Goal: Task Accomplishment & Management: Complete application form

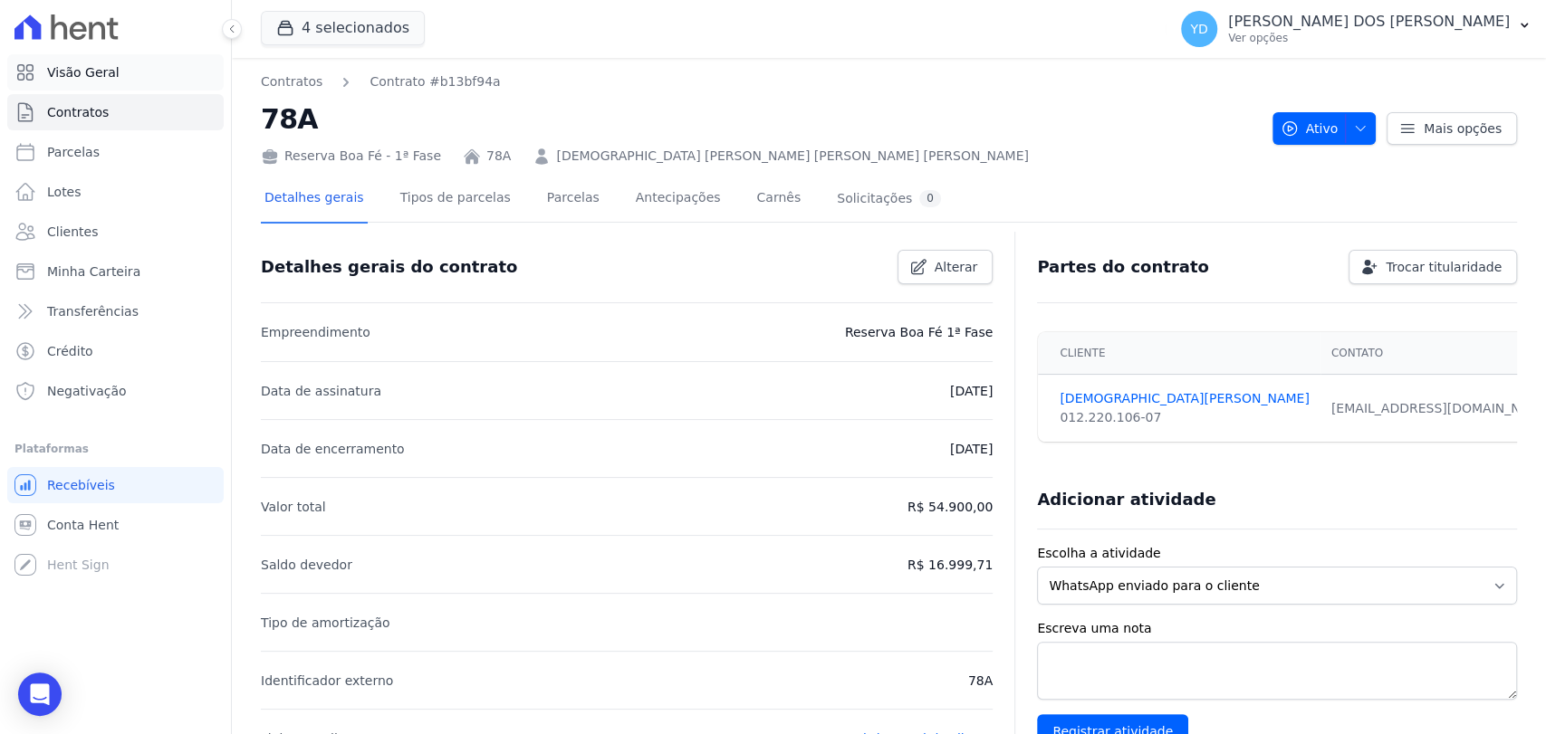
click at [185, 68] on link "Visão Geral" at bounding box center [115, 72] width 216 height 36
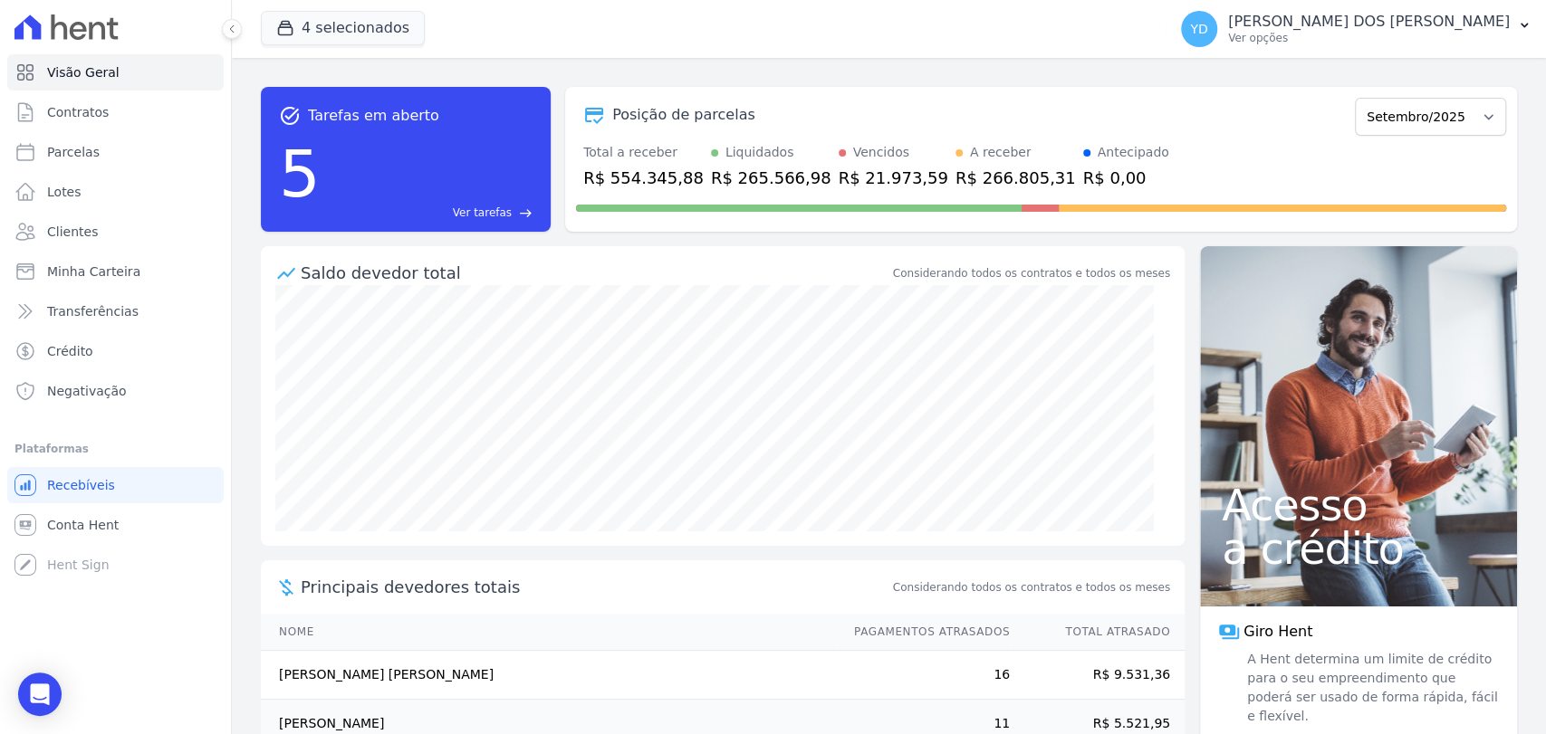
click at [486, 209] on span "Ver tarefas" at bounding box center [482, 213] width 59 height 16
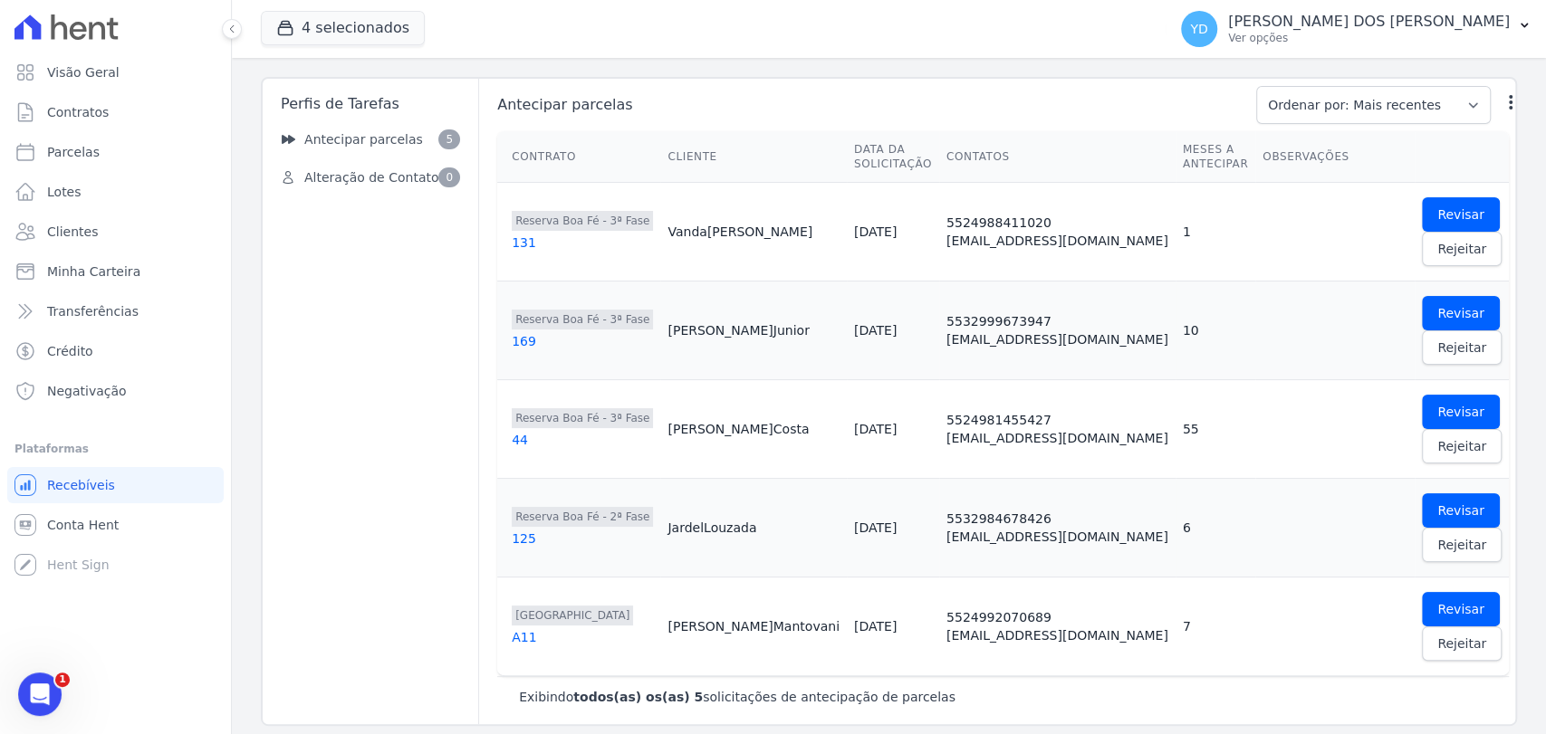
scroll to position [43, 0]
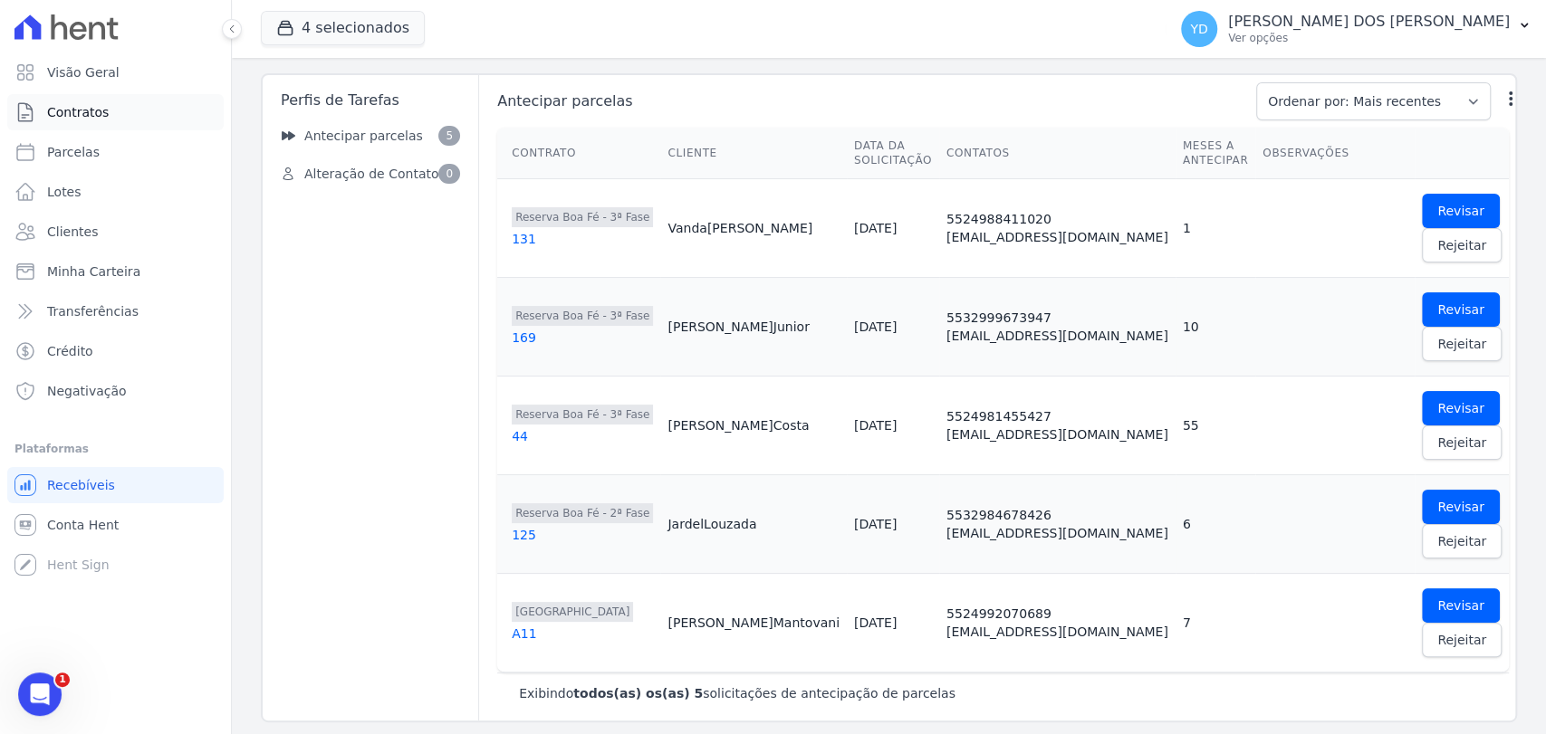
click at [109, 111] on link "Contratos" at bounding box center [115, 112] width 216 height 36
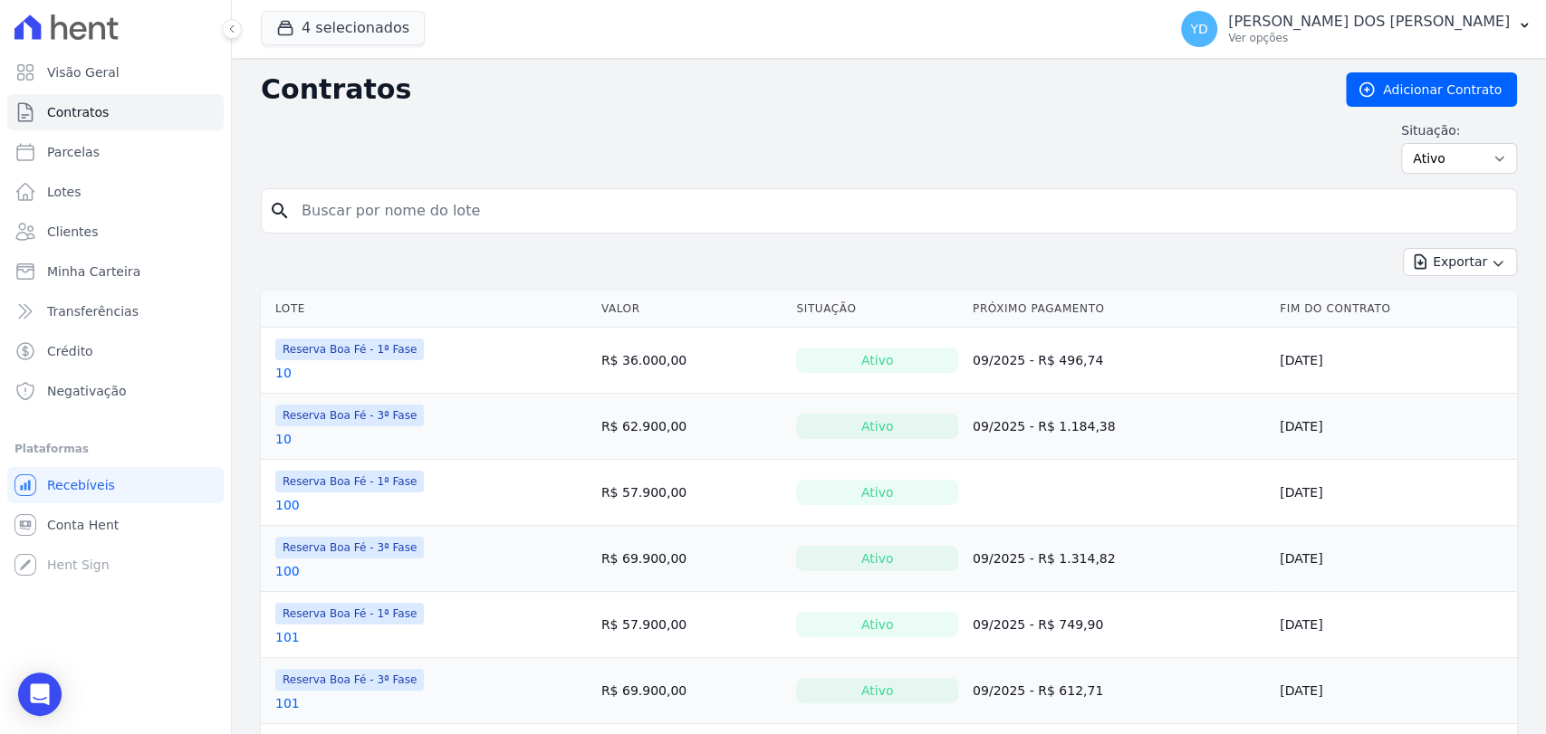
click at [451, 216] on input "search" at bounding box center [900, 211] width 1218 height 36
click at [503, 216] on input "search" at bounding box center [900, 211] width 1218 height 36
type input "76"
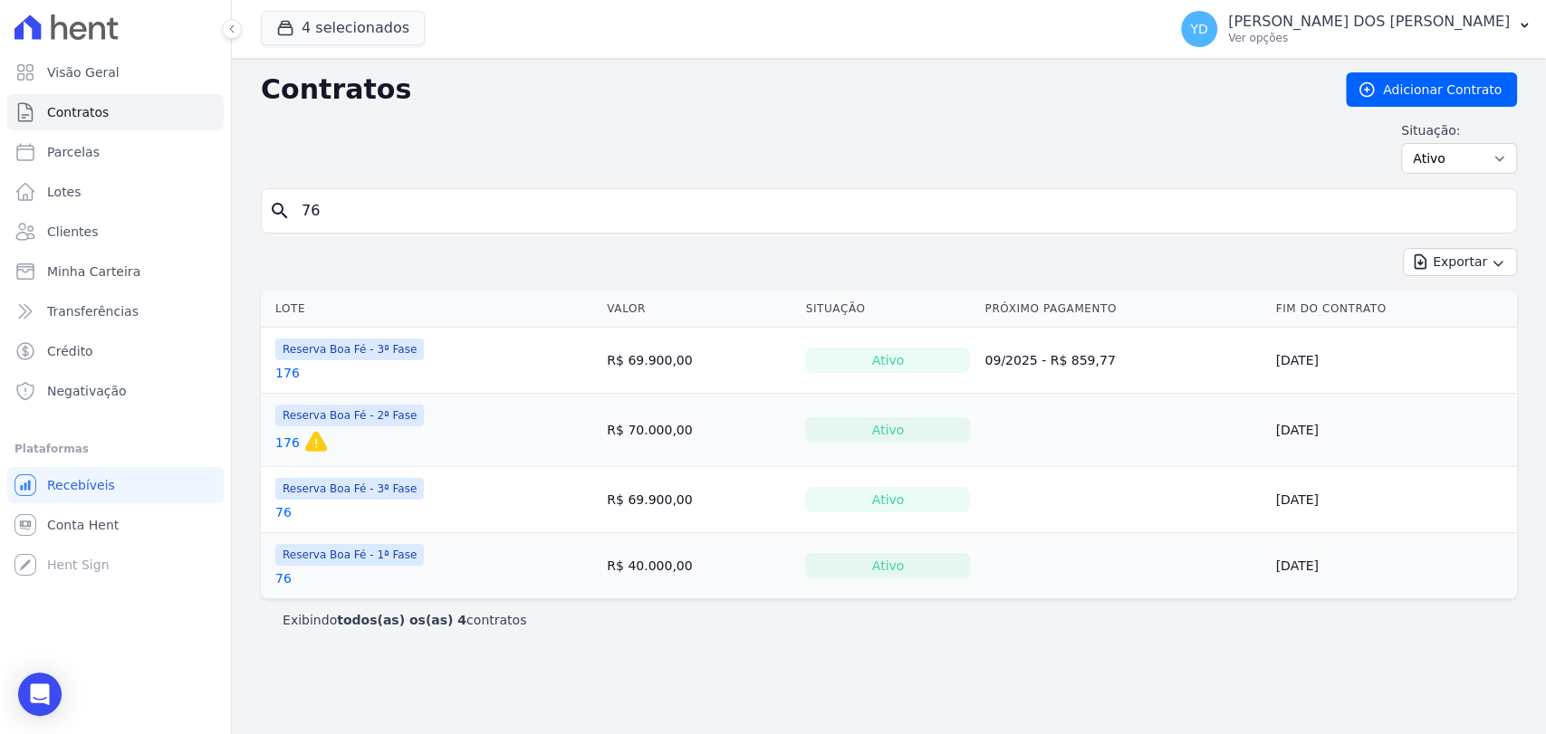
drag, startPoint x: 283, startPoint y: 500, endPoint x: 283, endPoint y: 509, distance: 9.1
click at [283, 503] on div "Reserva Boa Fé - 3ª Fase 76" at bounding box center [349, 499] width 149 height 43
click at [283, 512] on link "76" at bounding box center [283, 512] width 16 height 18
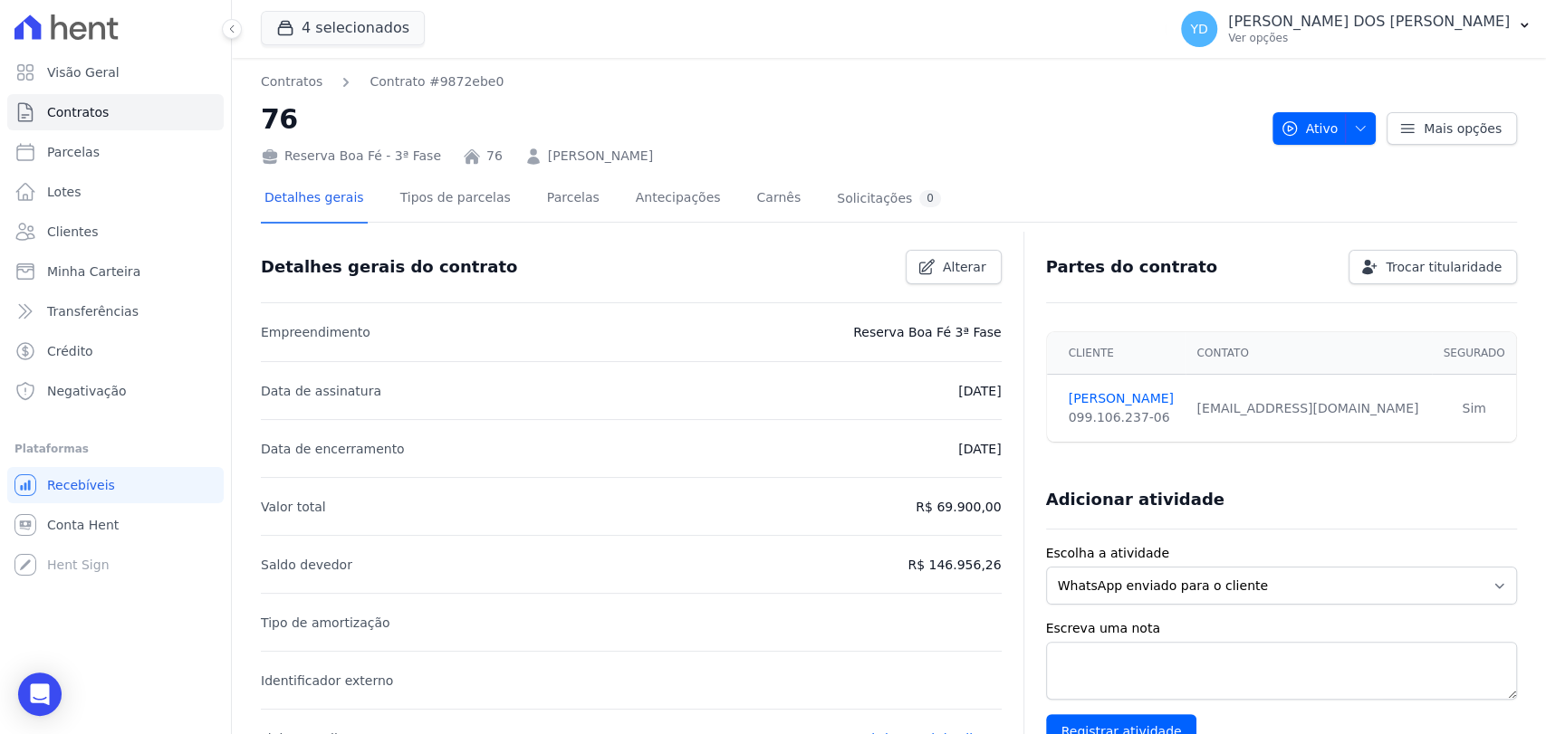
drag, startPoint x: 678, startPoint y: 141, endPoint x: 522, endPoint y: 163, distance: 158.2
click at [522, 163] on div "Reserva Boa Fé - 3ª Fase 76 BRUNO TORRES DA CRUZ" at bounding box center [759, 152] width 997 height 26
click at [554, 222] on link "Parcelas" at bounding box center [573, 200] width 60 height 48
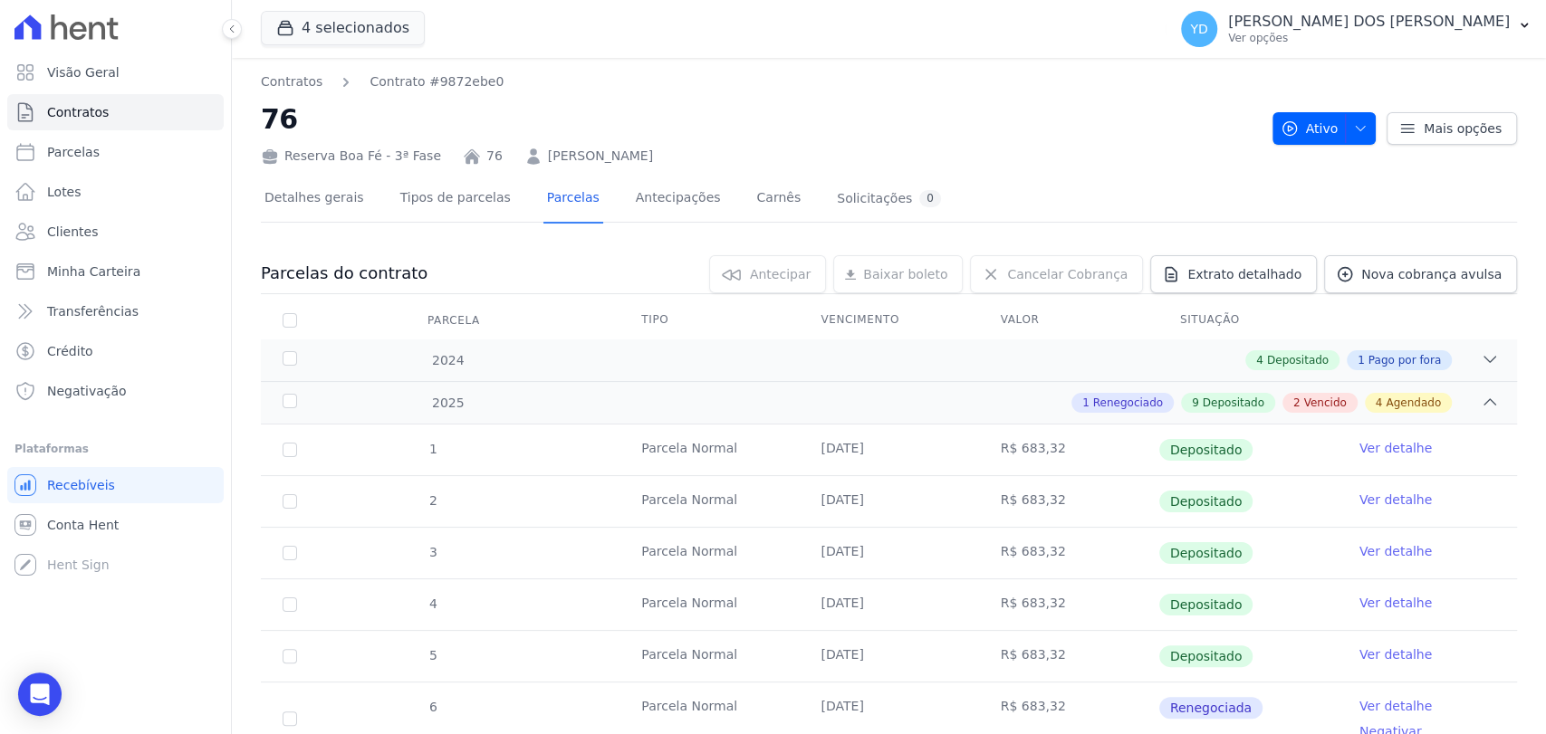
click at [493, 195] on div "Detalhes gerais Tipos de parcelas Parcelas Antecipações Carnês Solicitações 0" at bounding box center [603, 200] width 684 height 48
click at [291, 197] on link "Detalhes gerais" at bounding box center [314, 200] width 107 height 48
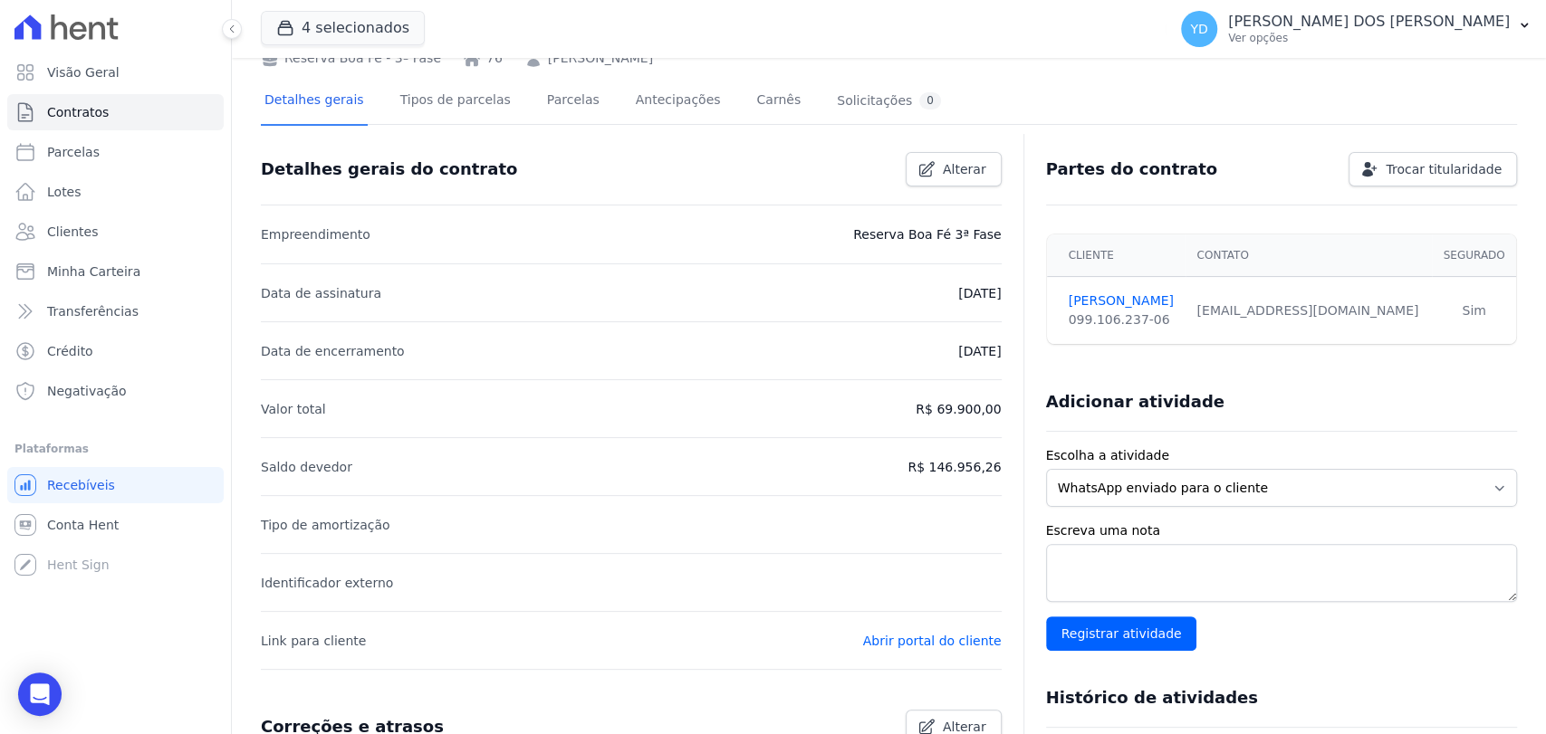
scroll to position [101, 0]
drag, startPoint x: 933, startPoint y: 415, endPoint x: 994, endPoint y: 409, distance: 61.8
drag, startPoint x: 924, startPoint y: 283, endPoint x: 995, endPoint y: 296, distance: 72.8
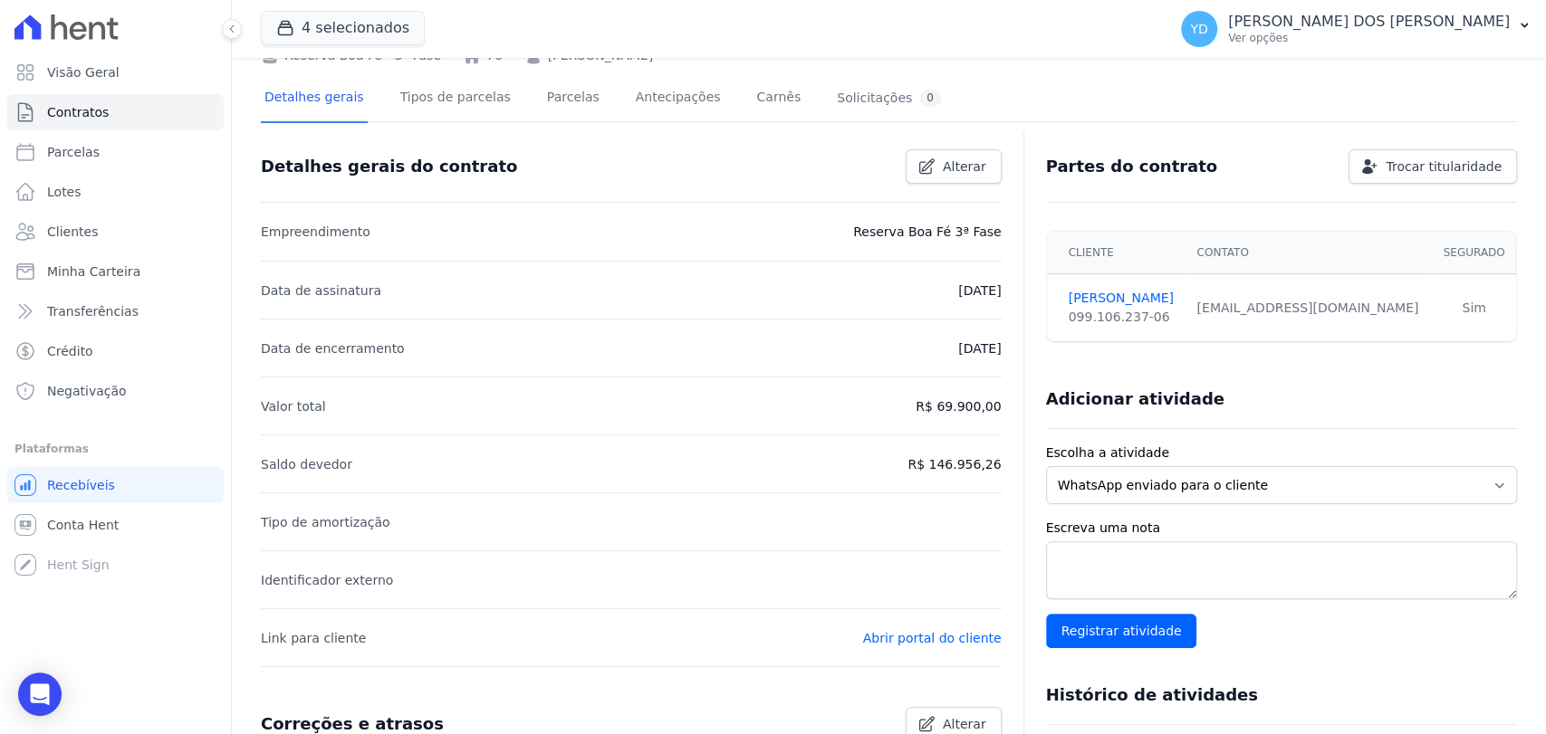
drag, startPoint x: 862, startPoint y: 227, endPoint x: 992, endPoint y: 227, distance: 130.4
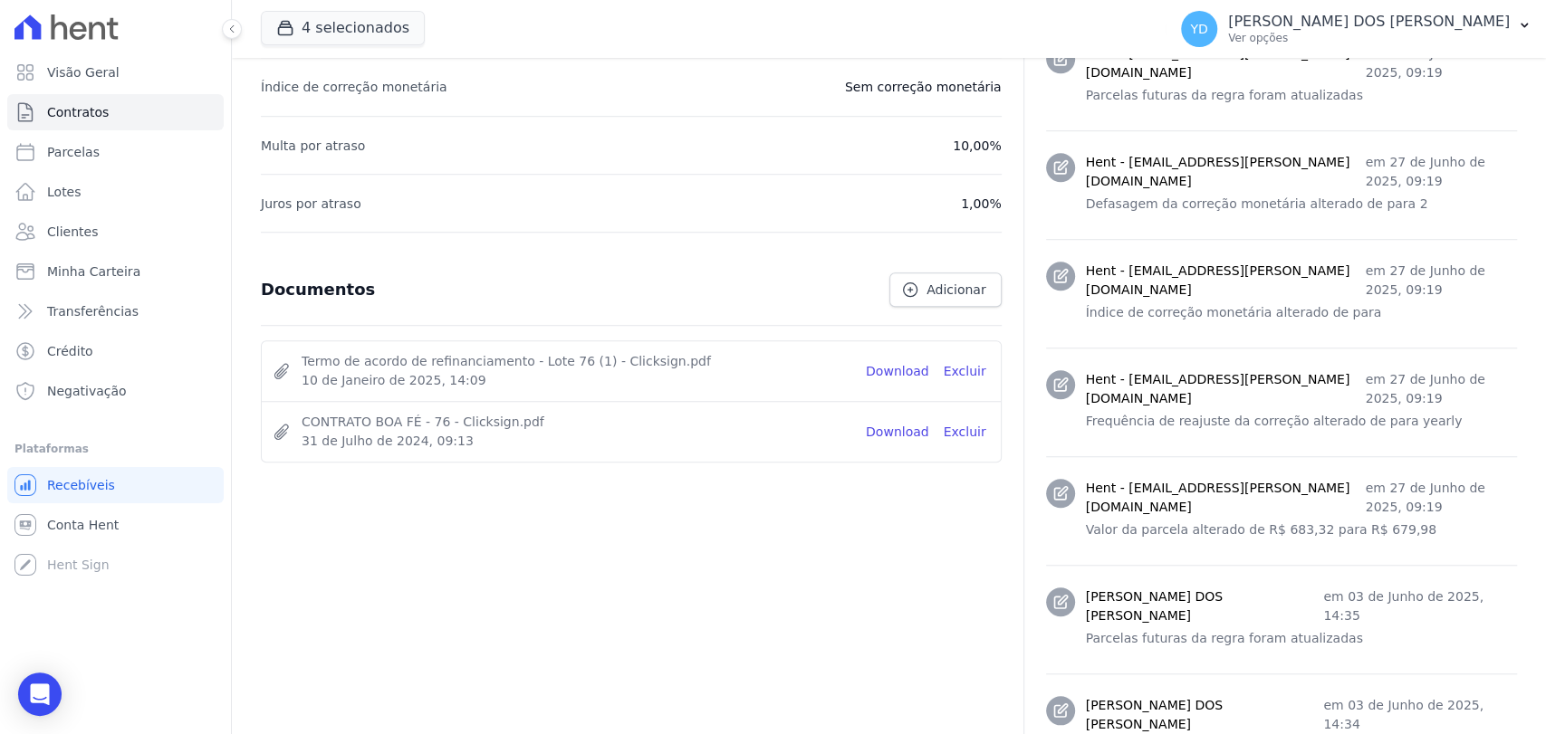
scroll to position [804, 0]
drag, startPoint x: 670, startPoint y: 355, endPoint x: 280, endPoint y: 359, distance: 390.3
click at [280, 359] on div "Termo de acordo de refinanciamento - Lote 76 (1) - Clicksign.pdf 10 de Janeiro …" at bounding box center [562, 370] width 579 height 38
click at [574, 380] on span "10 de Janeiro de 2025, 14:09" at bounding box center [577, 379] width 550 height 19
drag, startPoint x: 400, startPoint y: 480, endPoint x: 376, endPoint y: 398, distance: 86.0
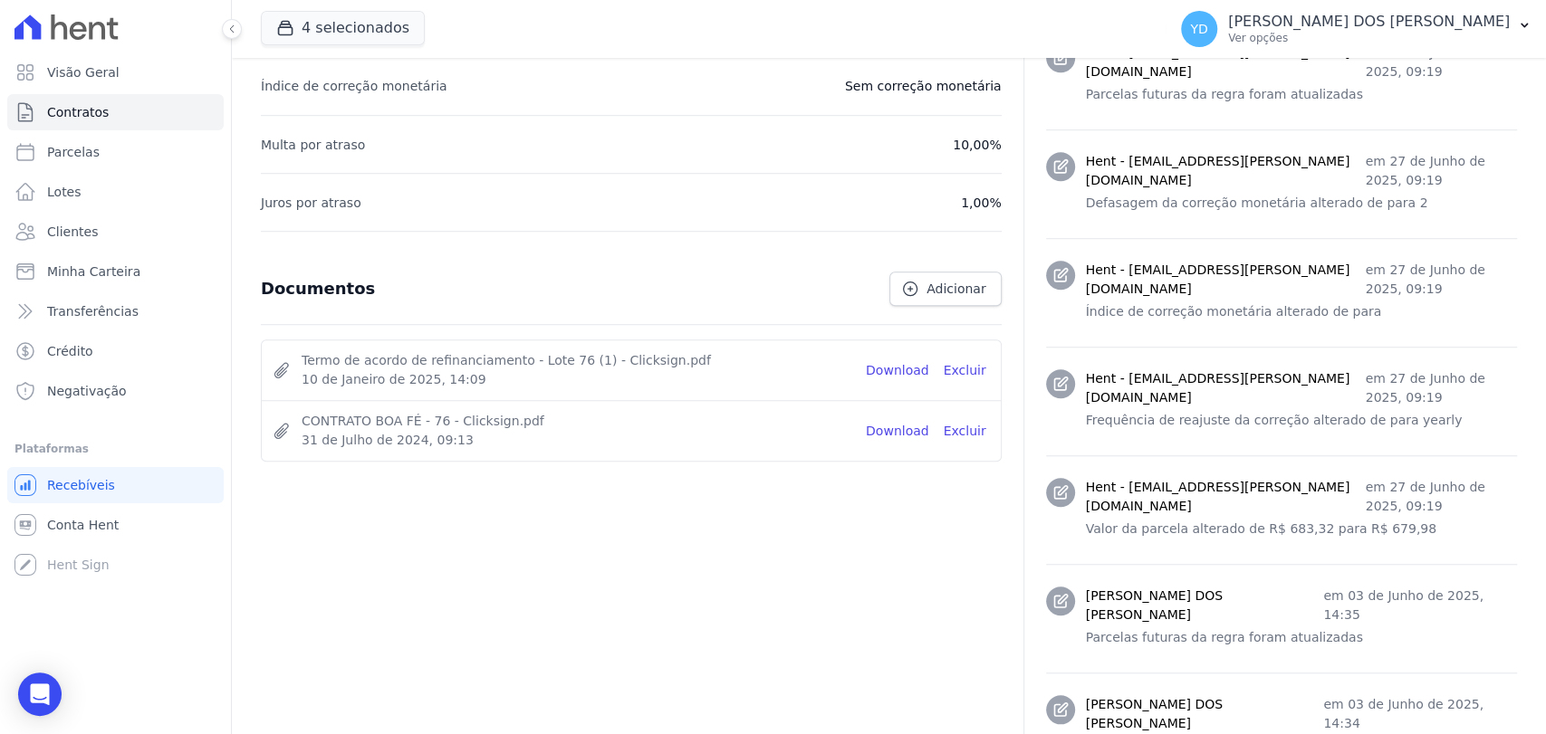
drag, startPoint x: 469, startPoint y: 463, endPoint x: 529, endPoint y: 411, distance: 79.0
click at [529, 425] on span "CONTRATO BOA FÉ - 76 - Clicksign.pdf" at bounding box center [577, 421] width 550 height 19
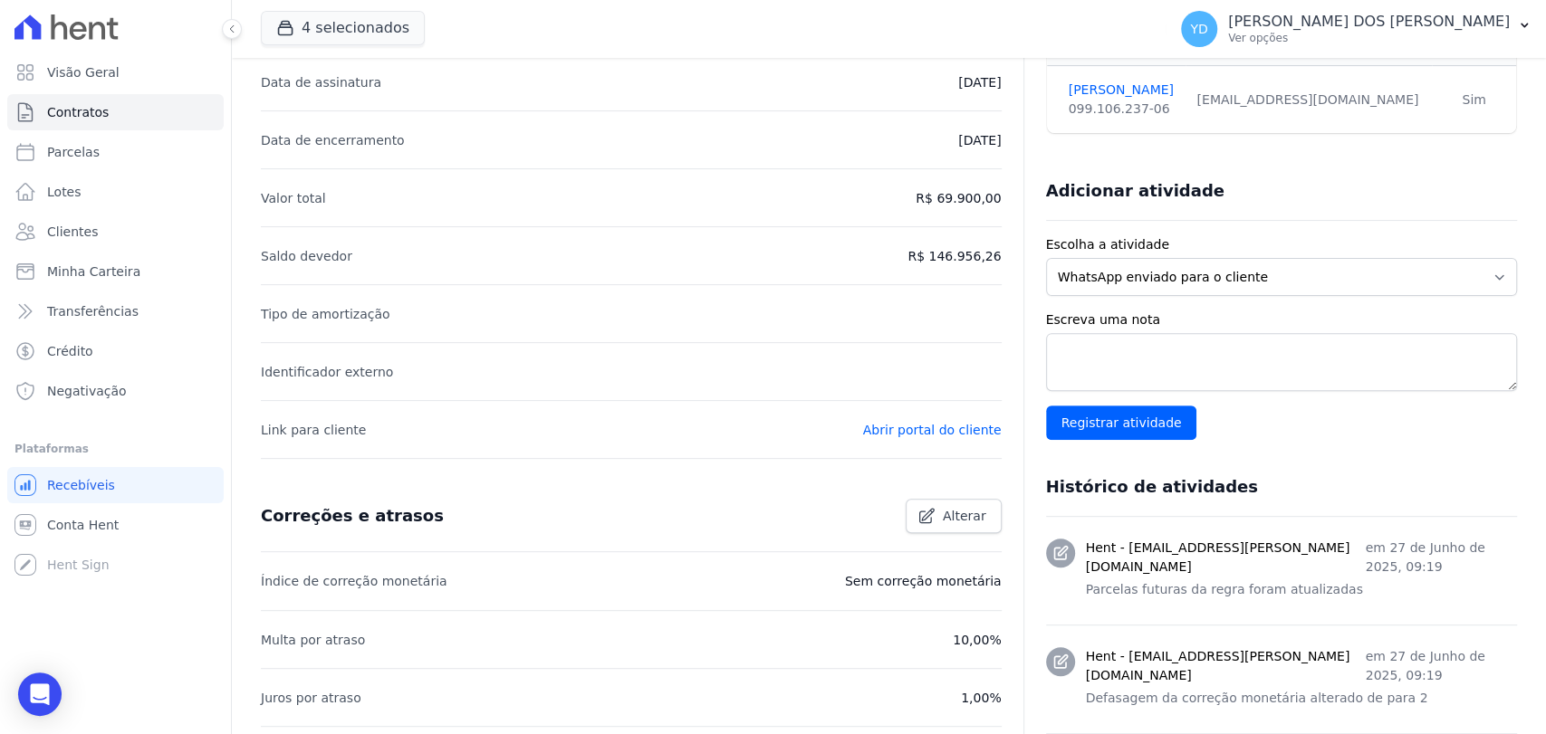
scroll to position [302, 0]
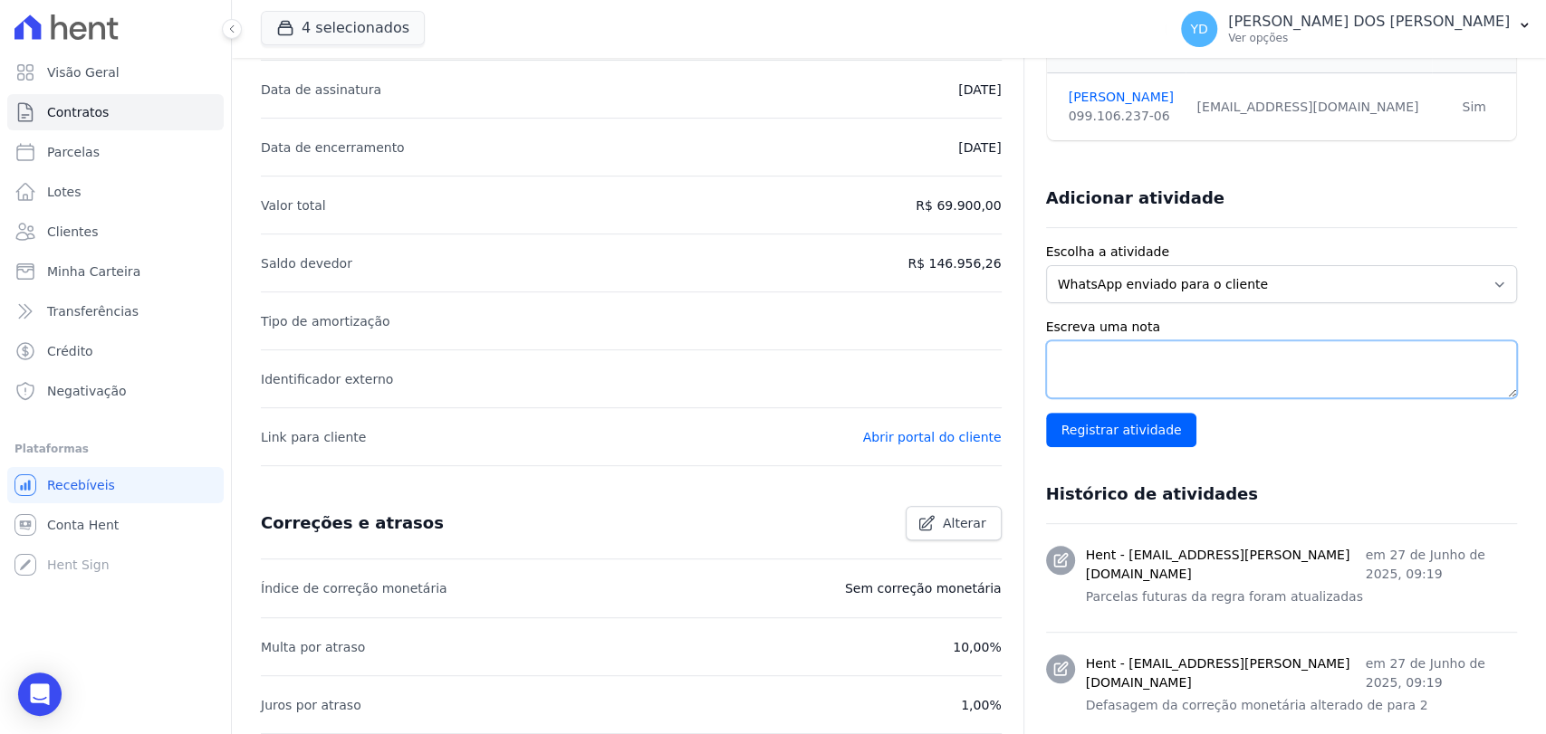
click at [1274, 354] on textarea "Escreva uma nota" at bounding box center [1281, 369] width 471 height 58
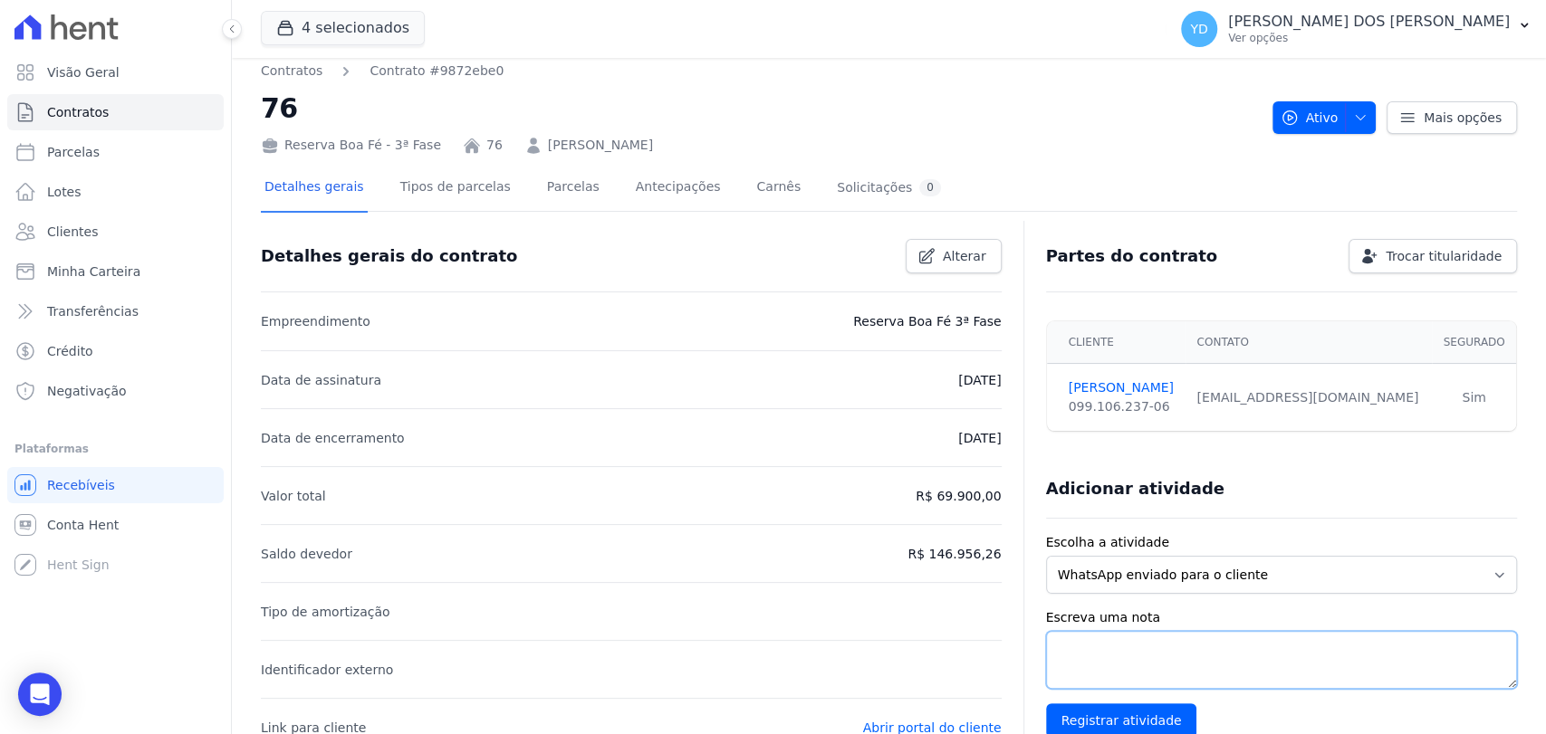
scroll to position [0, 0]
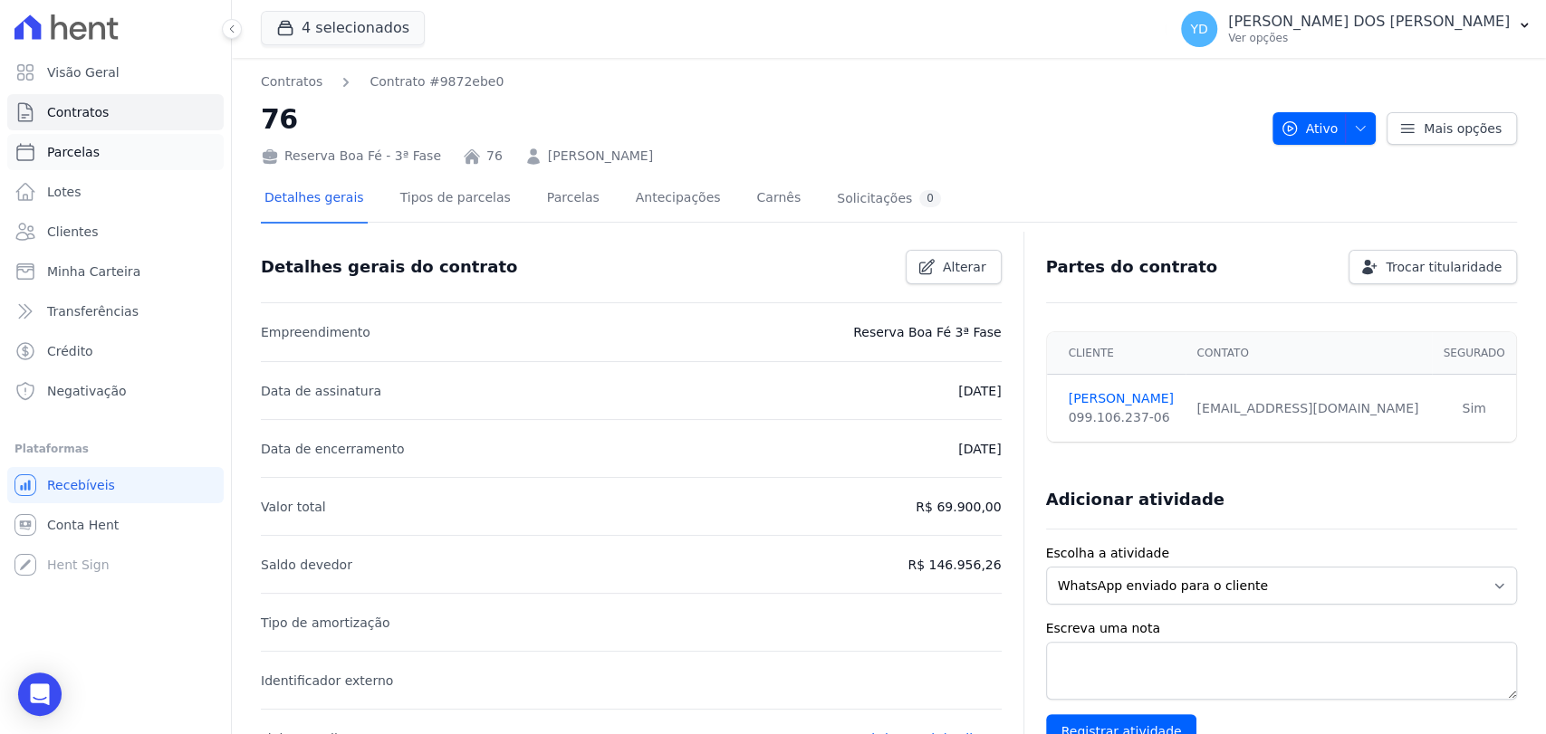
click at [94, 154] on link "Parcelas" at bounding box center [115, 152] width 216 height 36
select select
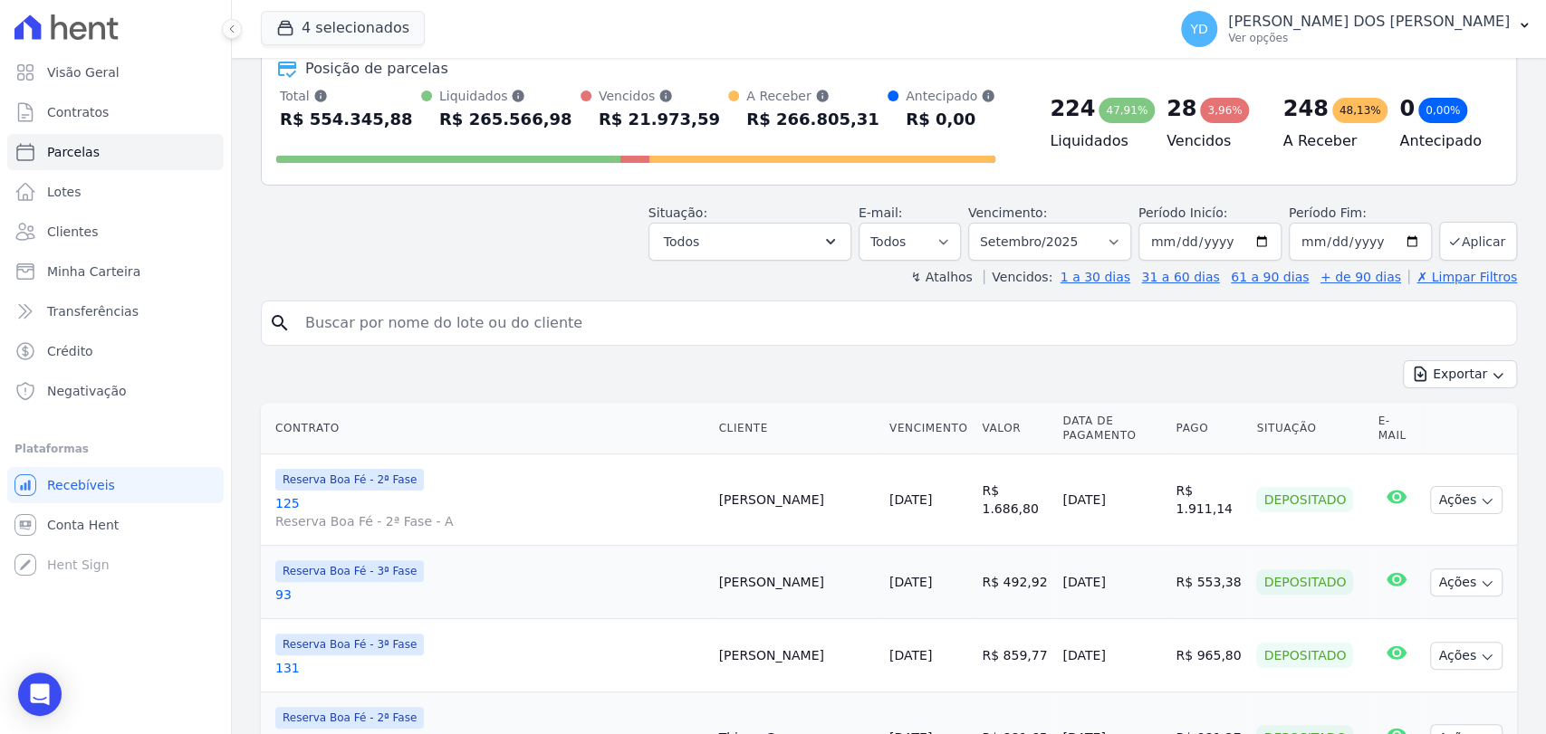
scroll to position [101, 0]
click at [743, 248] on button "Todos" at bounding box center [749, 240] width 203 height 38
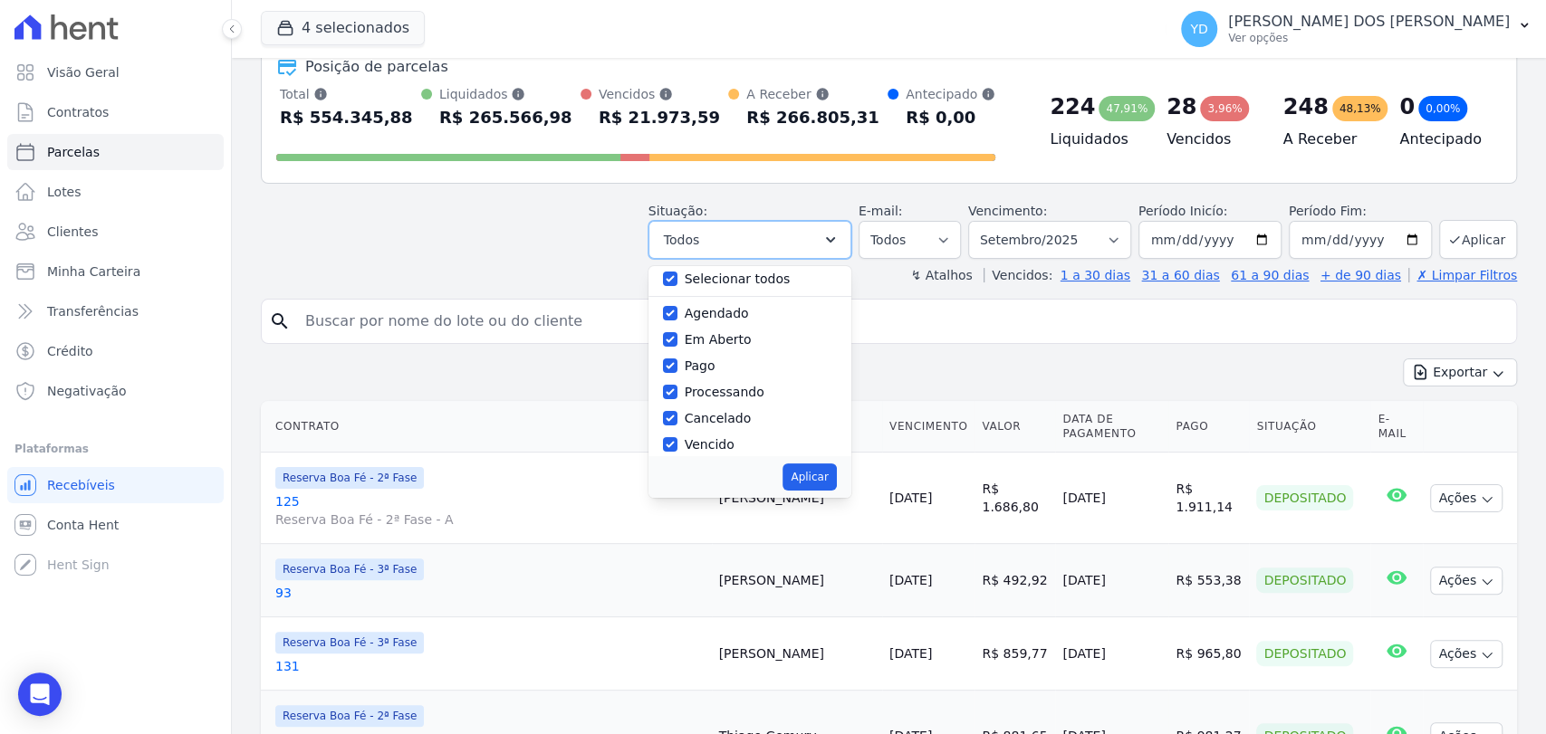
scroll to position [0, 0]
click at [677, 283] on input "Selecionar todos" at bounding box center [670, 286] width 14 height 14
checkbox input "false"
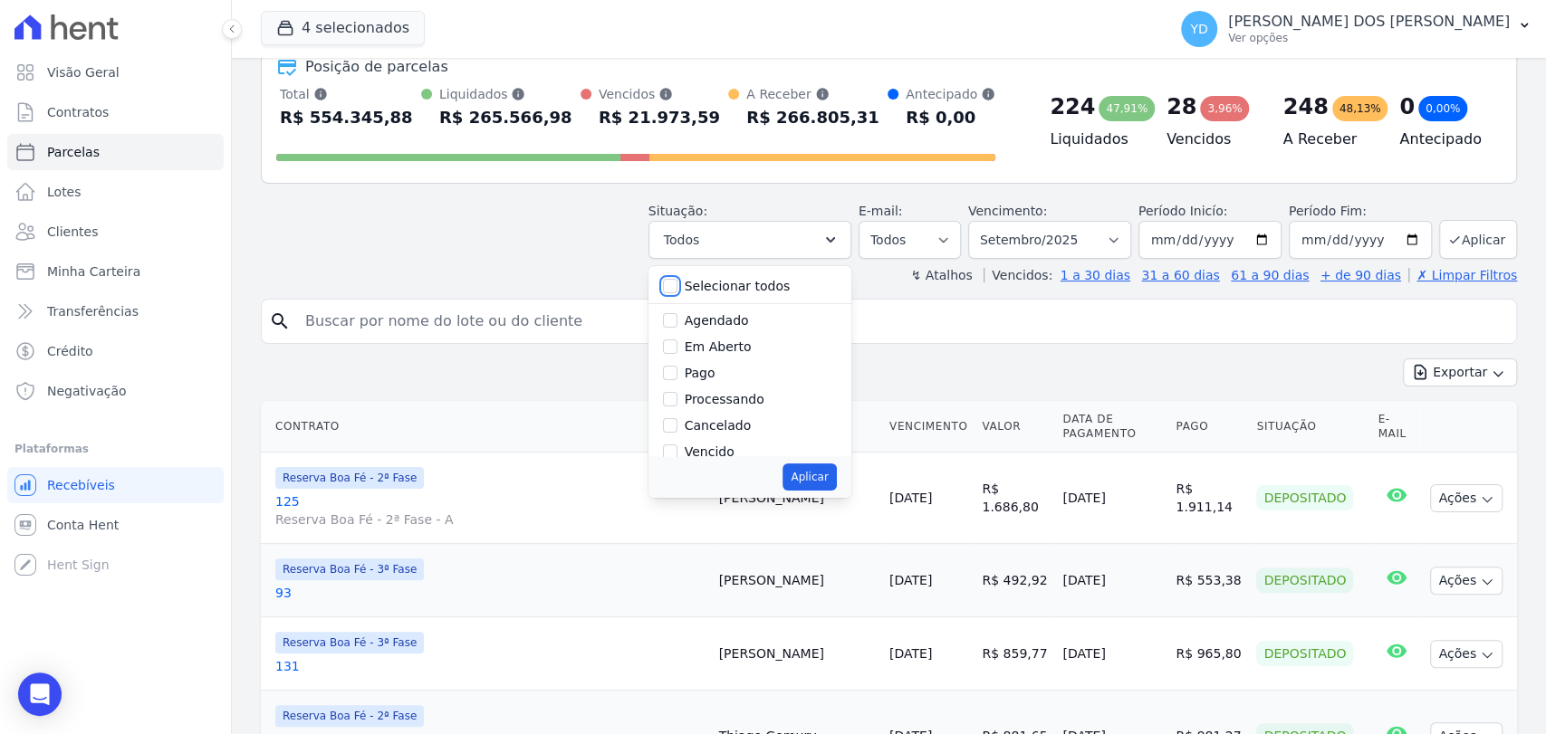
checkbox input "false"
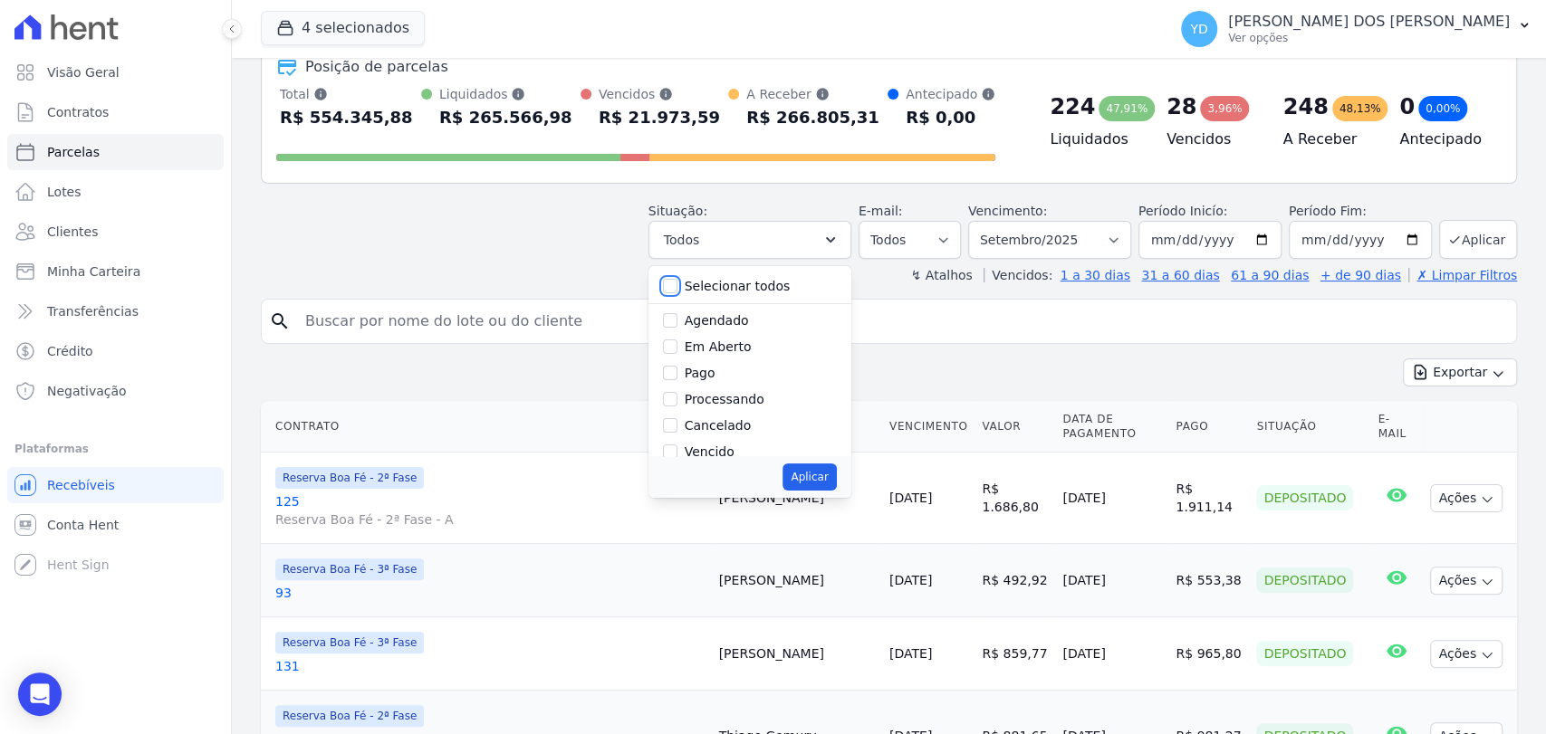
checkbox input "false"
click at [677, 283] on input "Selecionar todos" at bounding box center [670, 286] width 14 height 14
checkbox input "true"
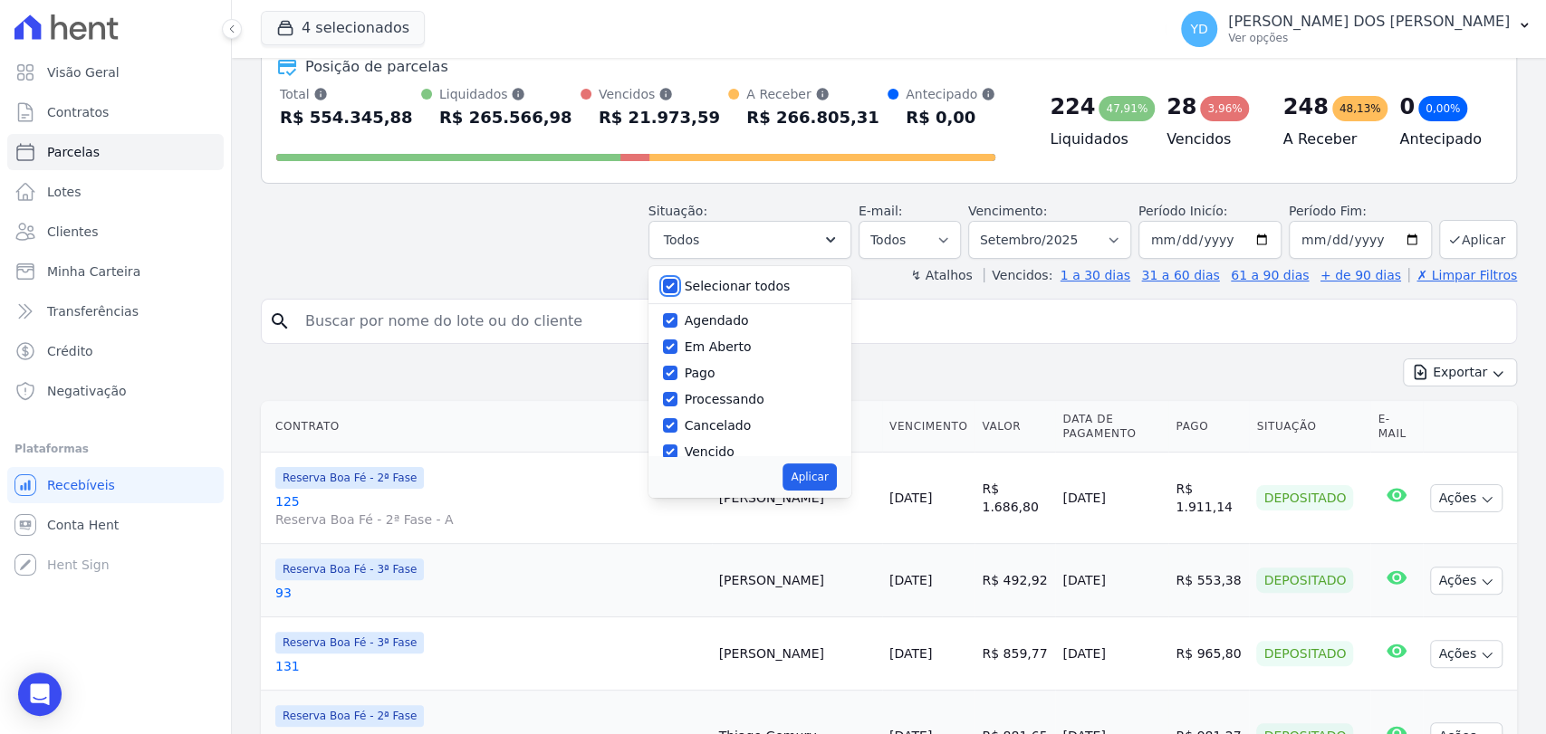
checkbox input "true"
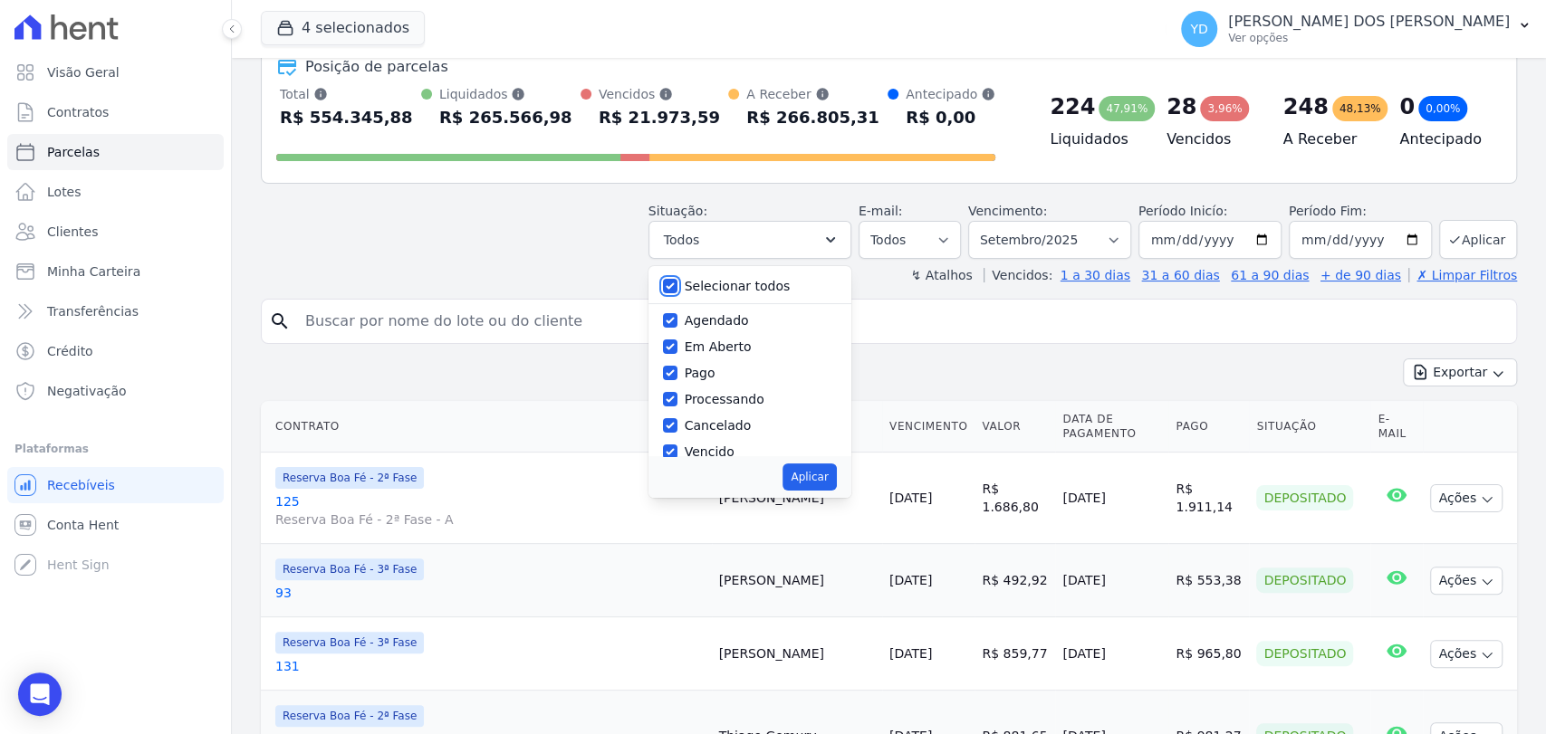
checkbox input "true"
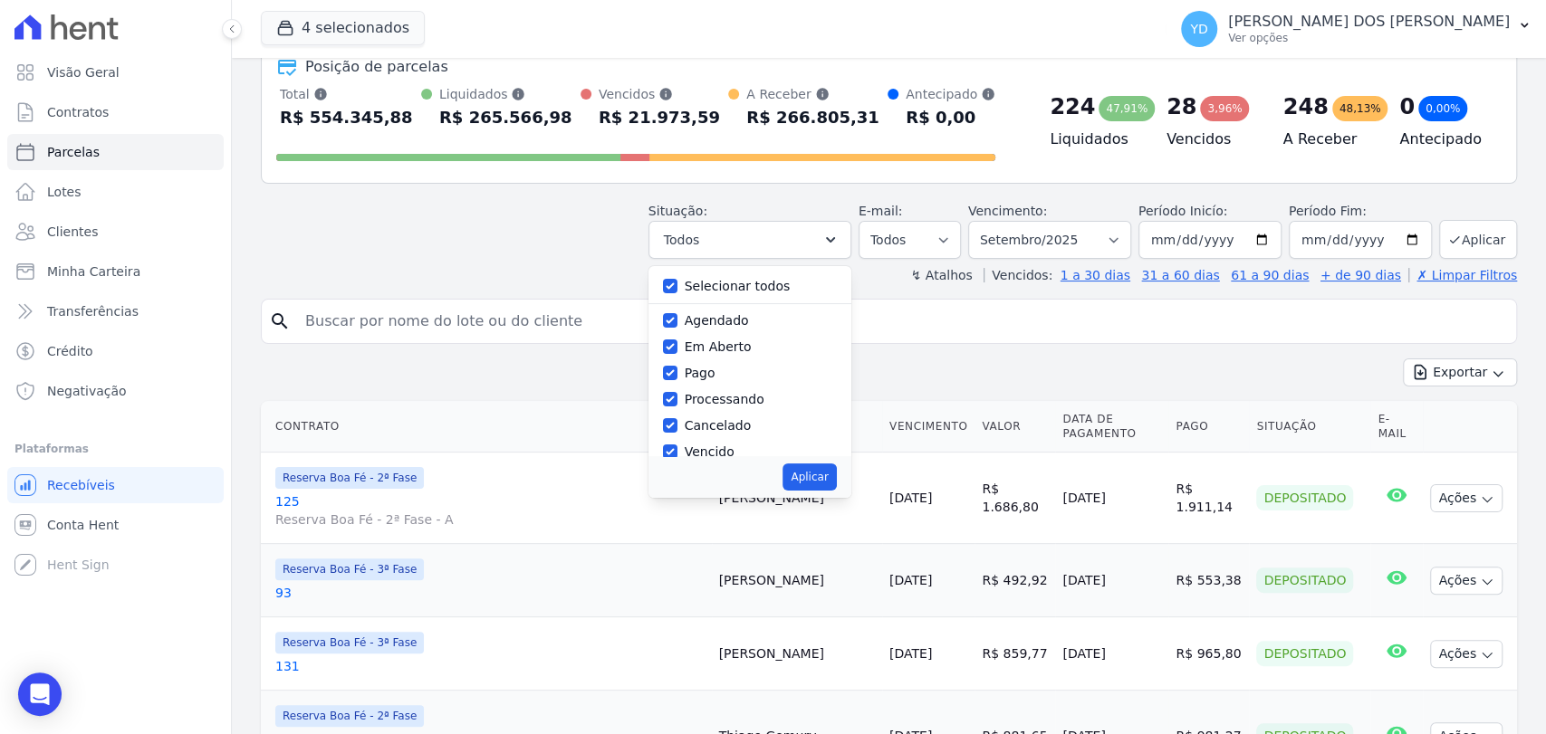
click at [676, 267] on div "Selecionar todos Agendado Em Aberto Pago Processando Cancelado Vencido Transfer…" at bounding box center [749, 361] width 203 height 190
click at [677, 277] on div at bounding box center [670, 286] width 14 height 18
click at [677, 290] on input "Selecionar todos" at bounding box center [670, 286] width 14 height 14
checkbox input "false"
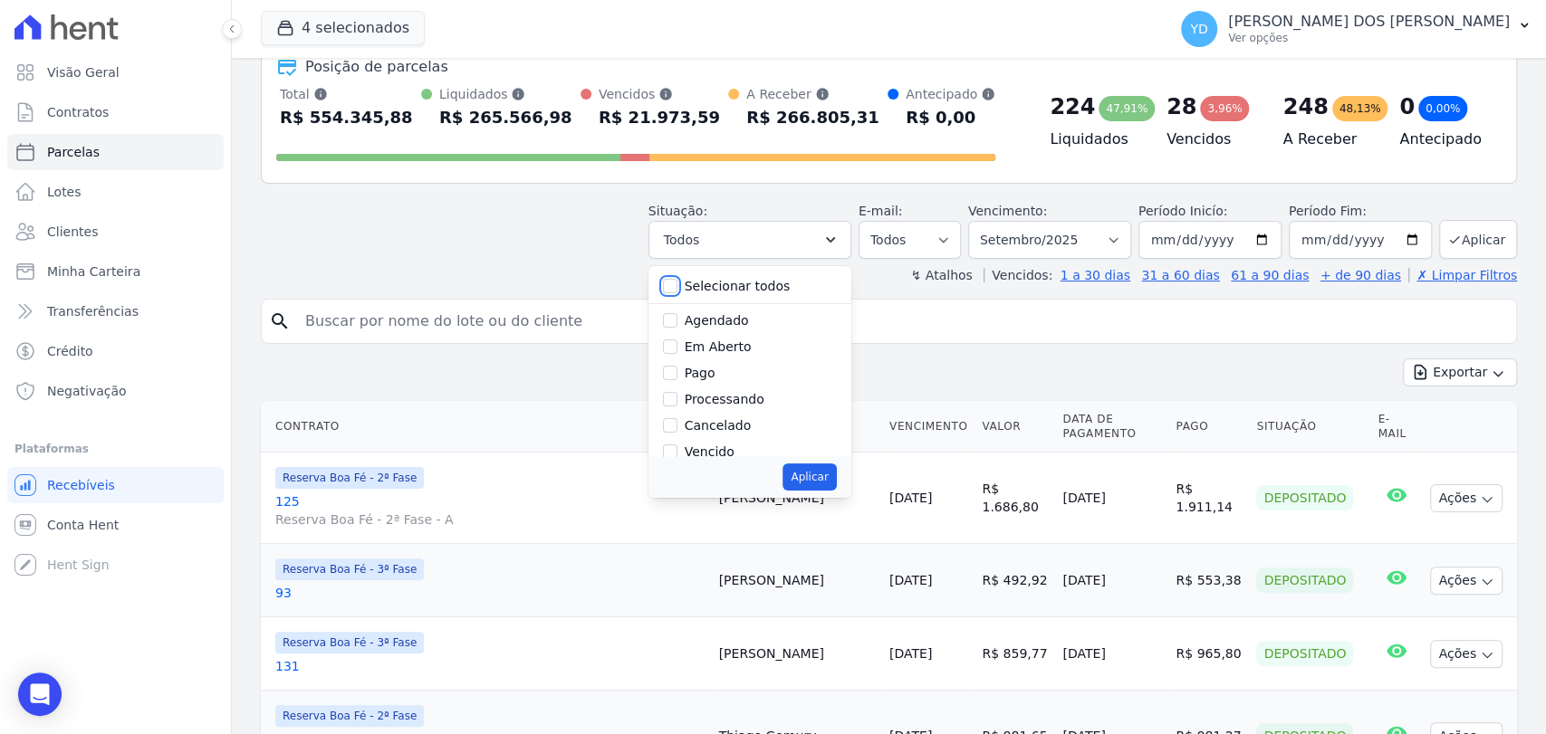
checkbox input "false"
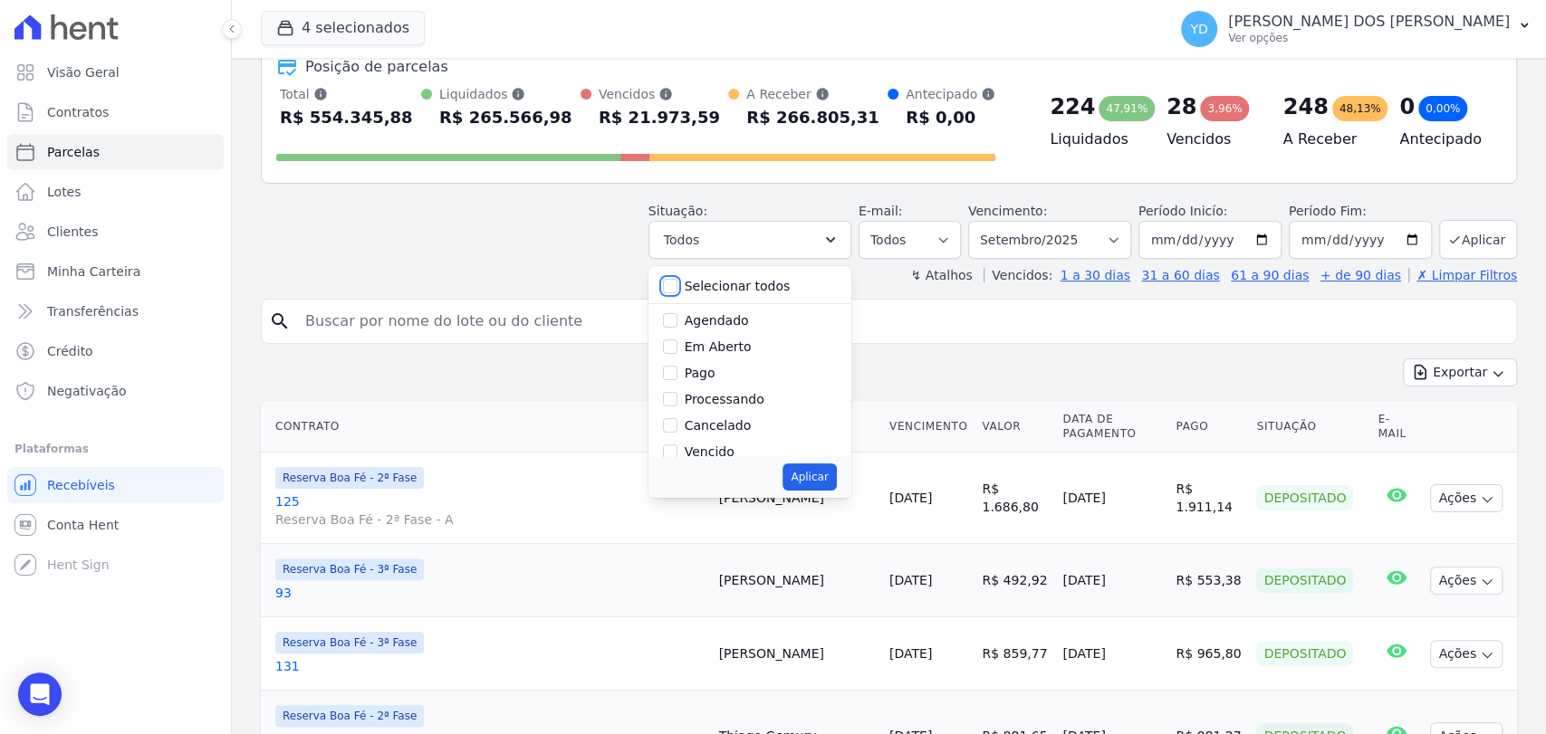
checkbox input "false"
click at [677, 326] on input "Agendado" at bounding box center [670, 320] width 14 height 14
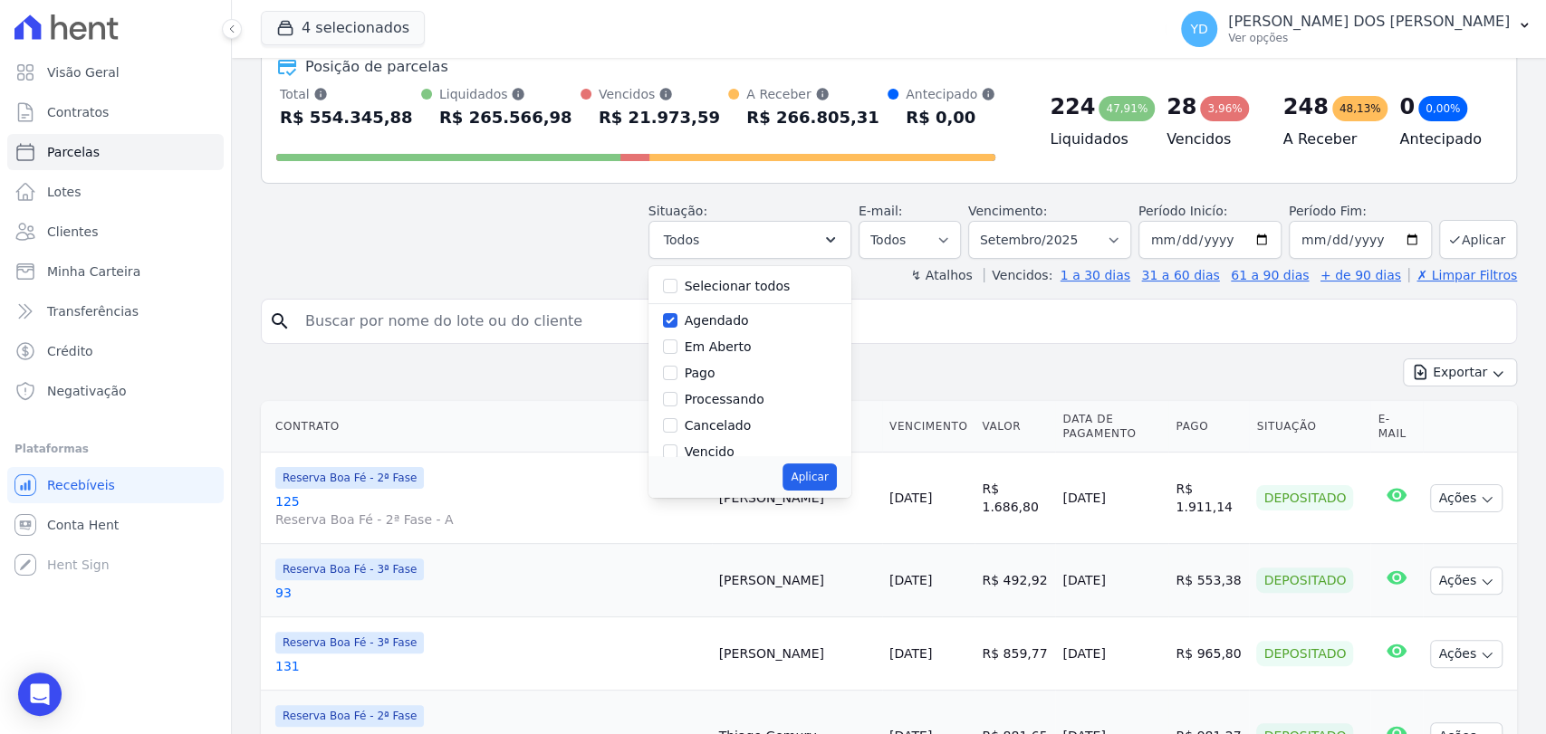
click at [695, 325] on div "Agendado" at bounding box center [750, 321] width 174 height 26
click at [677, 318] on input "Agendado" at bounding box center [670, 320] width 14 height 14
checkbox input "false"
click at [699, 349] on label "Em Aberto" at bounding box center [718, 347] width 67 height 14
click at [677, 349] on input "Em Aberto" at bounding box center [670, 347] width 14 height 14
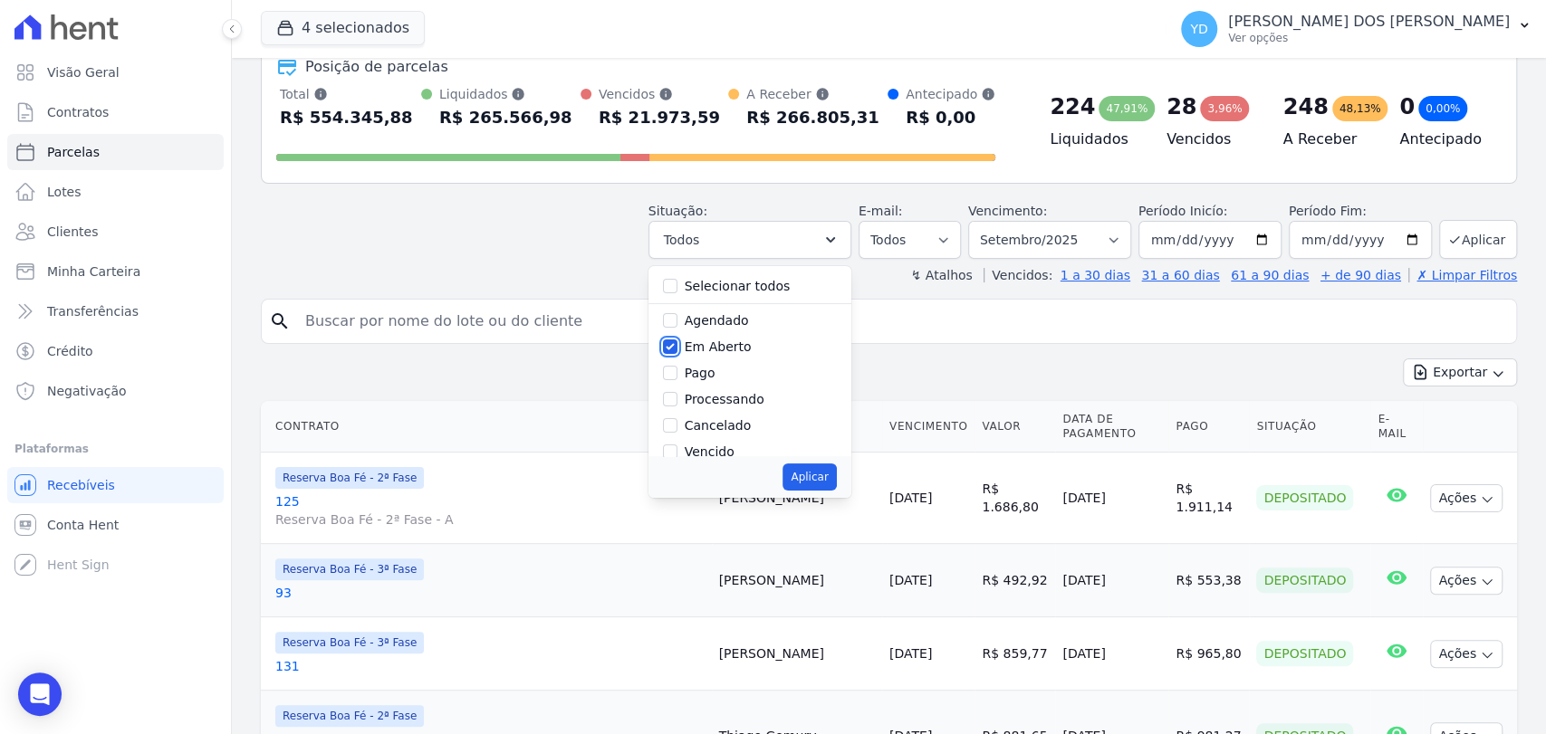
click at [677, 350] on input "Em Aberto" at bounding box center [670, 347] width 14 height 14
checkbox input "false"
click at [677, 349] on input "Vencido" at bounding box center [670, 351] width 14 height 14
checkbox input "true"
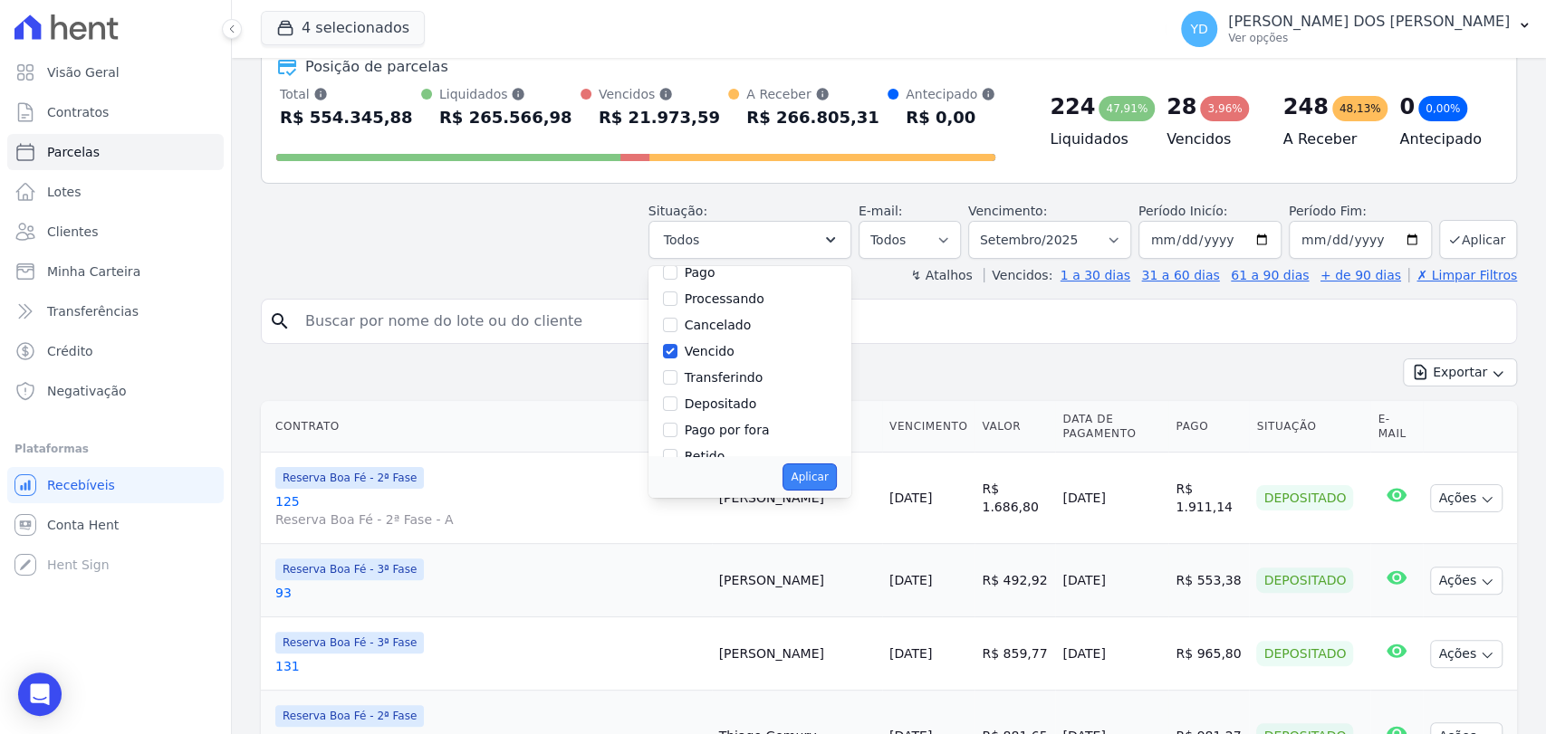
click at [828, 477] on button "Aplicar" at bounding box center [808, 477] width 53 height 27
select select "overdue"
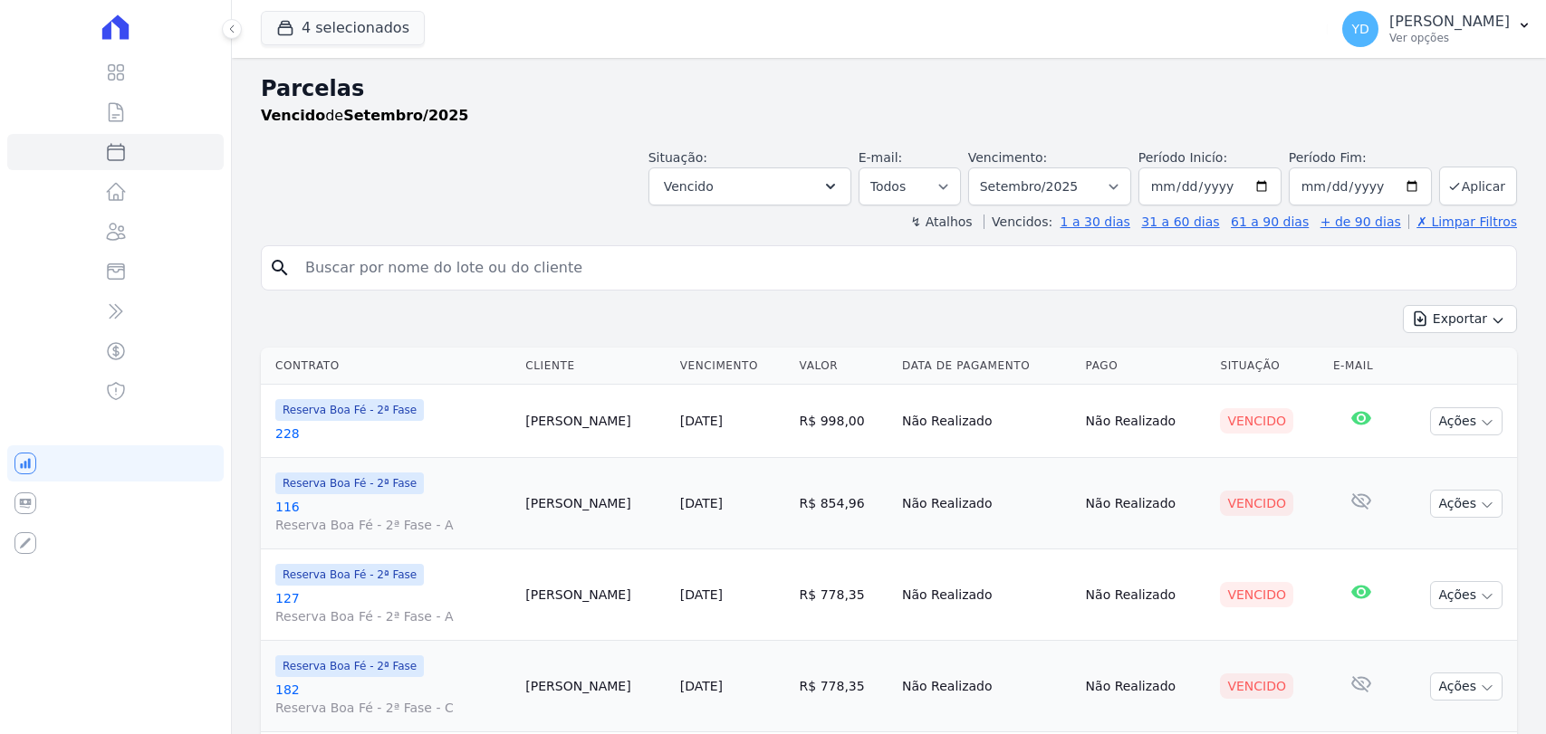
select select
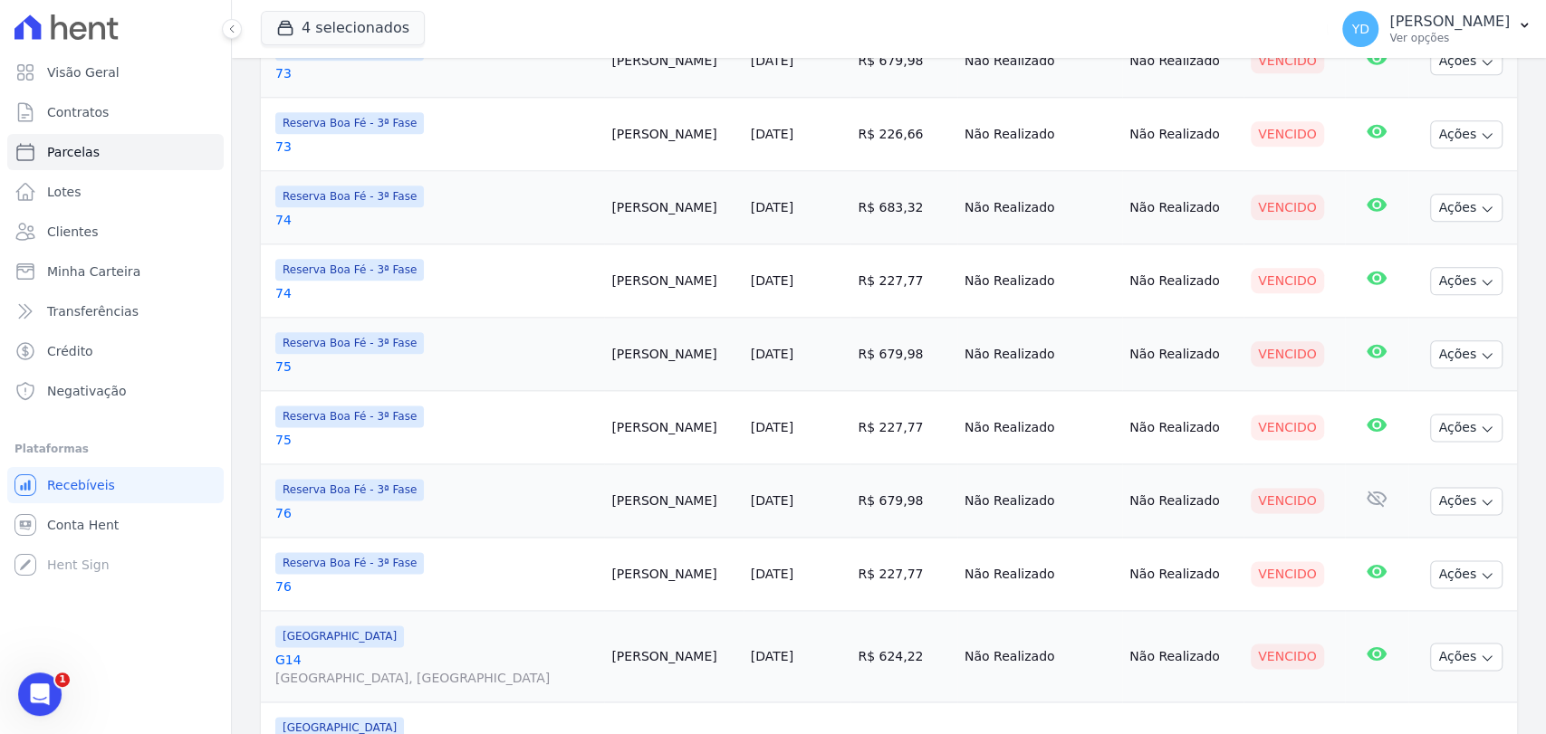
scroll to position [1722, 0]
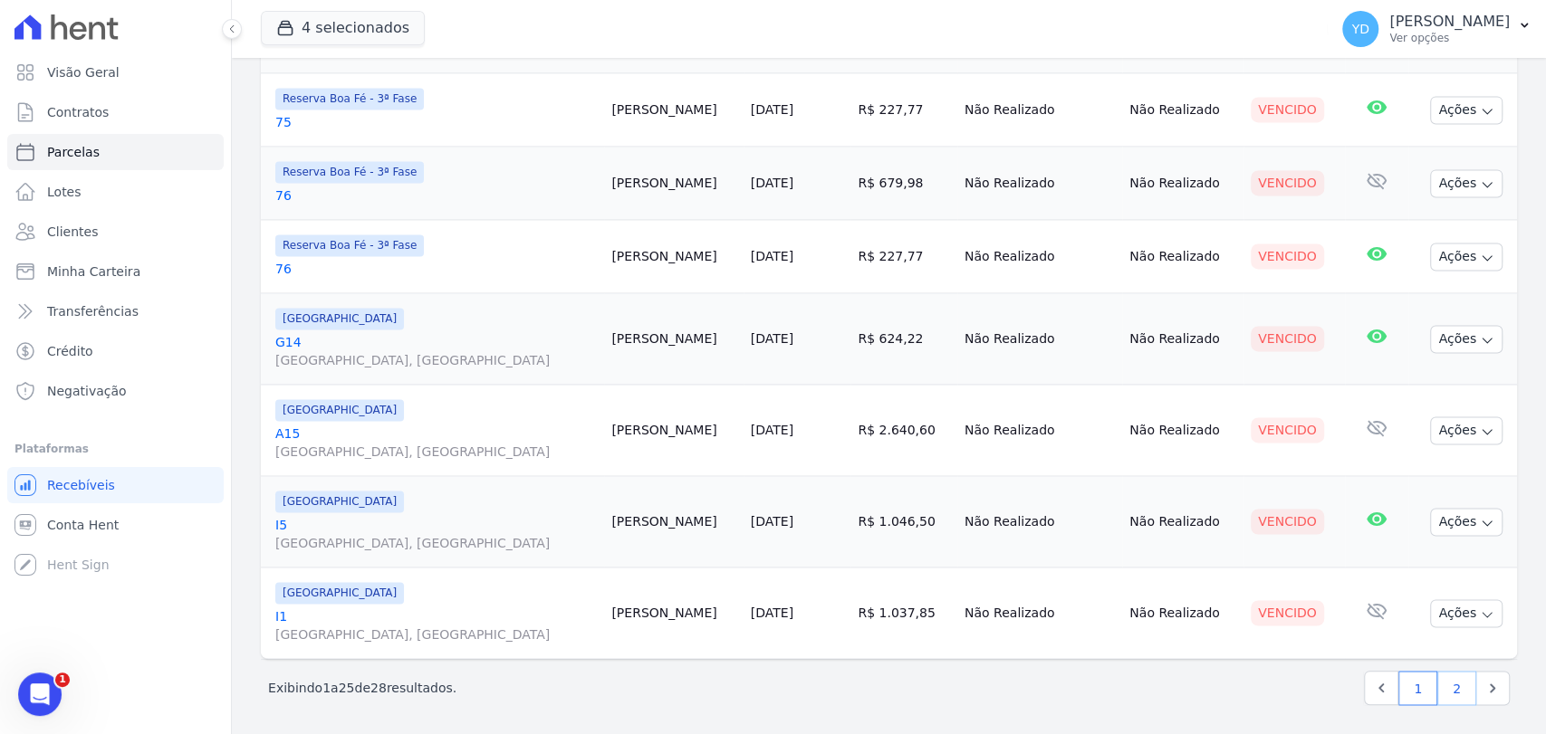
click at [1438, 679] on link "2" at bounding box center [1456, 688] width 39 height 34
select select
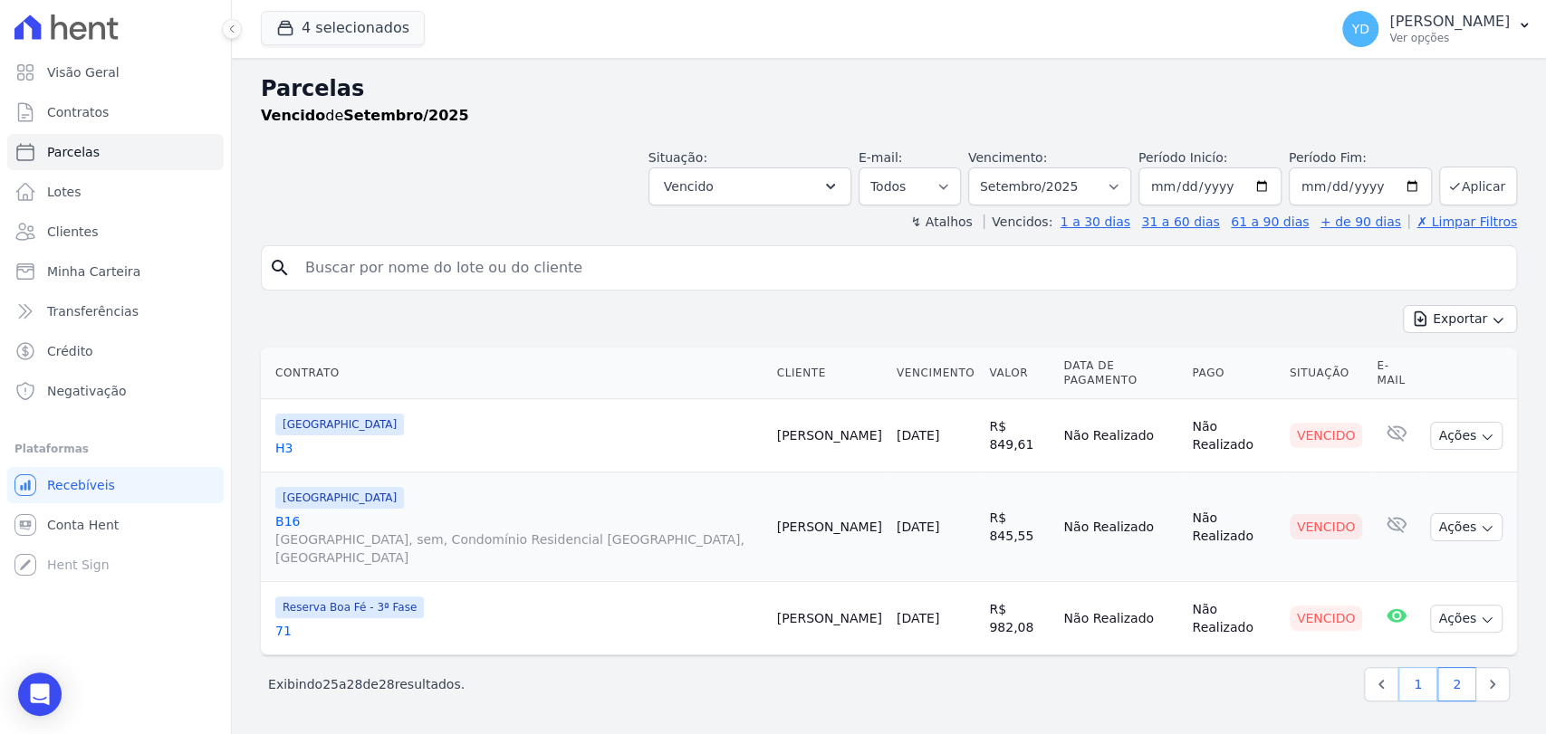
click at [1422, 679] on link "1" at bounding box center [1417, 684] width 39 height 34
select select
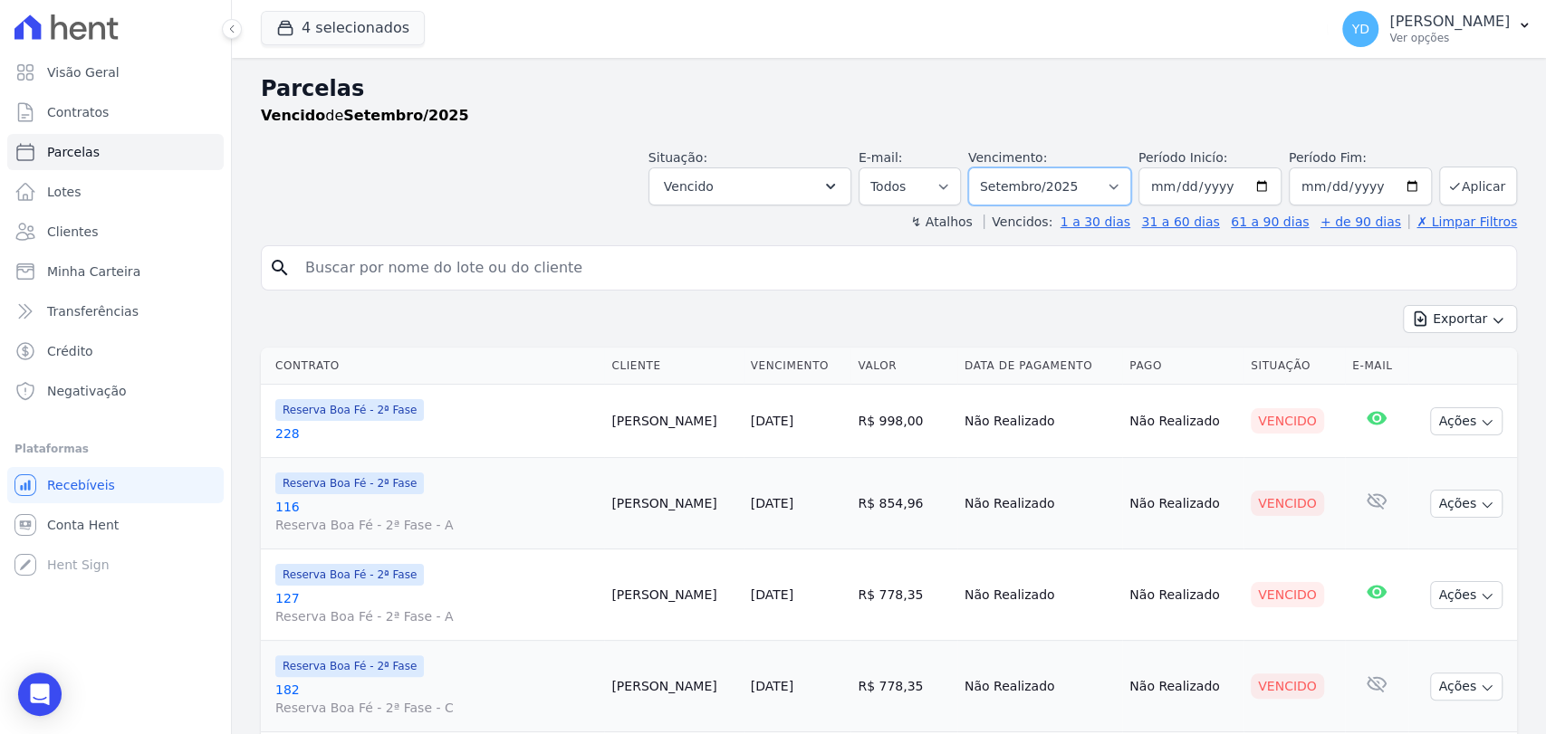
click at [1064, 194] on select "Filtrar por período ──────── Todos os meses Abril/2022 Maio/2022 Junho/2022 Jul…" at bounding box center [1049, 187] width 163 height 38
select select "all"
click at [979, 168] on select "Filtrar por período ──────── Todos os meses Abril/2022 Maio/2022 Junho/2022 Jul…" at bounding box center [1049, 187] width 163 height 38
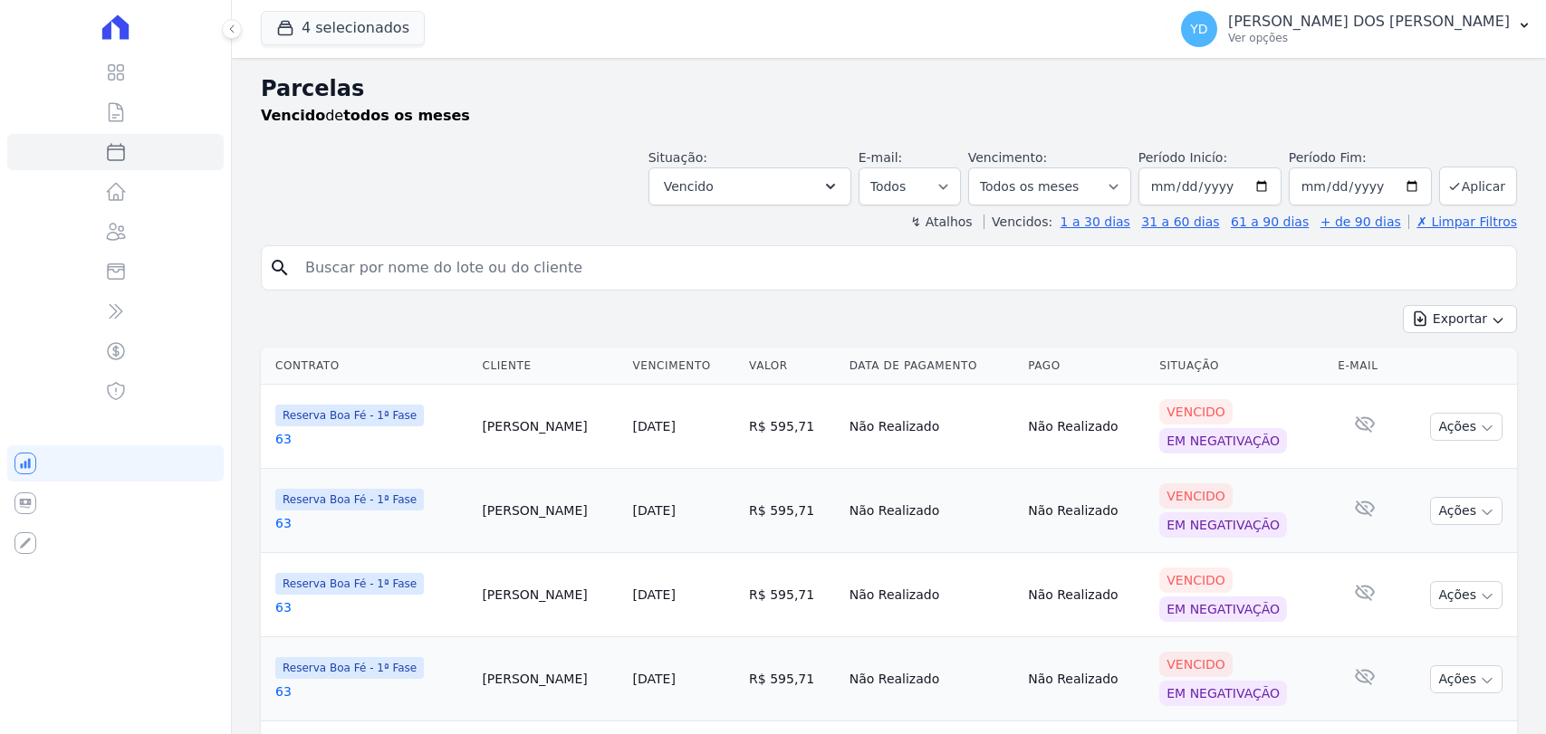
select select
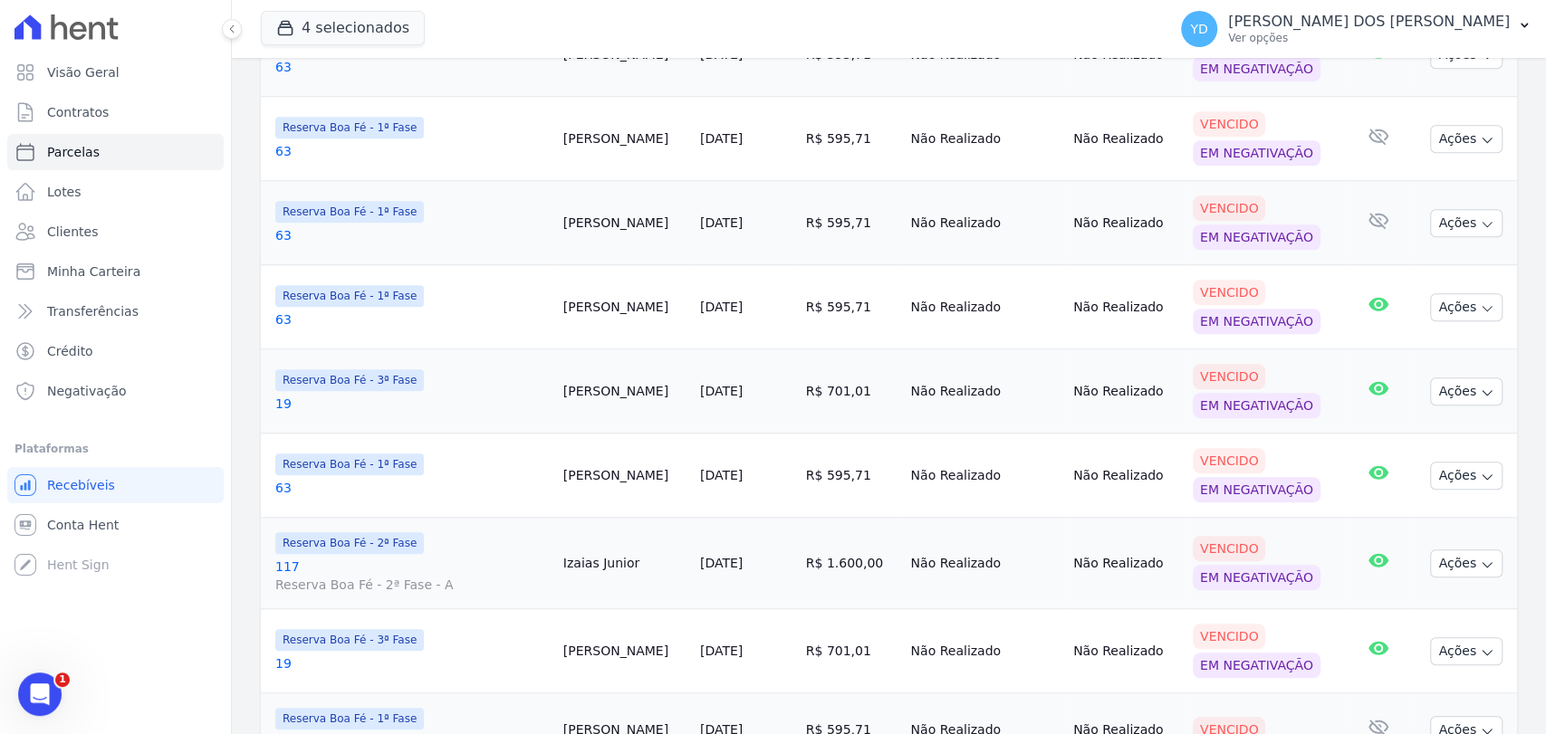
scroll to position [1666, 0]
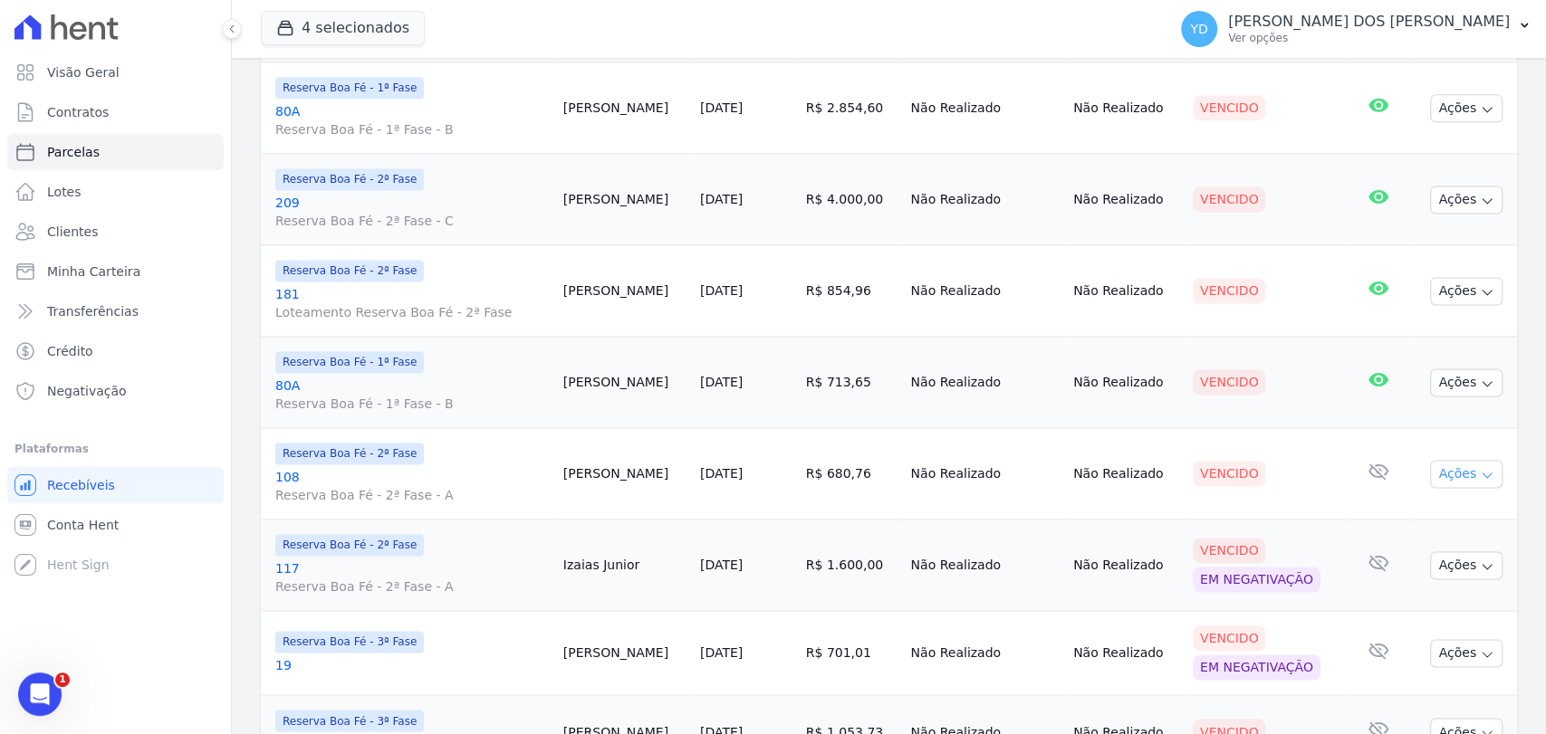
click at [1448, 468] on button "Ações" at bounding box center [1466, 474] width 72 height 28
click at [1140, 435] on td "Não Realizado" at bounding box center [1126, 473] width 120 height 91
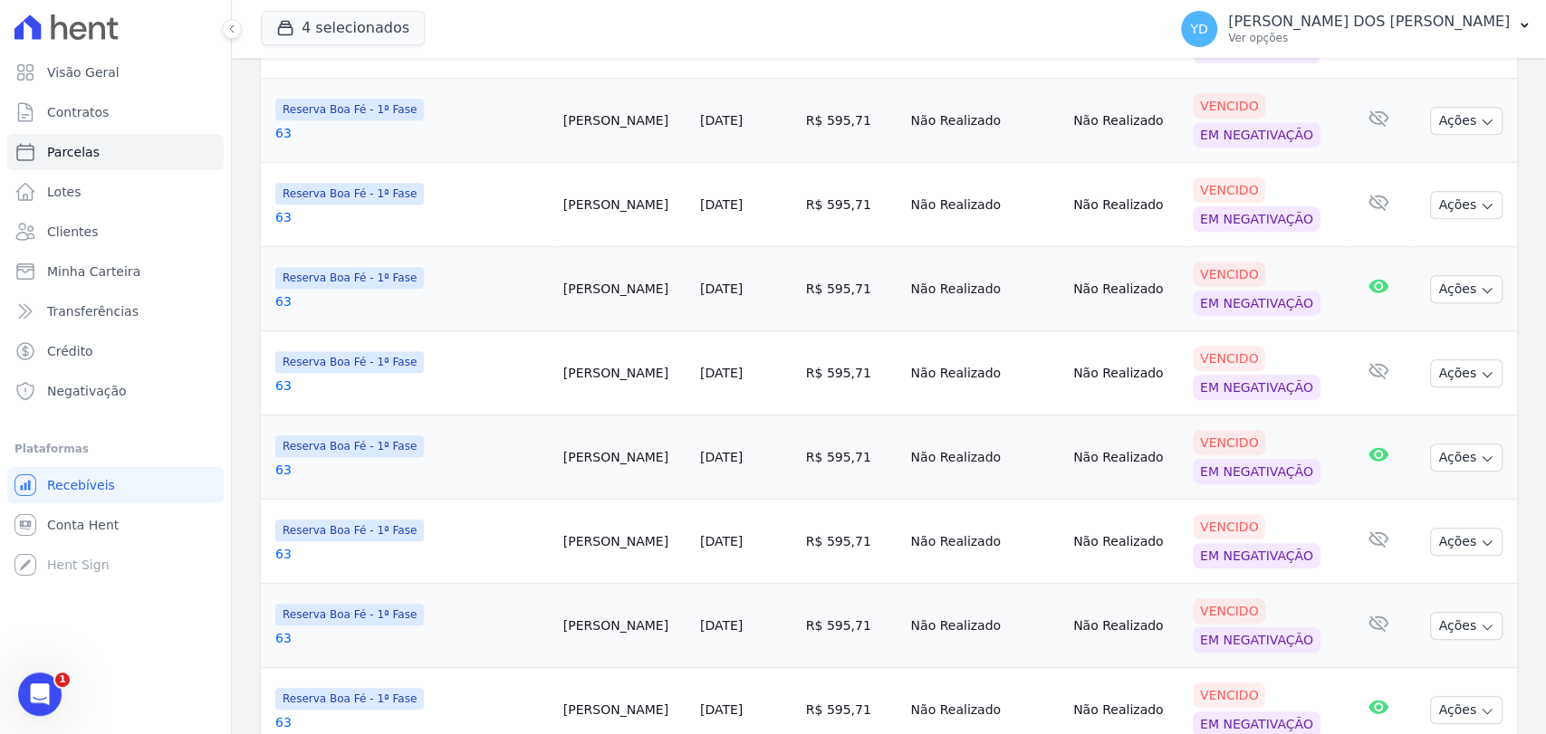
scroll to position [0, 0]
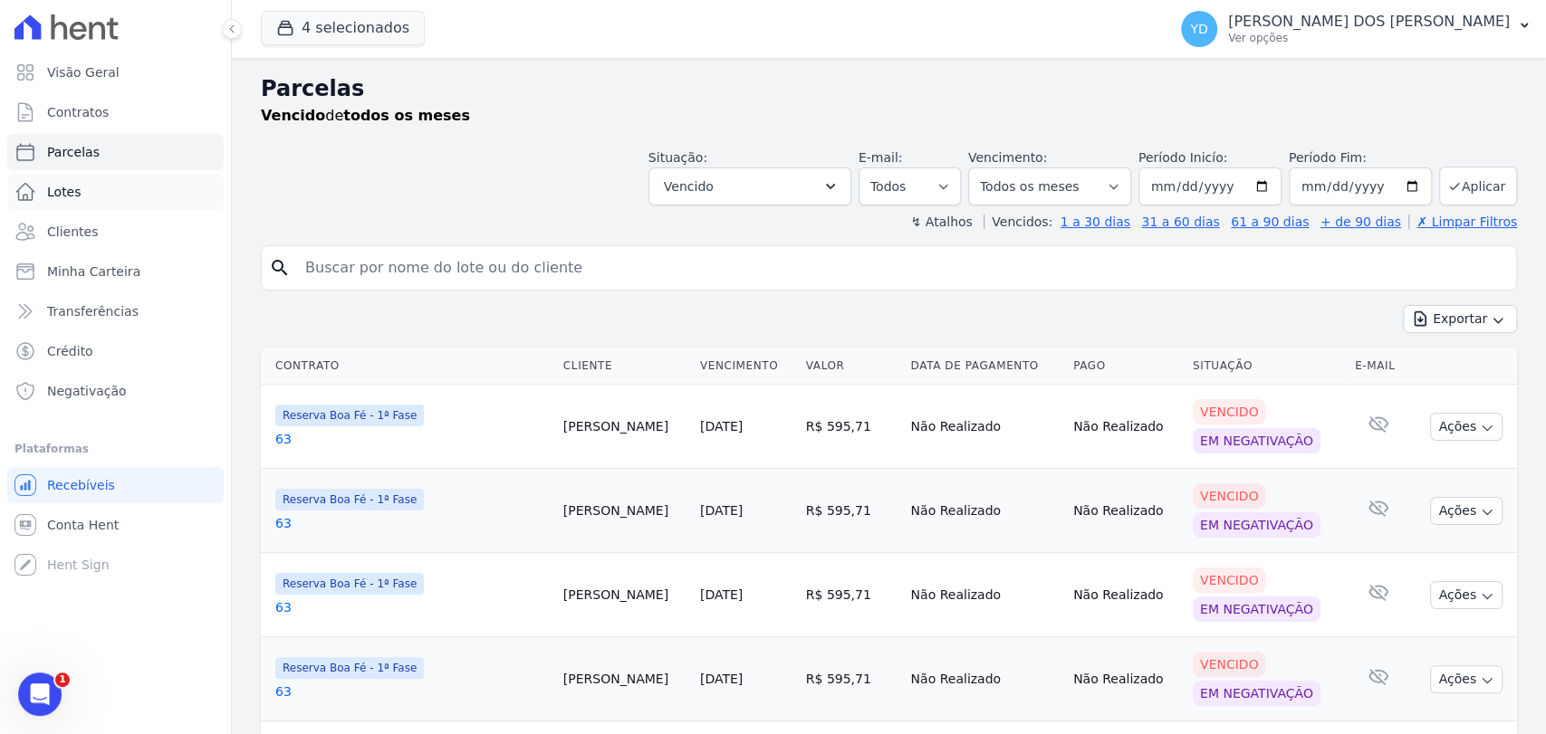
click at [122, 183] on link "Lotes" at bounding box center [115, 192] width 216 height 36
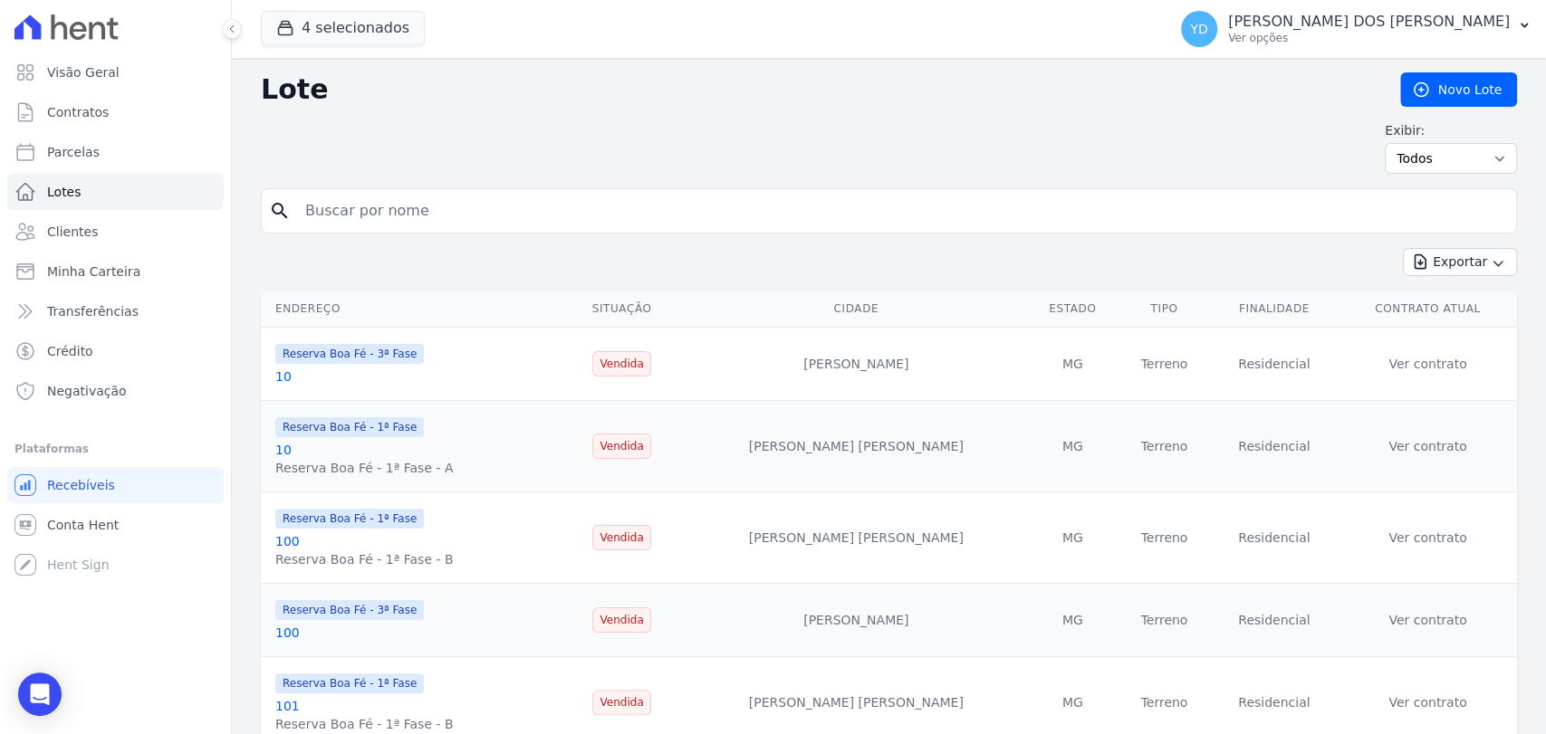
click at [454, 205] on input "search" at bounding box center [901, 211] width 1214 height 36
type input "76"
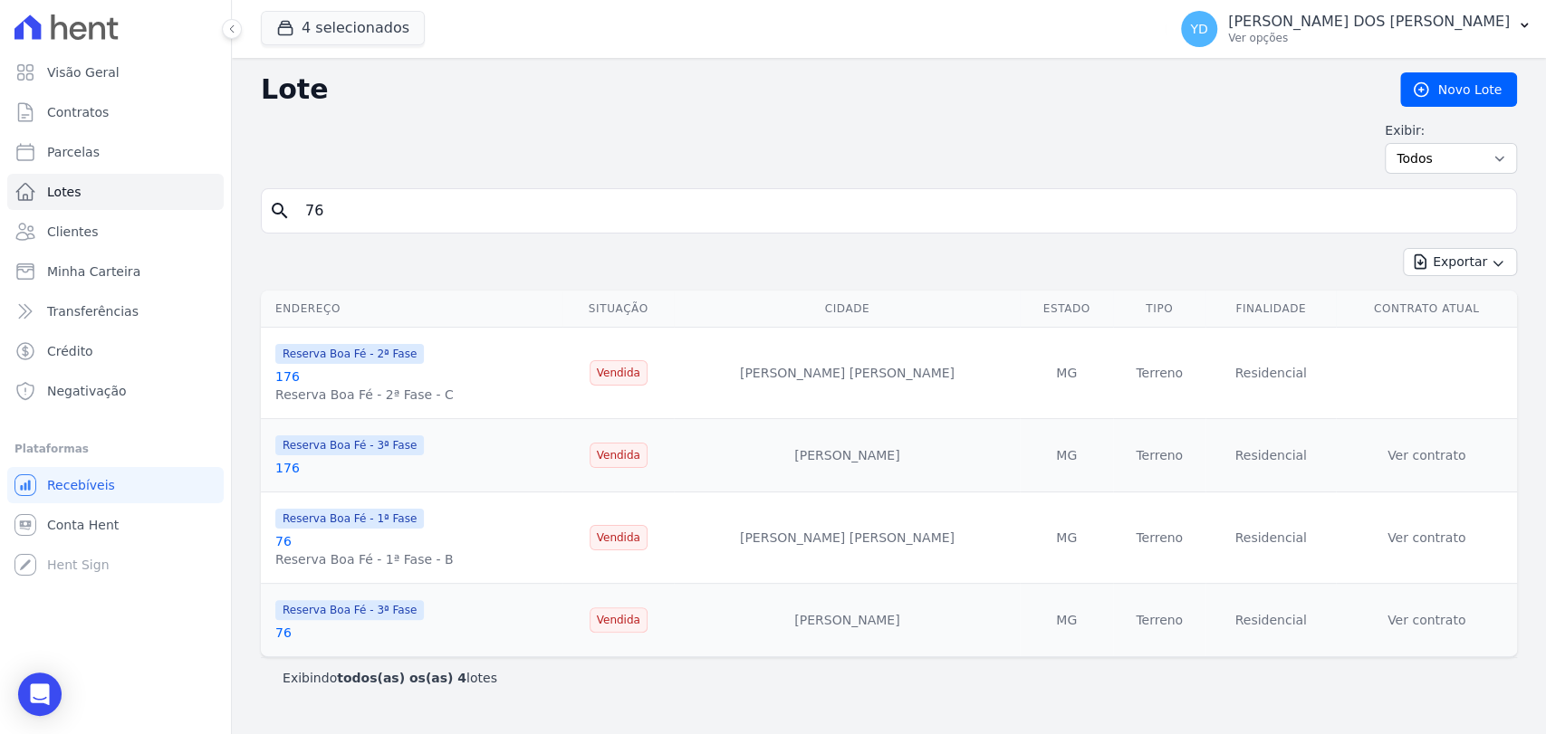
click at [609, 225] on input "76" at bounding box center [901, 211] width 1214 height 36
click at [609, 221] on input "76" at bounding box center [901, 211] width 1214 height 36
type input "7"
type input "108"
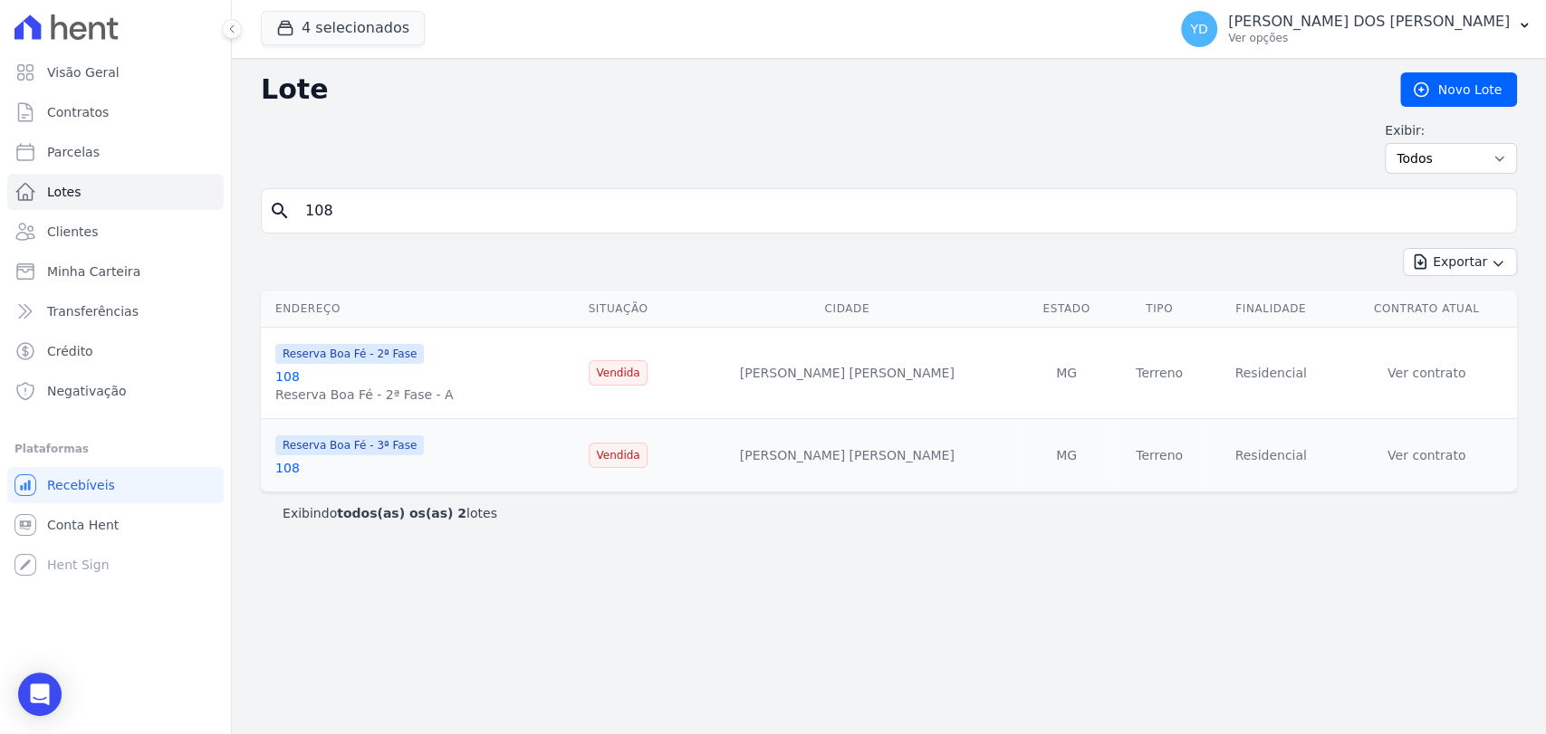
click at [602, 223] on input "108" at bounding box center [901, 211] width 1214 height 36
click at [602, 222] on input "108" at bounding box center [901, 211] width 1214 height 36
type input "71"
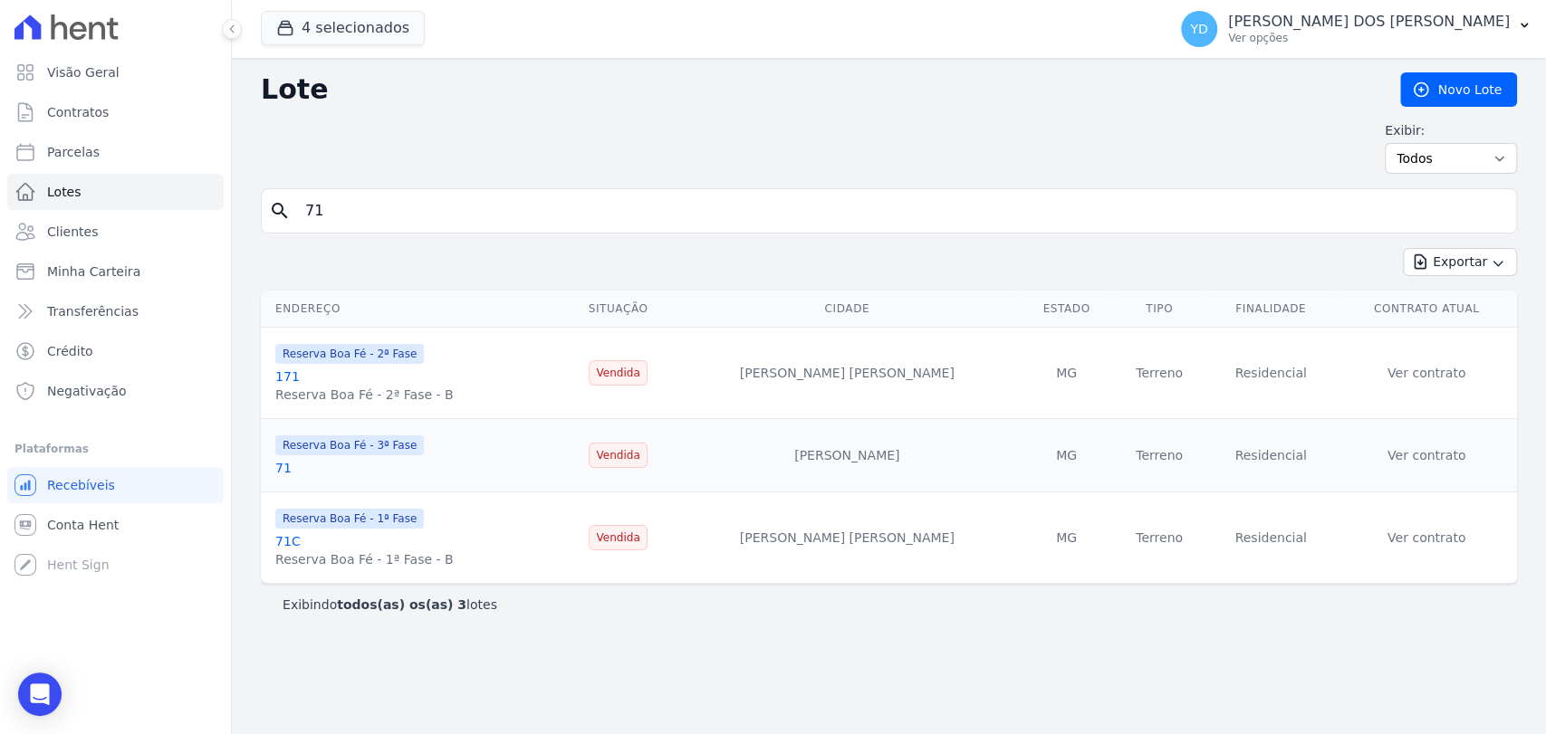
click at [398, 207] on input "71" at bounding box center [901, 211] width 1214 height 36
type input "71a"
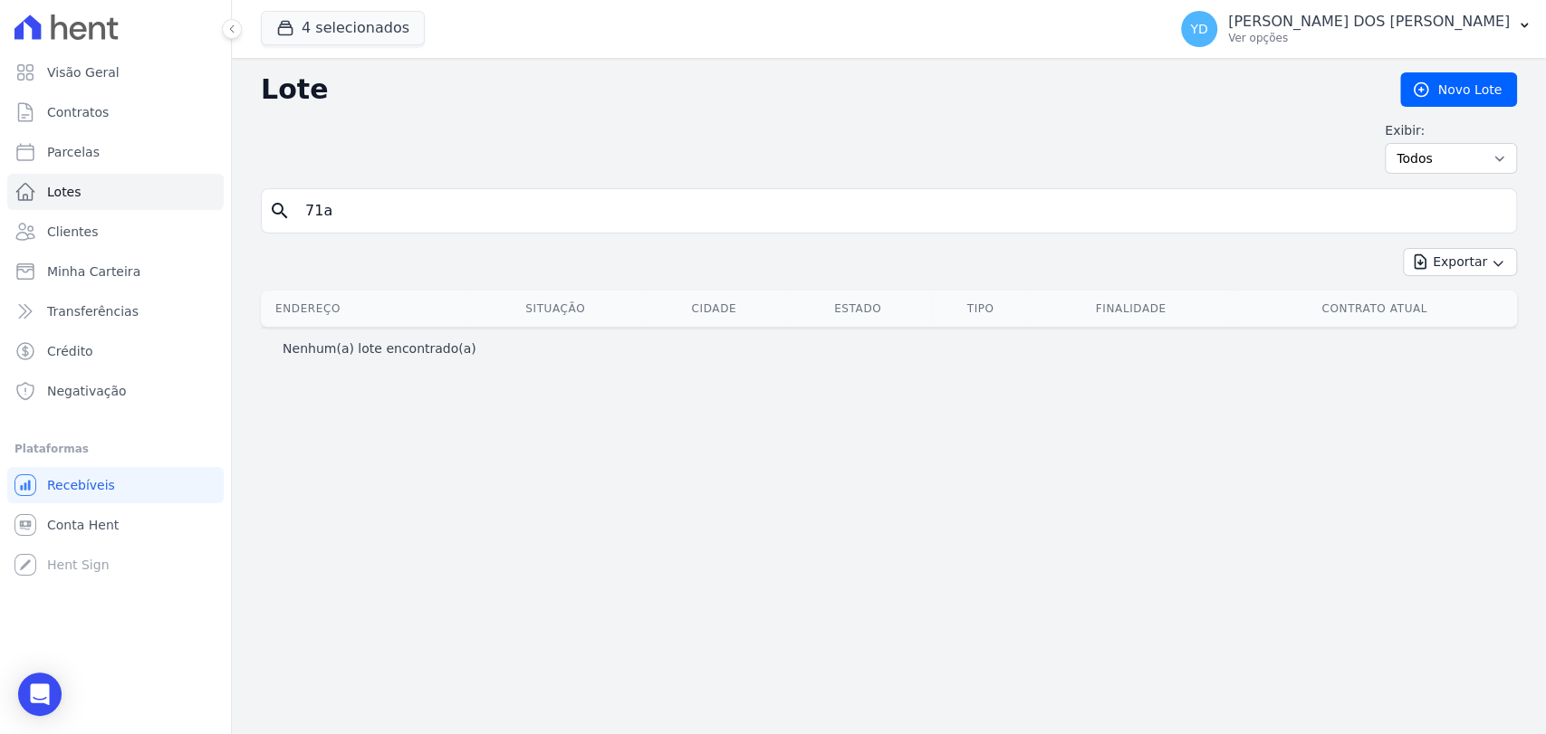
click at [440, 205] on input "71a" at bounding box center [901, 211] width 1214 height 36
click at [159, 237] on link "Clientes" at bounding box center [115, 232] width 216 height 36
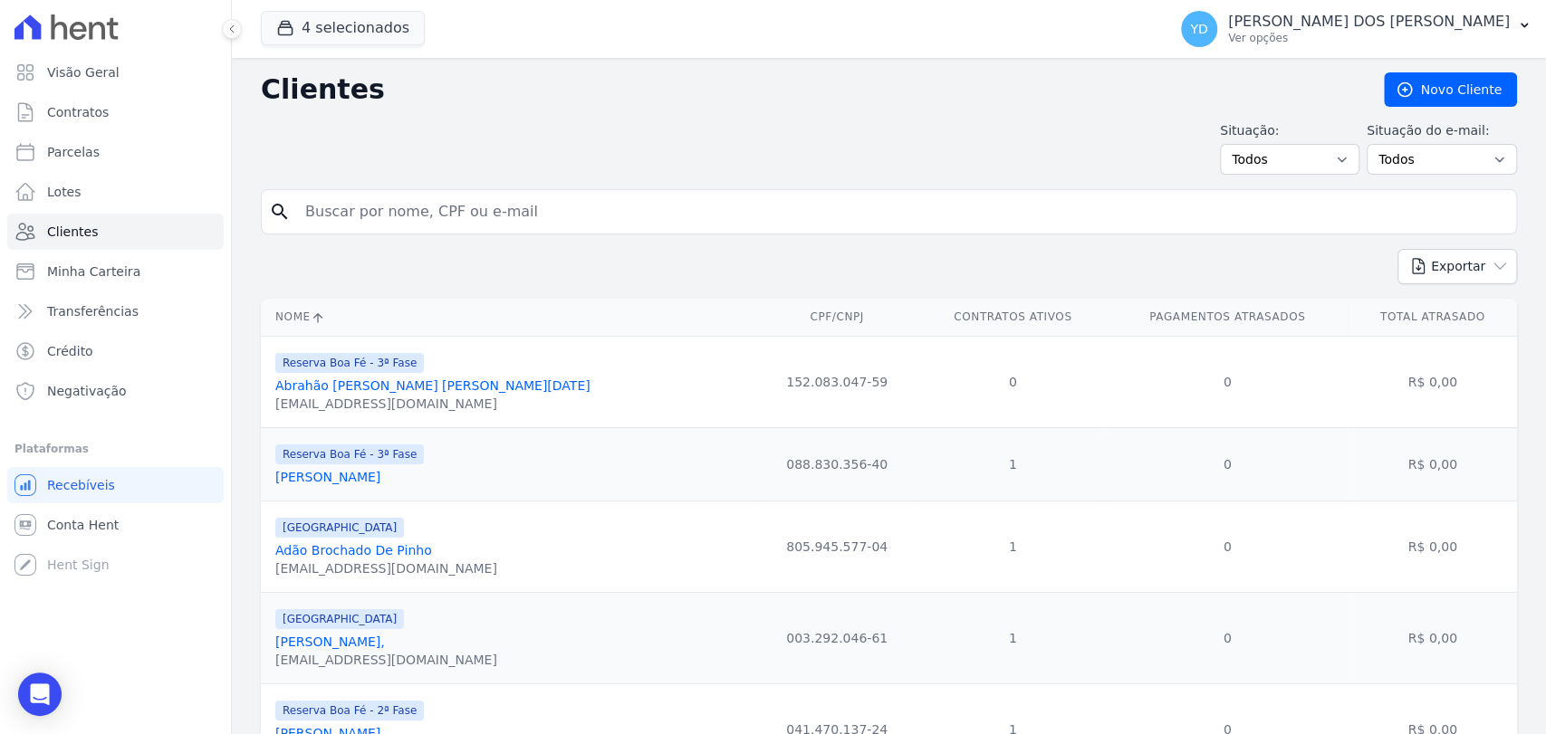
click at [476, 223] on input "search" at bounding box center [901, 212] width 1214 height 36
type input "bruno torres"
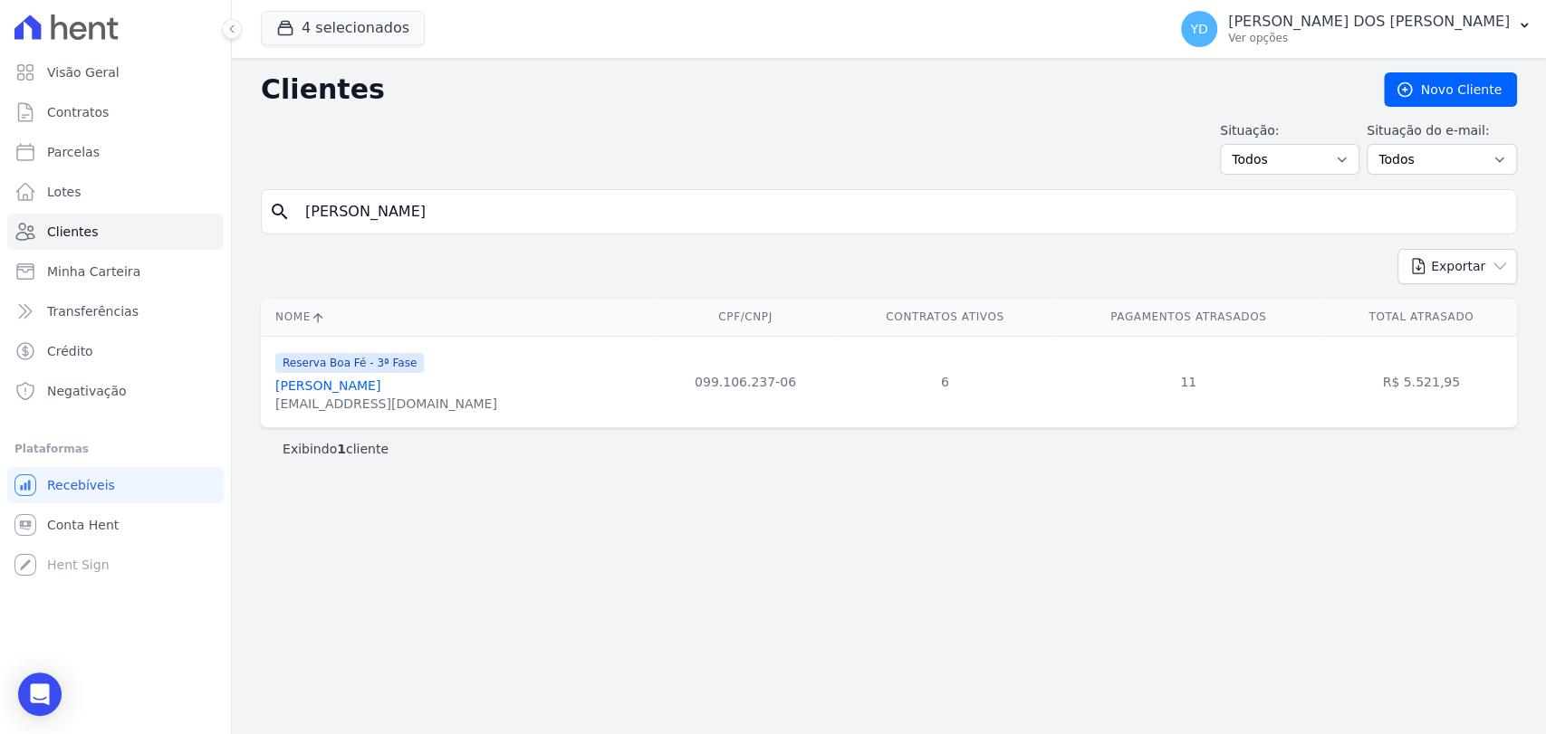
click at [380, 391] on link "Bruno Torres Da Cruz" at bounding box center [327, 386] width 105 height 14
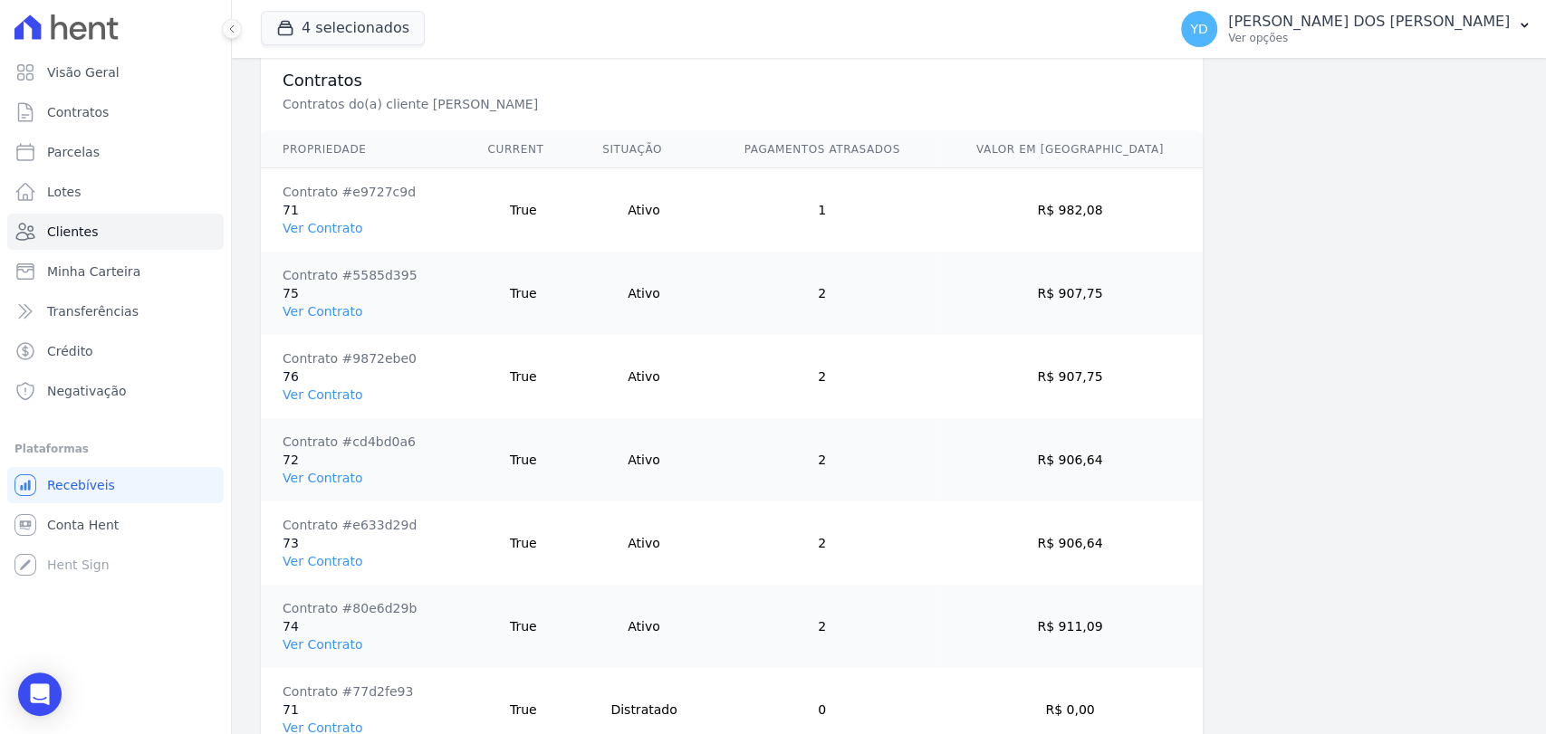
scroll to position [1339, 0]
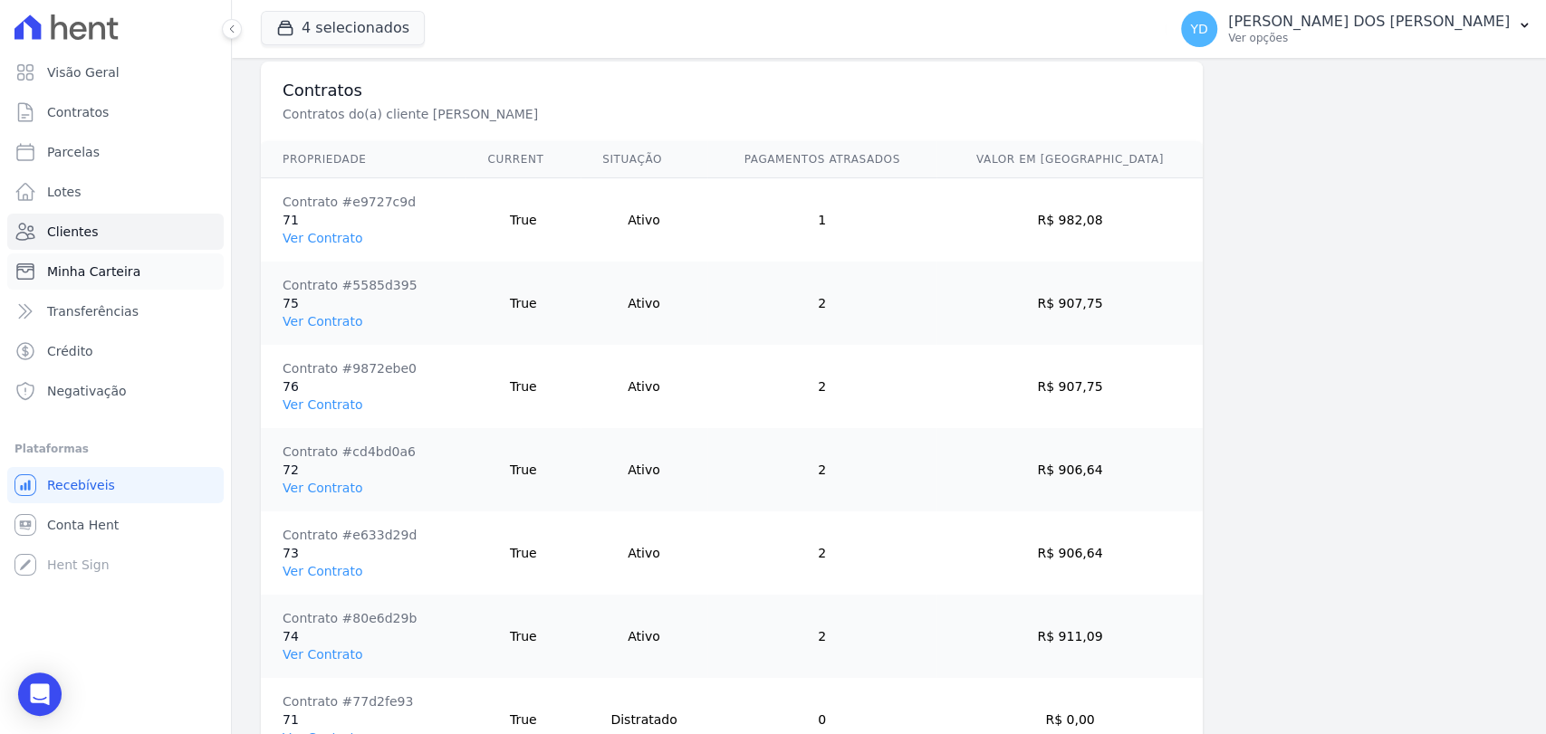
click at [80, 271] on span "Minha Carteira" at bounding box center [93, 272] width 93 height 18
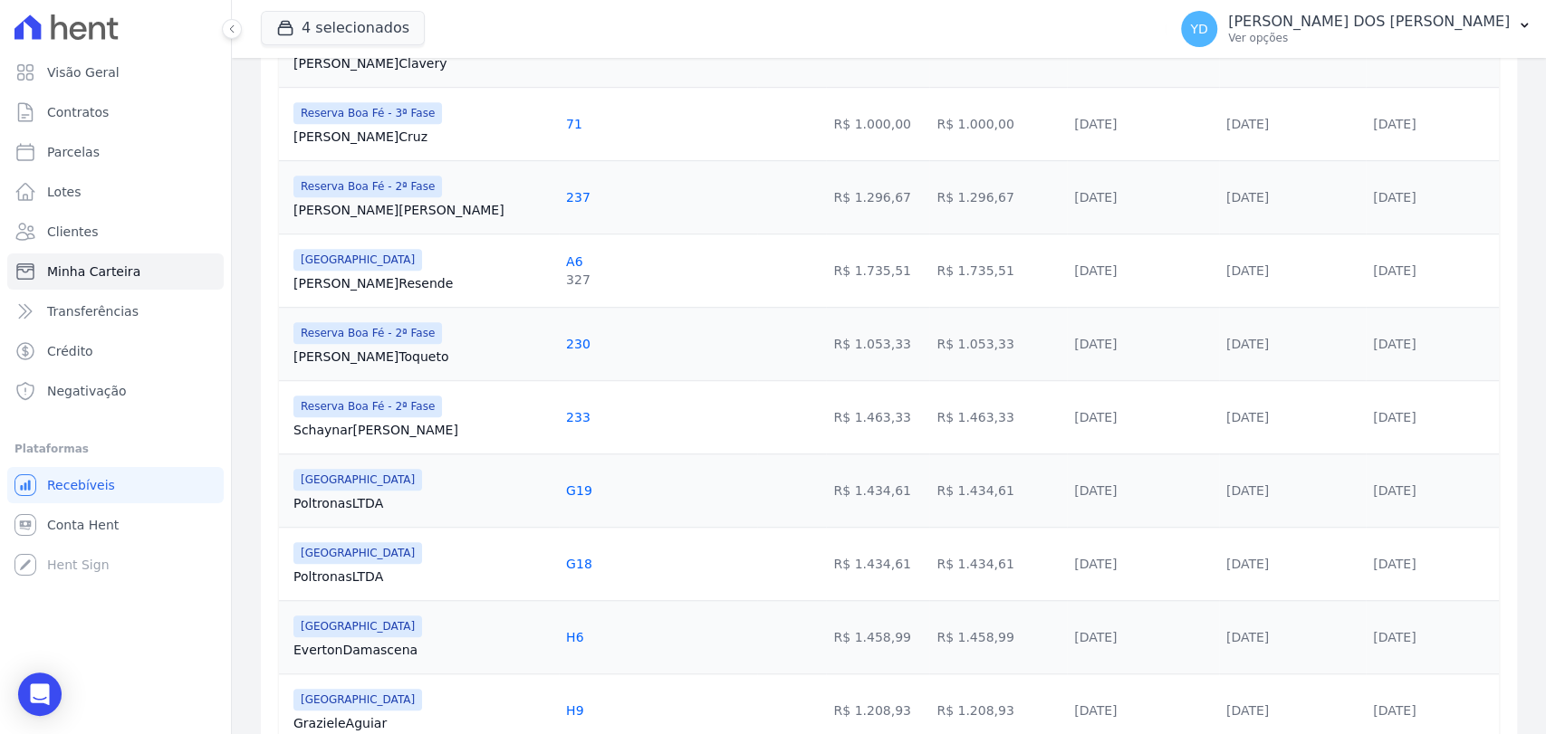
scroll to position [1408, 0]
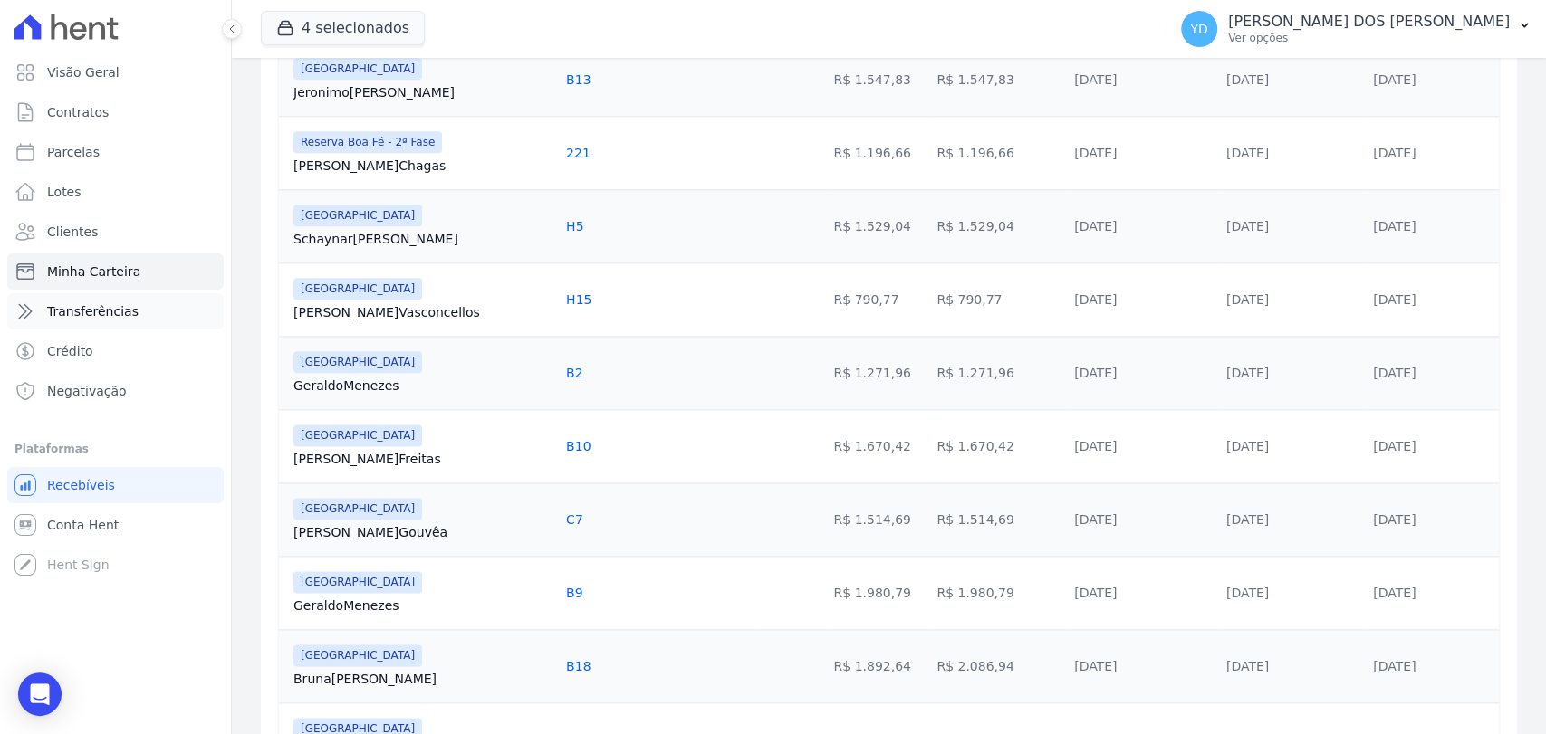
click at [85, 303] on span "Transferências" at bounding box center [92, 311] width 91 height 18
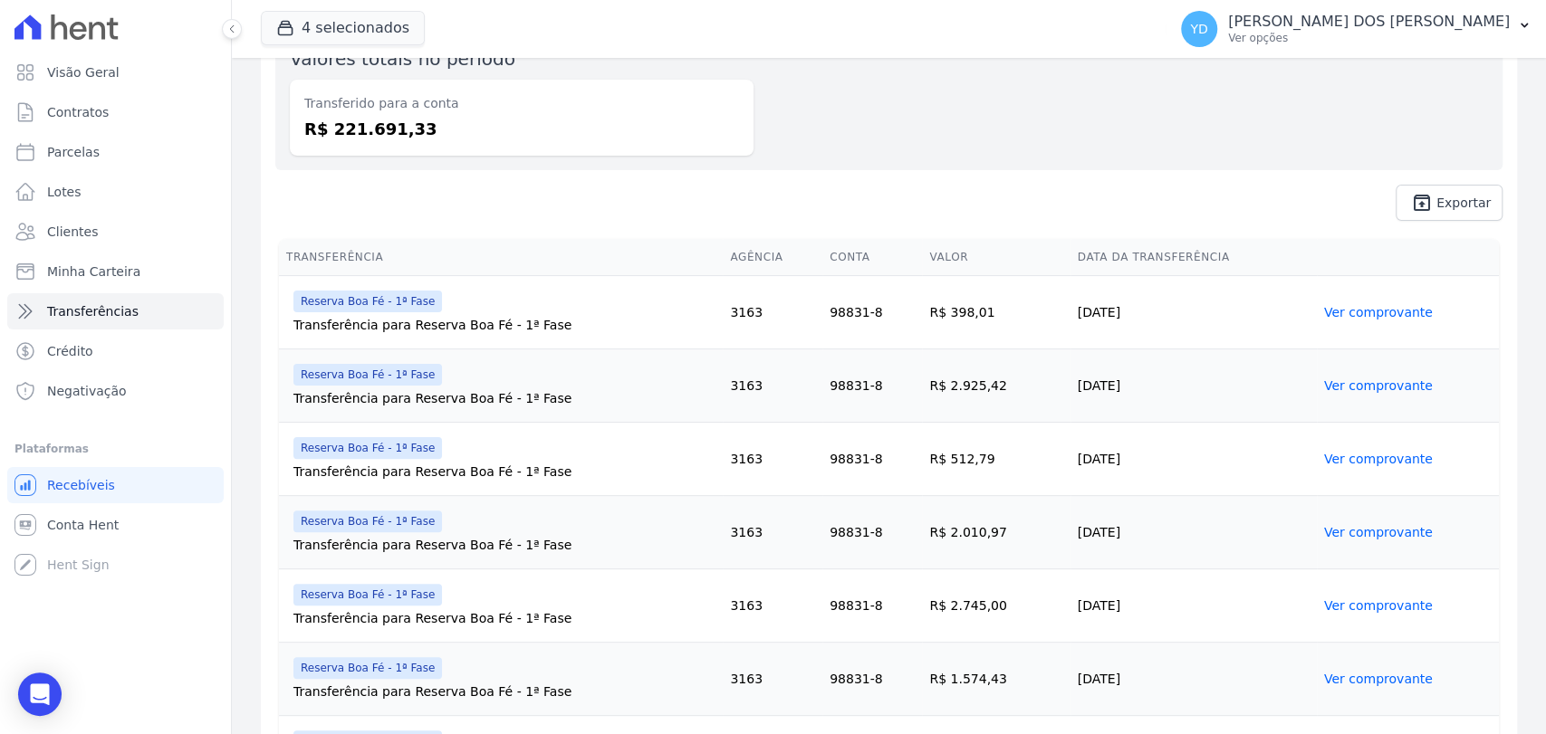
scroll to position [201, 0]
click at [130, 359] on link "Crédito" at bounding box center [115, 351] width 216 height 36
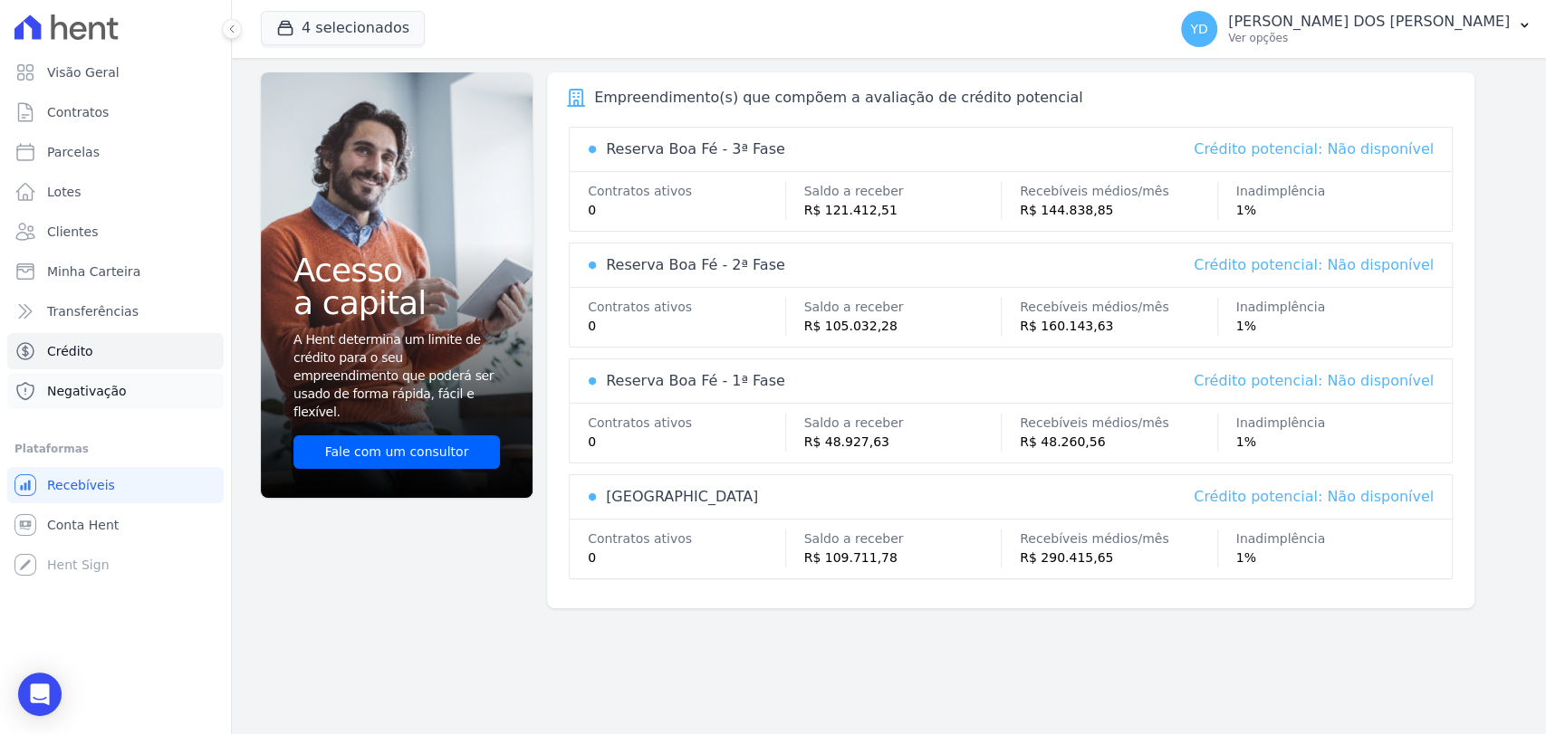
click at [77, 392] on span "Negativação" at bounding box center [87, 391] width 80 height 18
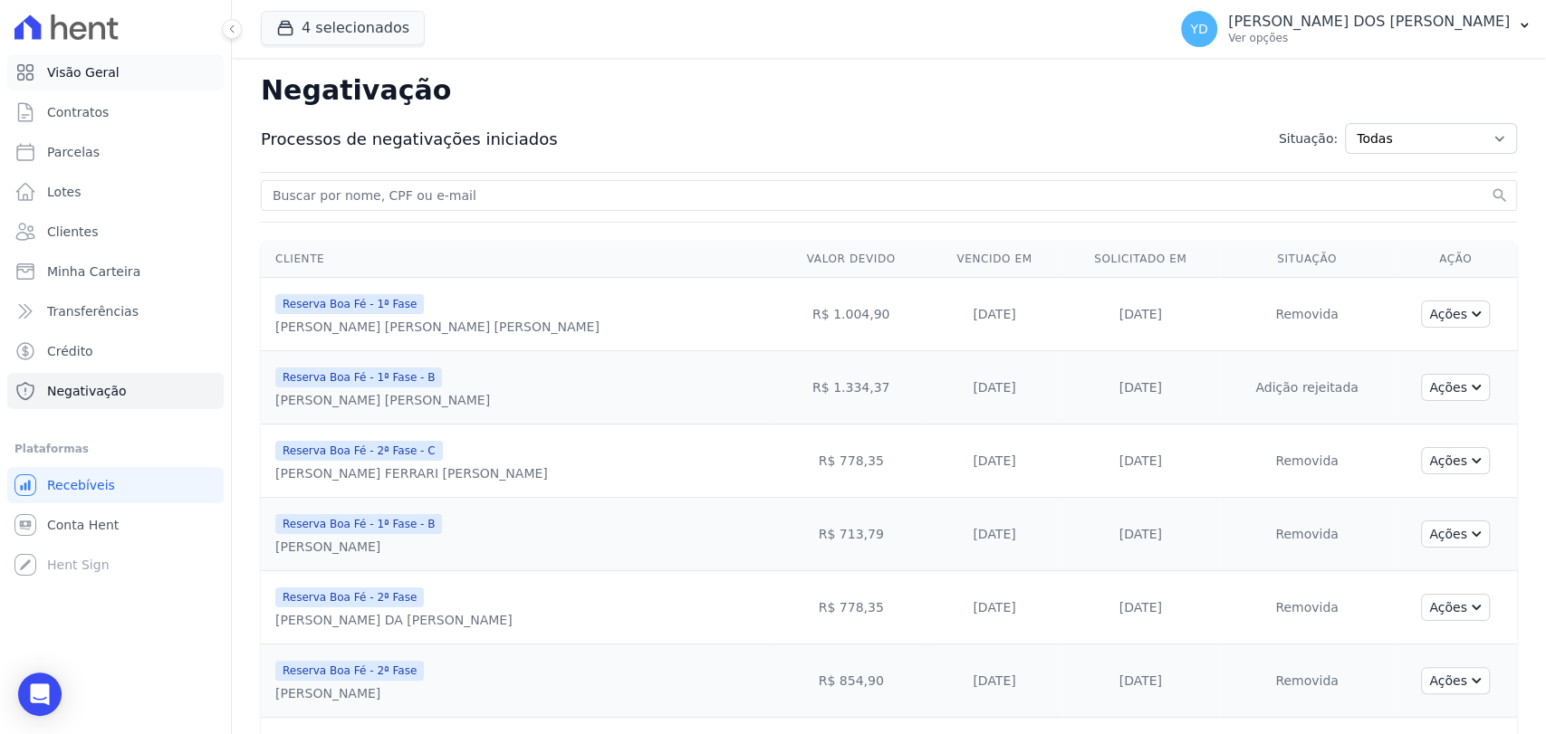
click at [110, 78] on span "Visão Geral" at bounding box center [83, 72] width 72 height 18
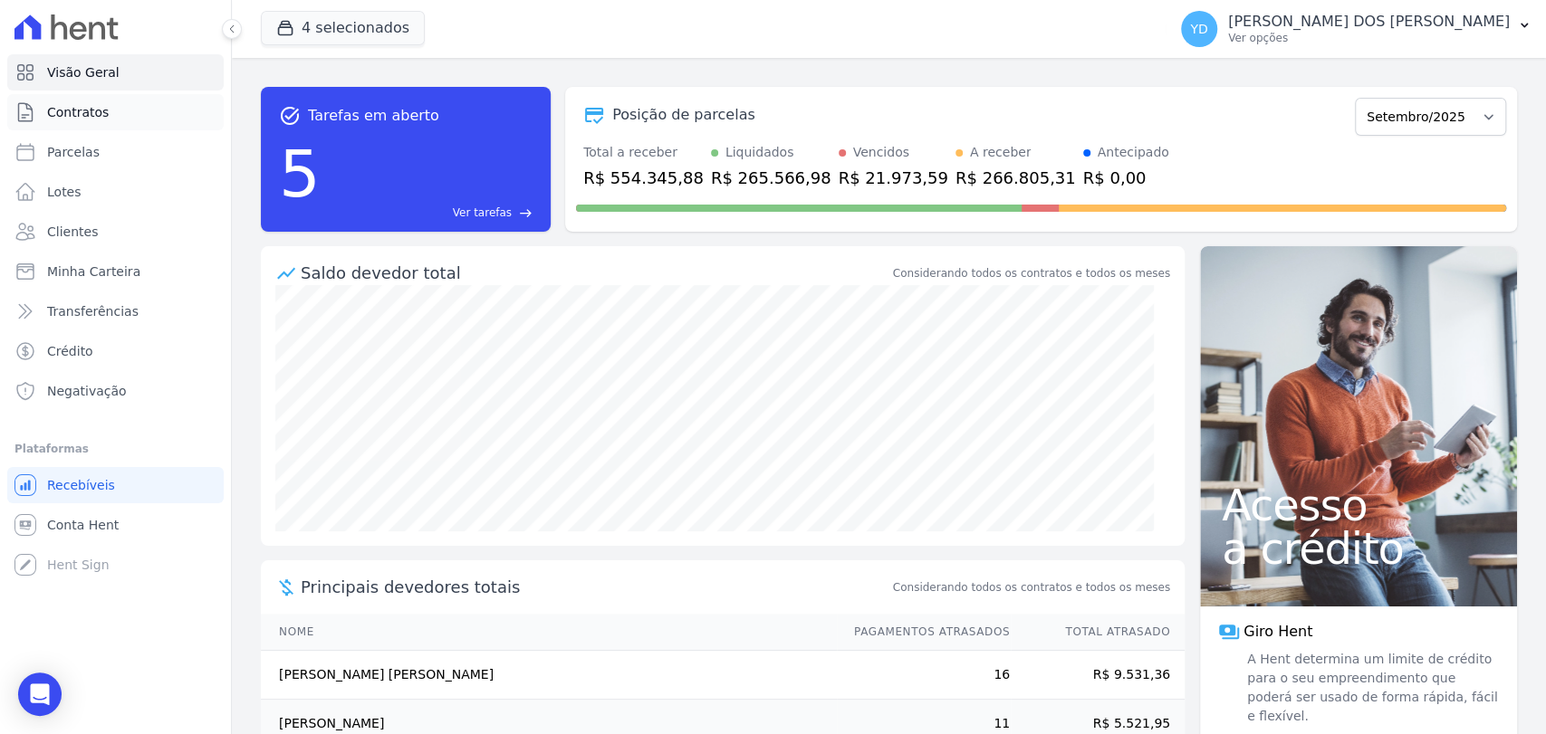
click at [167, 104] on link "Contratos" at bounding box center [115, 112] width 216 height 36
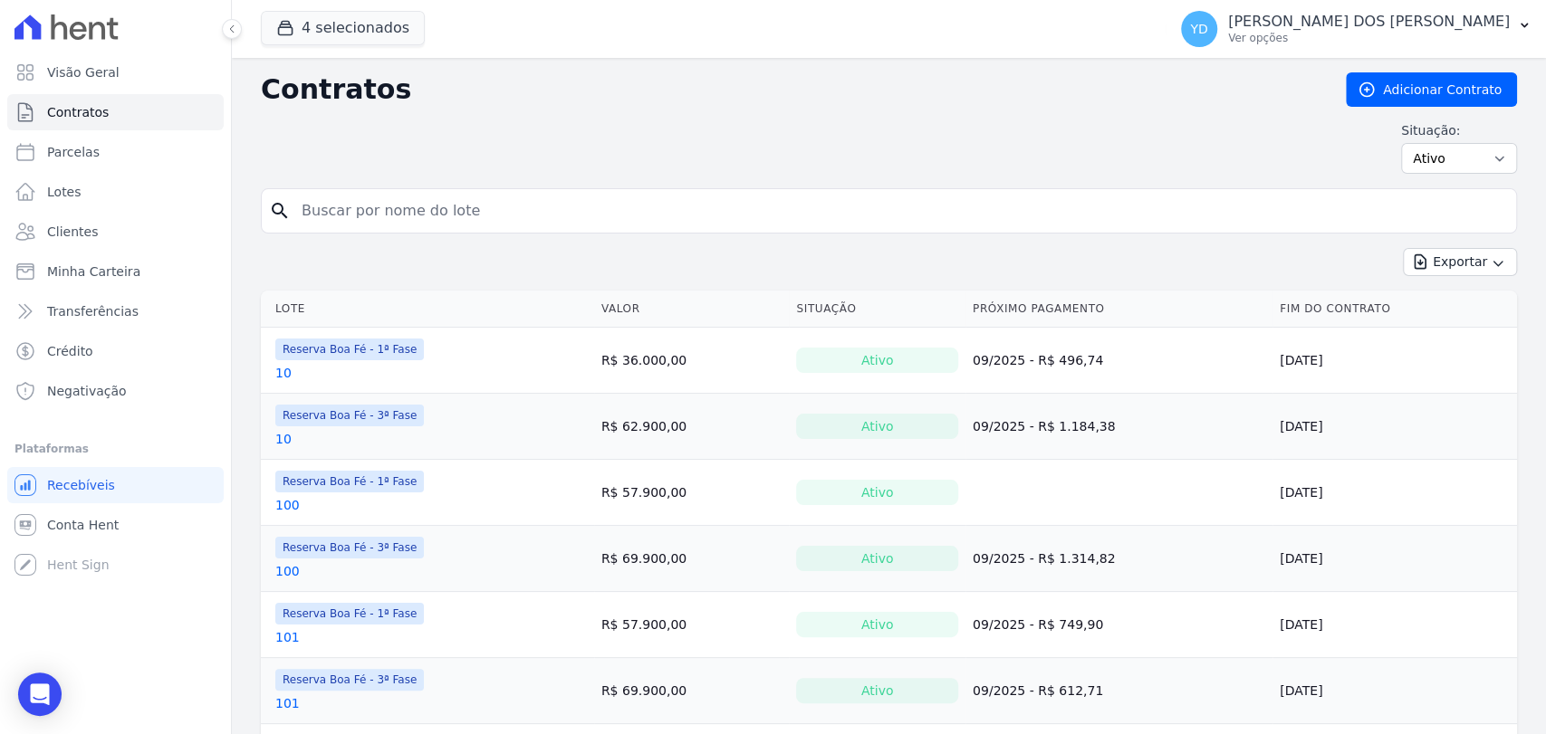
click at [418, 197] on input "search" at bounding box center [900, 211] width 1218 height 36
type input "182"
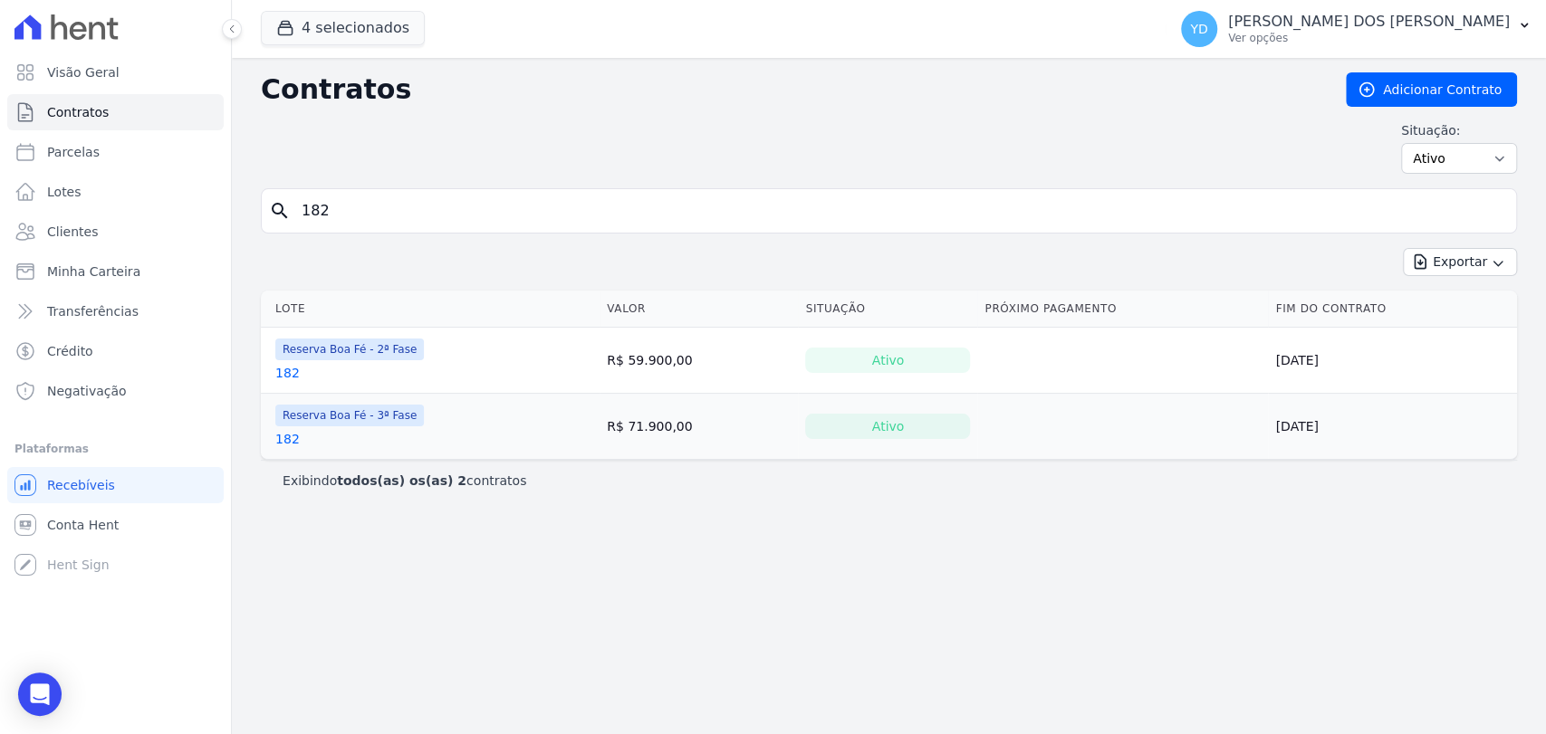
click at [321, 205] on input "182" at bounding box center [900, 211] width 1218 height 36
type input "169"
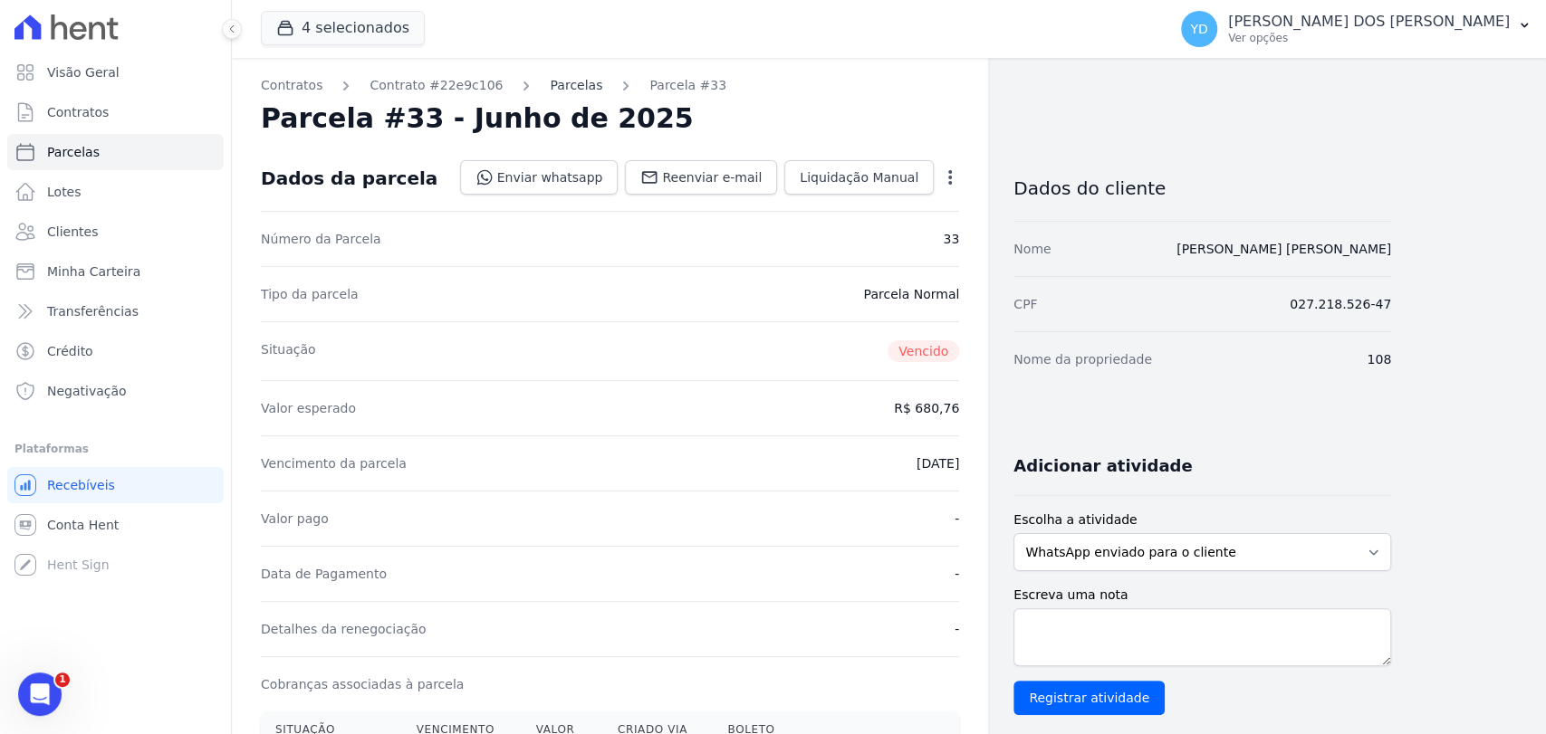
click at [572, 92] on ol "Contratos Contrato #22e9c106 [GEOGRAPHIC_DATA] Parcela #33" at bounding box center [493, 85] width 465 height 19
click at [568, 91] on link "Parcelas" at bounding box center [576, 85] width 53 height 19
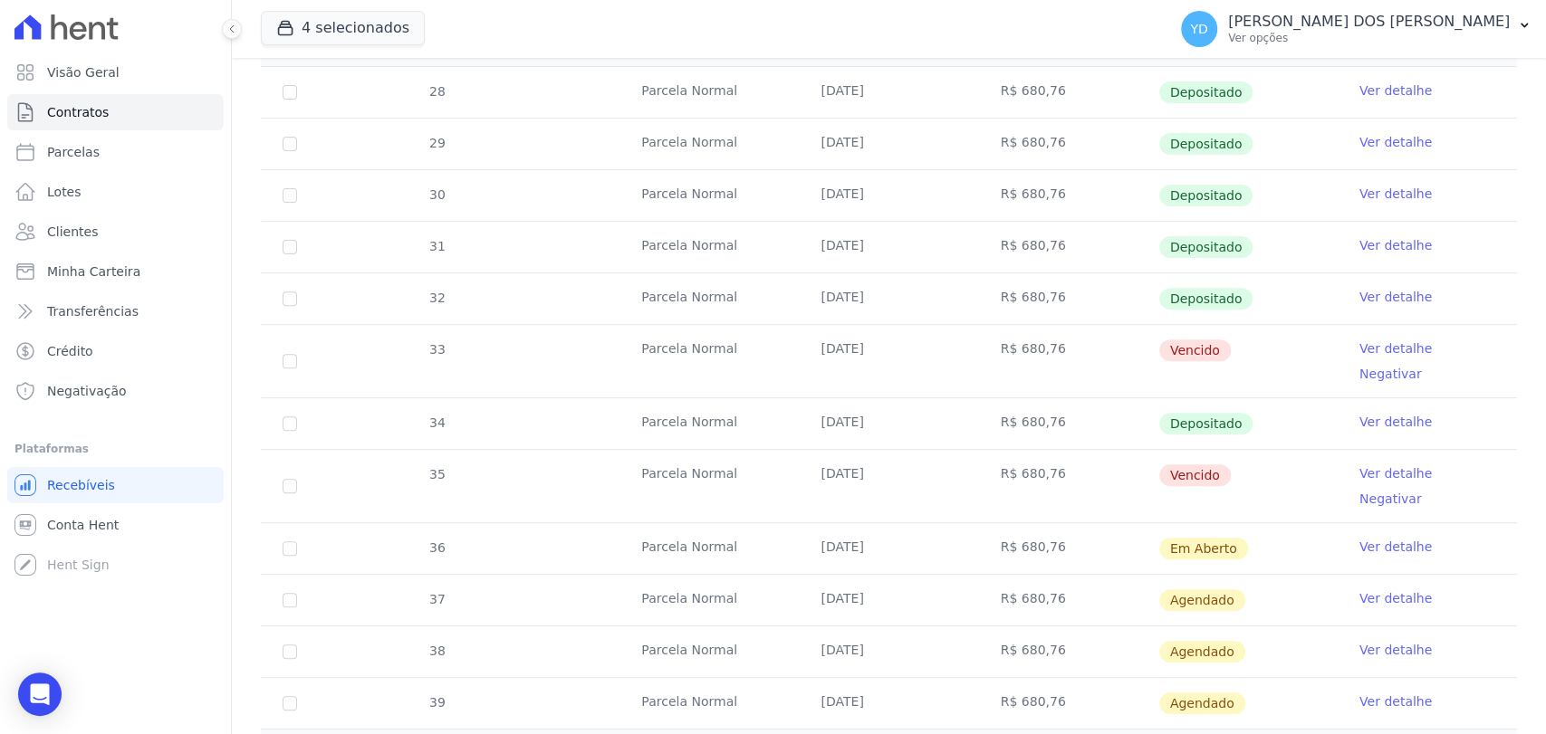
scroll to position [503, 0]
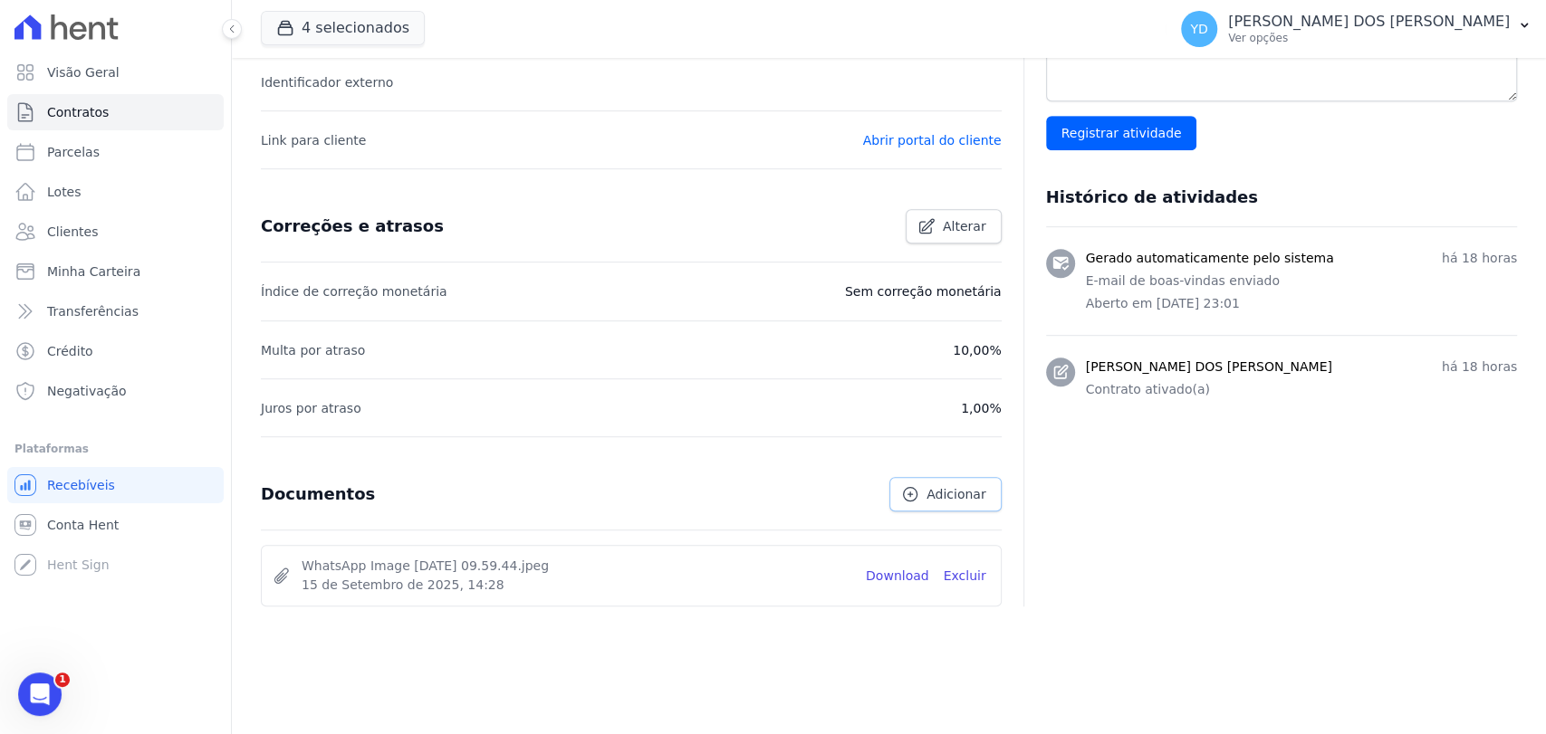
scroll to position [599, 0]
click at [926, 500] on span "Adicionar" at bounding box center [955, 493] width 59 height 18
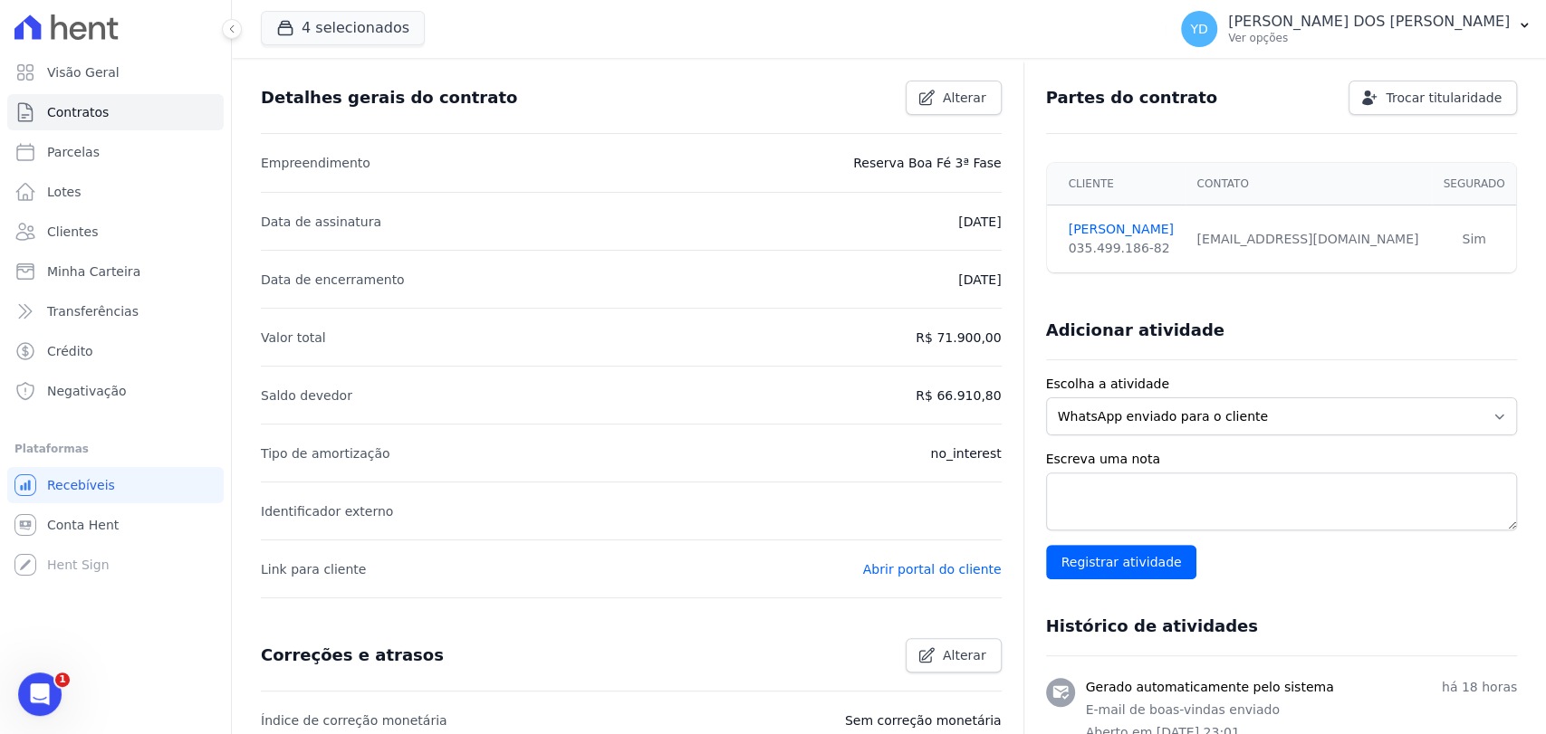
scroll to position [0, 0]
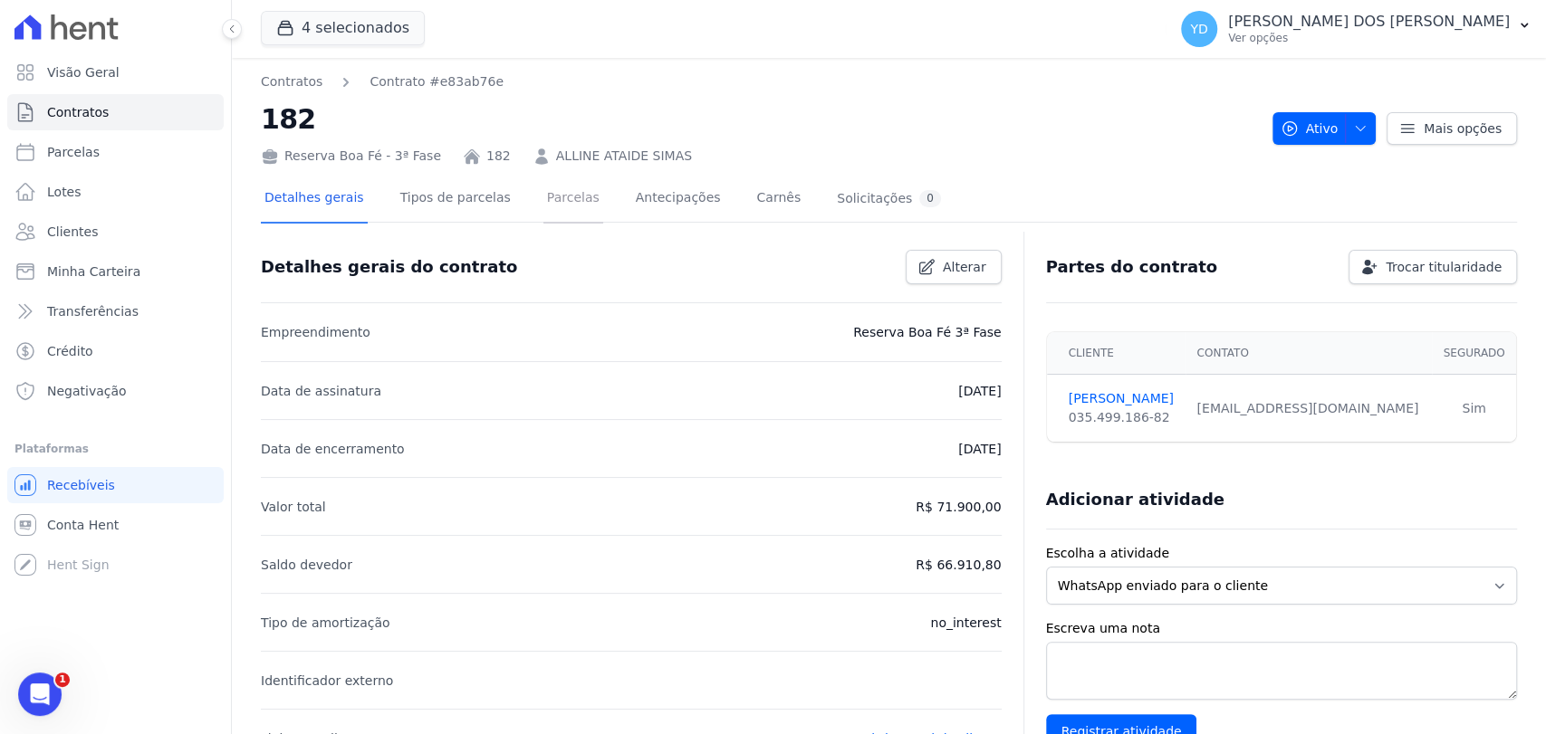
click at [543, 219] on link "Parcelas" at bounding box center [573, 200] width 60 height 48
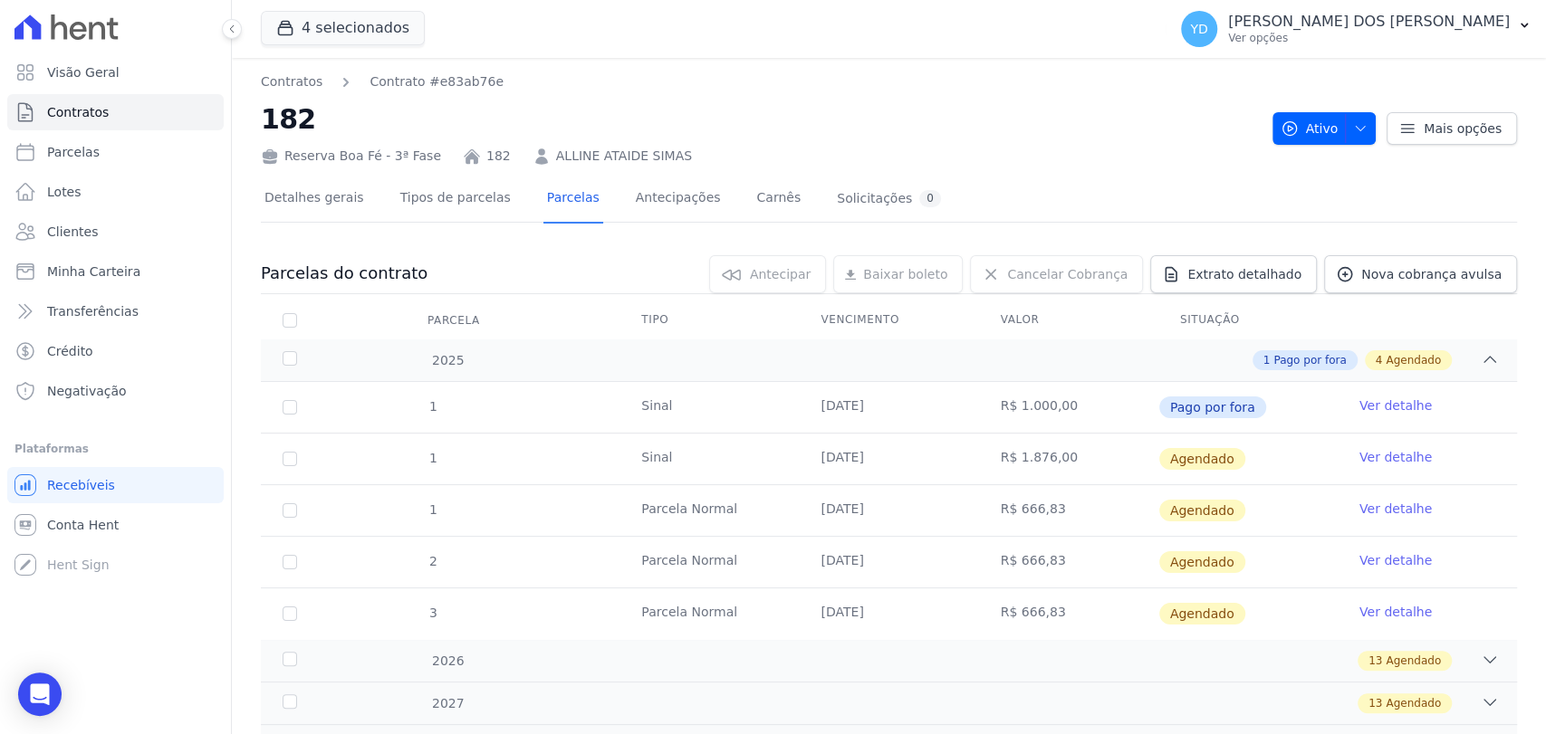
click at [1387, 446] on td "Ver detalhe" at bounding box center [1426, 459] width 179 height 51
click at [1393, 452] on link "Ver detalhe" at bounding box center [1395, 457] width 72 height 18
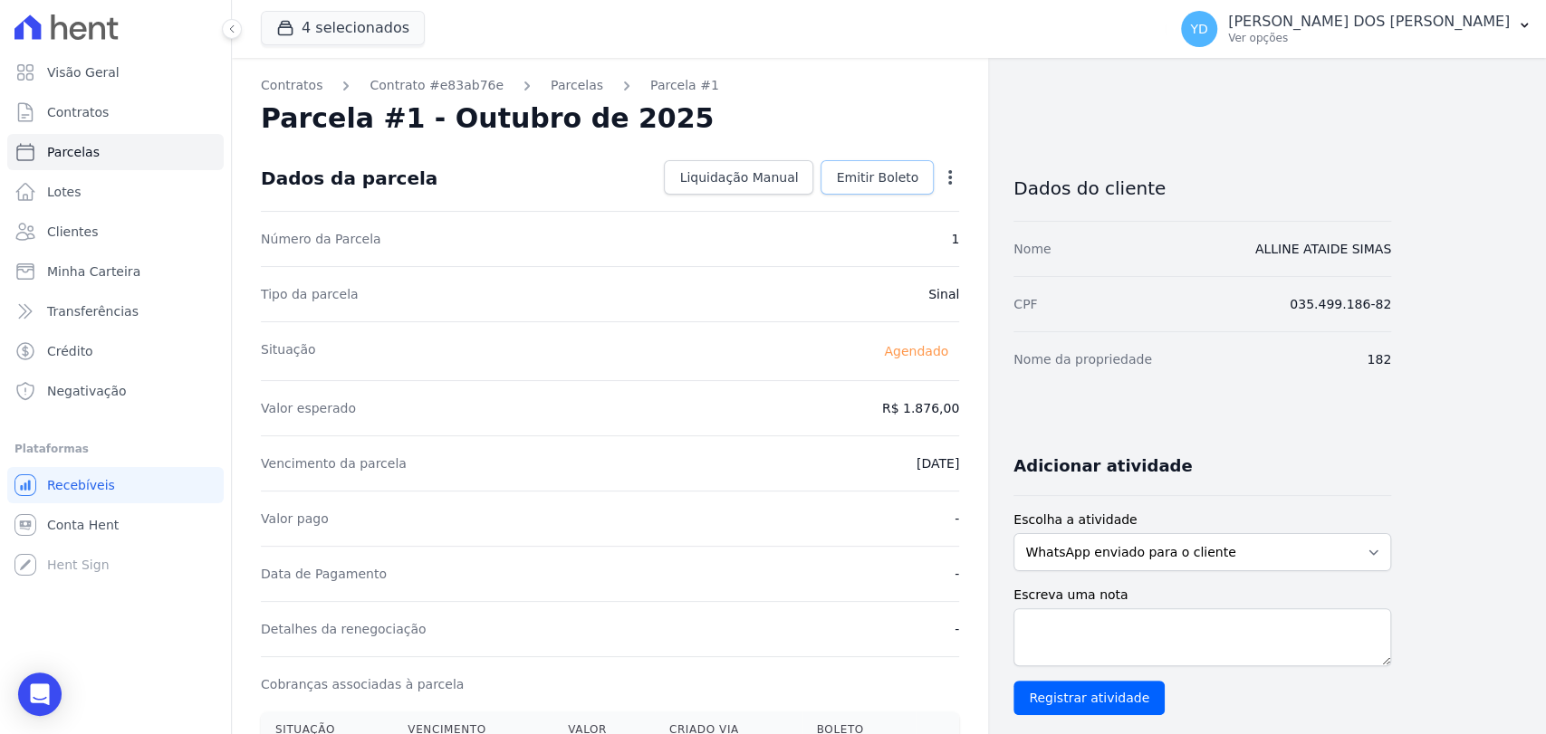
click at [876, 183] on span "Emitir Boleto" at bounding box center [877, 177] width 82 height 18
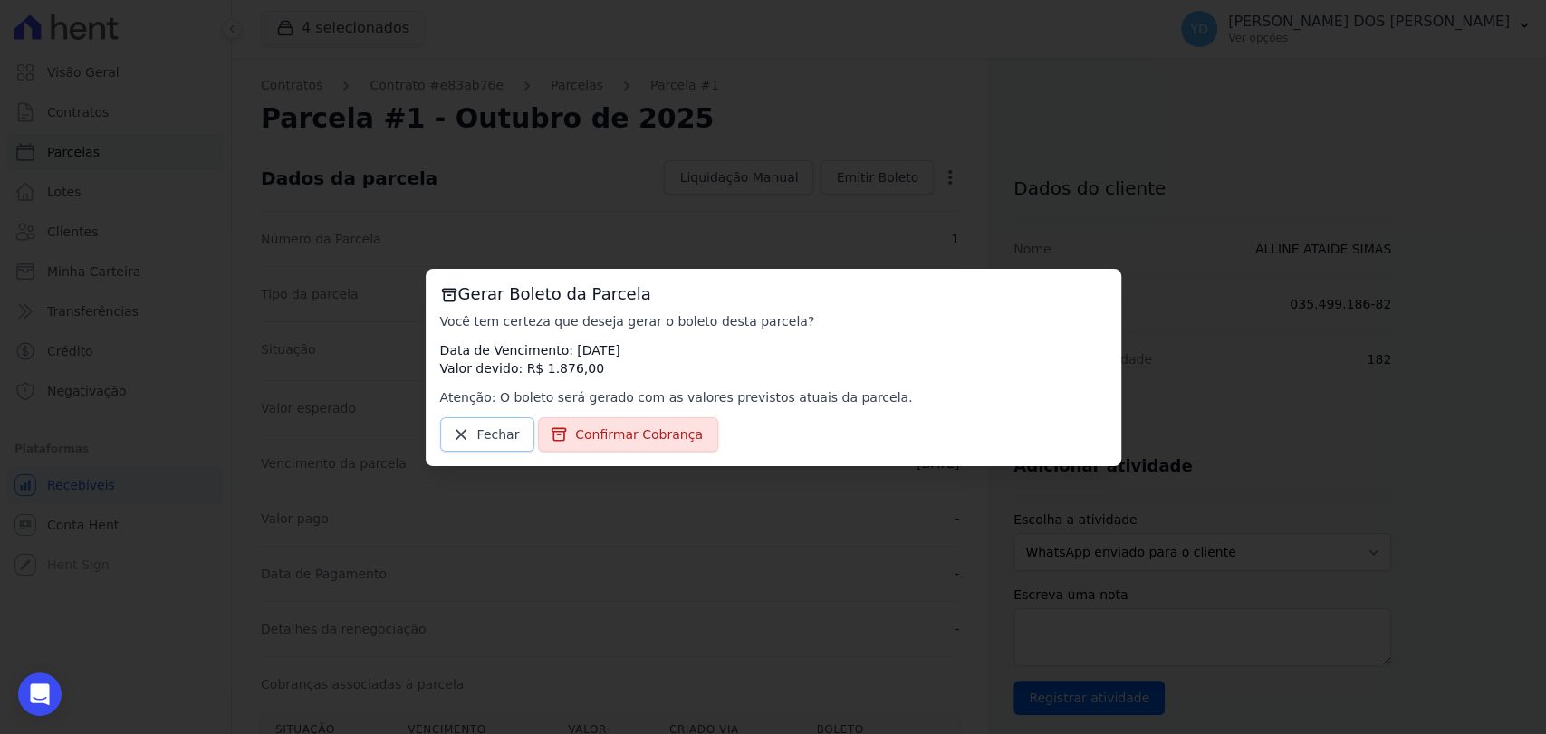
click at [504, 426] on span "Fechar" at bounding box center [498, 435] width 43 height 18
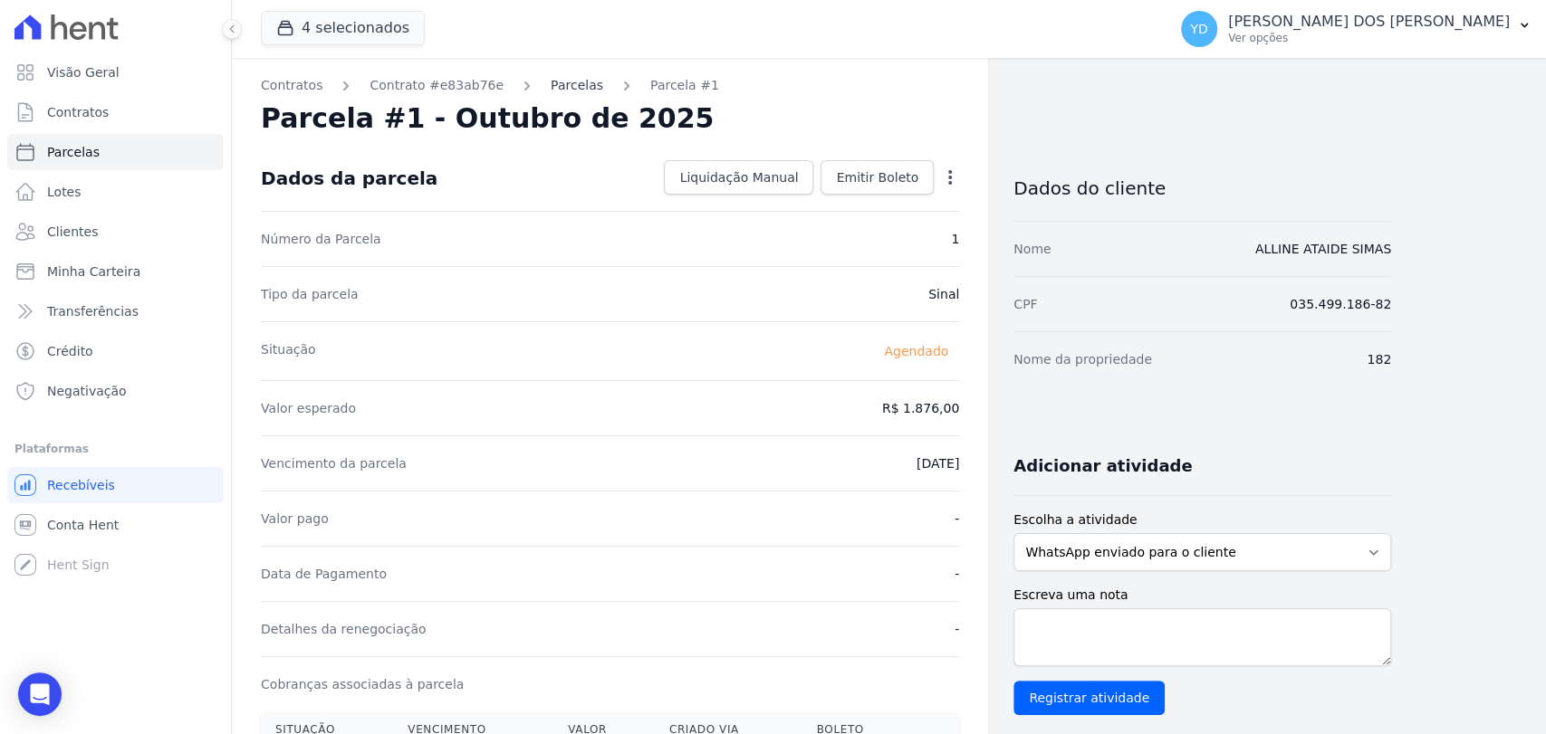
click at [559, 91] on link "Parcelas" at bounding box center [577, 85] width 53 height 19
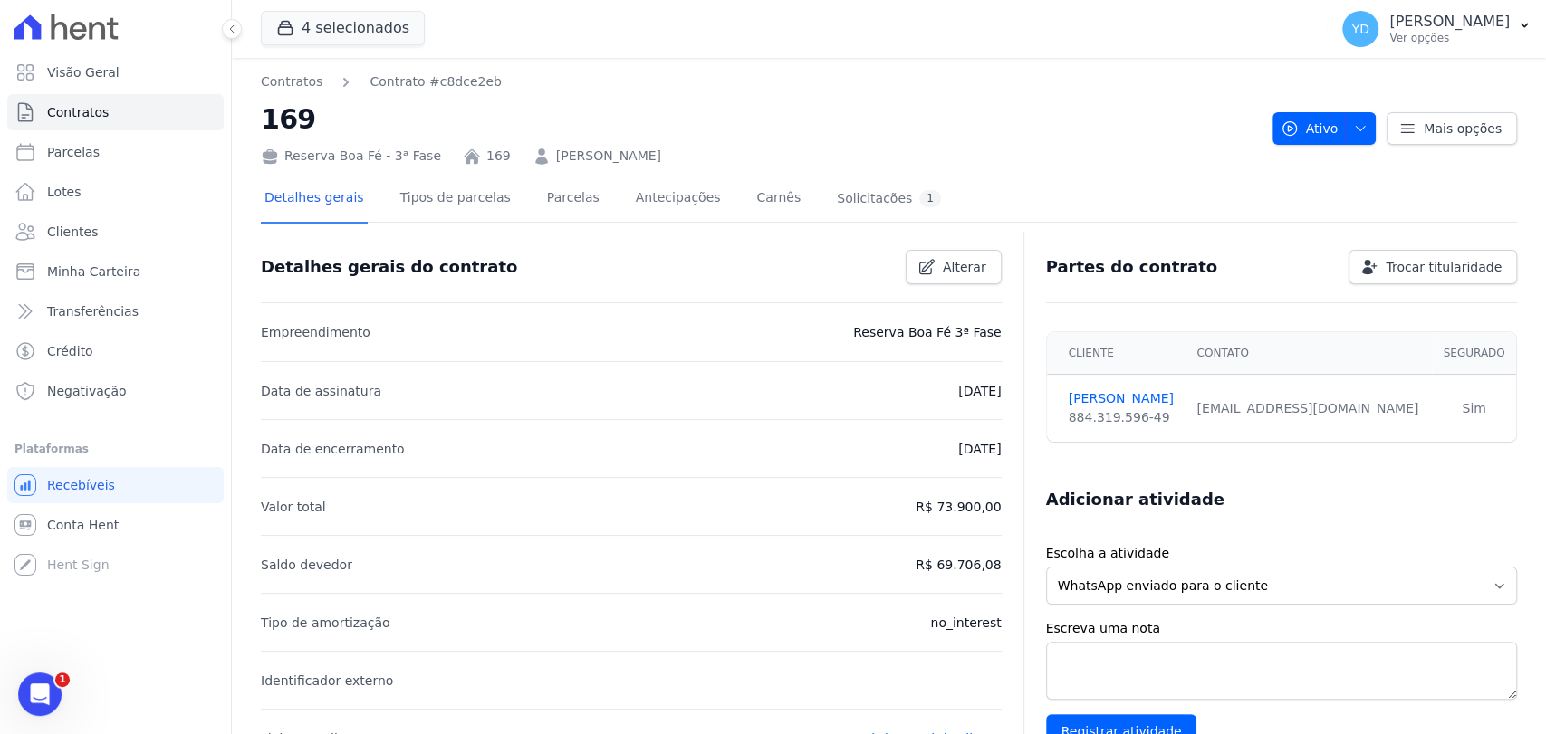
scroll to position [599, 0]
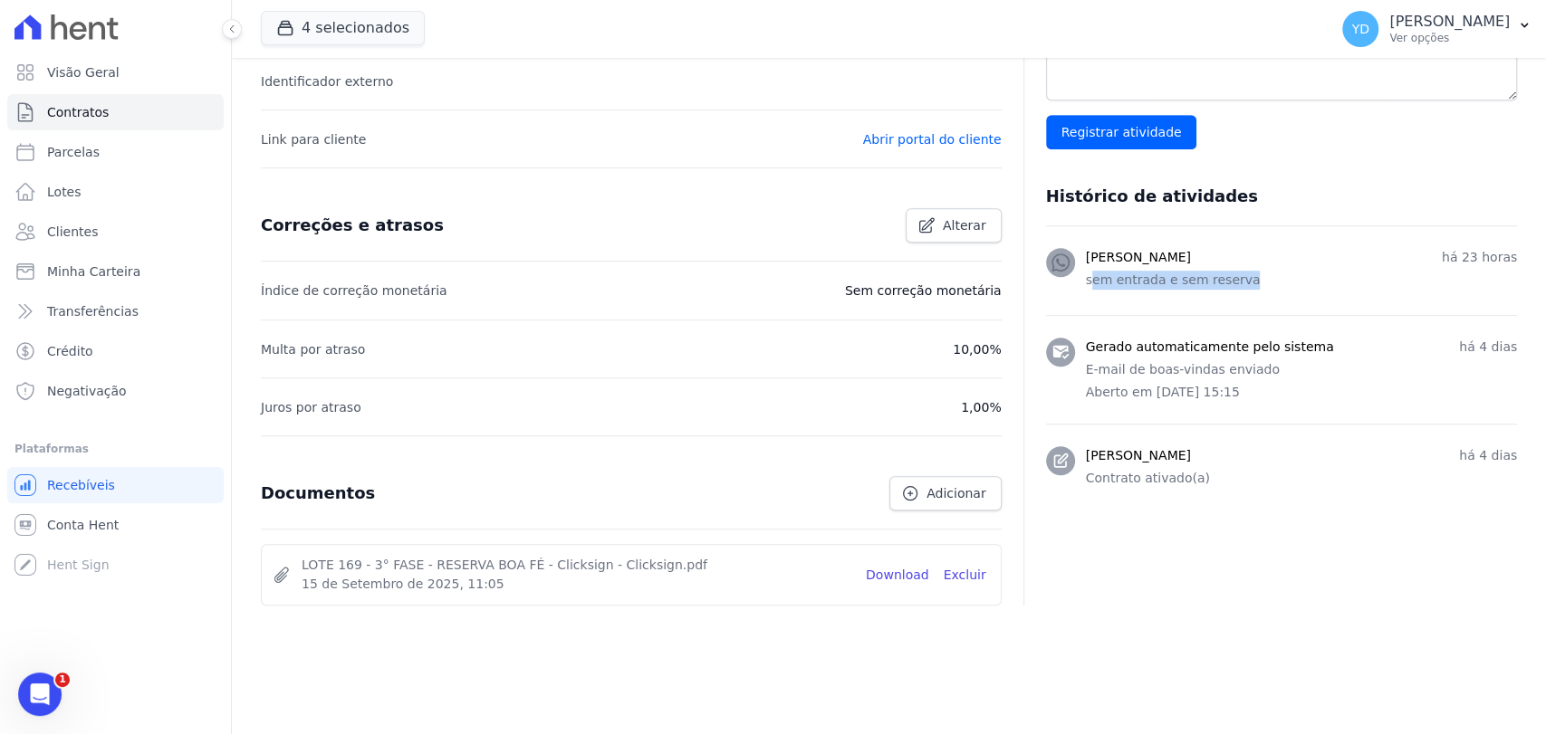
drag, startPoint x: 1084, startPoint y: 278, endPoint x: 1241, endPoint y: 283, distance: 157.7
click at [1241, 284] on p "sem entrada e sem reserva" at bounding box center [1301, 280] width 431 height 19
click at [1241, 283] on p "sem entrada e sem reserva" at bounding box center [1301, 280] width 431 height 19
drag, startPoint x: 1234, startPoint y: 277, endPoint x: 1057, endPoint y: 293, distance: 178.2
click at [1070, 288] on div "YRIS ISABELE DOS SANTOS COELHO há 23 horas sem entrada e sem reserva" at bounding box center [1281, 270] width 471 height 45
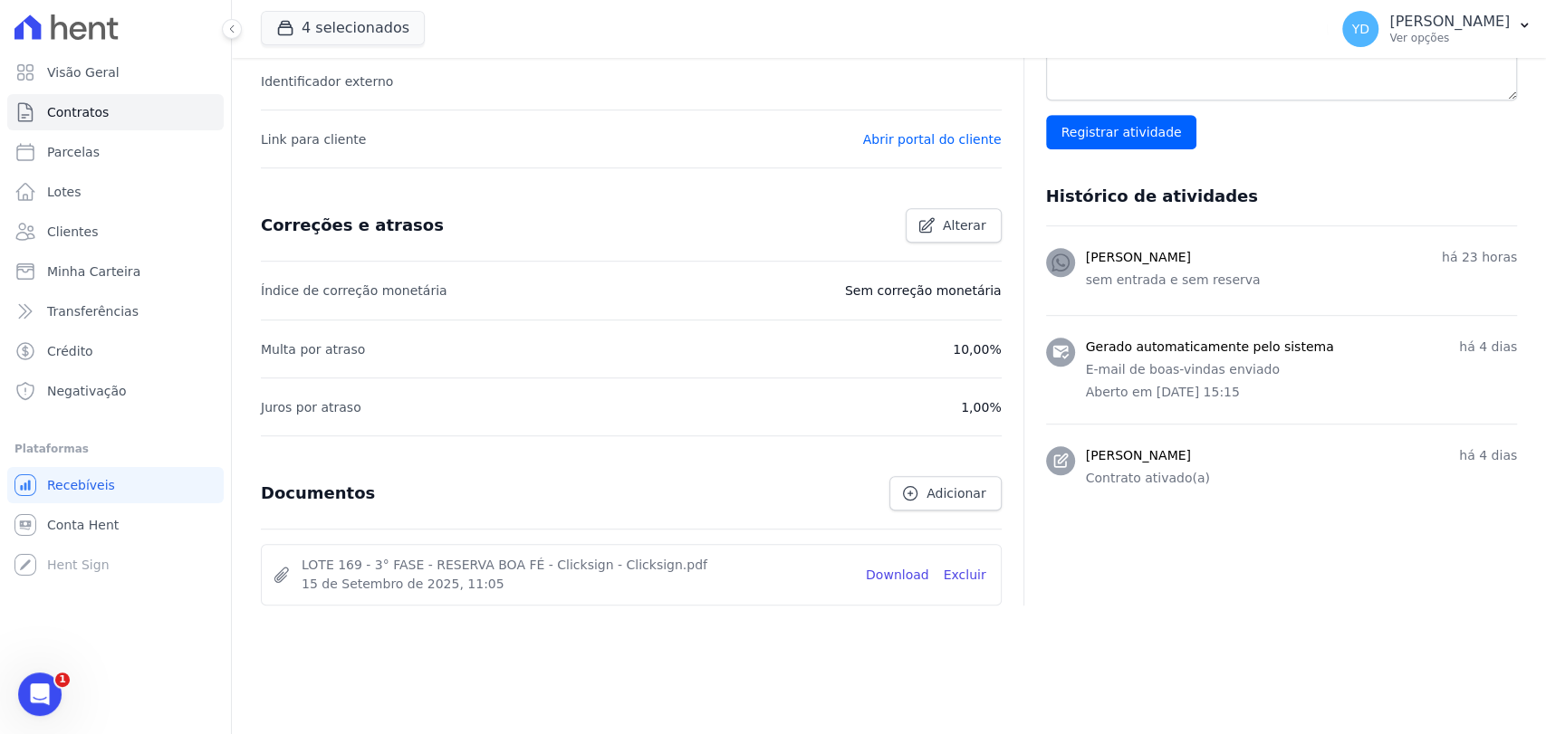
click at [494, 114] on li "Link para cliente Abrir portal do cliente" at bounding box center [631, 139] width 741 height 58
drag, startPoint x: 1076, startPoint y: 273, endPoint x: 1341, endPoint y: 273, distance: 265.3
click at [1341, 273] on p "sem entrada e sem reserva" at bounding box center [1301, 280] width 431 height 19
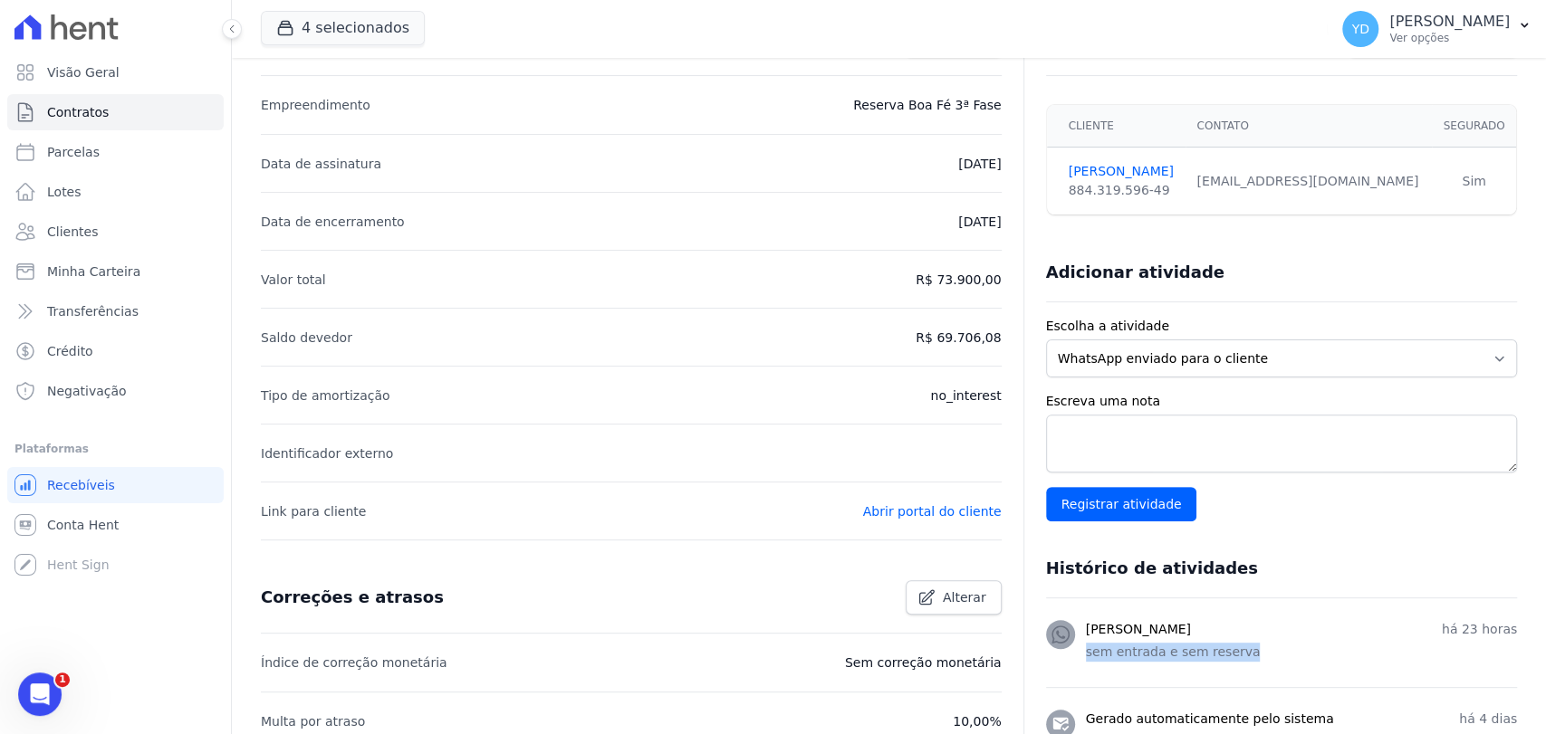
scroll to position [0, 0]
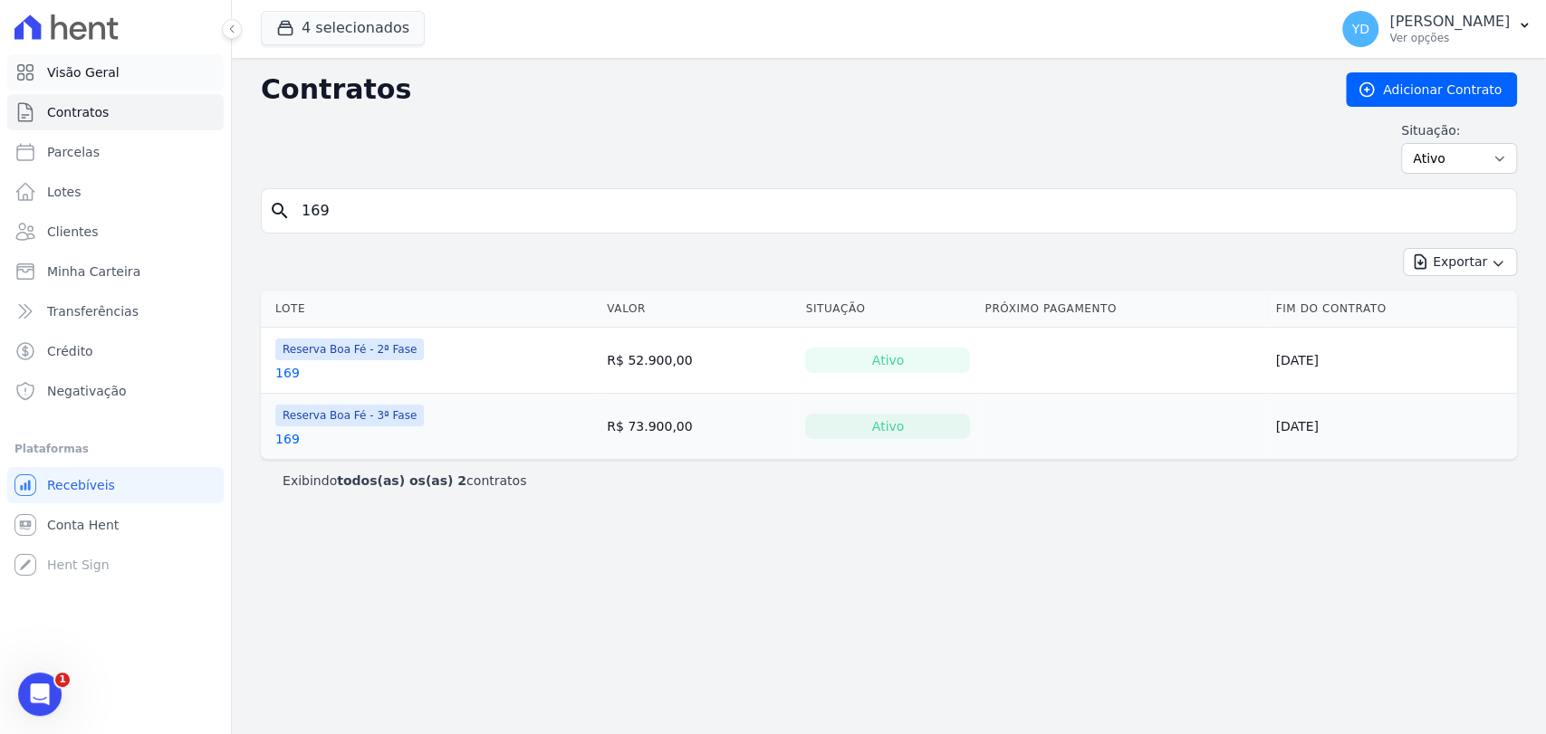
click at [174, 74] on link "Visão Geral" at bounding box center [115, 72] width 216 height 36
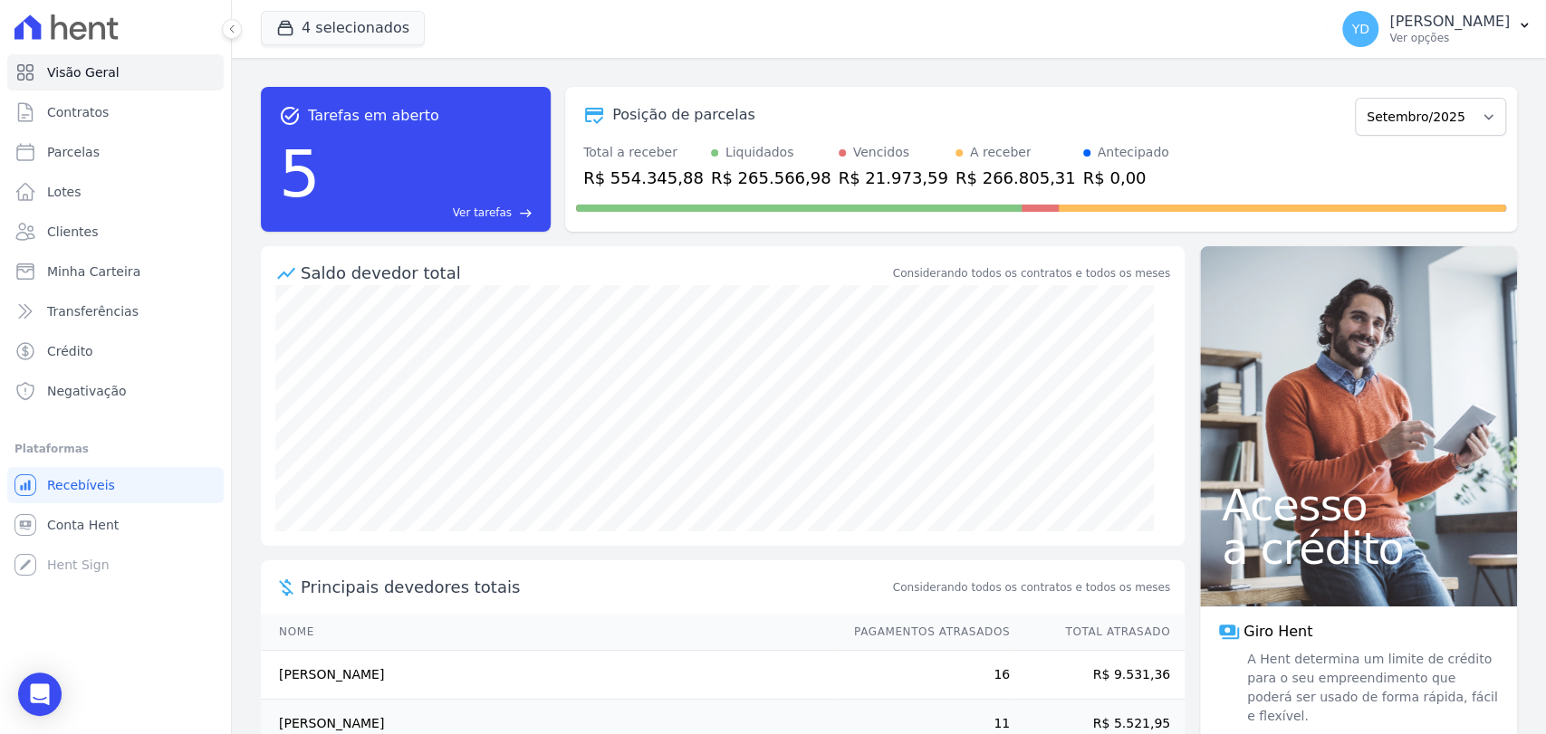
click at [523, 209] on span "east" at bounding box center [526, 213] width 14 height 14
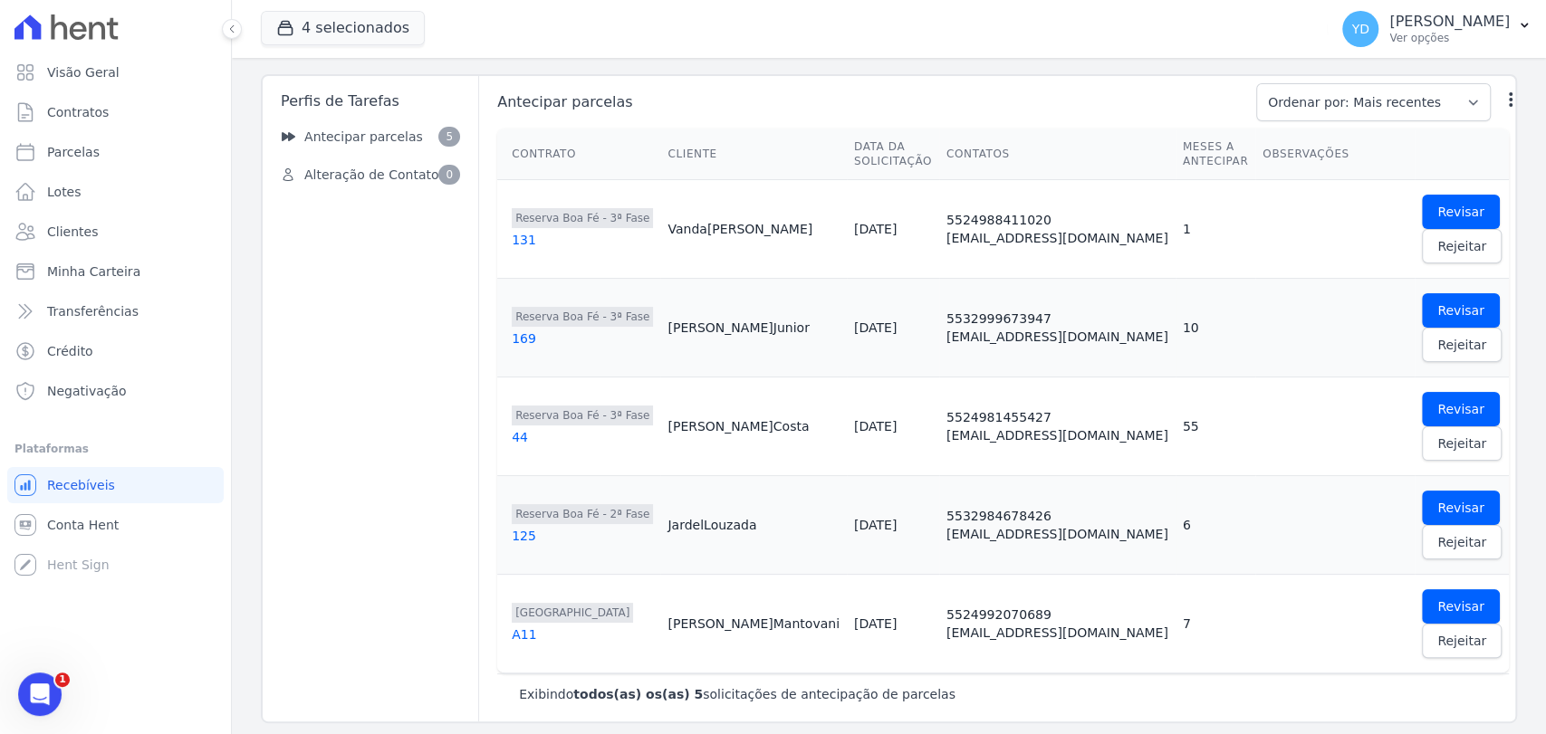
scroll to position [43, 0]
click at [1437, 205] on span "Revisar" at bounding box center [1460, 211] width 47 height 18
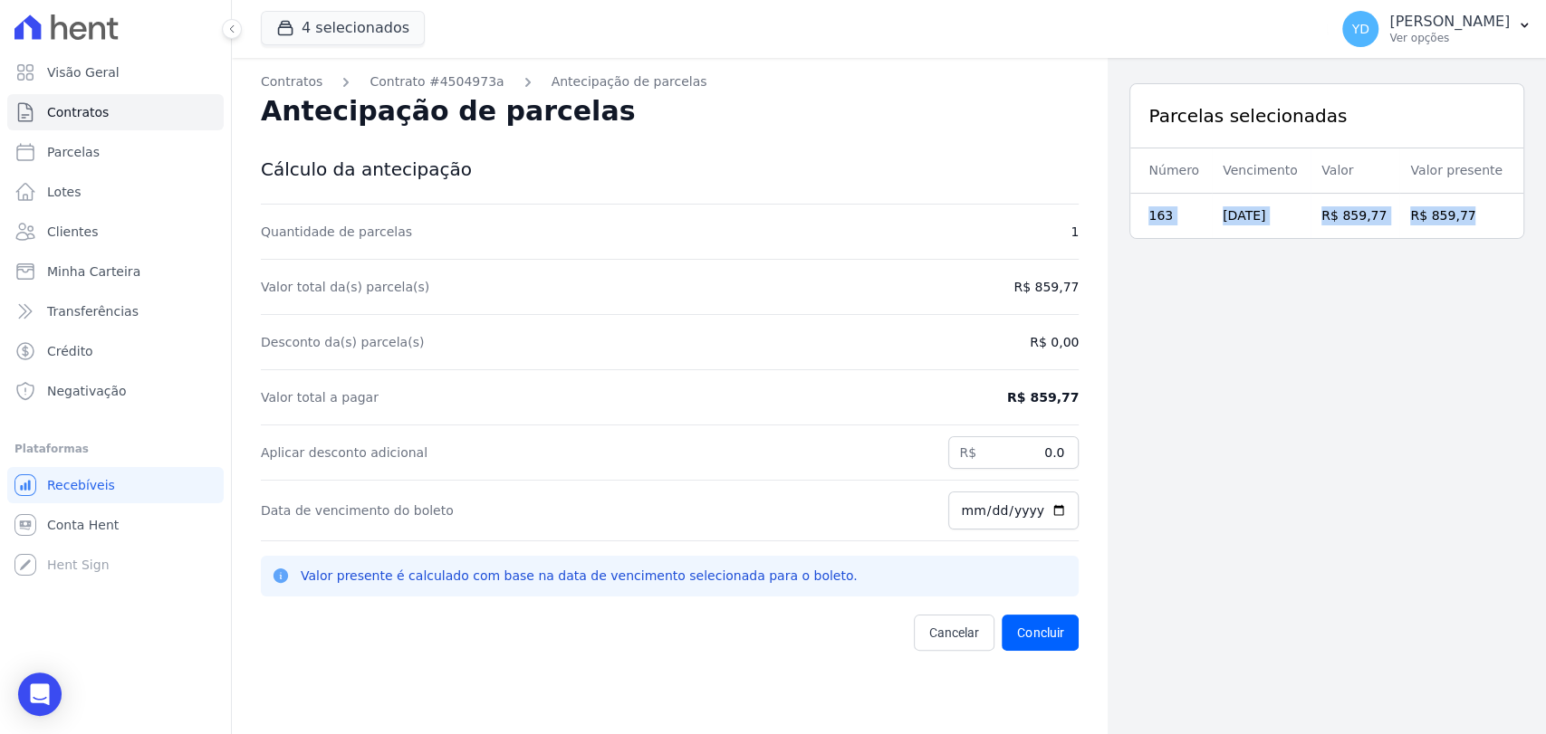
drag, startPoint x: 1129, startPoint y: 225, endPoint x: 1445, endPoint y: 235, distance: 316.2
click at [1496, 226] on tr "163 [DATE] R$ 859,77 R$ 859,77" at bounding box center [1326, 216] width 393 height 45
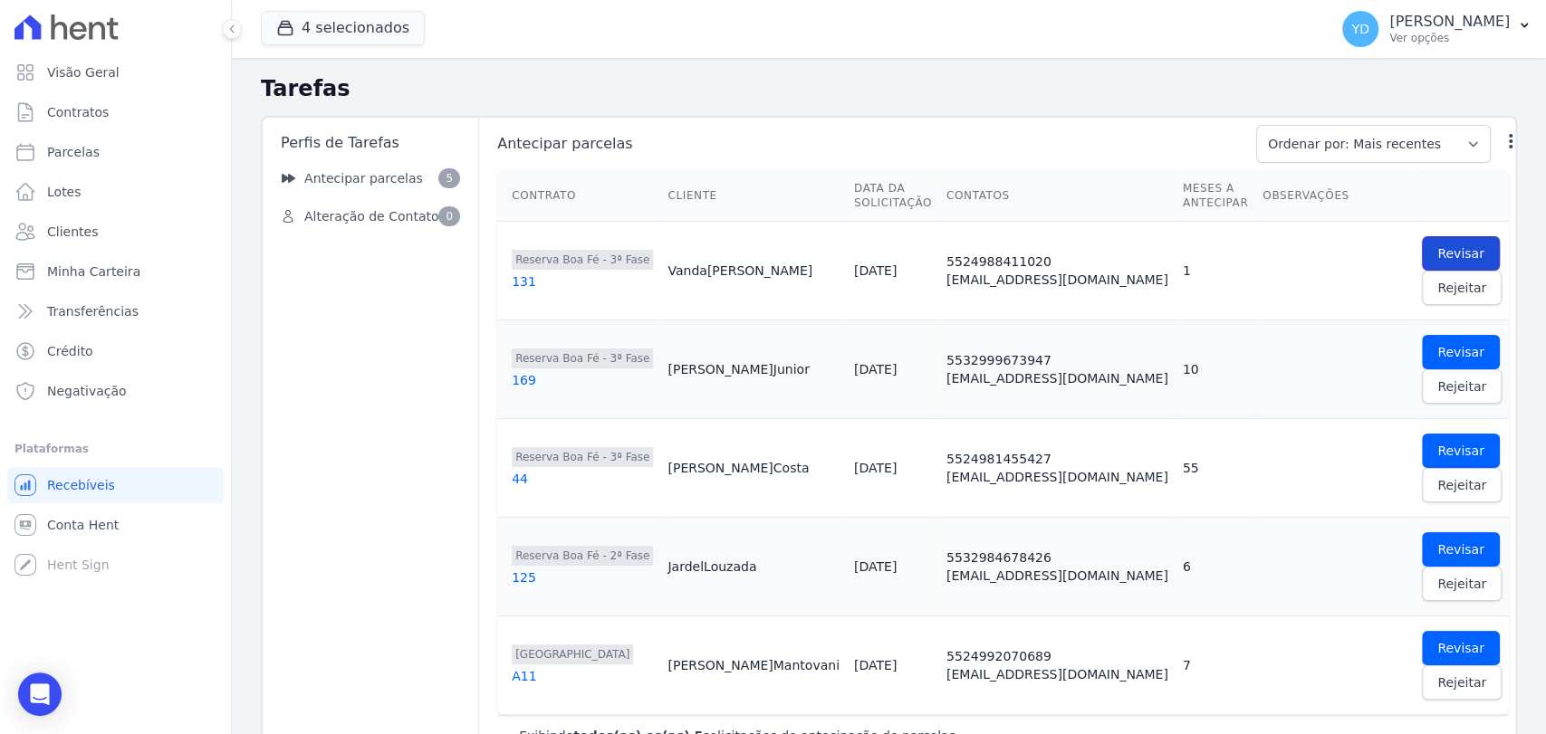
click at [1437, 248] on span "Revisar" at bounding box center [1460, 253] width 47 height 18
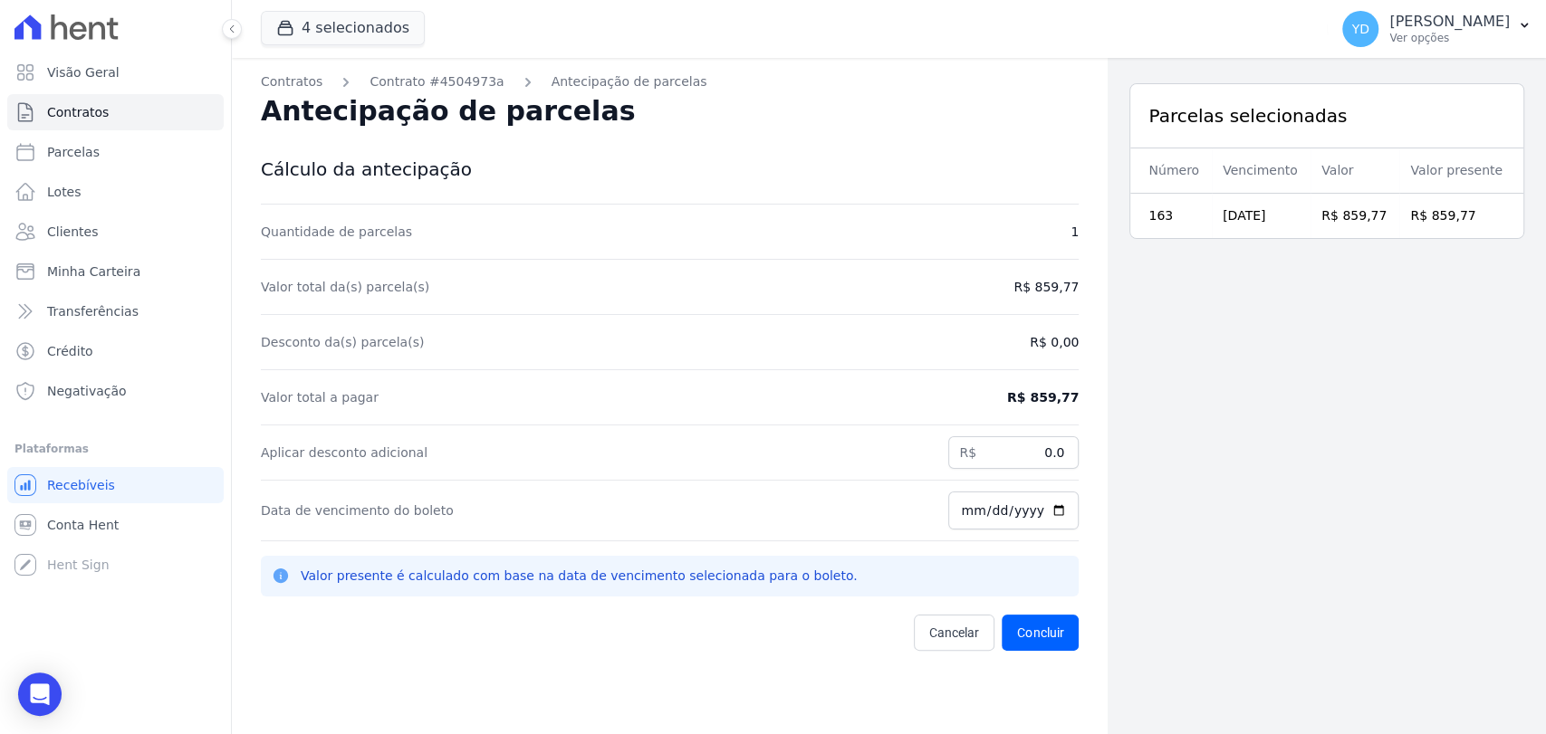
drag, startPoint x: 1193, startPoint y: 222, endPoint x: 1284, endPoint y: 225, distance: 90.6
click at [1284, 225] on tr "163 [DATE] R$ 859,77 R$ 859,77" at bounding box center [1326, 216] width 393 height 45
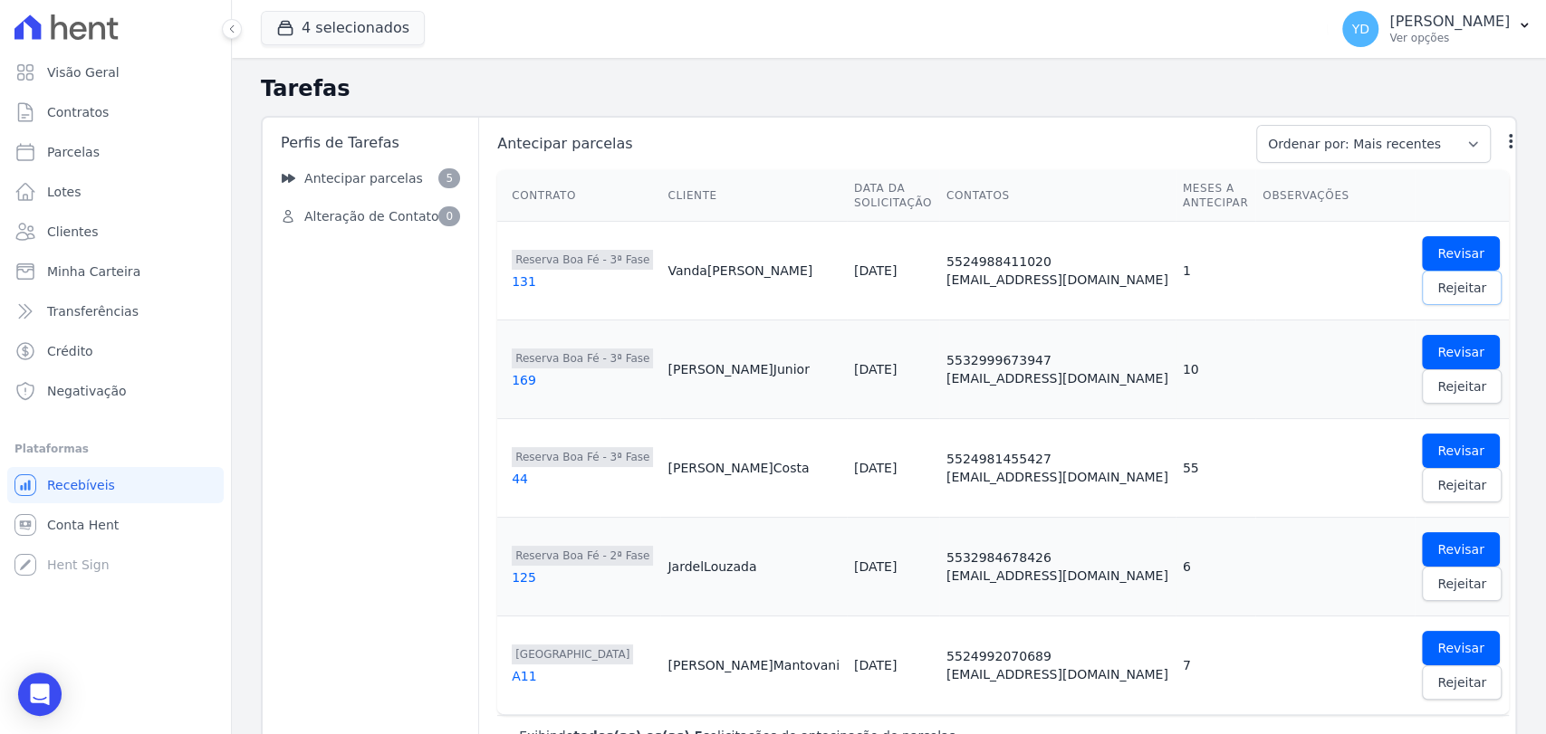
click at [1437, 295] on span "Rejeitar" at bounding box center [1461, 288] width 49 height 18
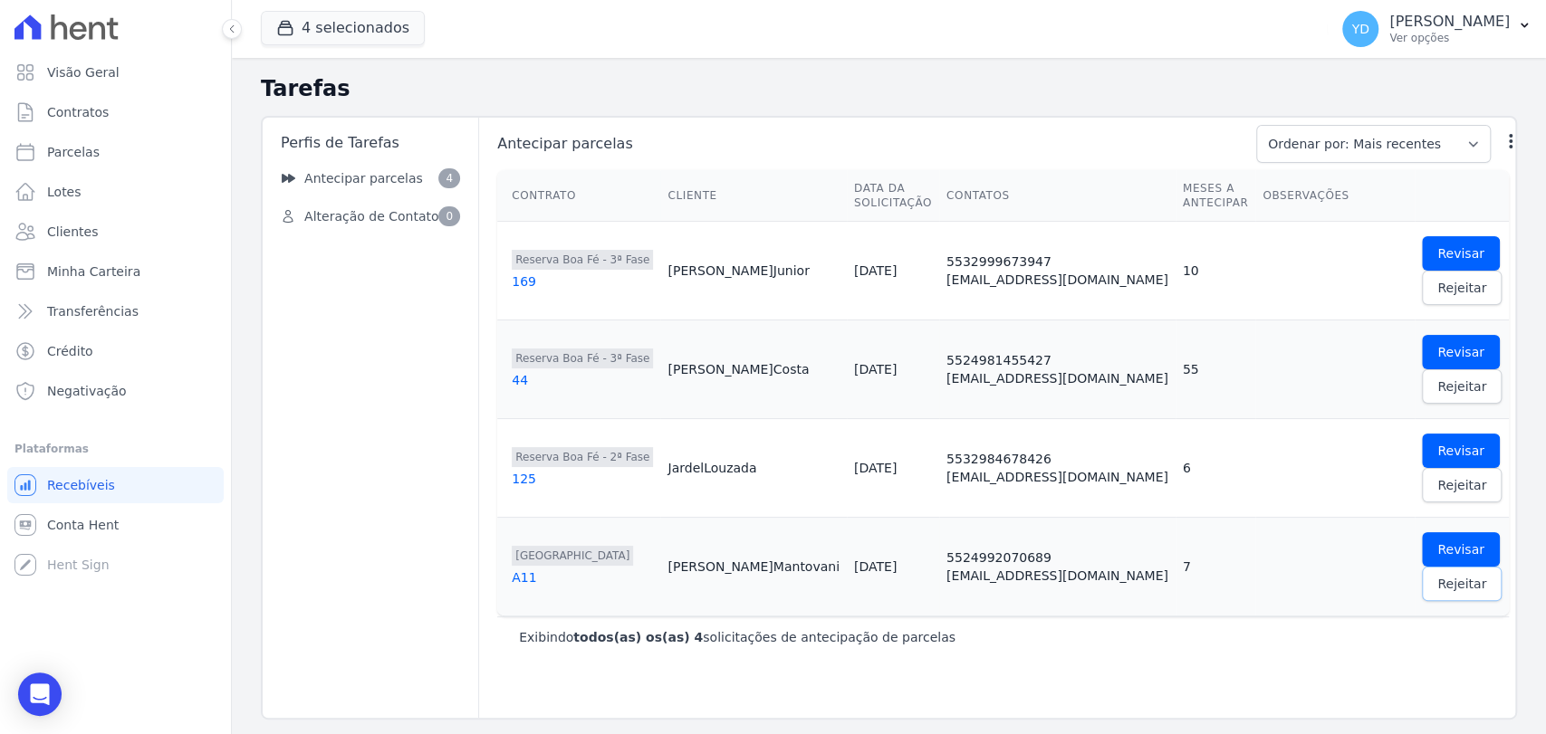
click at [1437, 587] on span "Rejeitar" at bounding box center [1461, 584] width 49 height 18
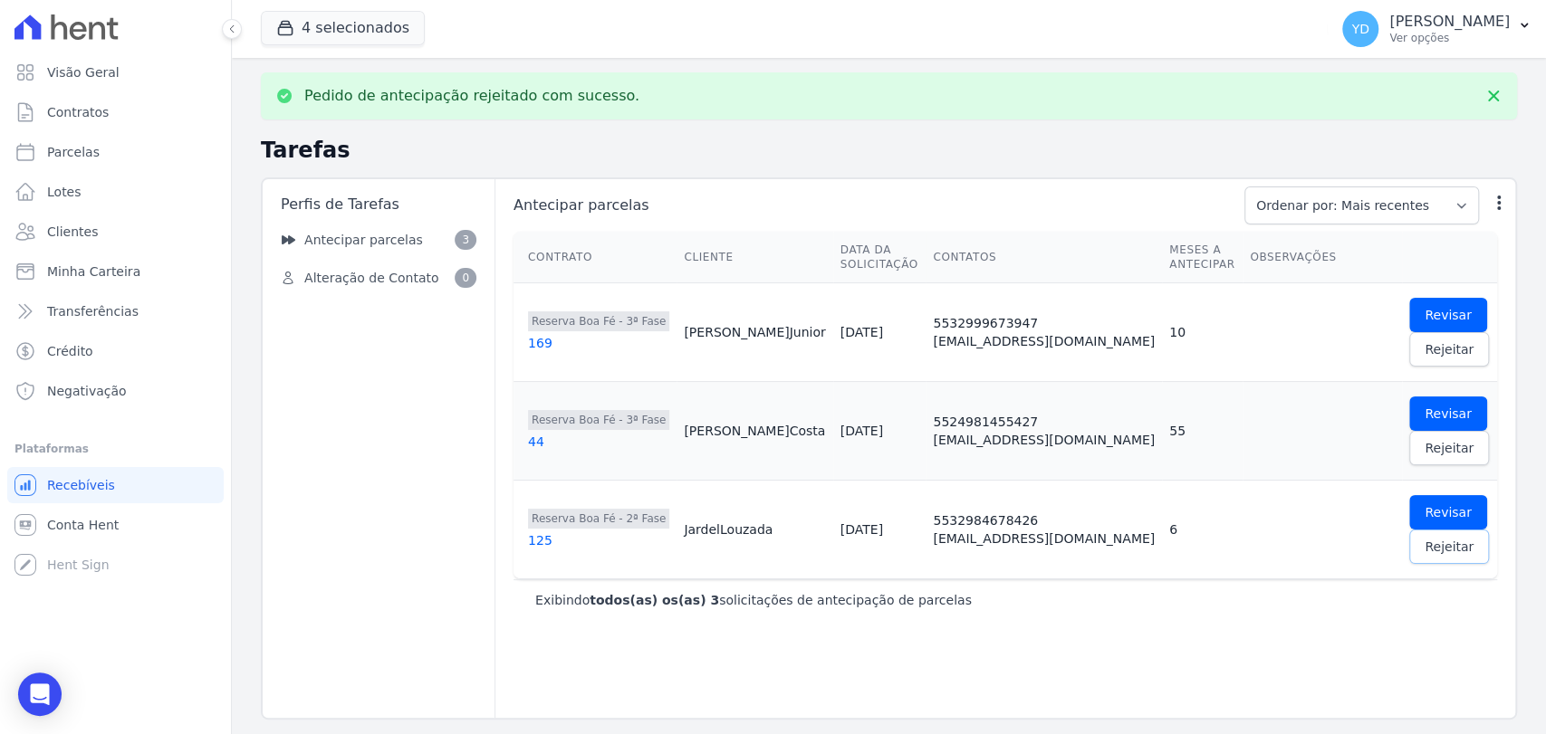
click at [1452, 538] on span "Rejeitar" at bounding box center [1448, 547] width 49 height 18
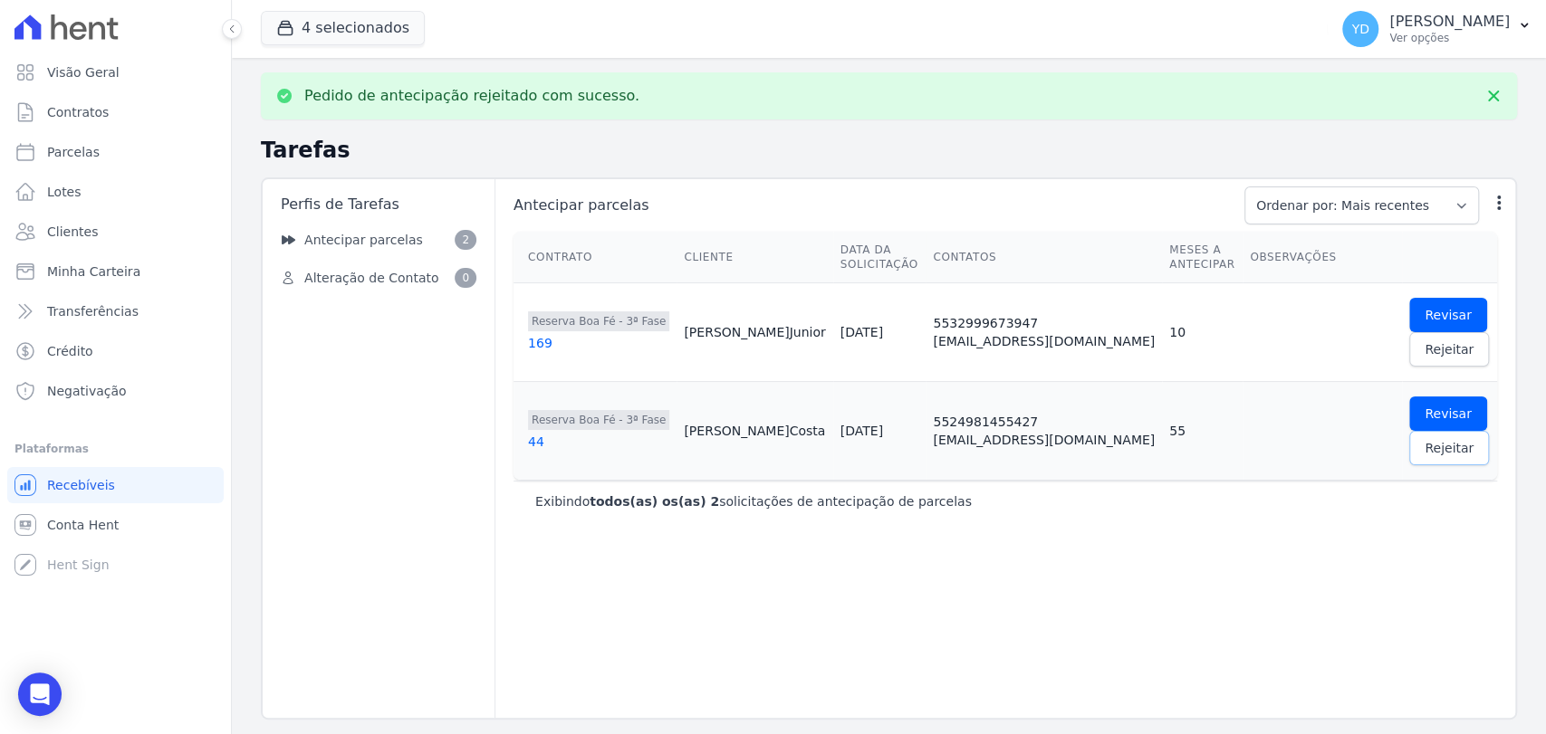
click at [1454, 439] on span "Rejeitar" at bounding box center [1448, 448] width 49 height 18
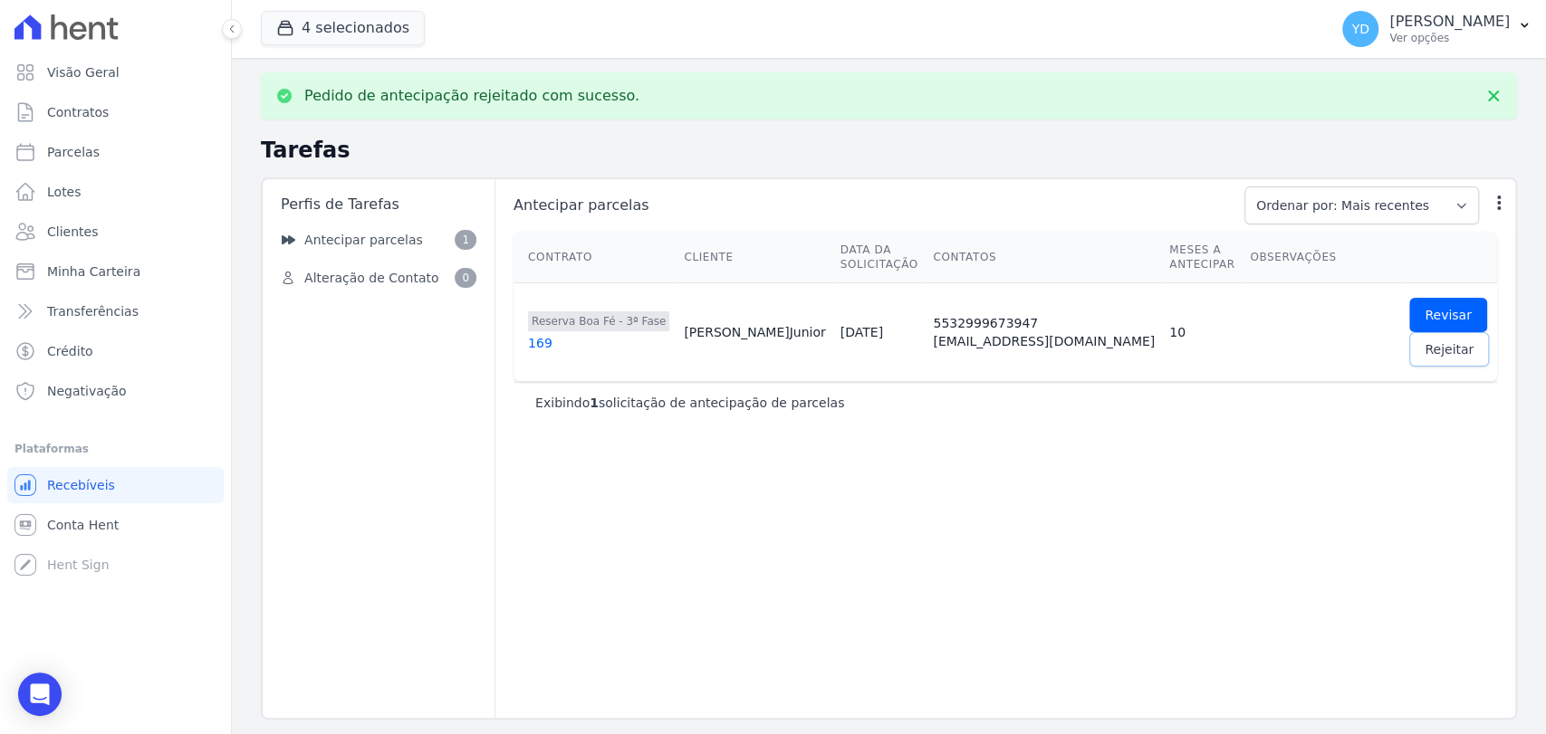
click at [1442, 340] on span "Rejeitar" at bounding box center [1448, 349] width 49 height 18
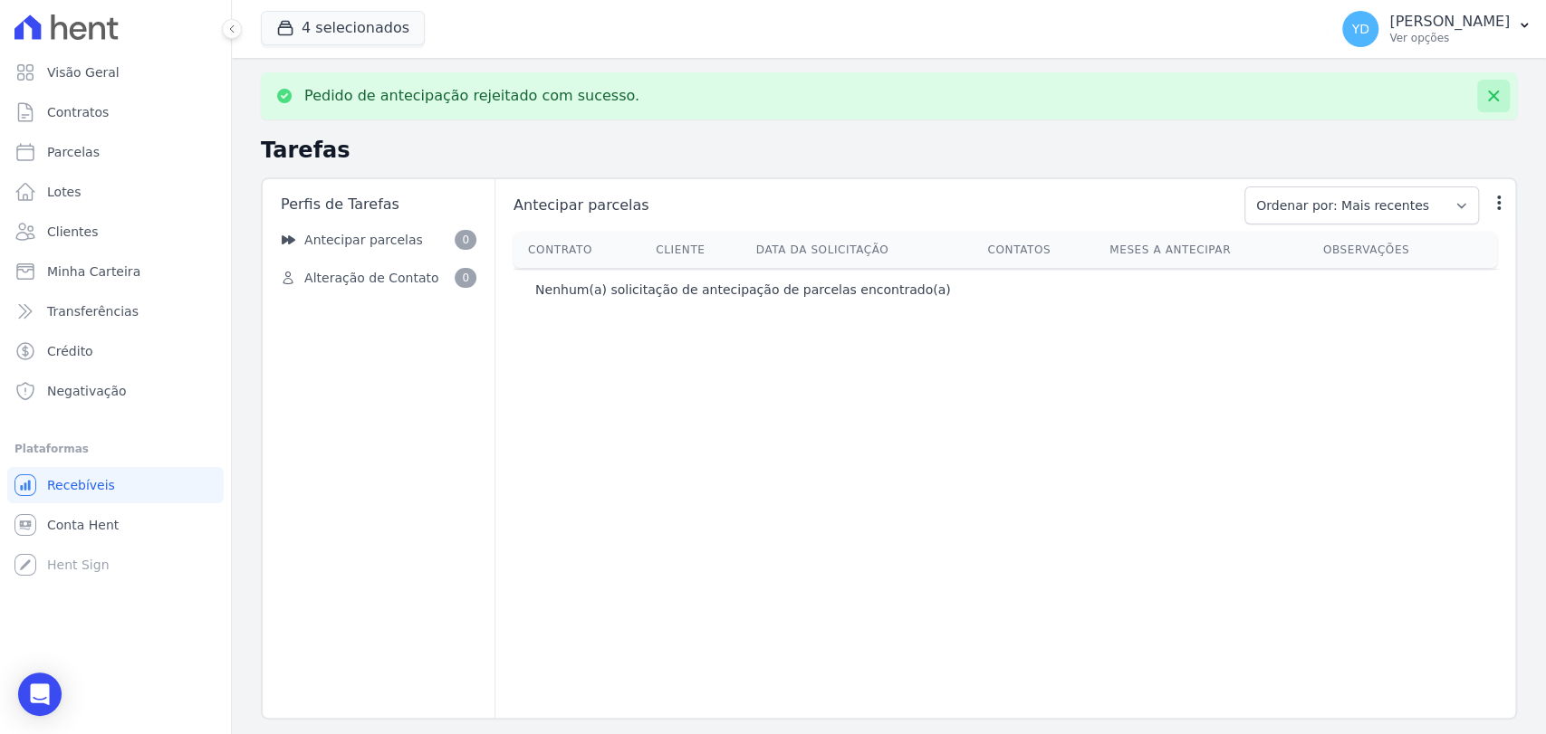
drag, startPoint x: 1496, startPoint y: 94, endPoint x: 1456, endPoint y: 110, distance: 42.7
click at [1496, 93] on icon at bounding box center [1493, 96] width 18 height 18
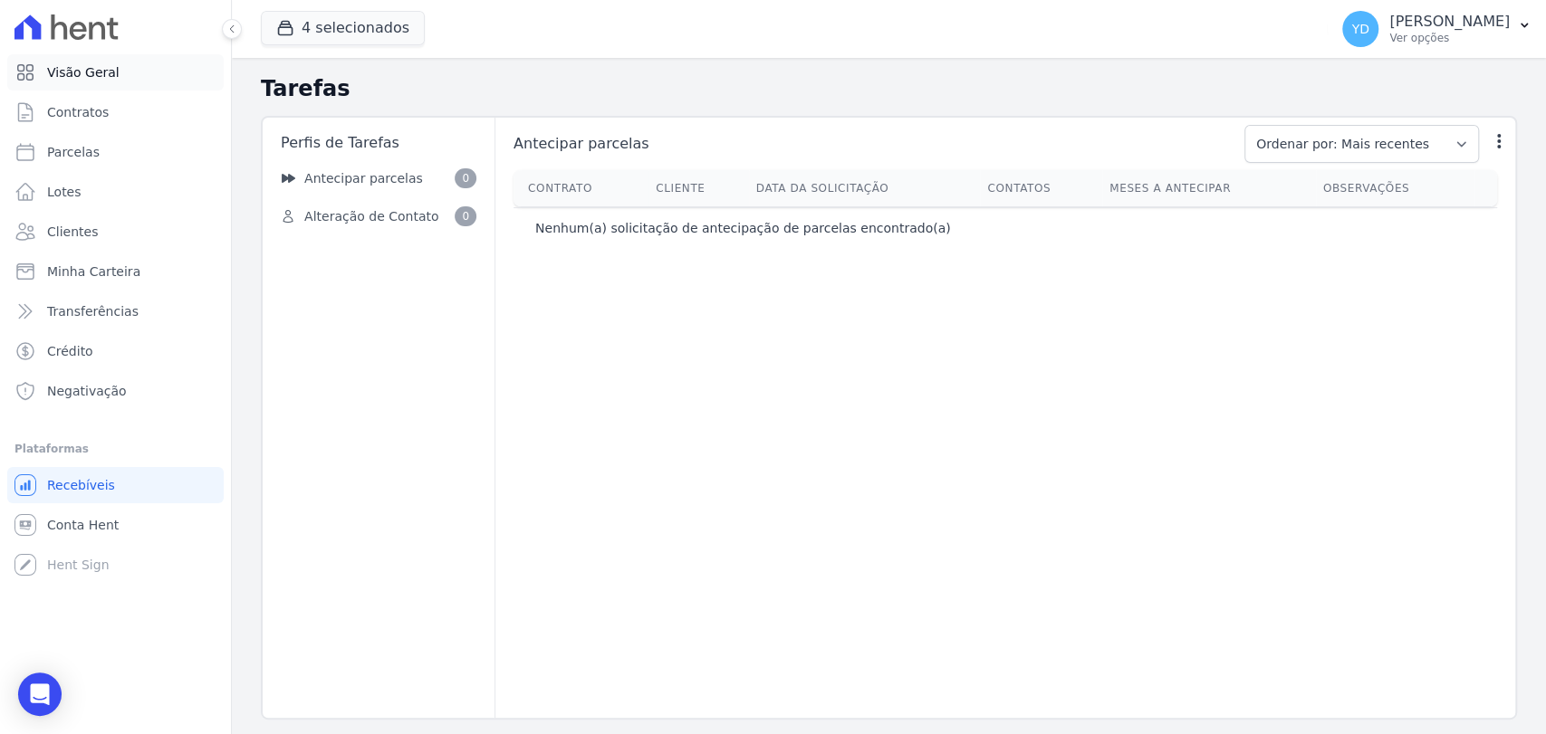
click at [81, 61] on link "Visão Geral" at bounding box center [115, 72] width 216 height 36
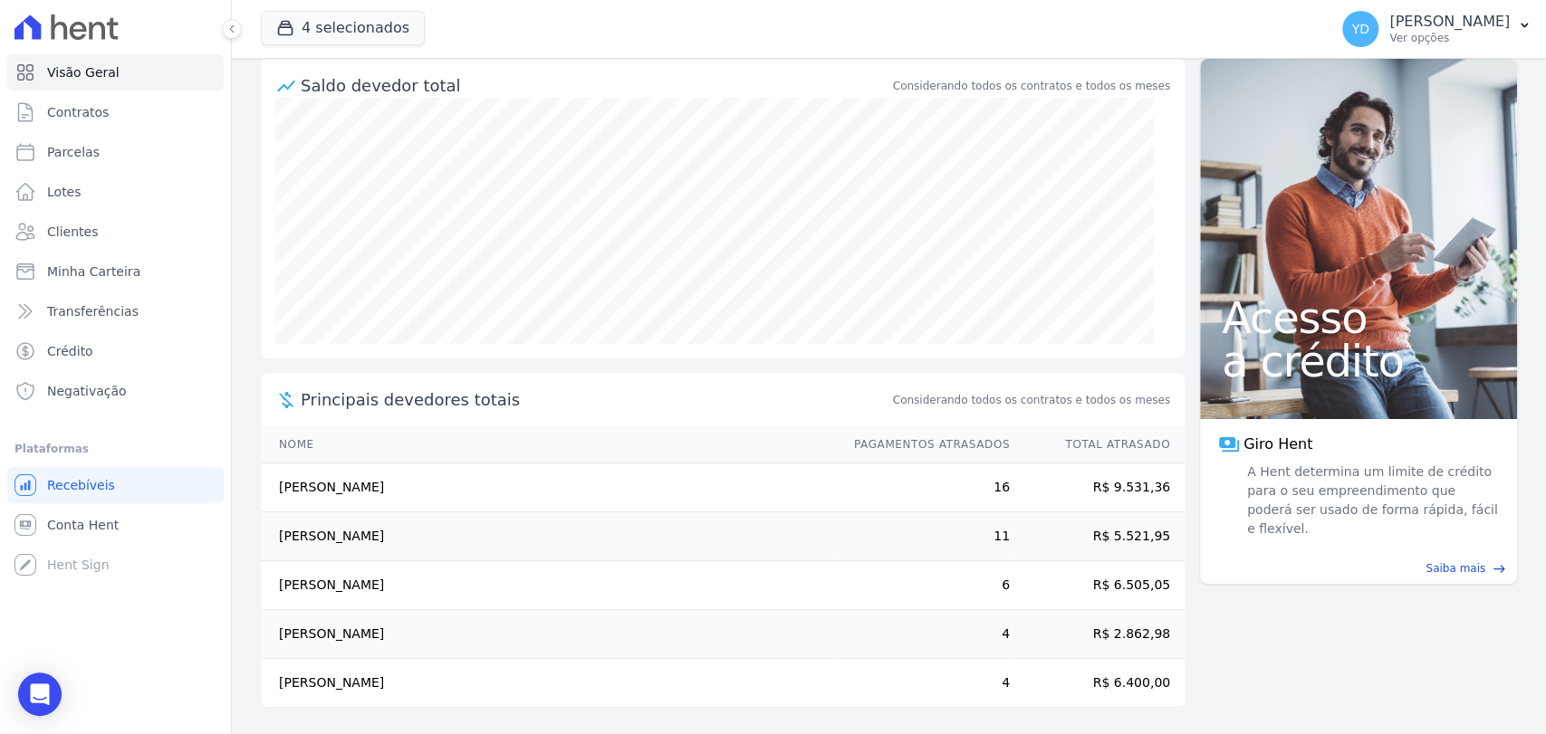
scroll to position [189, 0]
drag, startPoint x: 266, startPoint y: 489, endPoint x: 1153, endPoint y: 683, distance: 907.4
click at [1153, 683] on tbody "[PERSON_NAME] 16 R$ 9.531,36 [PERSON_NAME] 11 R$ 5.521,95 [PERSON_NAME] 6 R$ 6.…" at bounding box center [723, 584] width 924 height 244
click at [1189, 676] on main "task_alt Tarefas em aberto 0 Ver tarefas east Posição de parcelas Abril/2022 Ma…" at bounding box center [889, 396] width 1314 height 676
drag, startPoint x: 1171, startPoint y: 692, endPoint x: 697, endPoint y: 638, distance: 476.6
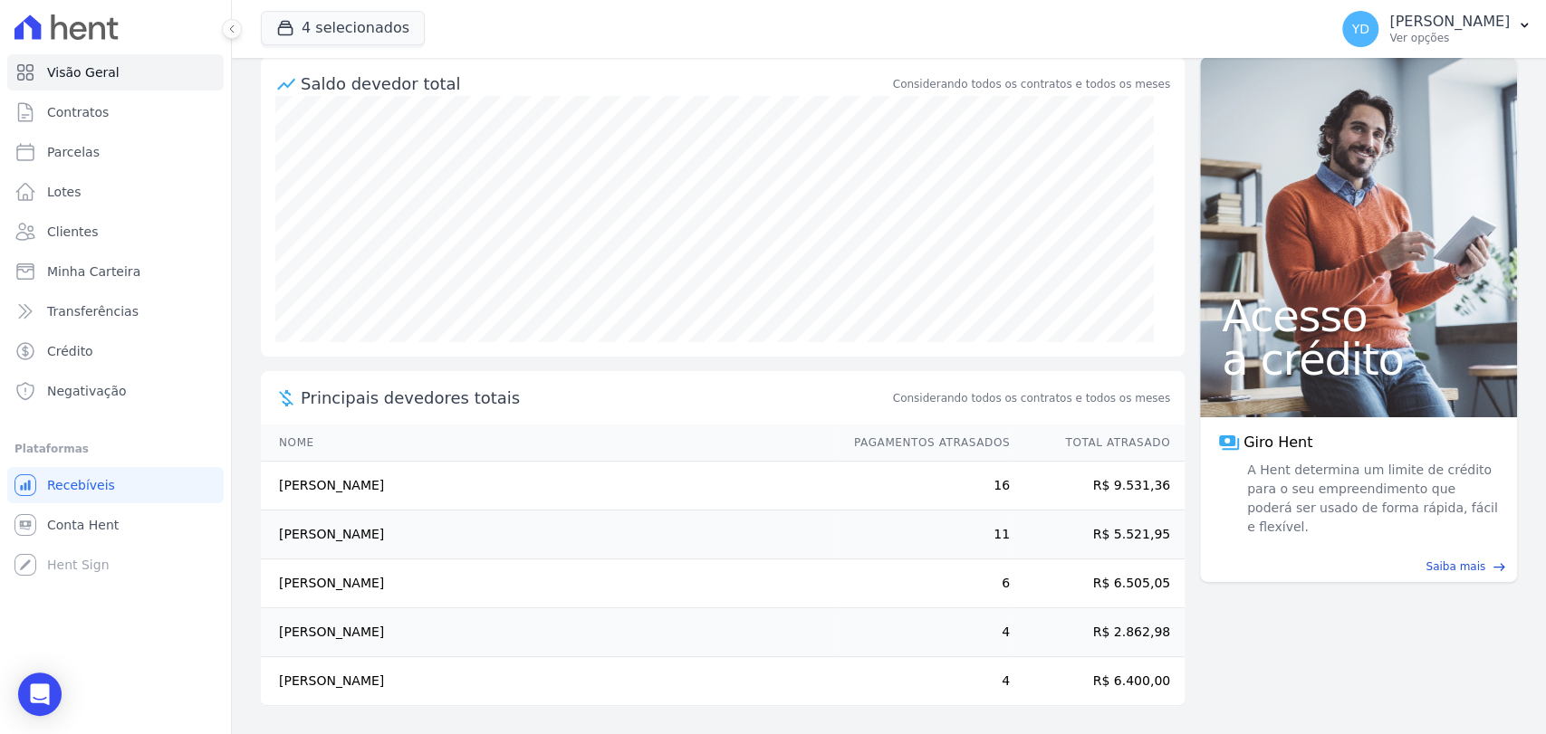
click at [697, 638] on main "task_alt Tarefas em aberto 0 Ver tarefas east Posição de parcelas Abril/2022 Ma…" at bounding box center [889, 396] width 1314 height 676
click at [1128, 676] on td "R$ 6.400,00" at bounding box center [1098, 681] width 174 height 49
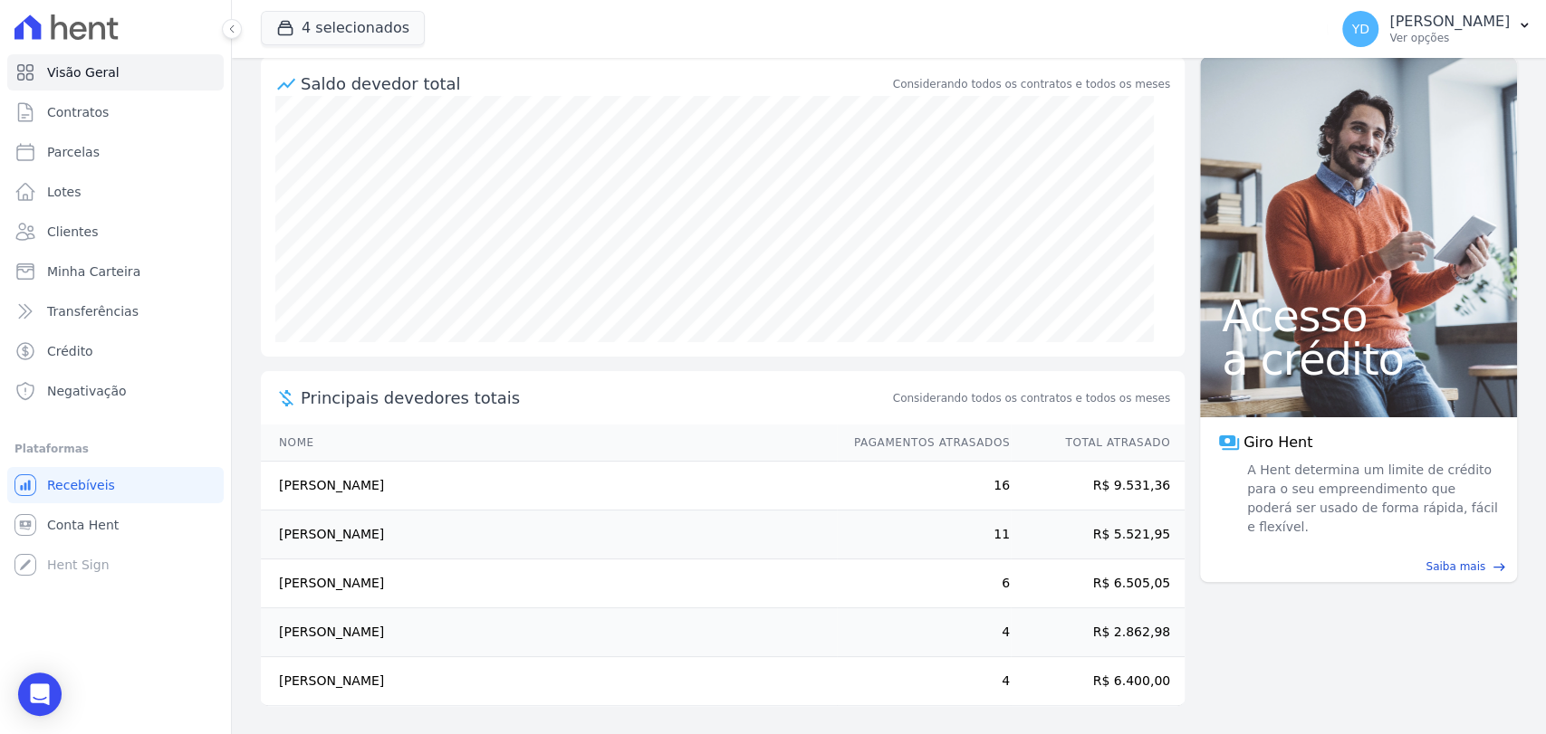
click at [800, 676] on td "[PERSON_NAME]" at bounding box center [549, 681] width 576 height 49
drag, startPoint x: 262, startPoint y: 674, endPoint x: 1066, endPoint y: 670, distance: 804.1
click at [1151, 685] on tr "[PERSON_NAME] 4 R$ 6.400,00" at bounding box center [723, 681] width 924 height 49
click at [867, 683] on td "4" at bounding box center [924, 681] width 174 height 49
drag, startPoint x: 1158, startPoint y: 684, endPoint x: 944, endPoint y: 588, distance: 235.1
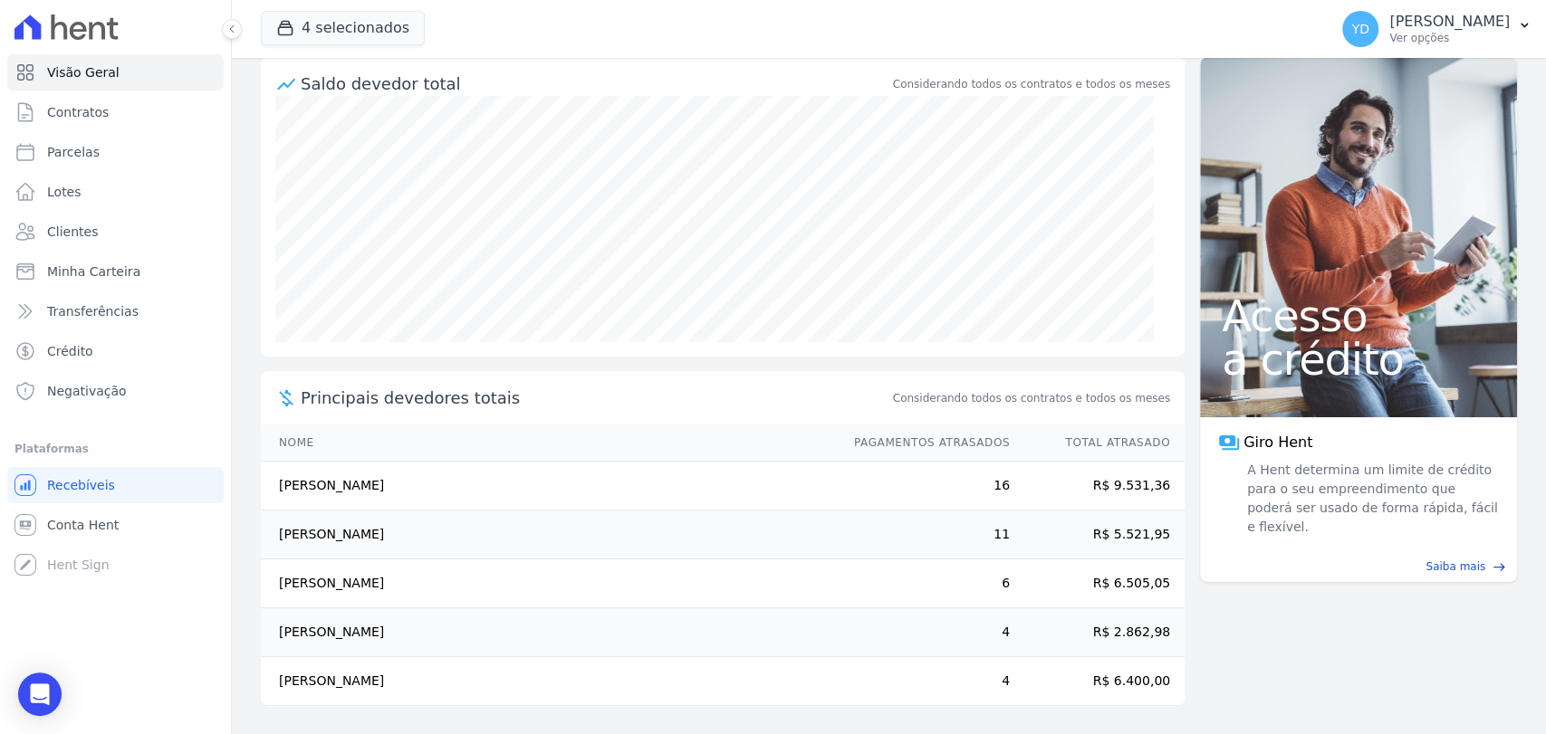
click at [944, 588] on tbody "[PERSON_NAME] 16 R$ 9.531,36 [PERSON_NAME] 11 R$ 5.521,95 [PERSON_NAME] 6 R$ 6.…" at bounding box center [723, 584] width 924 height 244
click at [943, 481] on td "16" at bounding box center [924, 486] width 174 height 49
click at [943, 482] on td "16" at bounding box center [924, 486] width 174 height 49
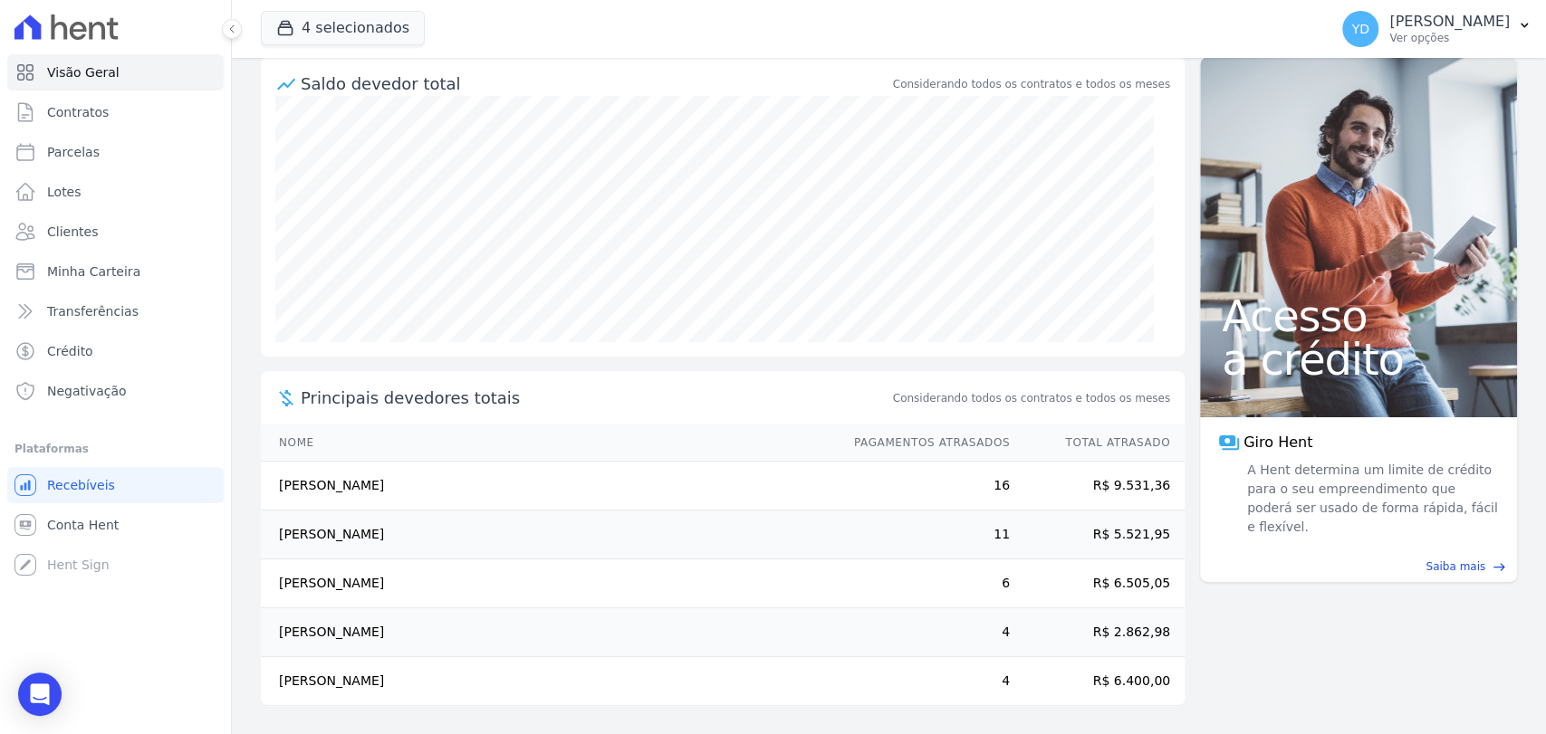
drag, startPoint x: 800, startPoint y: 551, endPoint x: 1162, endPoint y: 551, distance: 362.2
click at [1162, 551] on tr "[PERSON_NAME] 11 R$ 5.521,95" at bounding box center [723, 535] width 924 height 49
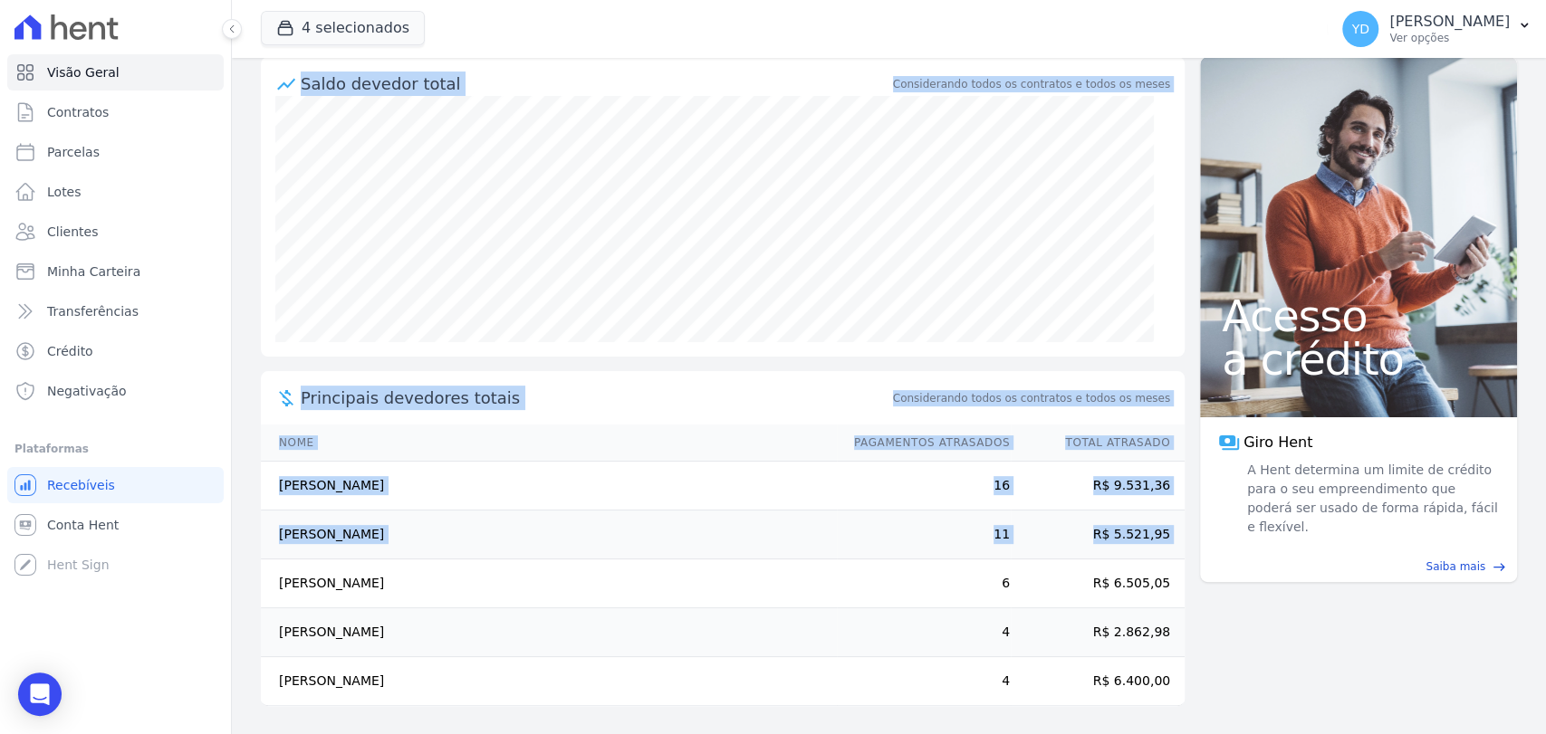
drag, startPoint x: 268, startPoint y: 579, endPoint x: 1179, endPoint y: 565, distance: 911.0
click at [1179, 565] on main "task_alt Tarefas em aberto 0 Ver tarefas east Posição de parcelas Abril/2022 Ma…" at bounding box center [889, 396] width 1314 height 676
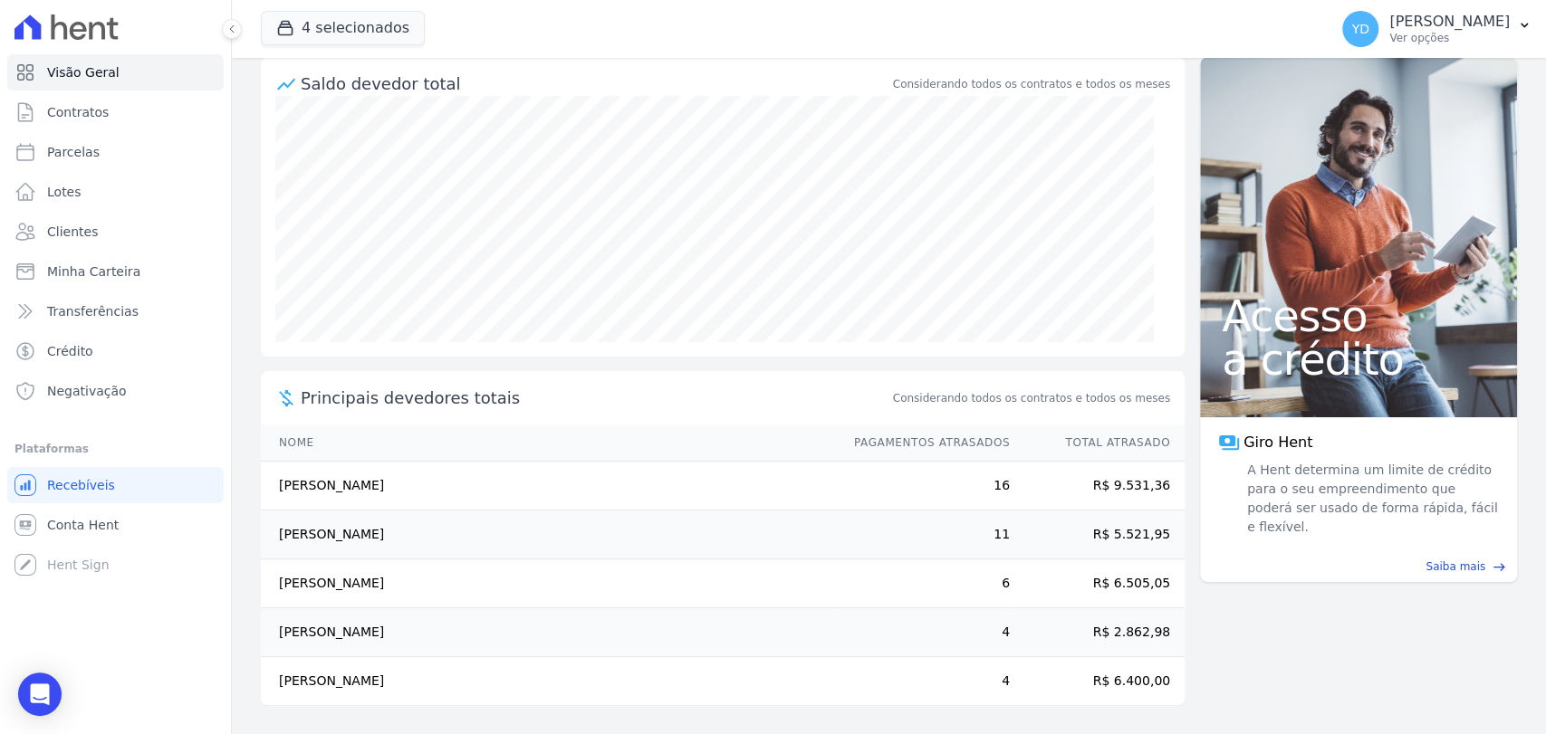
click at [1179, 565] on main "task_alt Tarefas em aberto 0 Ver tarefas east Posição de parcelas Abril/2022 Ma…" at bounding box center [889, 396] width 1314 height 676
click at [170, 110] on link "Contratos" at bounding box center [115, 112] width 216 height 36
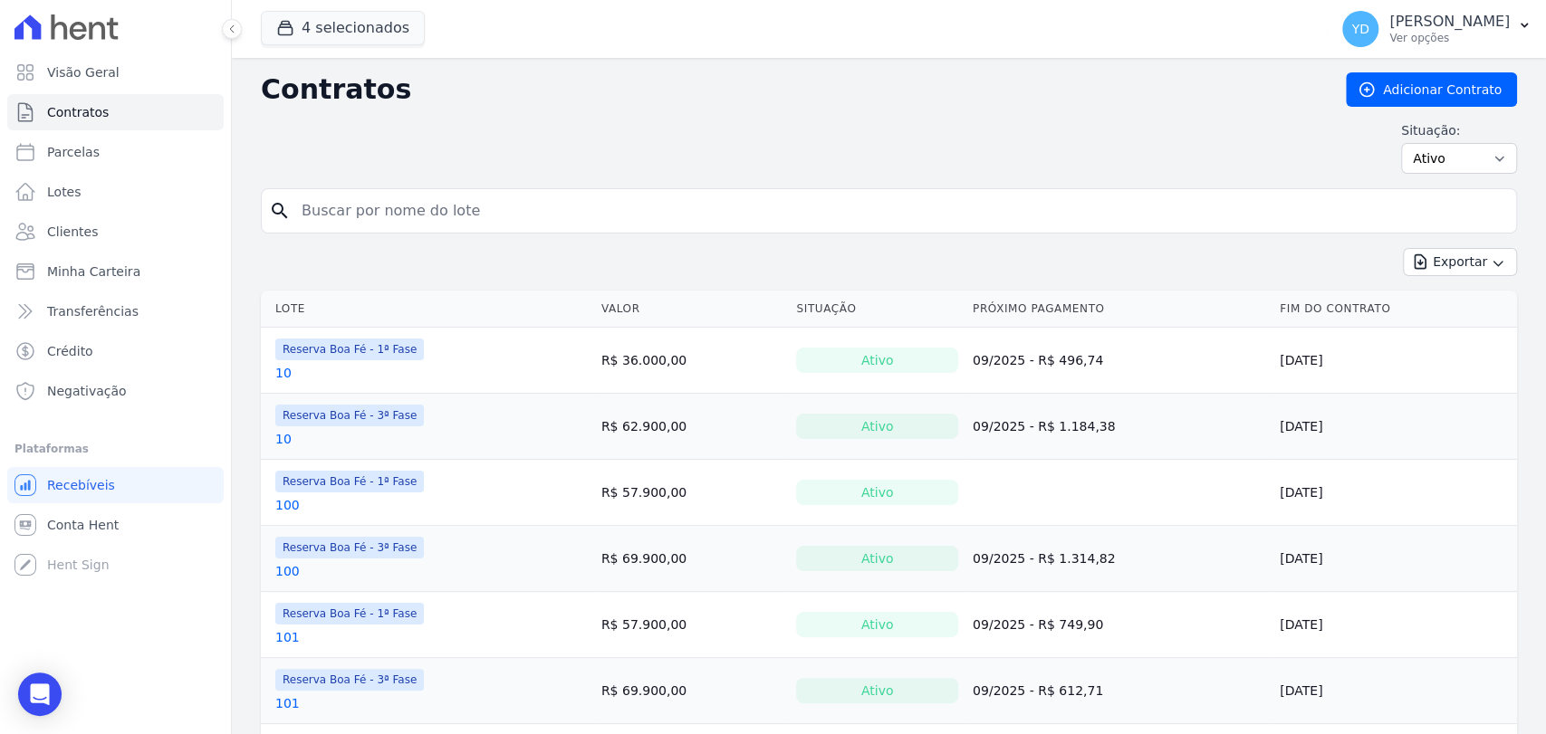
click at [332, 208] on input "search" at bounding box center [900, 211] width 1218 height 36
type input "219"
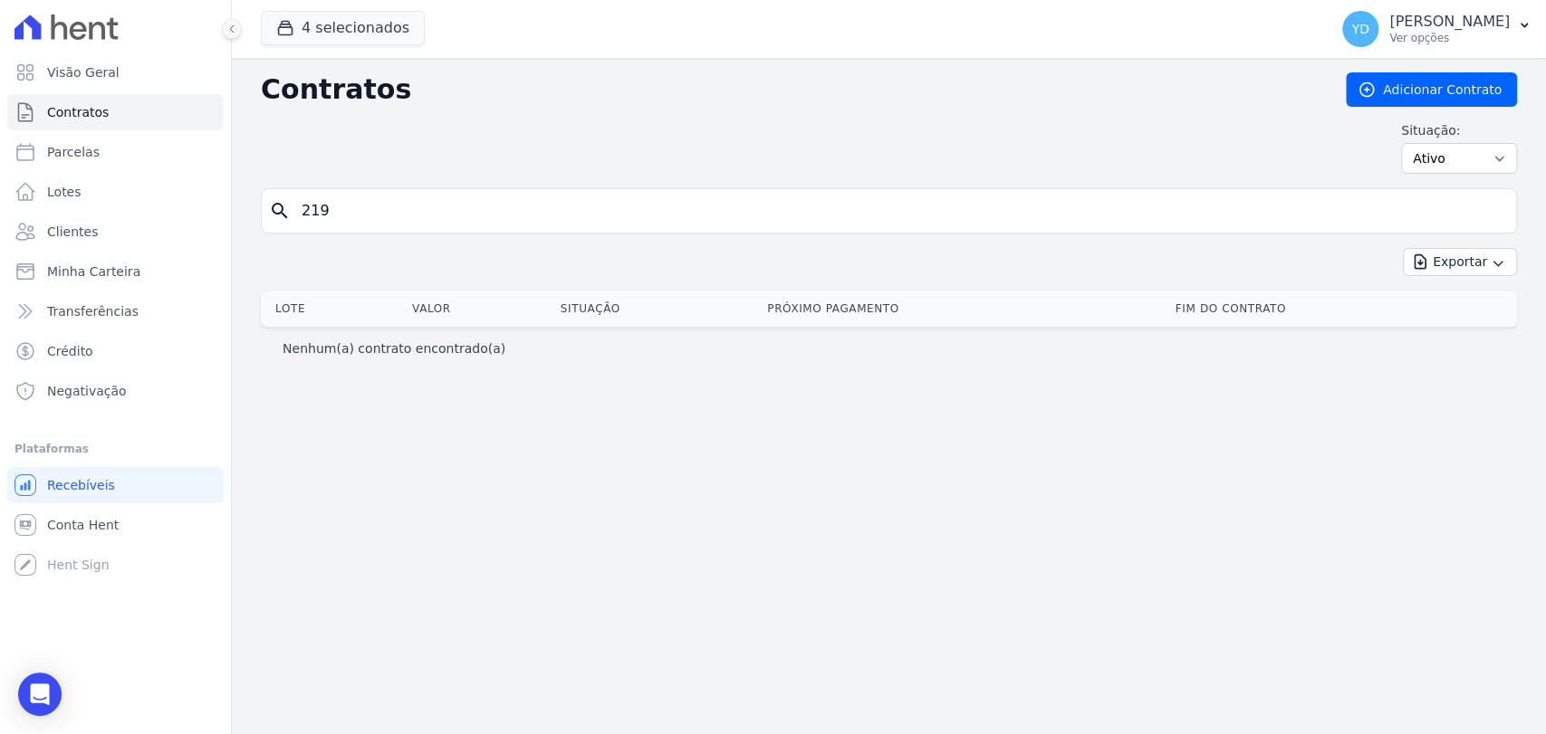
click at [338, 227] on input "219" at bounding box center [900, 211] width 1218 height 36
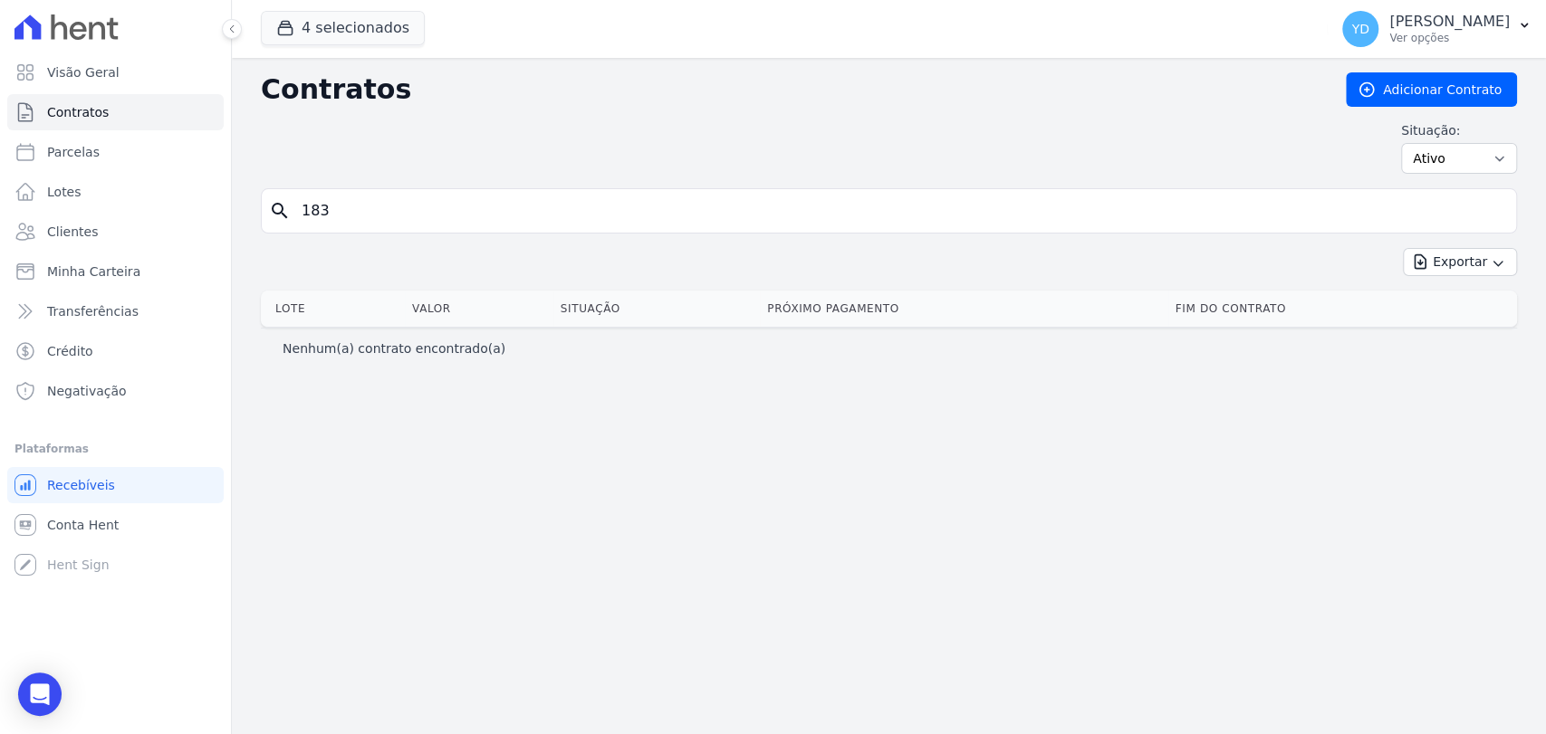
type input "183"
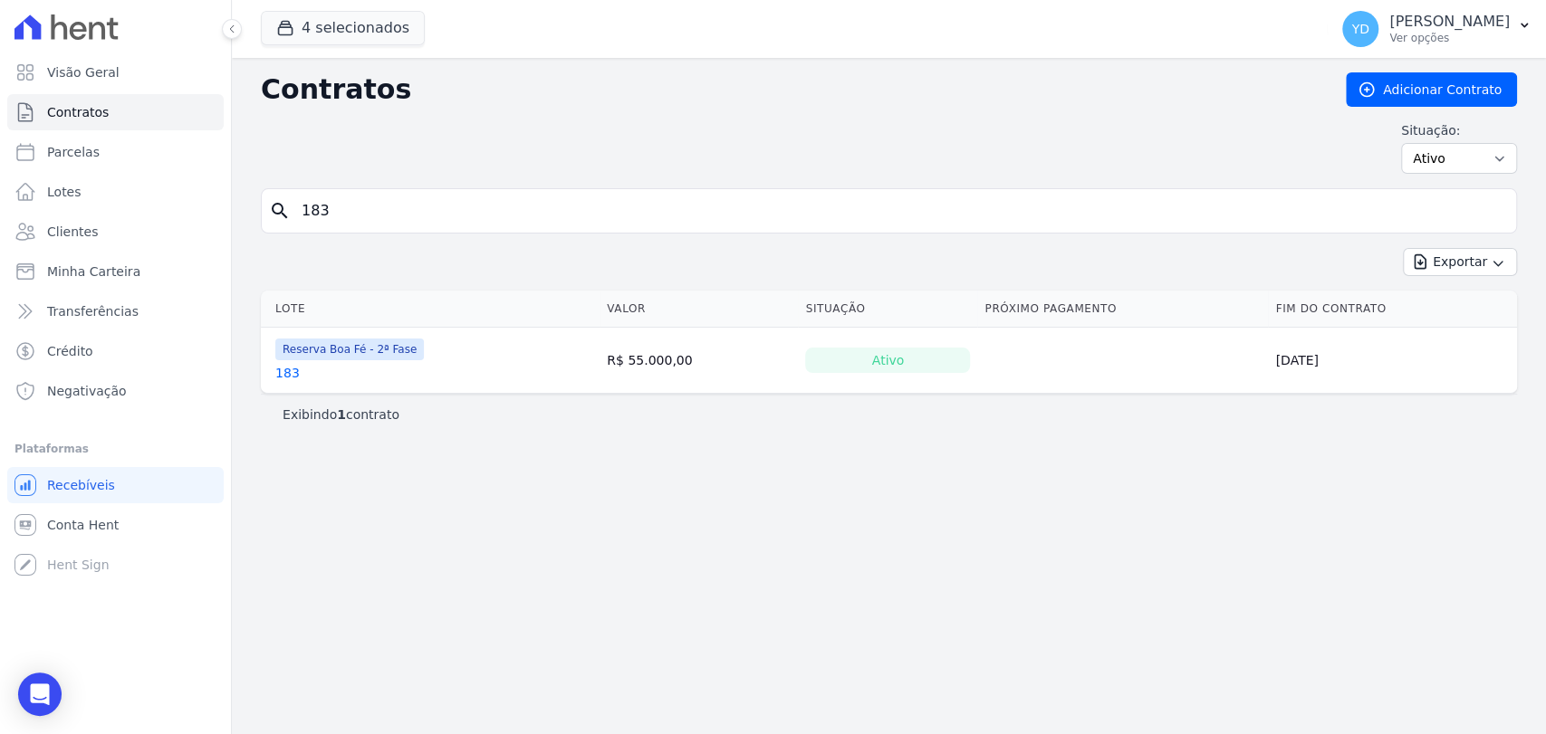
click at [327, 224] on input "183" at bounding box center [900, 211] width 1218 height 36
type input "182"
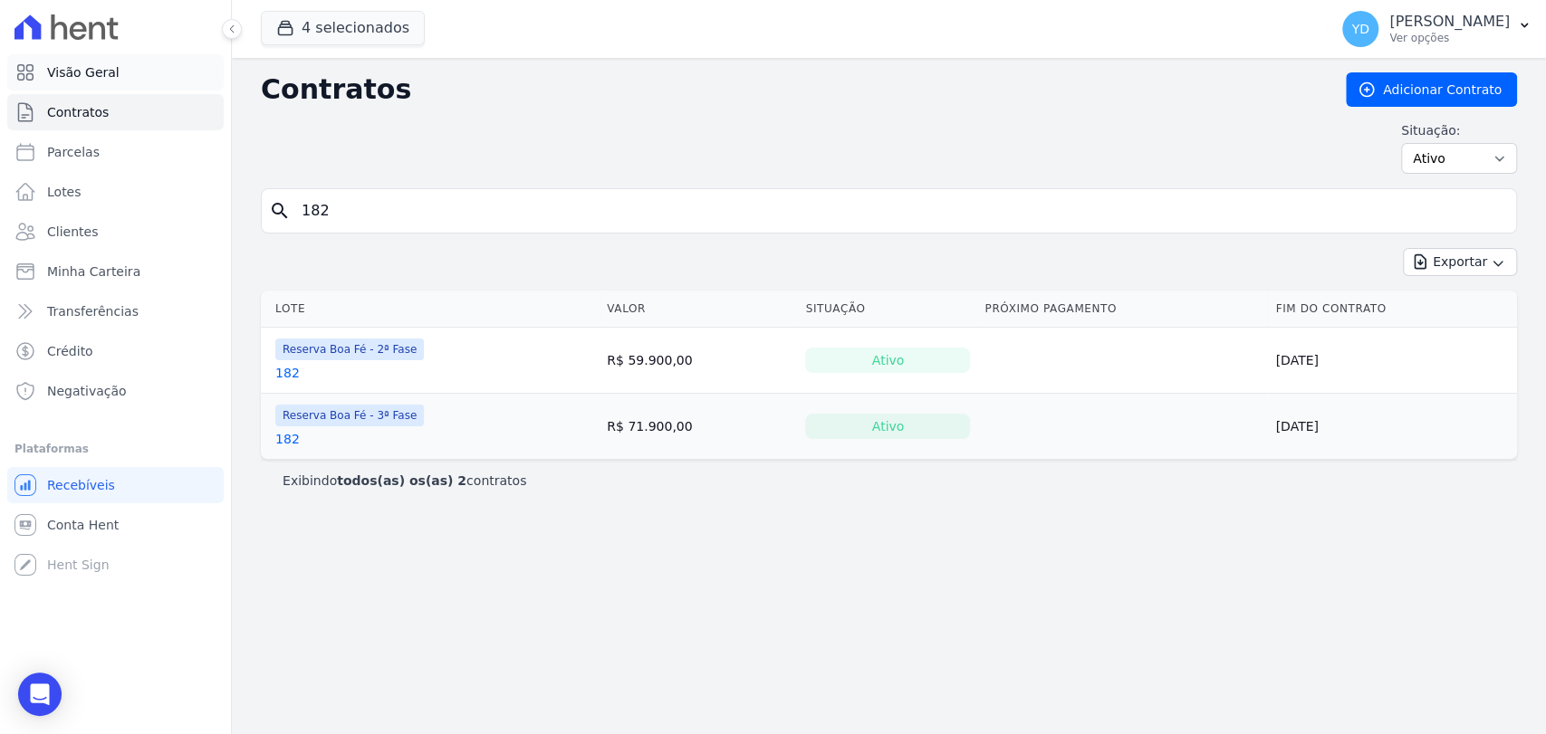
click at [120, 67] on link "Visão Geral" at bounding box center [115, 72] width 216 height 36
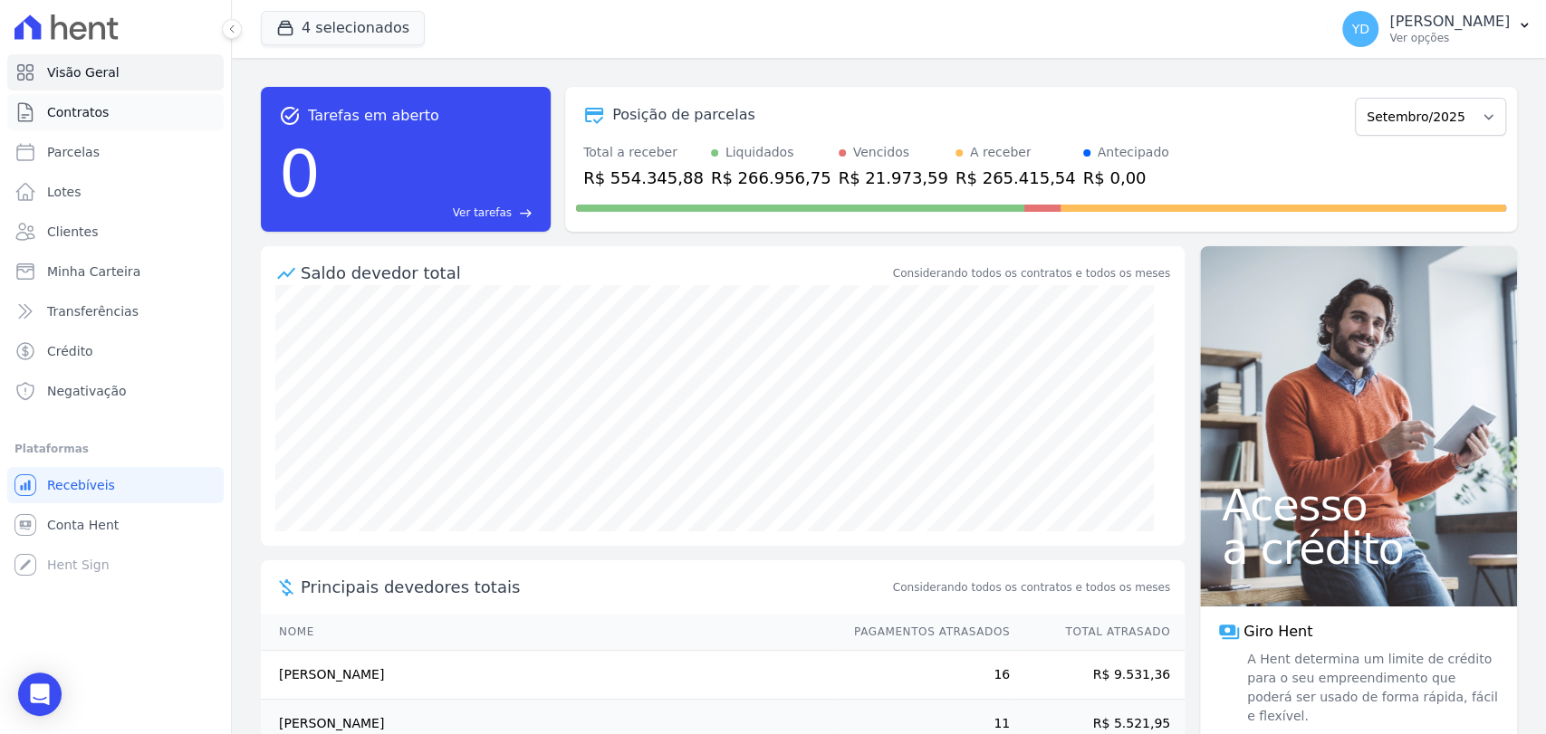
click at [118, 108] on link "Contratos" at bounding box center [115, 112] width 216 height 36
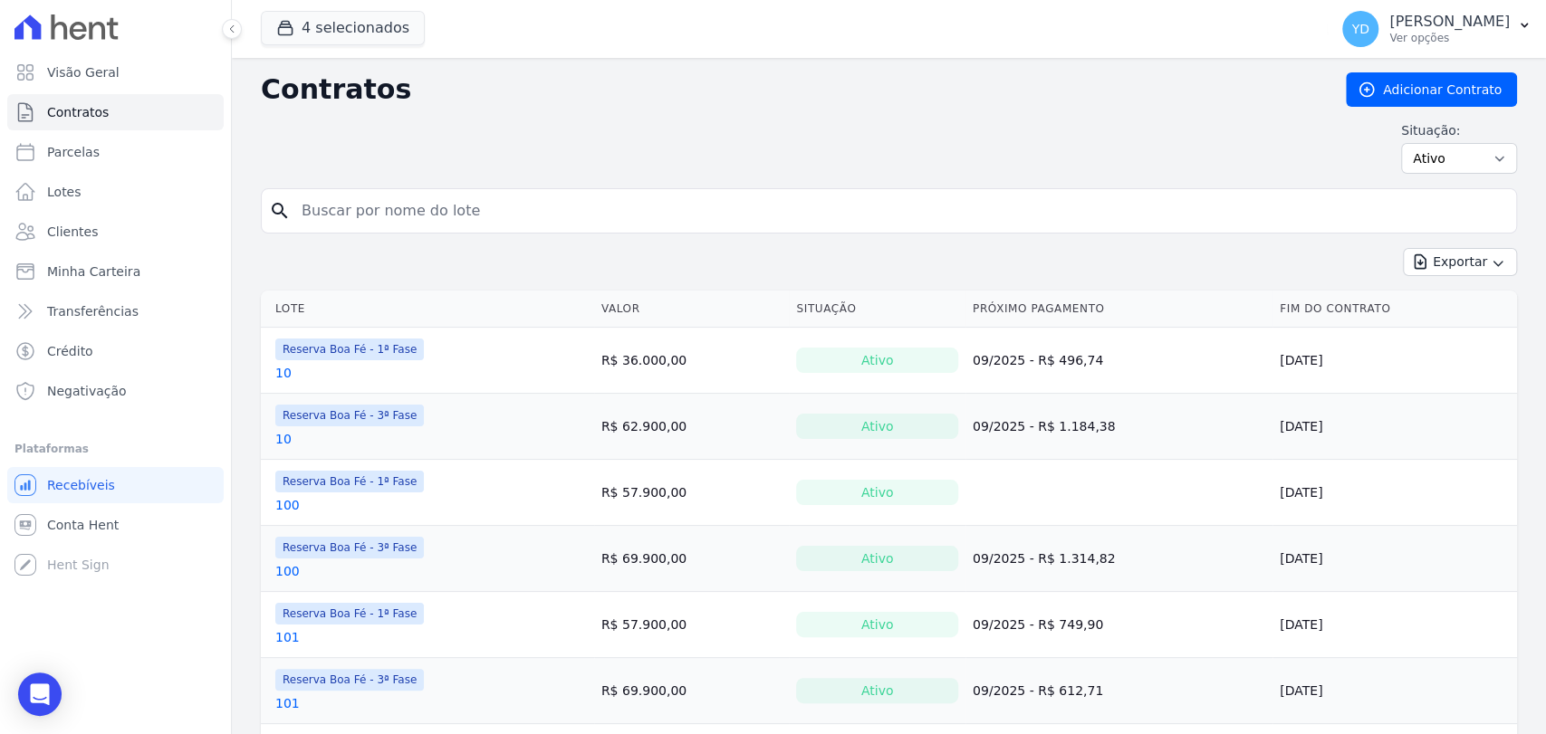
click at [406, 200] on input "search" at bounding box center [900, 211] width 1218 height 36
type input "109"
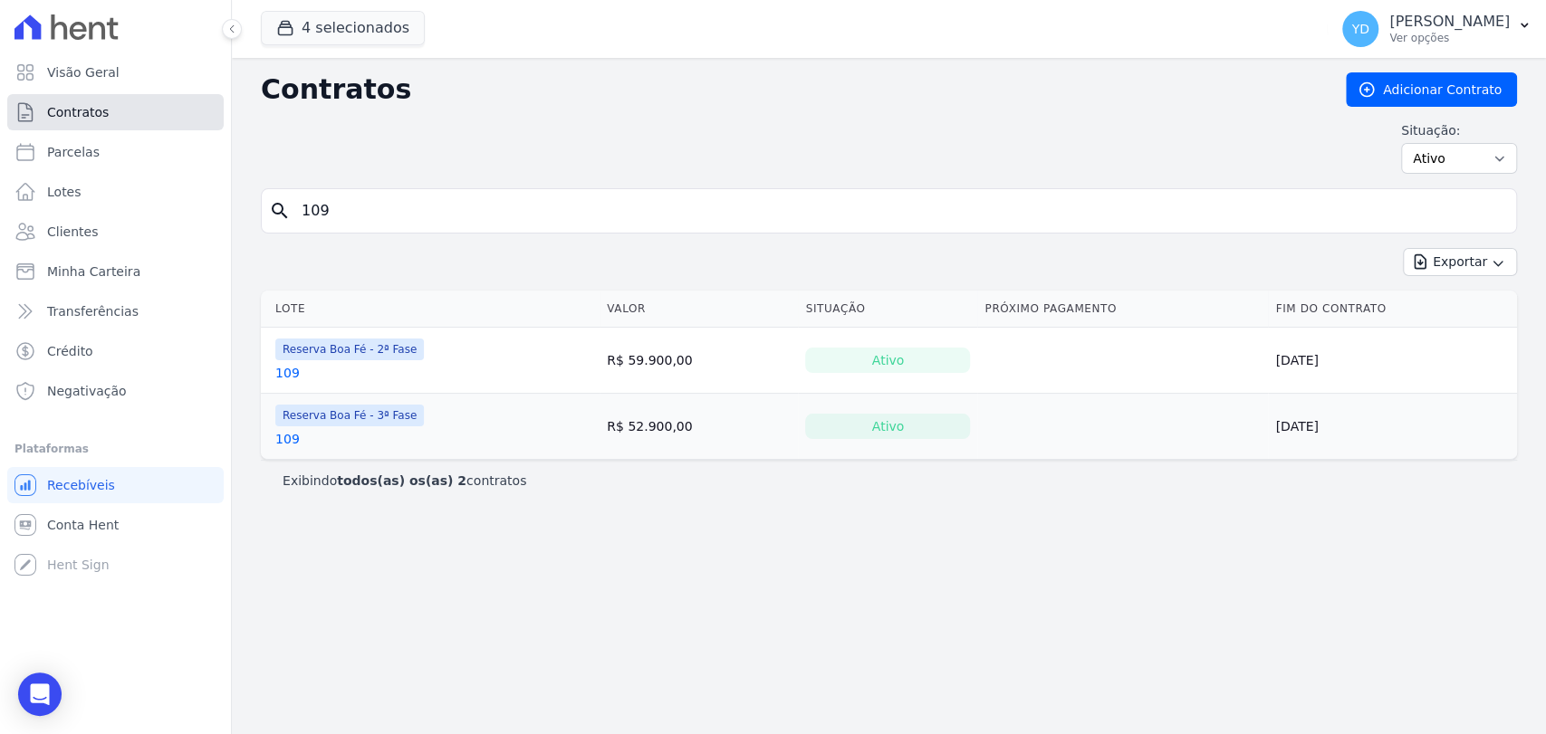
click at [48, 118] on span "Contratos" at bounding box center [78, 112] width 62 height 18
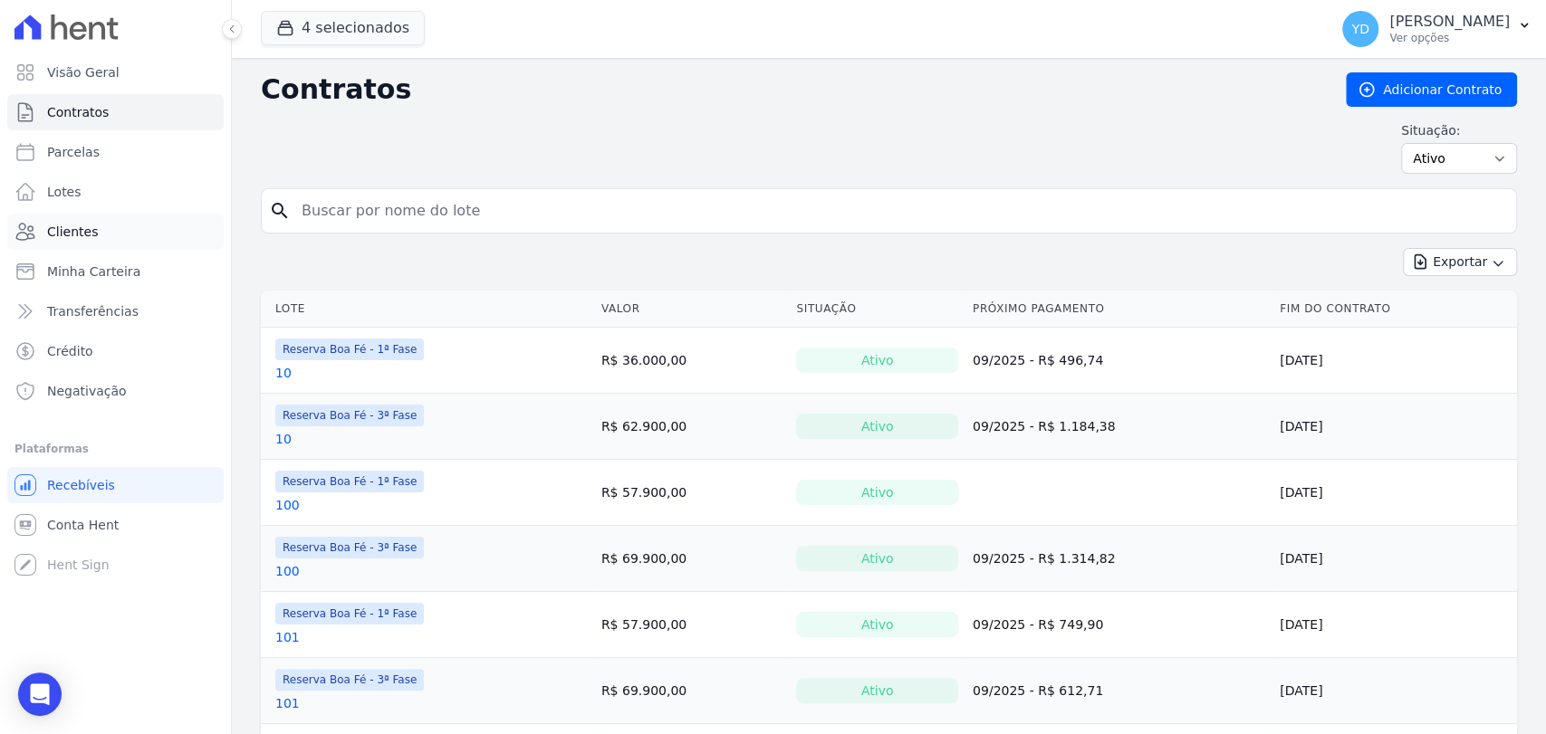
click at [113, 234] on link "Clientes" at bounding box center [115, 232] width 216 height 36
click at [413, 213] on input "search" at bounding box center [900, 211] width 1218 height 36
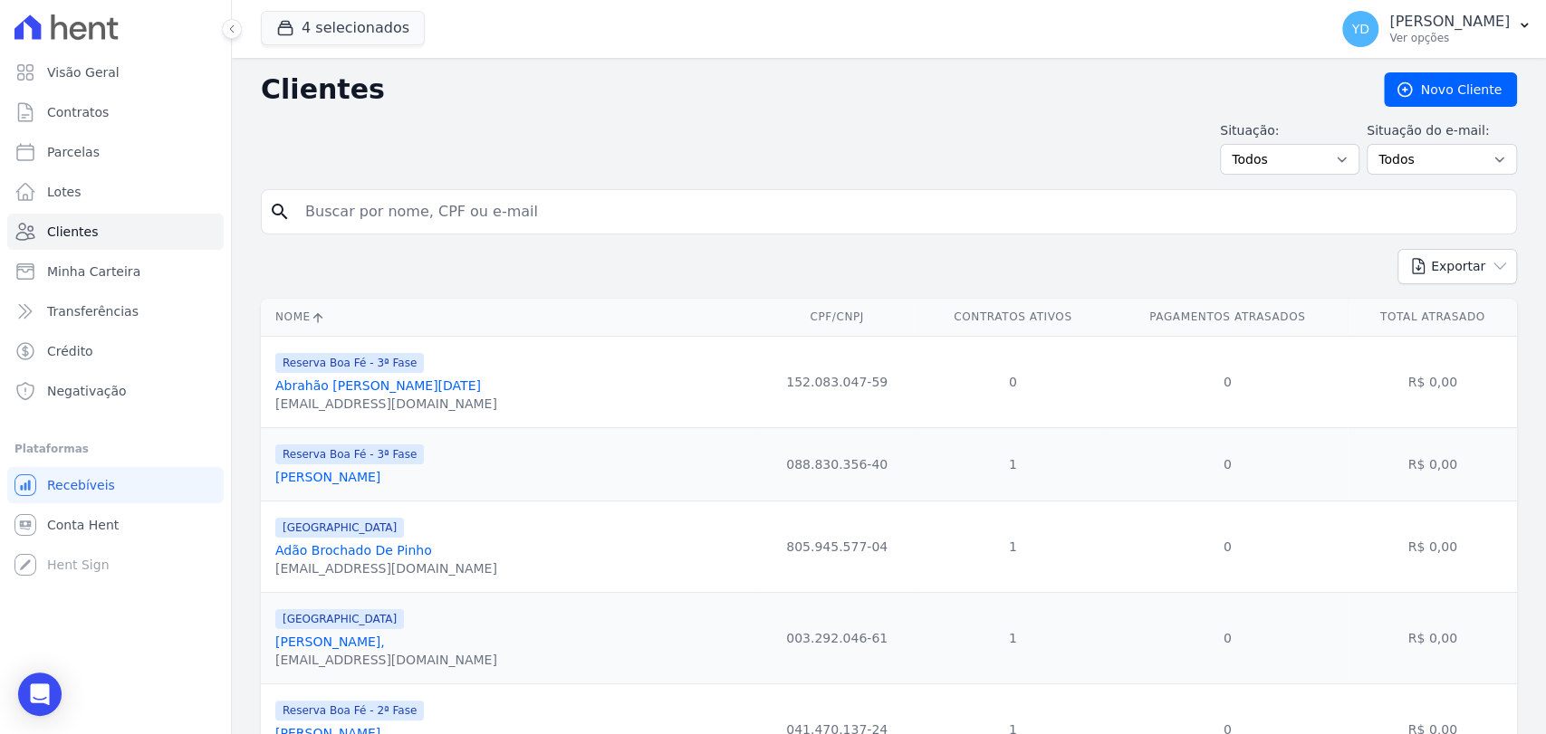
click at [413, 213] on input "search" at bounding box center [901, 212] width 1214 height 36
type input "luiz claudio"
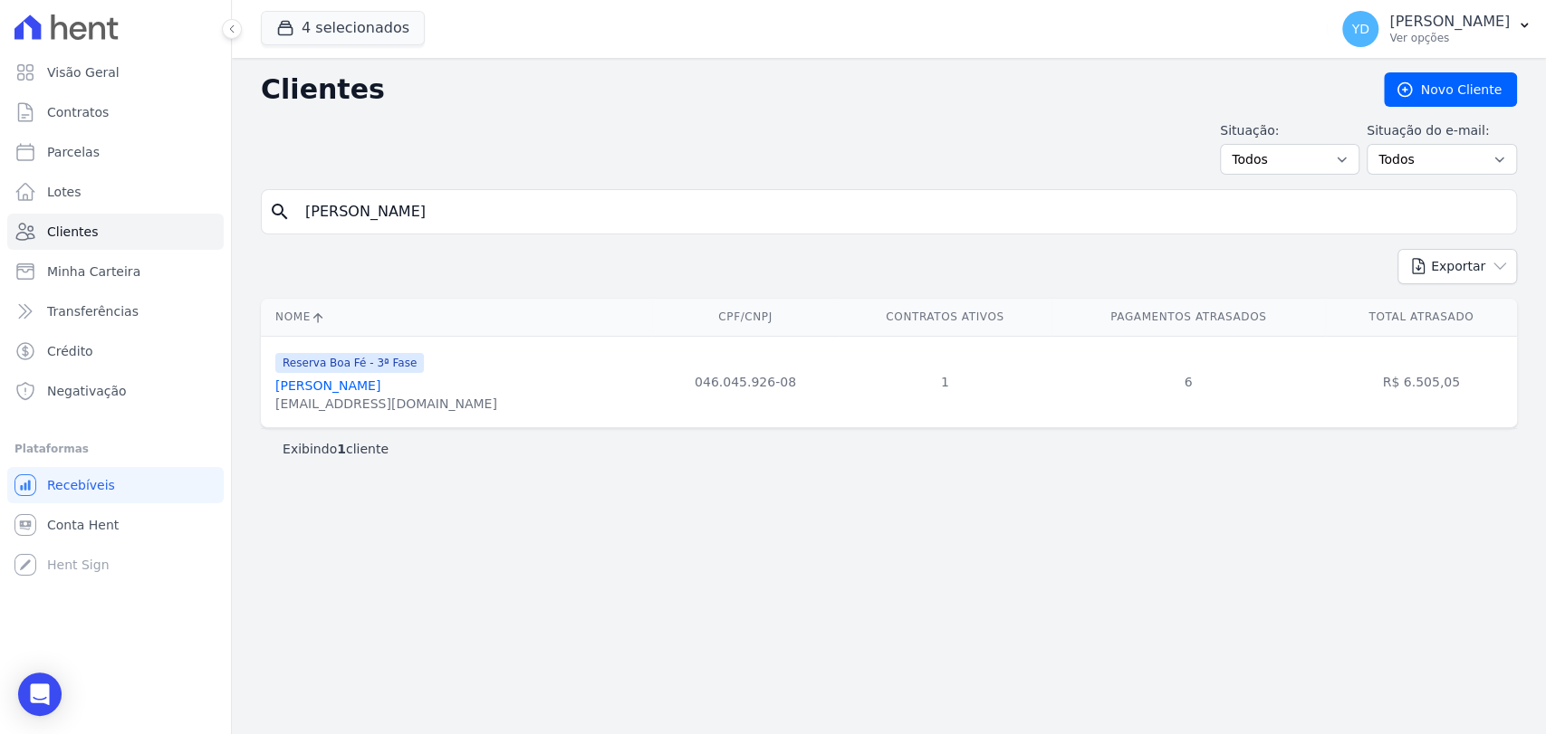
click at [364, 379] on link "Luiz Claudio Da Silva" at bounding box center [327, 386] width 105 height 14
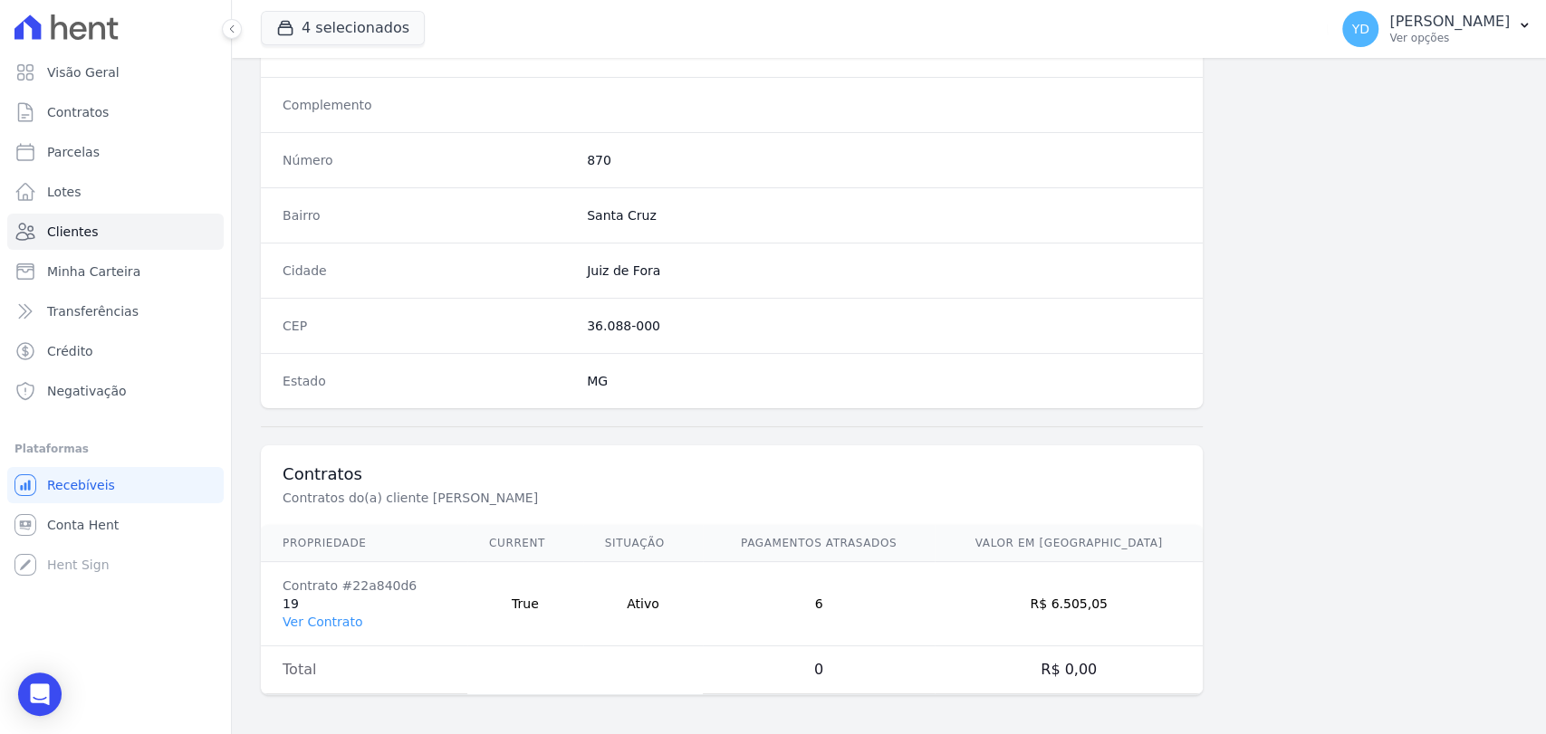
scroll to position [956, 0]
click at [351, 618] on link "Ver Contrato" at bounding box center [323, 621] width 80 height 14
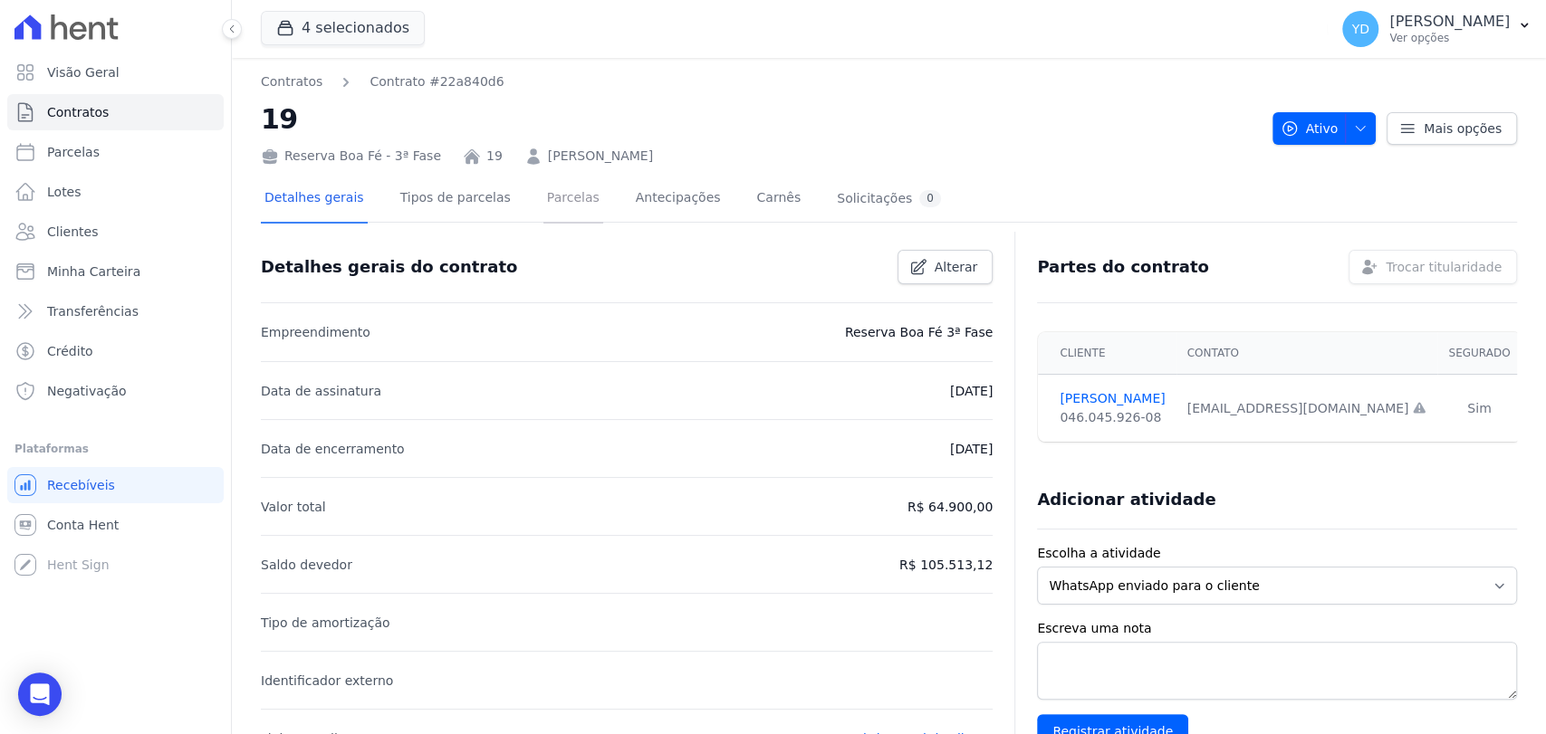
click at [543, 207] on link "Parcelas" at bounding box center [573, 200] width 60 height 48
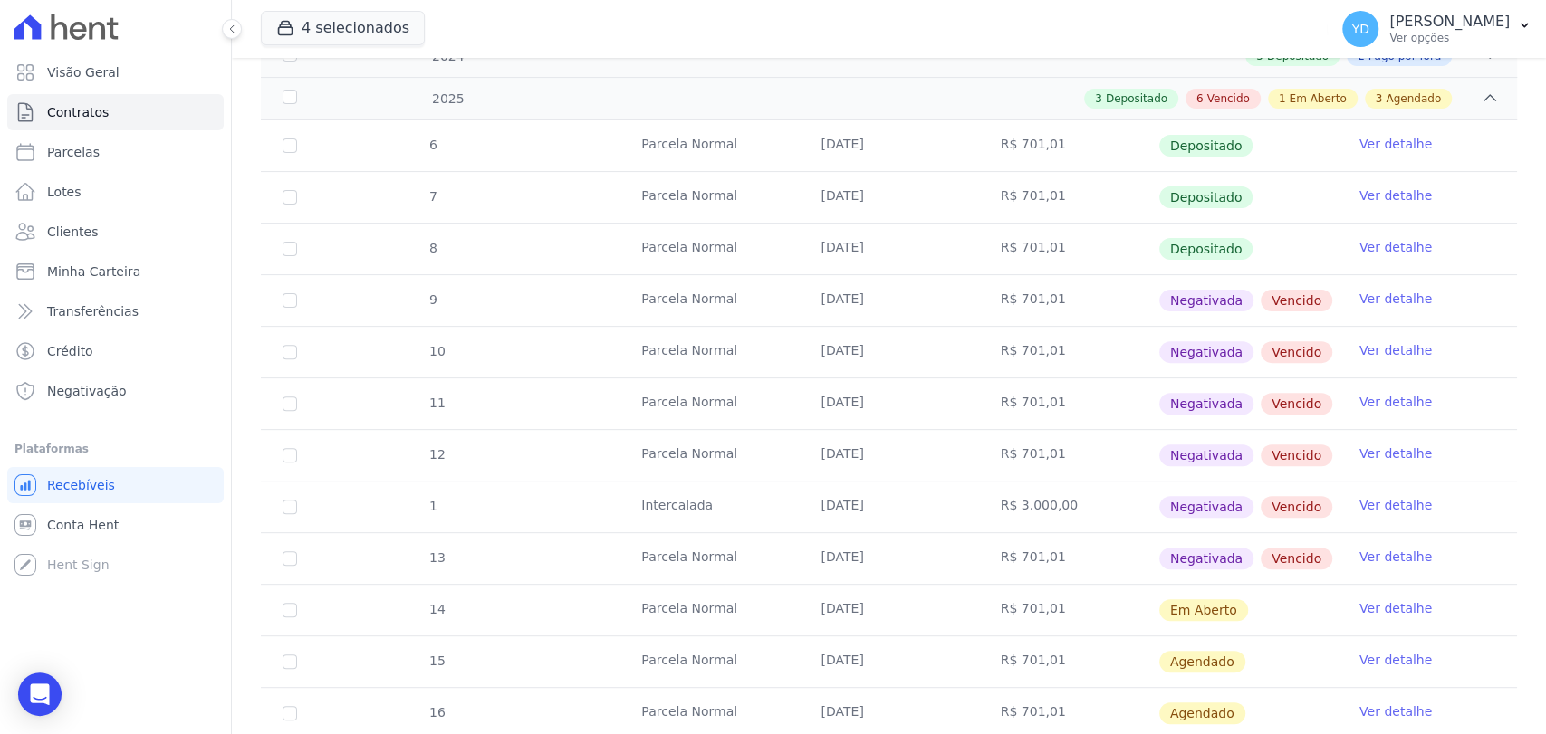
scroll to position [302, 0]
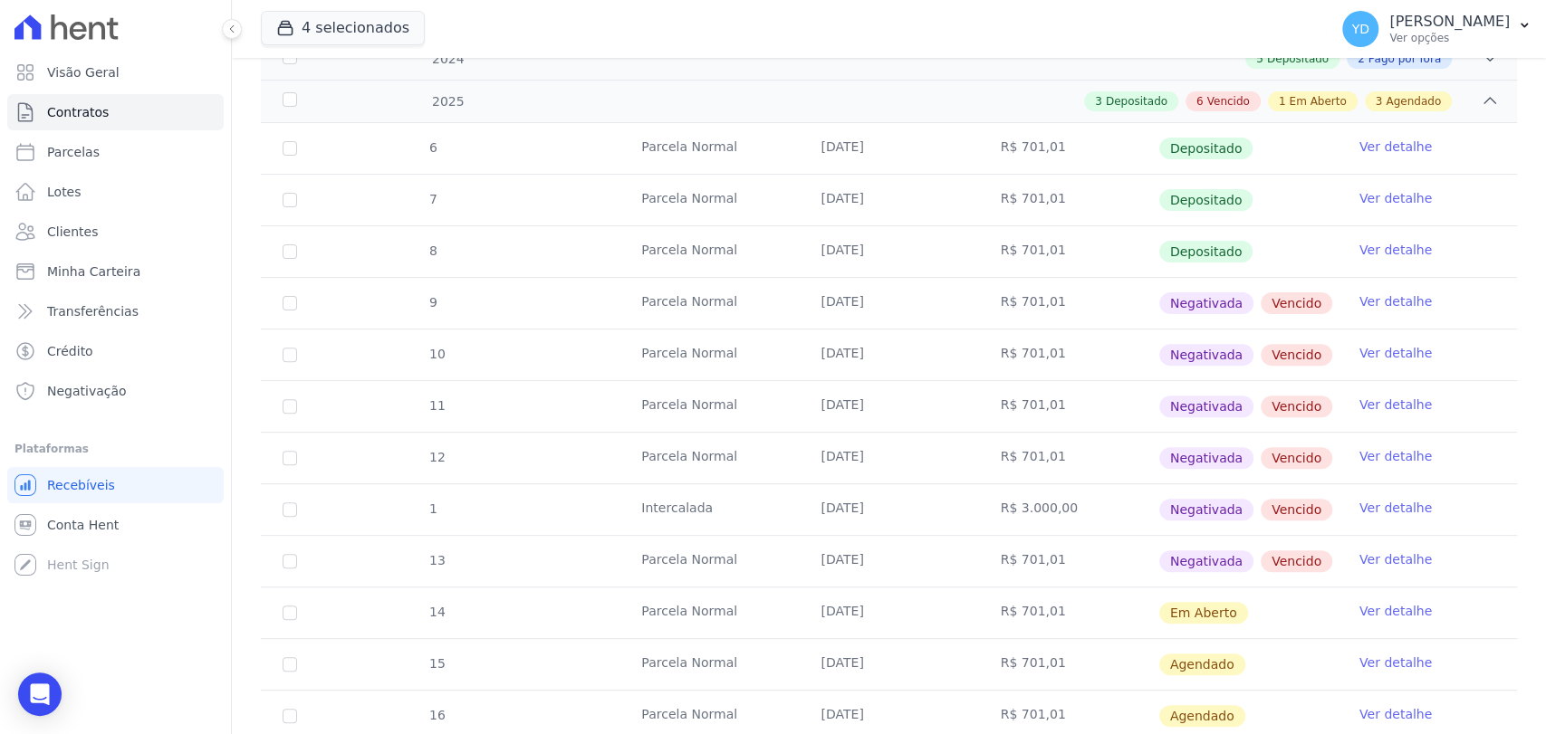
drag, startPoint x: 984, startPoint y: 292, endPoint x: 1064, endPoint y: 560, distance: 279.6
click at [1065, 560] on tbody "6 Parcela Normal 25/01/2025 R$ 701,01 Depositado Ver detalhe 7 Parcela Normal 2…" at bounding box center [889, 458] width 1256 height 670
click at [663, 320] on td "Parcela Normal" at bounding box center [708, 303] width 179 height 51
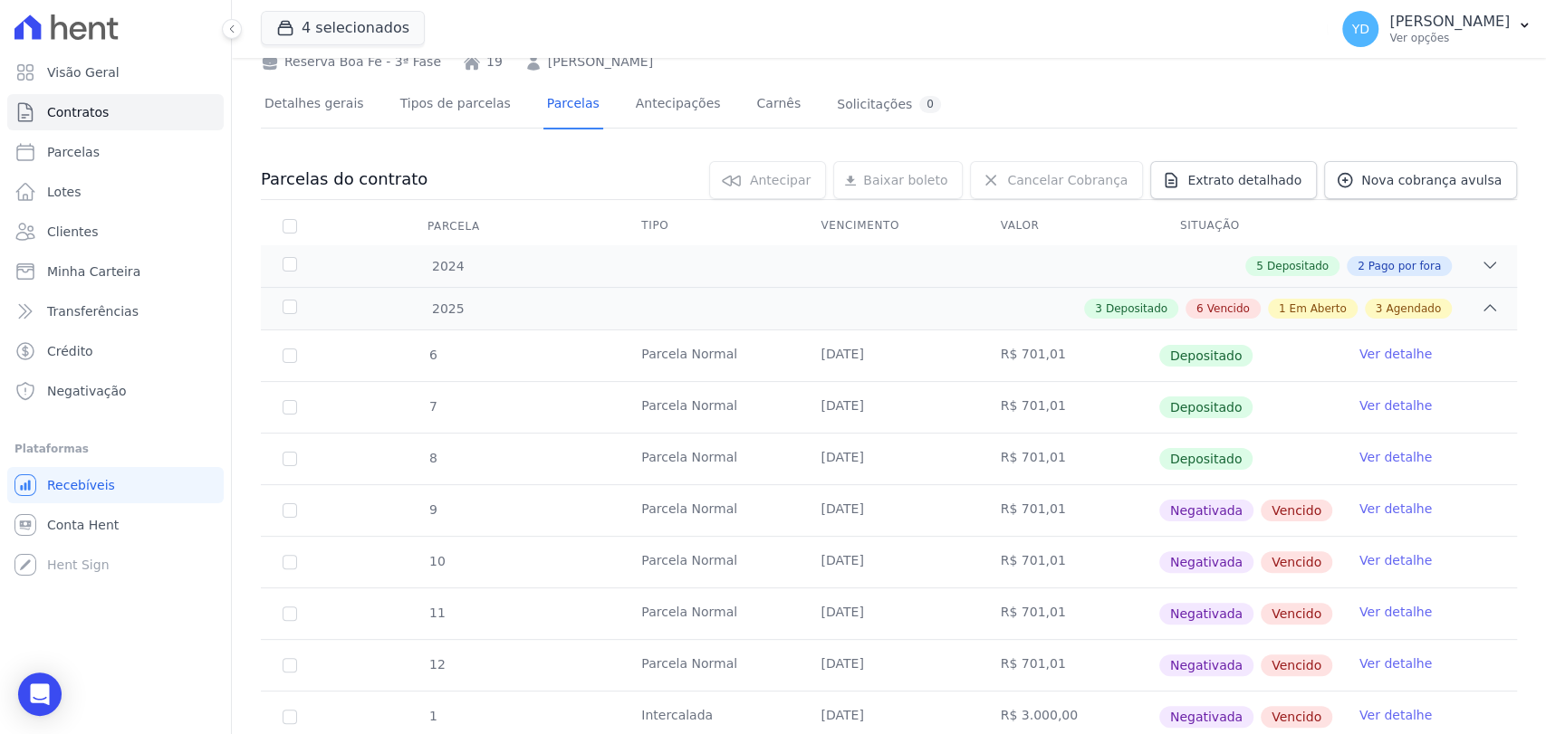
scroll to position [93, 0]
click at [62, 73] on span "Visão Geral" at bounding box center [83, 72] width 72 height 18
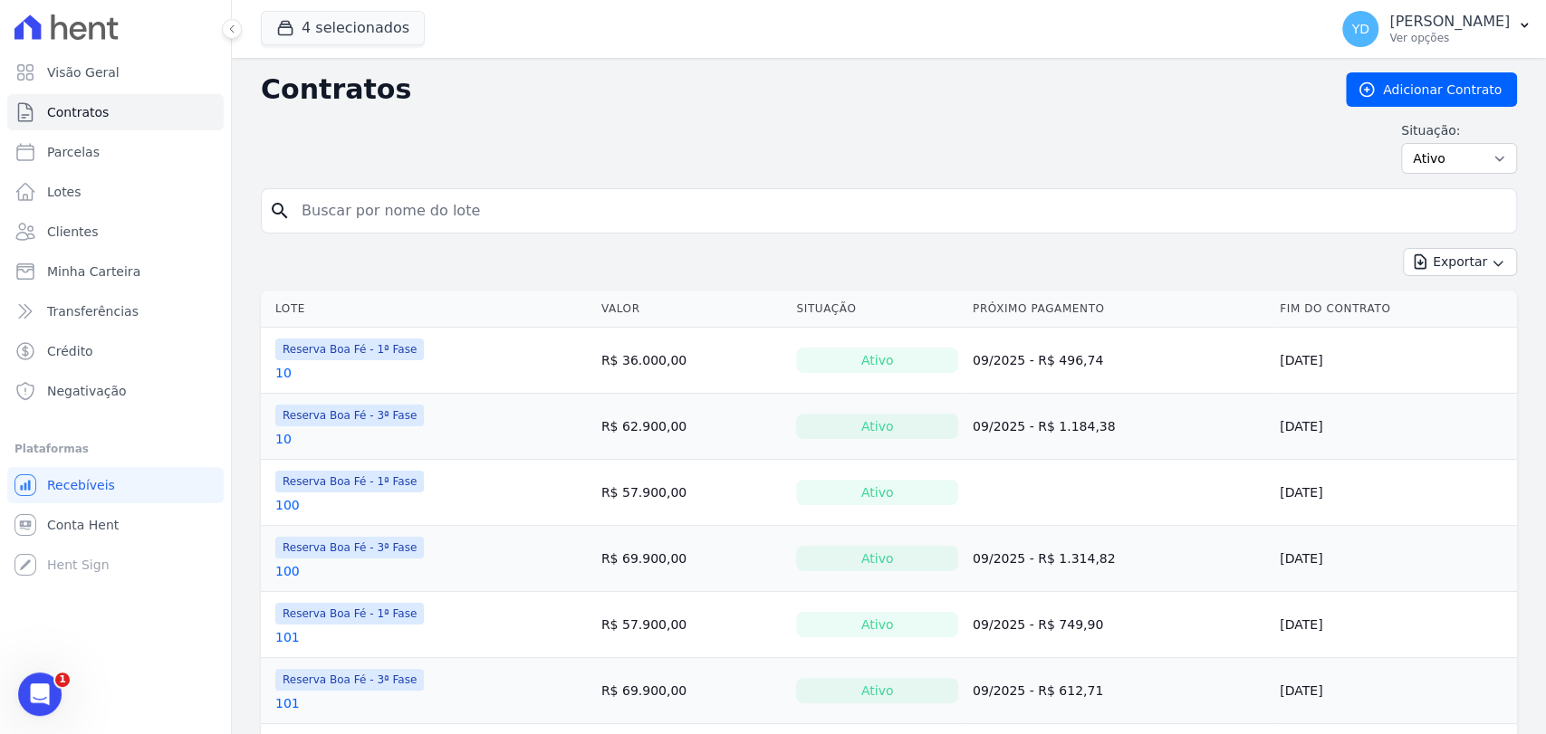
click at [474, 211] on input "search" at bounding box center [900, 211] width 1218 height 36
type input "2"
type input "131"
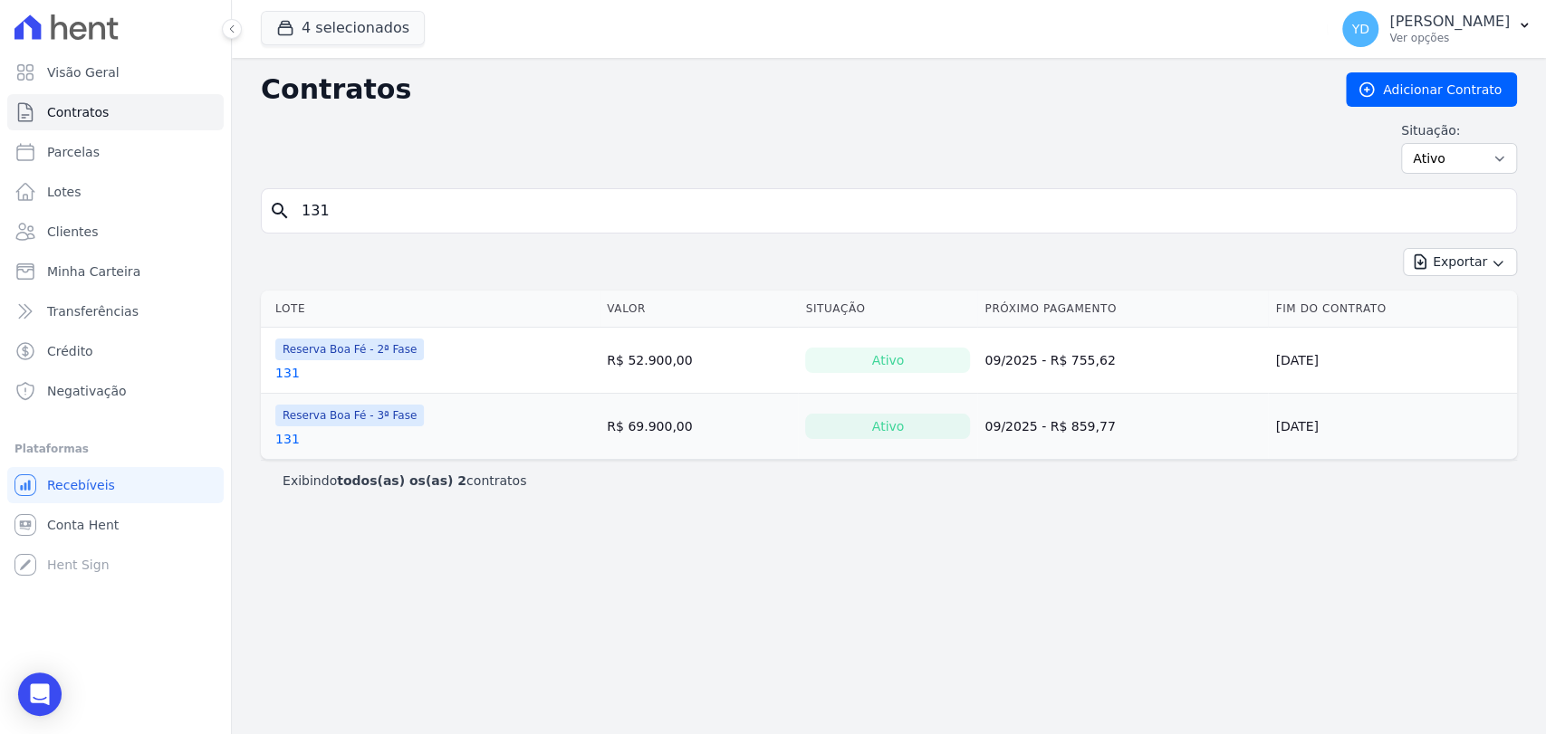
click at [263, 391] on td "Reserva Boa Fé - 2ª Fase 131" at bounding box center [430, 360] width 339 height 65
click at [432, 235] on form "search 131" at bounding box center [889, 218] width 1256 height 60
click at [432, 226] on div "search 131" at bounding box center [889, 210] width 1256 height 45
click at [432, 226] on input "131" at bounding box center [900, 211] width 1218 height 36
click at [430, 226] on input "131" at bounding box center [900, 211] width 1218 height 36
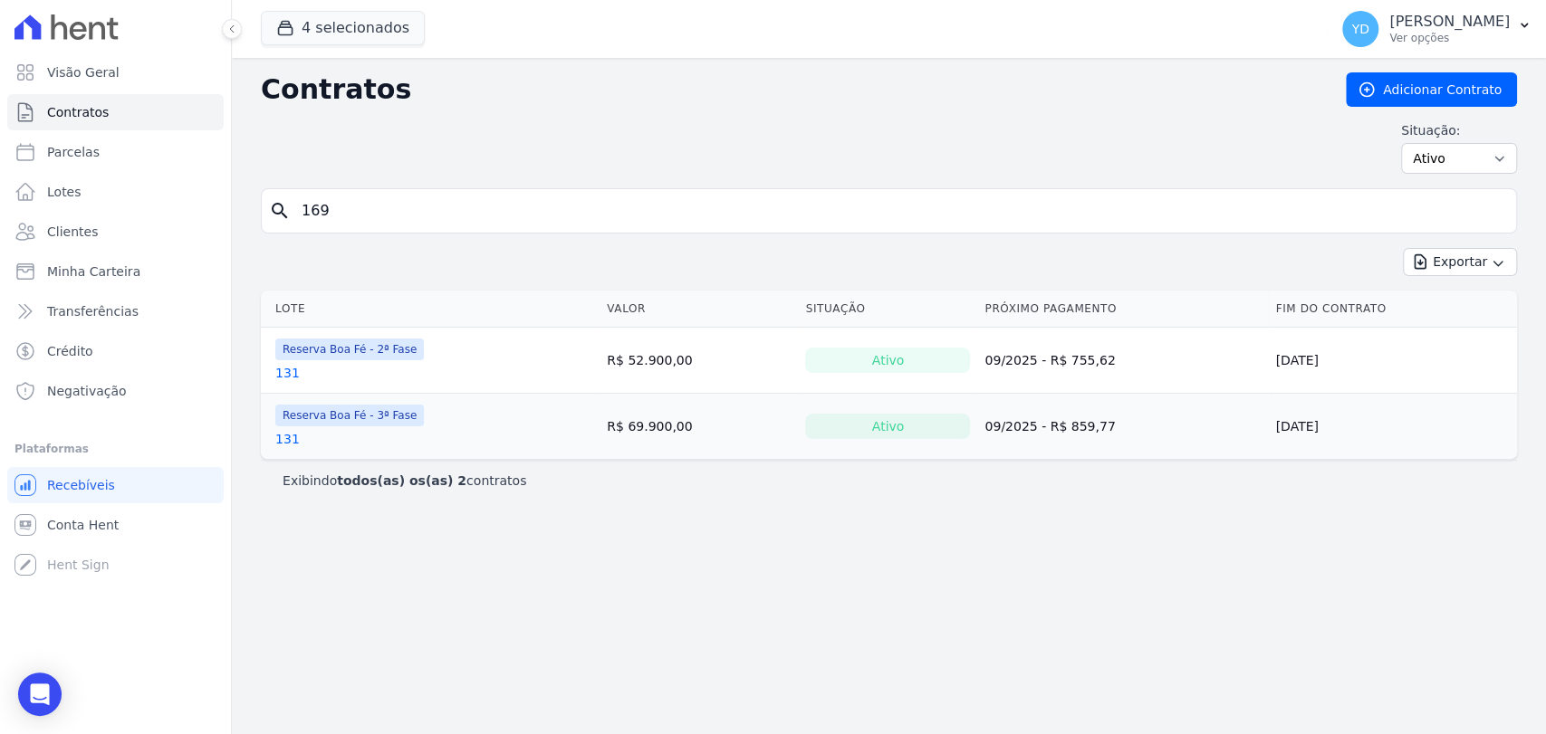
type input "169"
click at [290, 433] on link "169" at bounding box center [287, 439] width 24 height 18
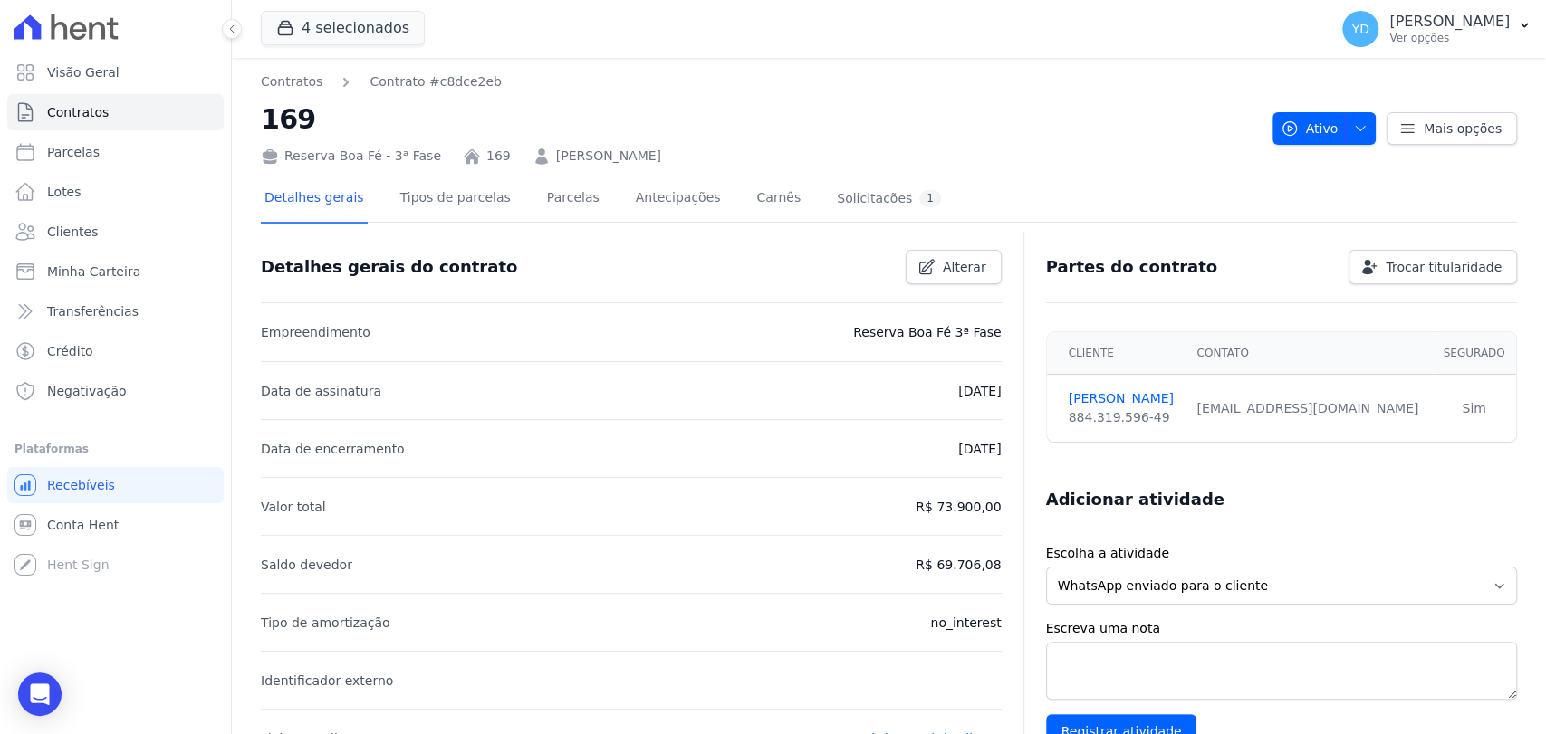
click at [578, 161] on link "ANTONIO MARCOS RATTES COSTA JUNIOR" at bounding box center [608, 156] width 105 height 19
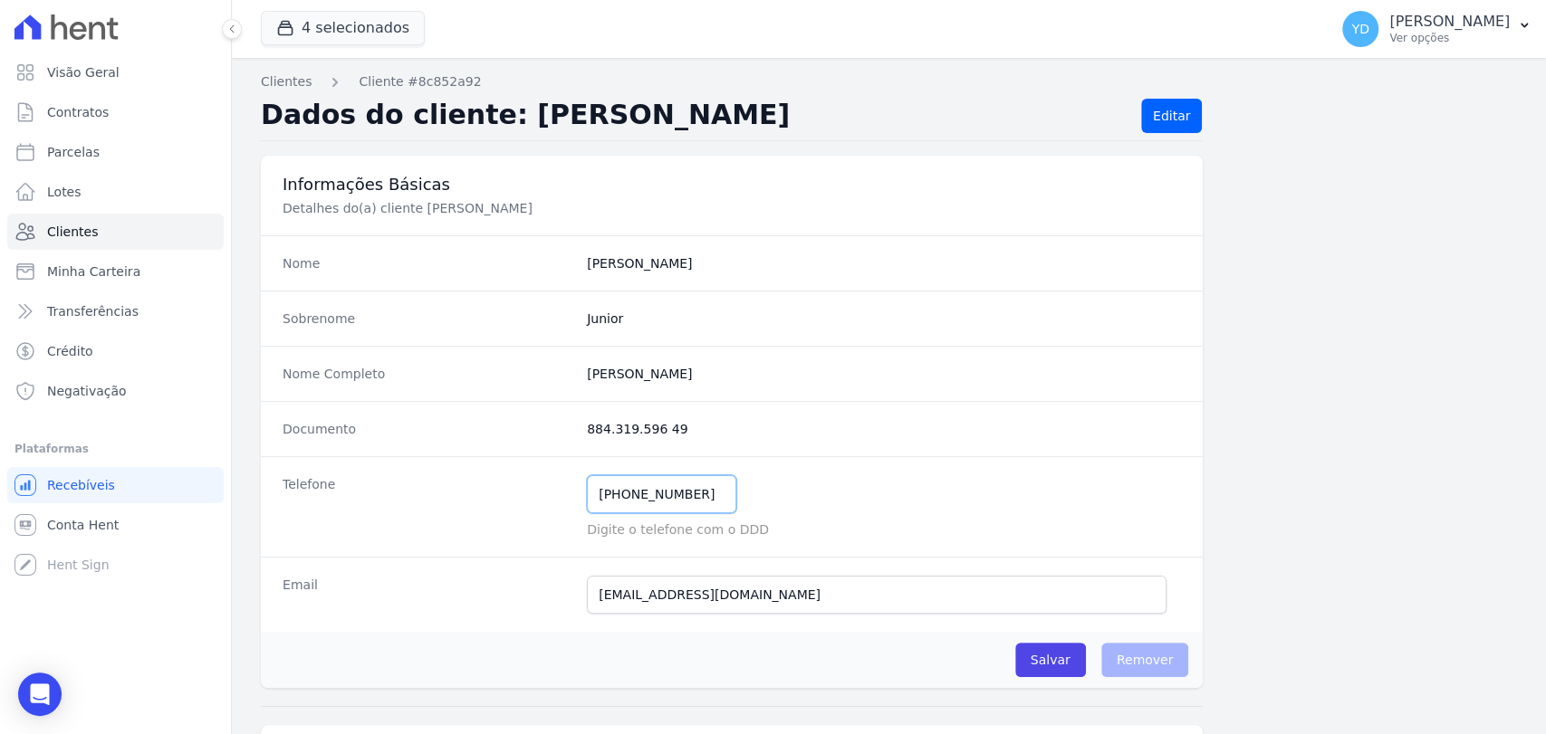
click at [665, 509] on input "(32) 99967-3947" at bounding box center [661, 494] width 149 height 38
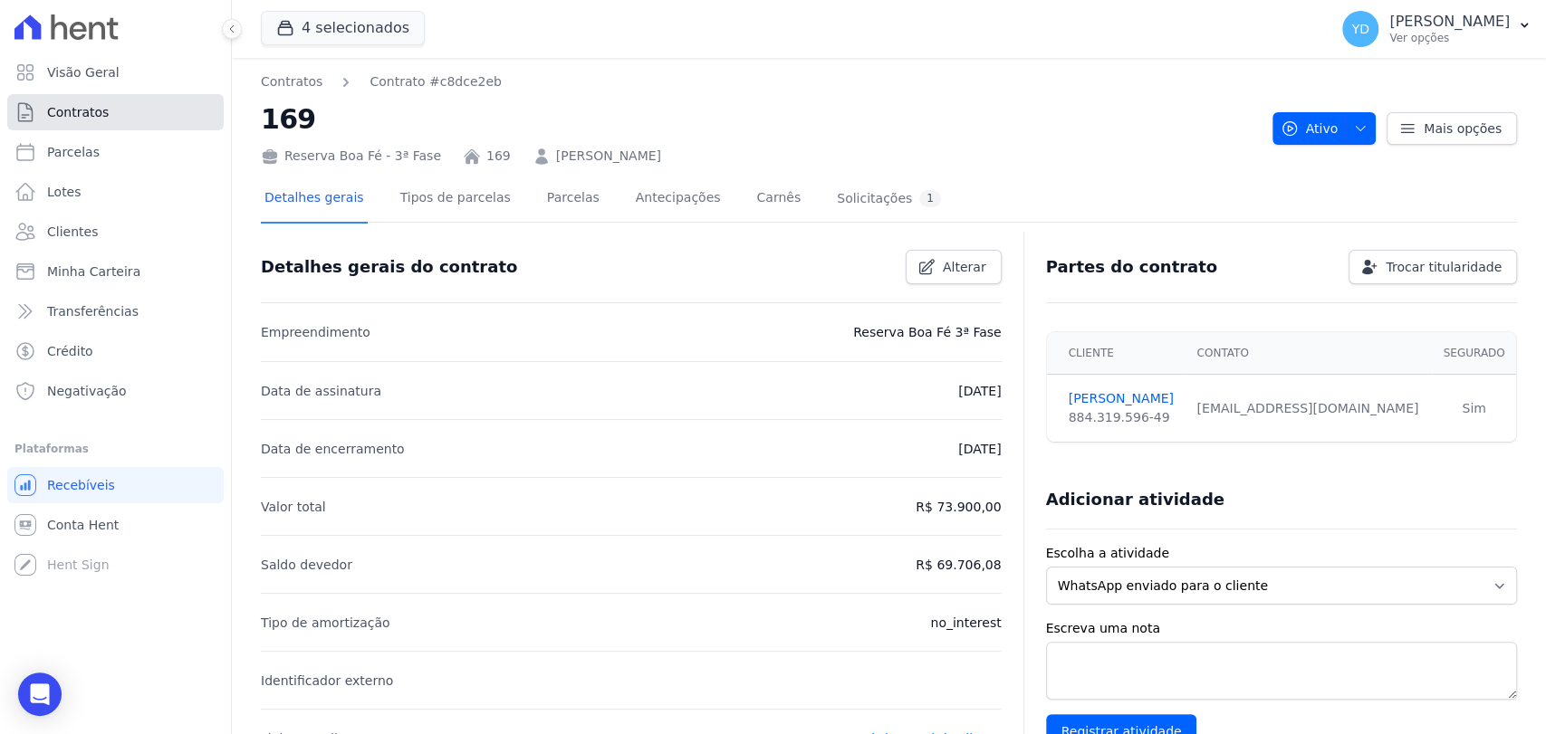
click at [200, 113] on link "Contratos" at bounding box center [115, 112] width 216 height 36
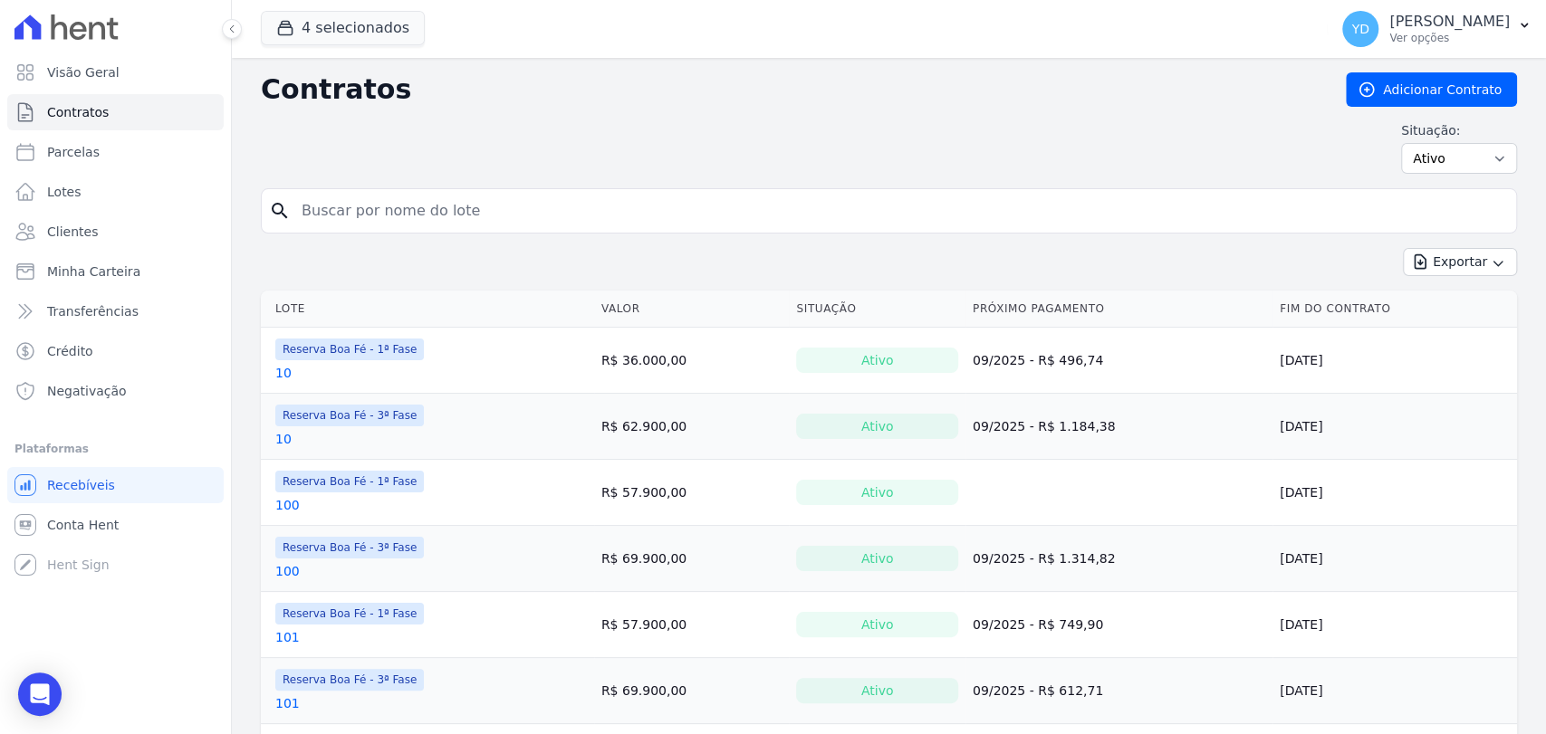
click at [481, 221] on input "search" at bounding box center [900, 211] width 1218 height 36
type input "44"
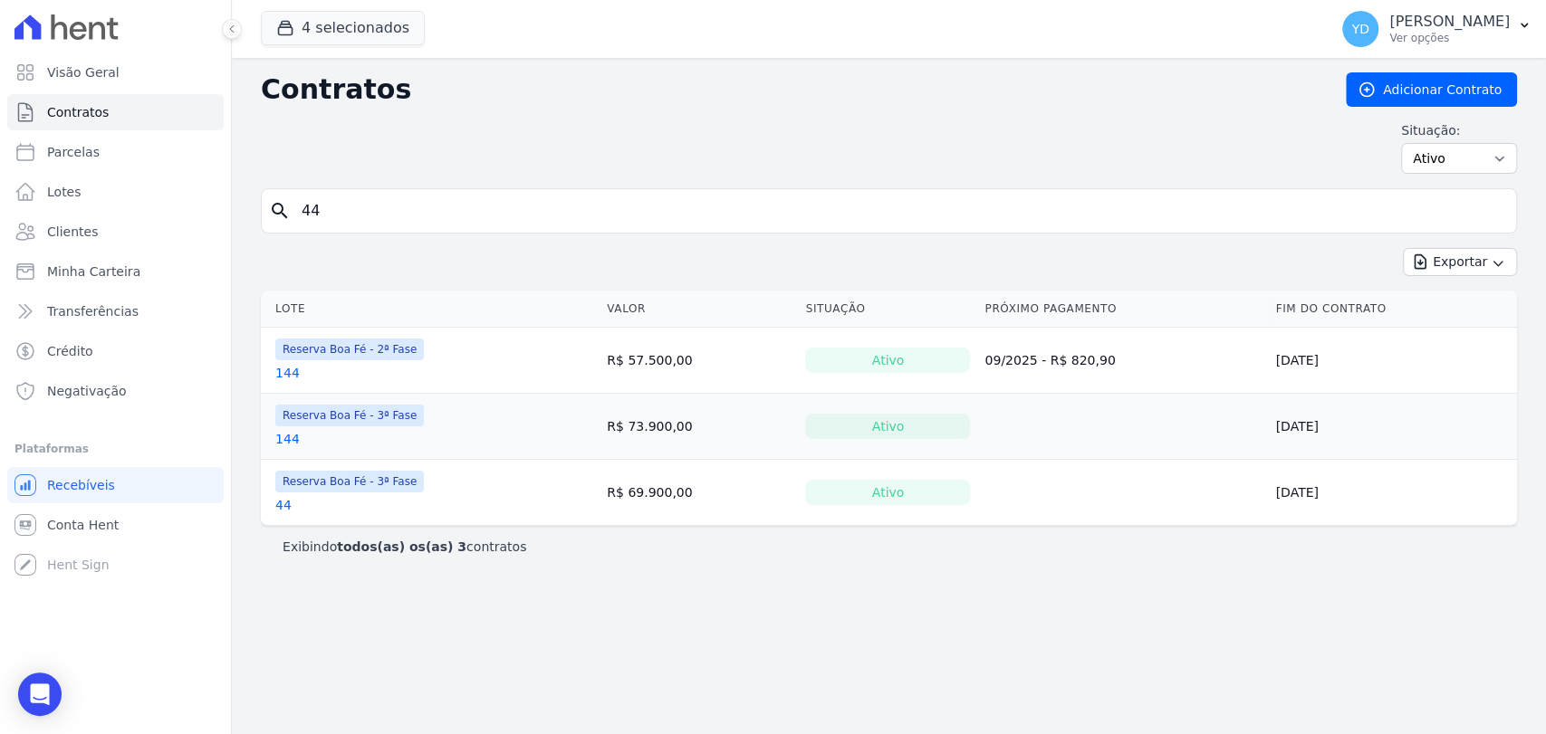
click at [370, 205] on input "44" at bounding box center [900, 211] width 1218 height 36
click at [372, 205] on input "44" at bounding box center [900, 211] width 1218 height 36
type input "4"
type input "125"
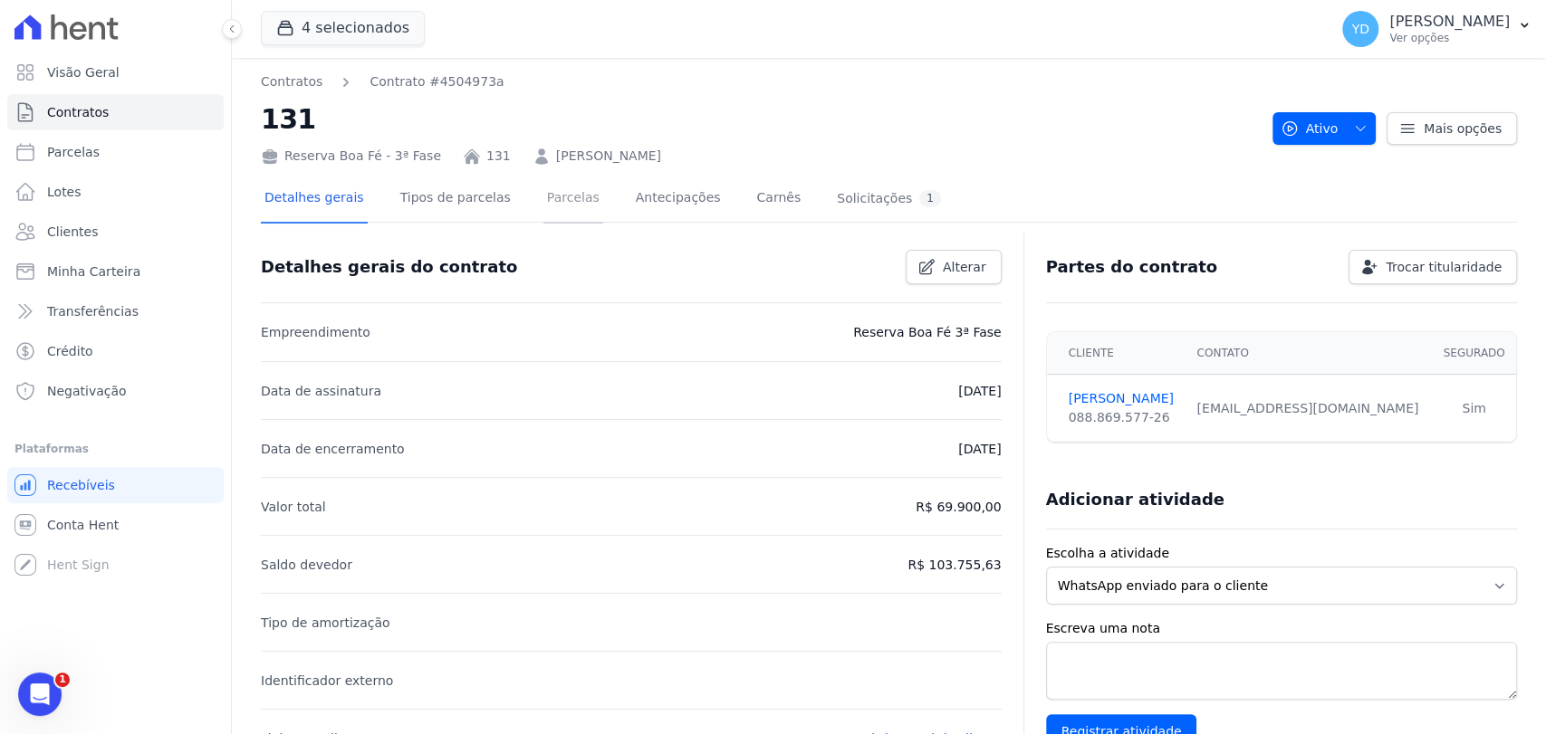
click at [558, 183] on link "Parcelas" at bounding box center [573, 200] width 60 height 48
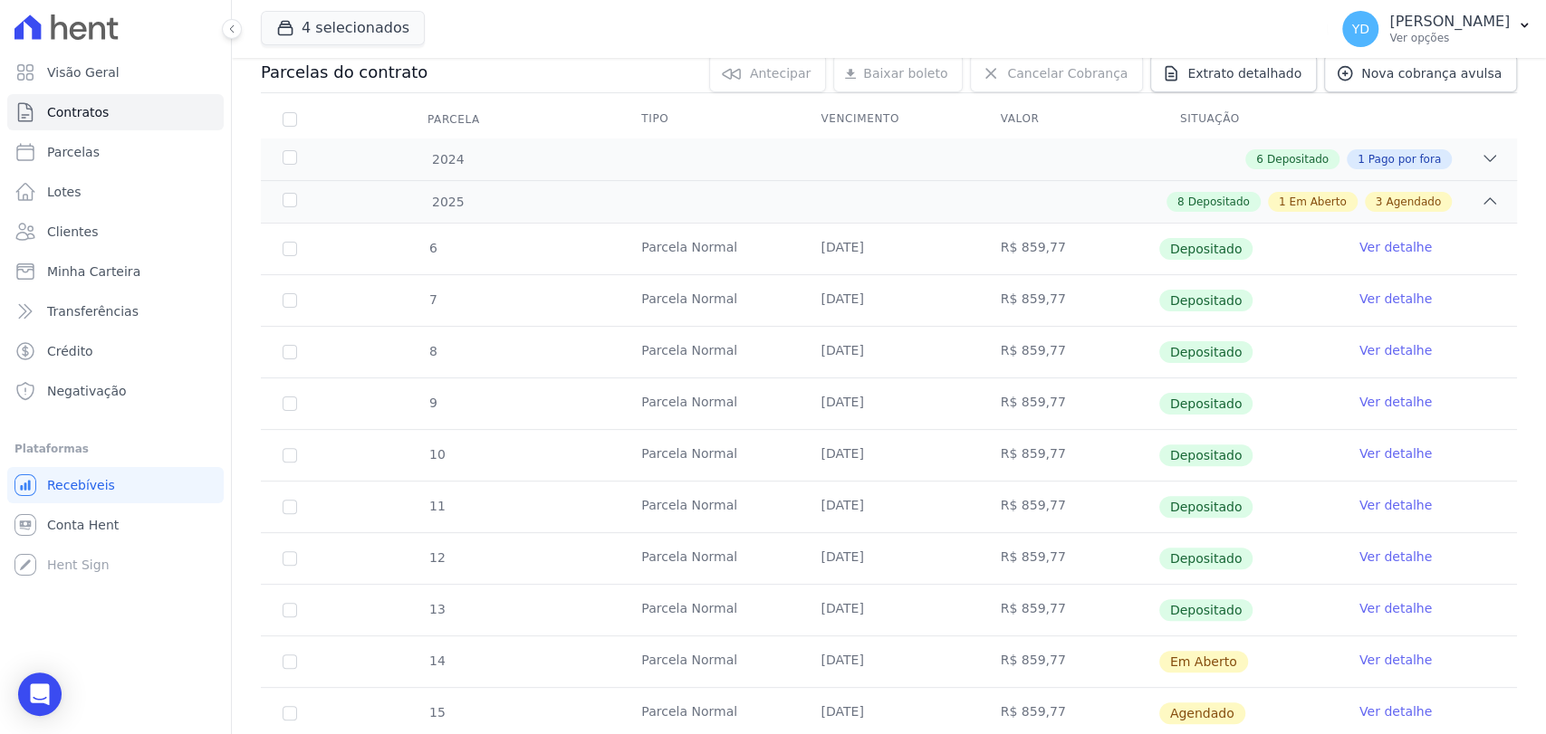
scroll to position [956, 0]
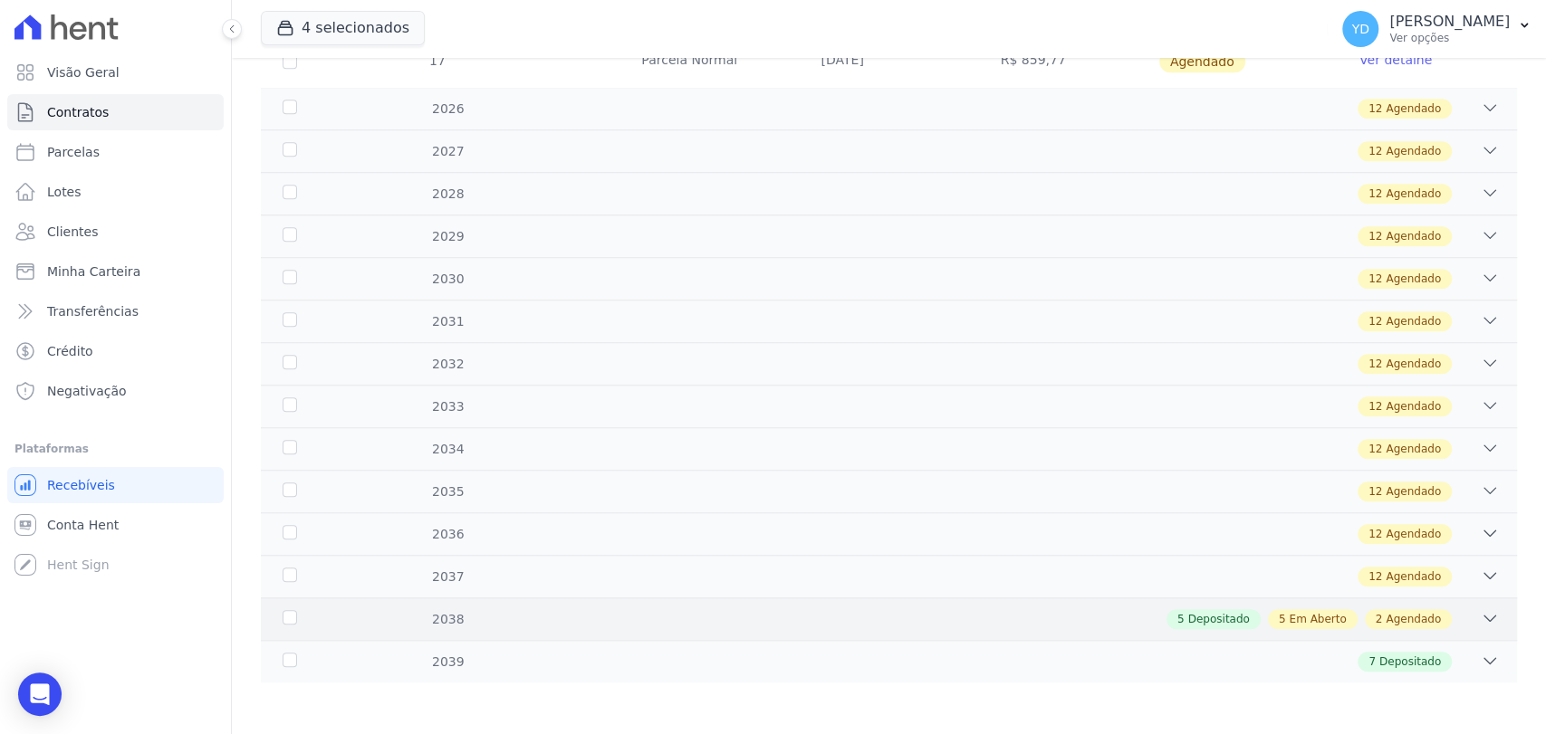
click at [974, 632] on div "2038 5 Depositado 5 Em Aberto 2 Agendado" at bounding box center [889, 619] width 1256 height 43
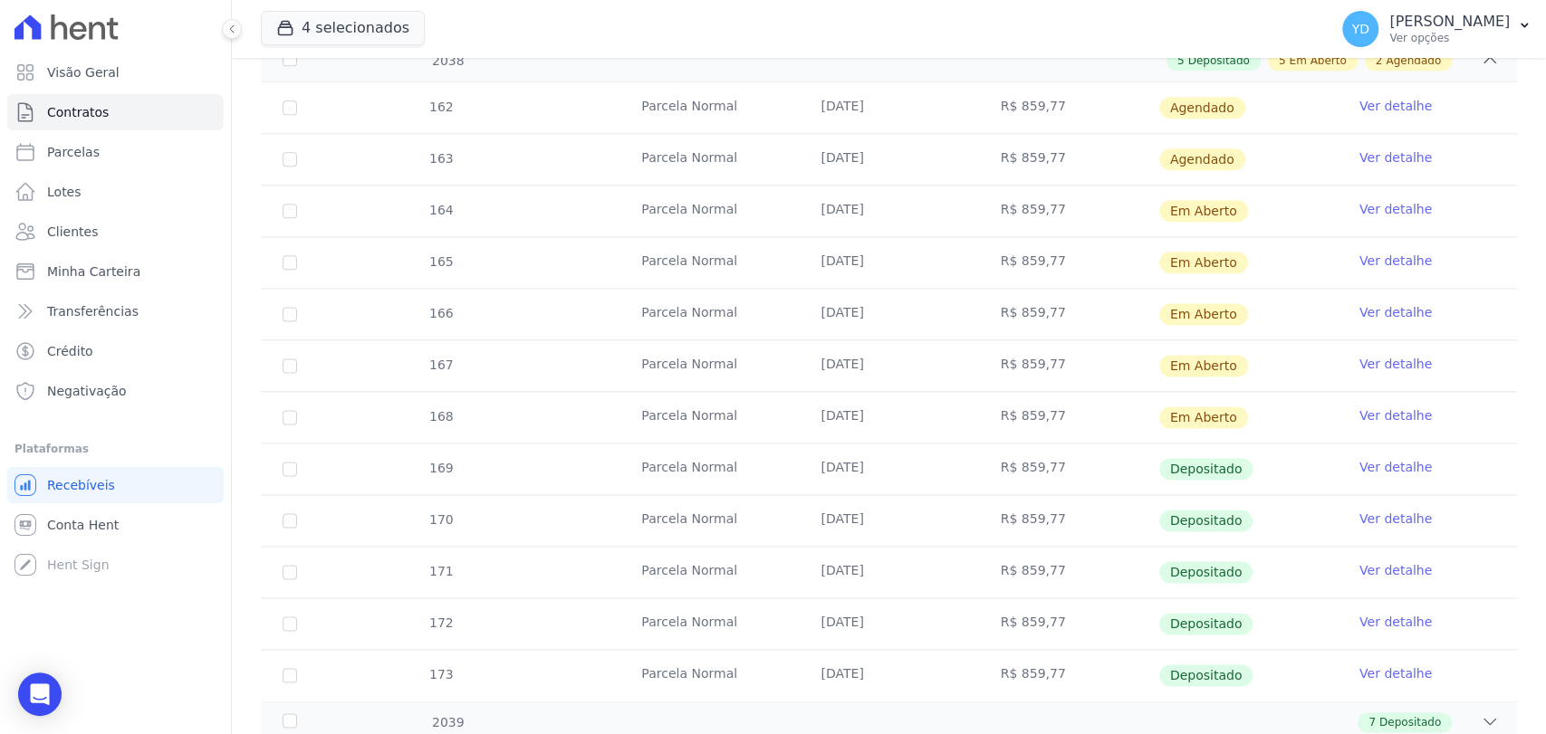
scroll to position [1459, 0]
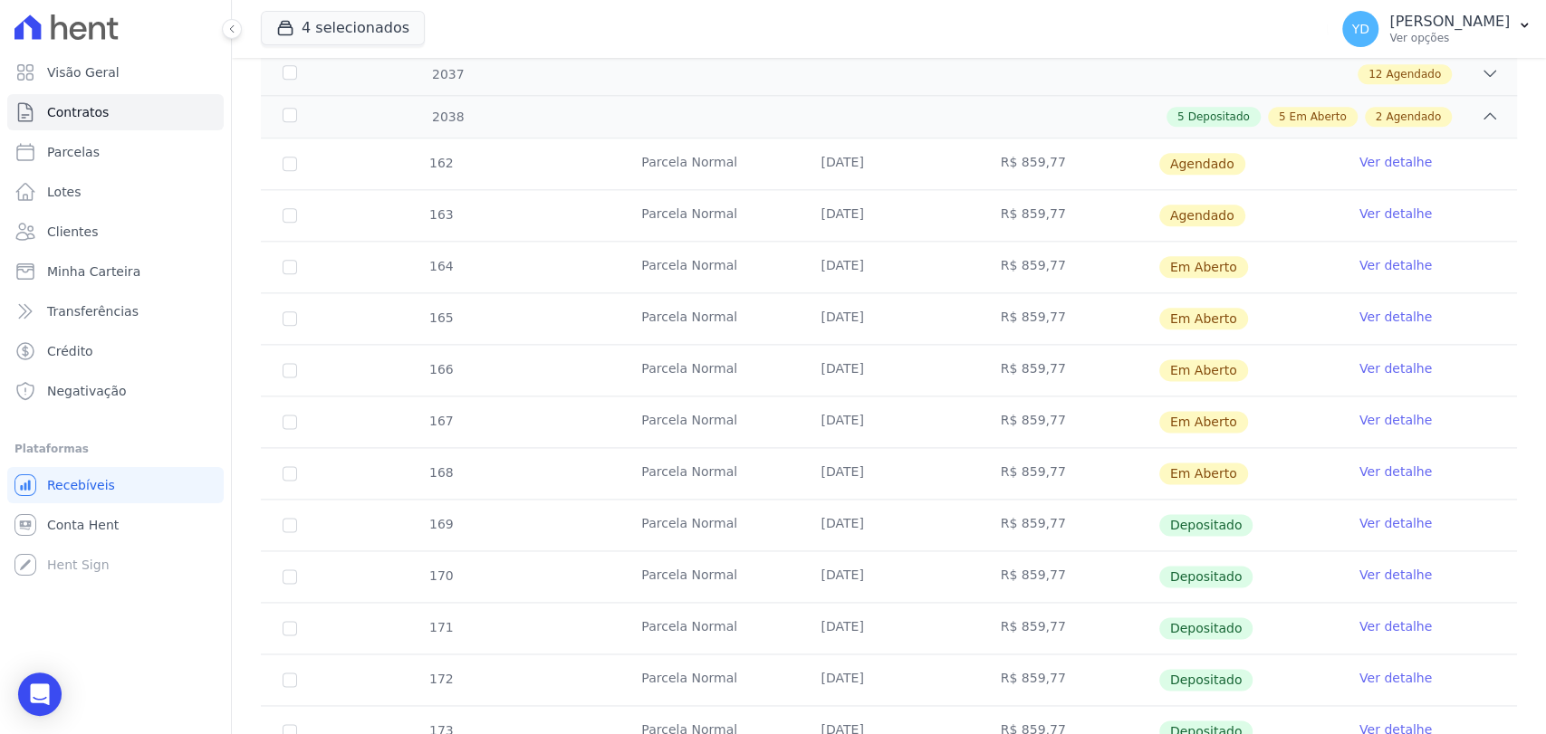
click at [1369, 212] on link "Ver detalhe" at bounding box center [1395, 214] width 72 height 18
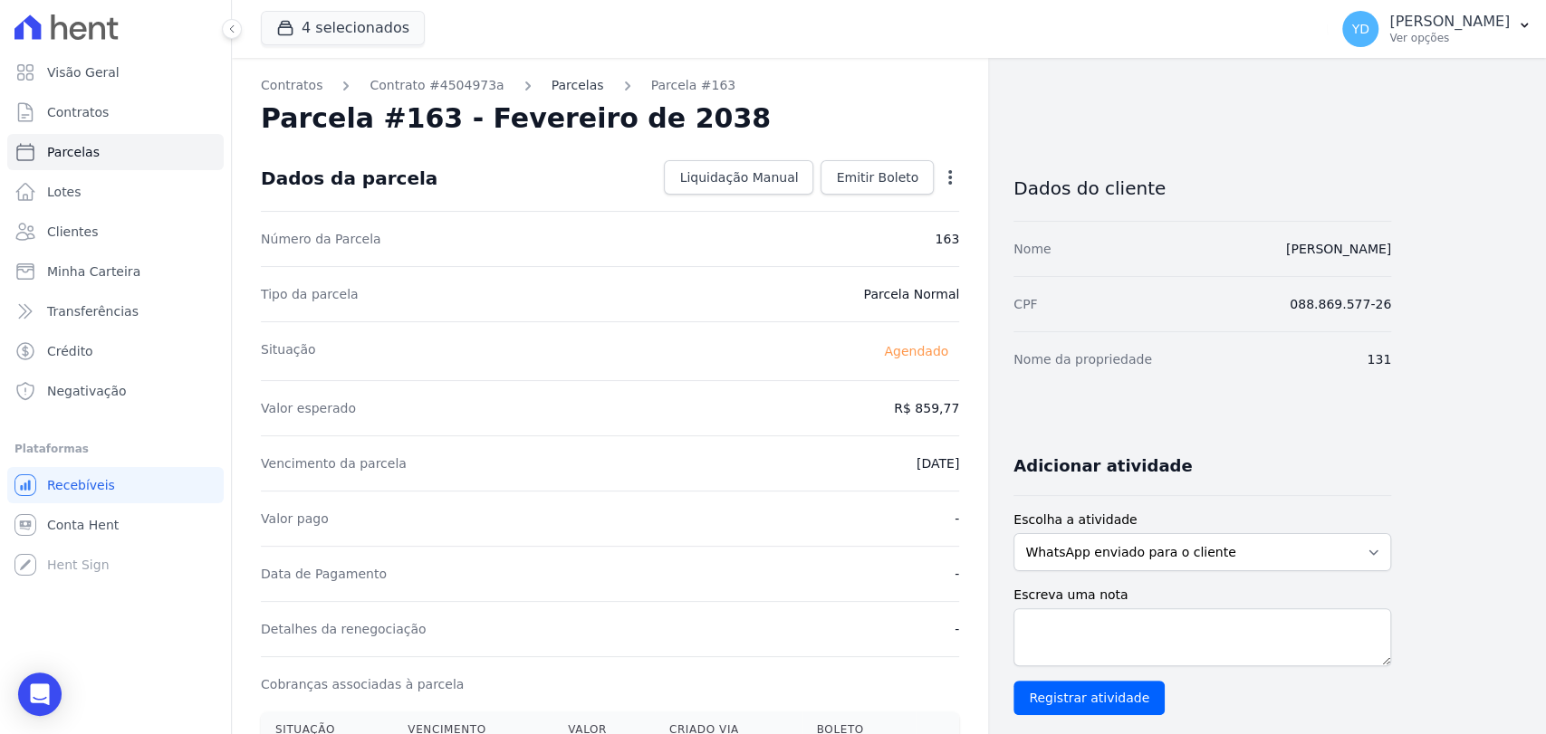
click at [551, 89] on link "Parcelas" at bounding box center [577, 85] width 53 height 19
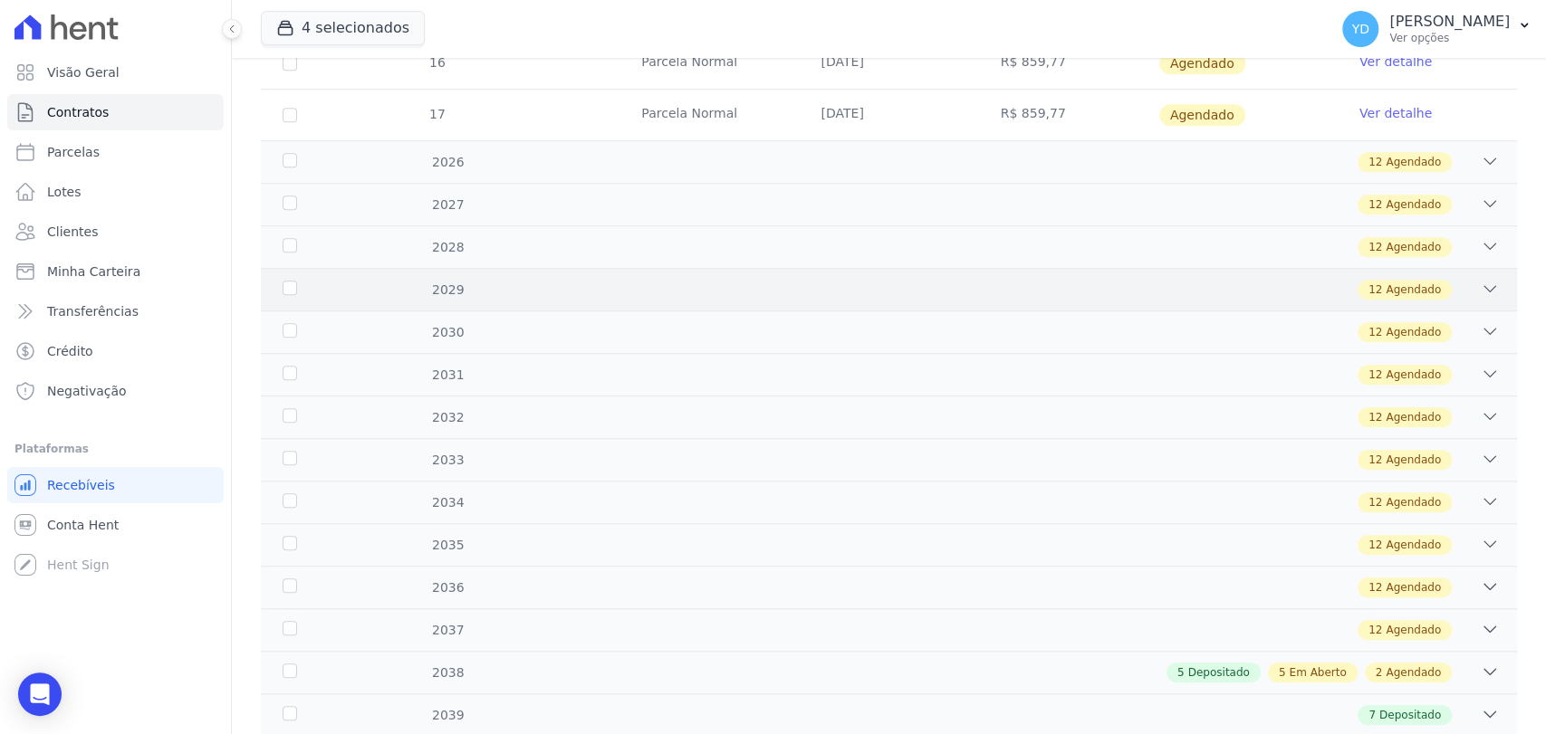
scroll to position [956, 0]
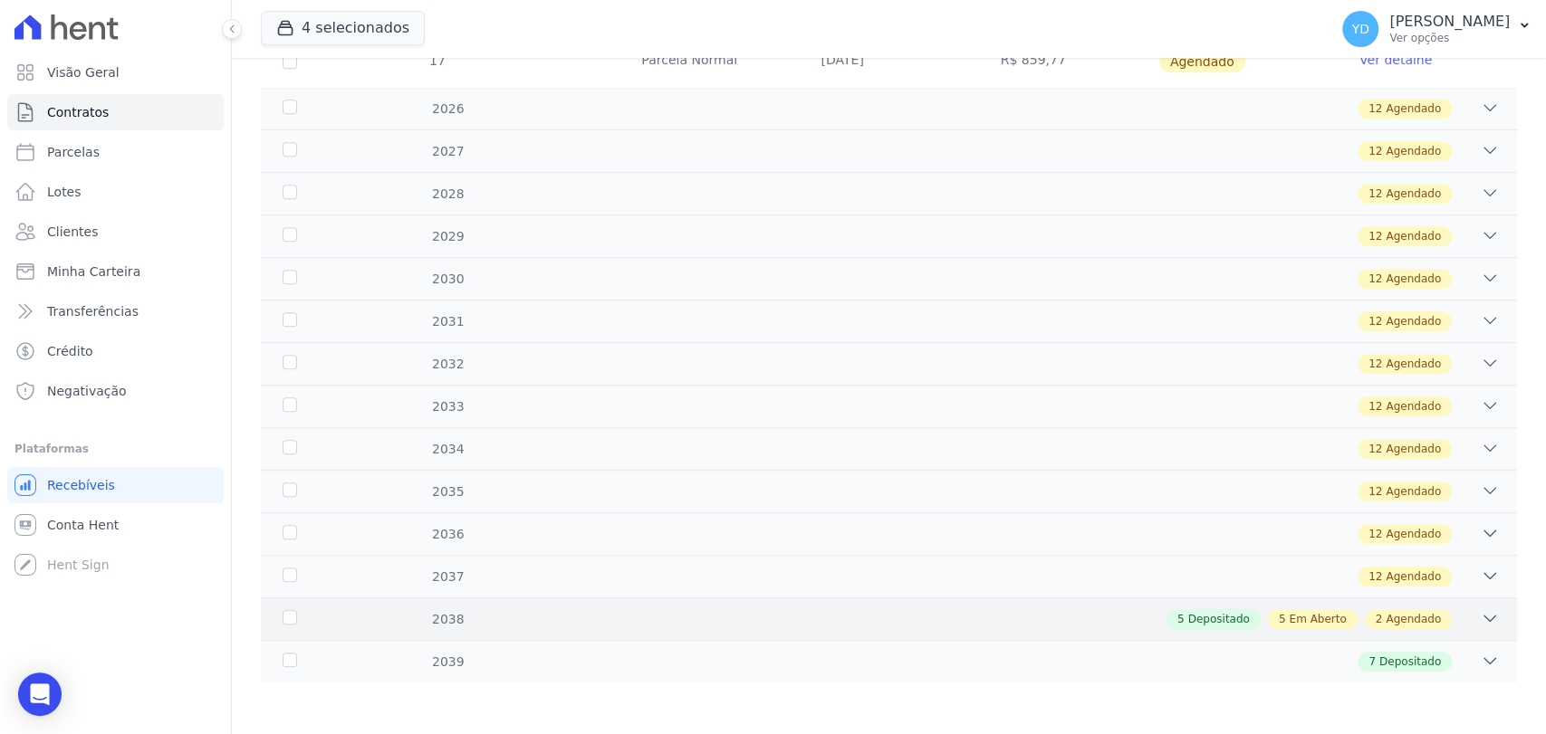
click at [1040, 609] on div "5 Depositado 5 Em Aberto 2 Agendado" at bounding box center [950, 619] width 1097 height 20
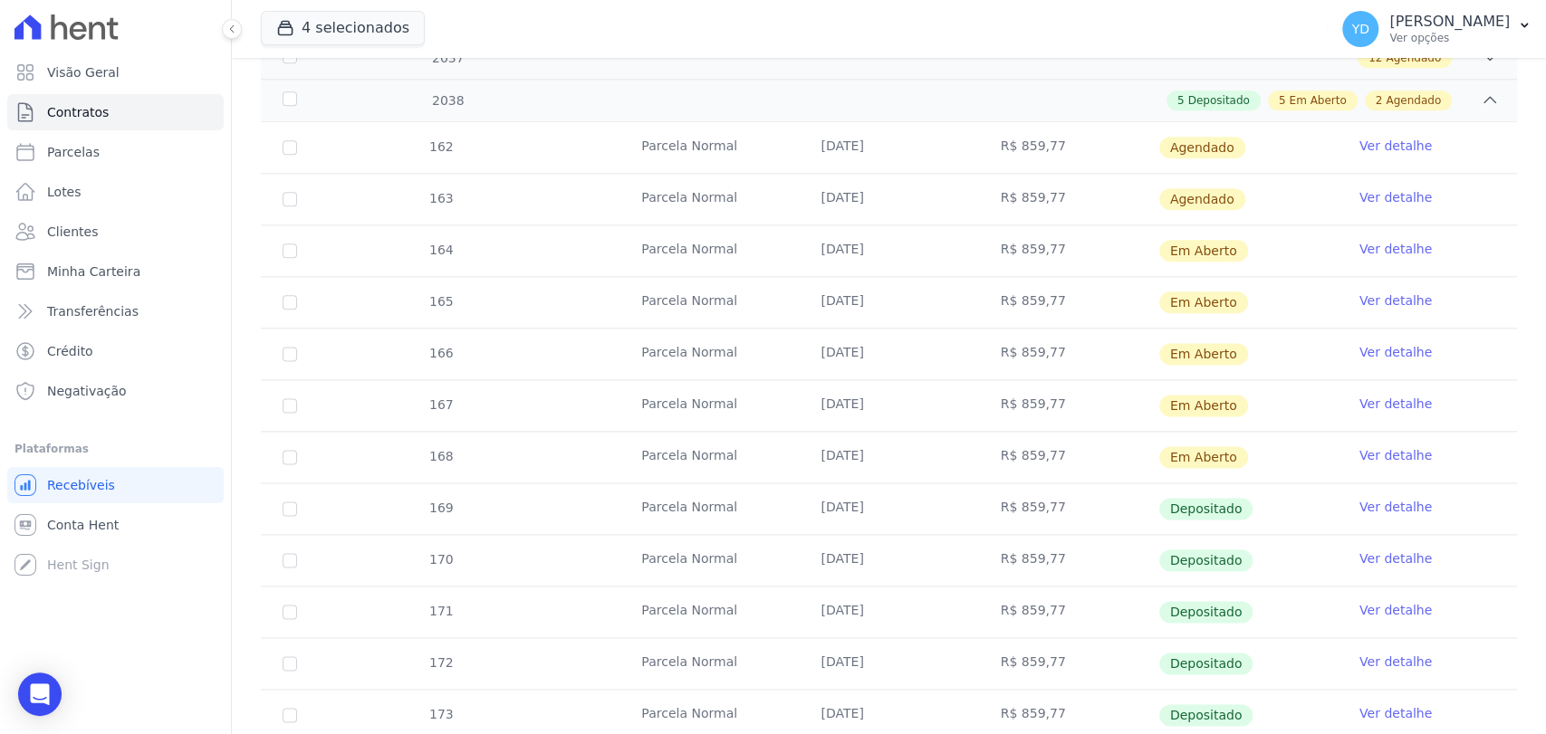
scroll to position [1473, 0]
drag, startPoint x: 1070, startPoint y: 457, endPoint x: 357, endPoint y: 226, distance: 750.0
click at [357, 226] on tbody "162 Parcela Normal 25/01/2038 R$ 859,77 Agendado Ver detalhe 163 Parcela Normal…" at bounding box center [889, 433] width 1256 height 618
click at [1377, 191] on link "Ver detalhe" at bounding box center [1395, 199] width 72 height 18
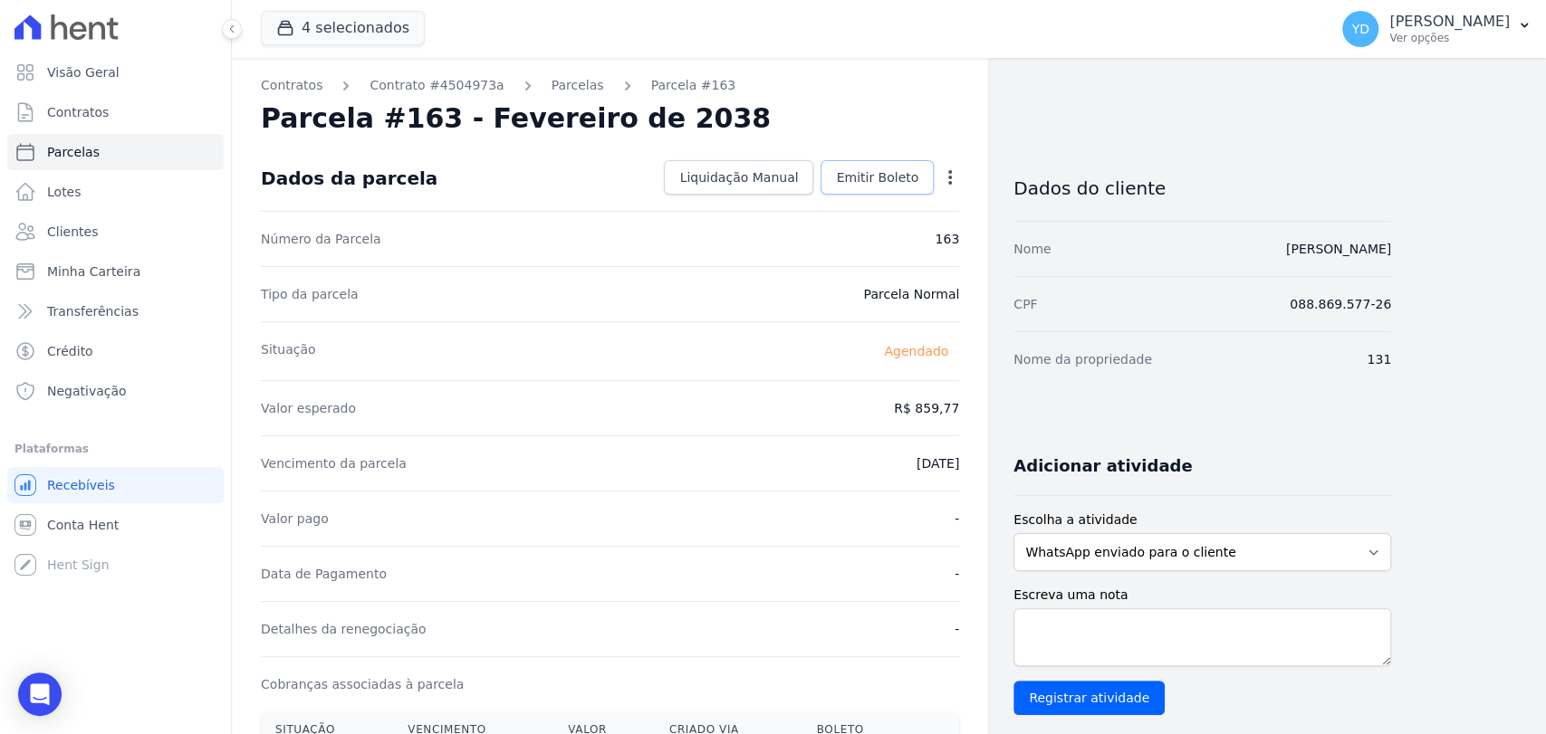
click at [867, 187] on link "Emitir Boleto" at bounding box center [876, 177] width 113 height 34
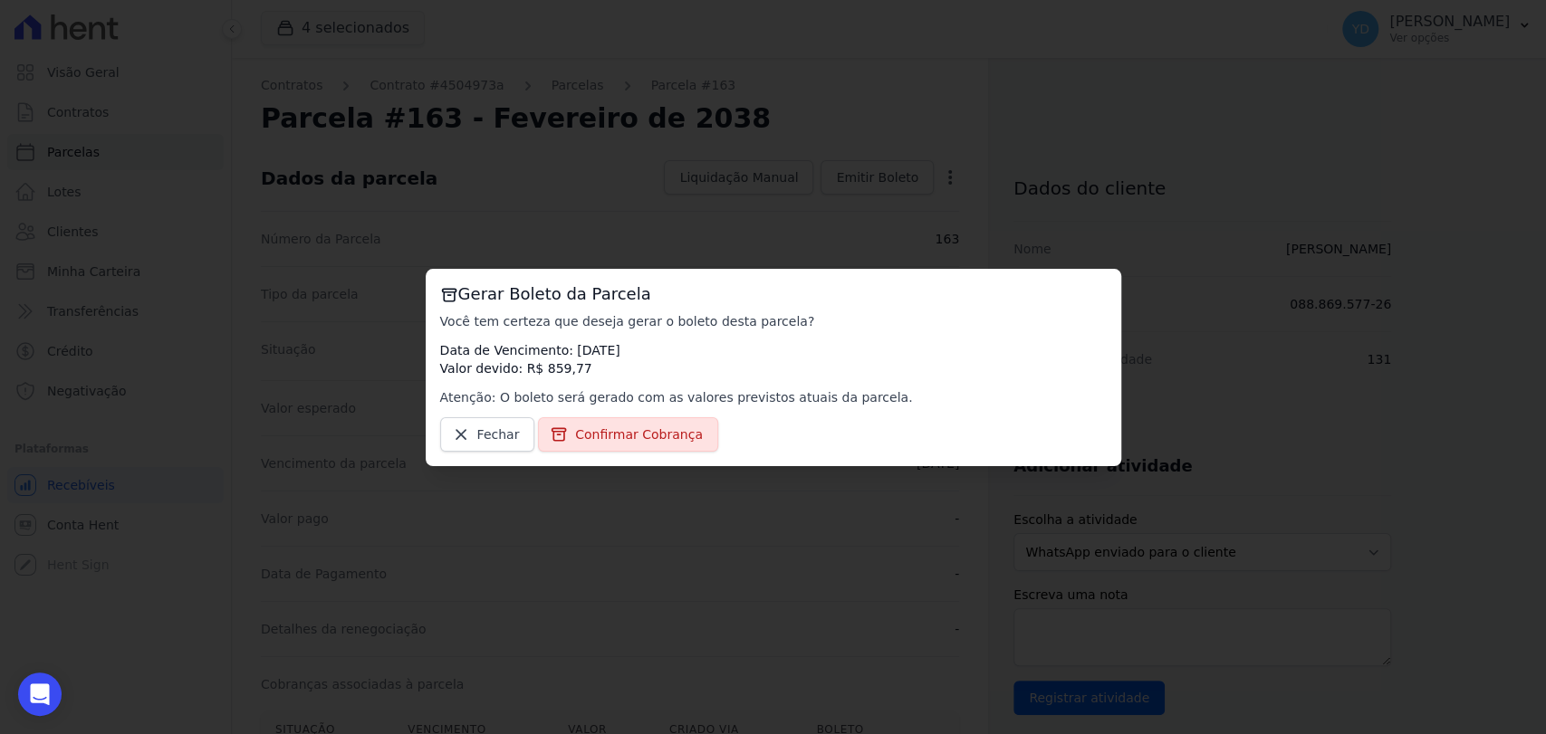
click at [692, 412] on div "Gerar Boleto da Parcela Você tem certeza que deseja gerar o boleto desta parcel…" at bounding box center [773, 367] width 695 height 197
click at [667, 432] on span "Confirmar Cobrança" at bounding box center [639, 435] width 128 height 18
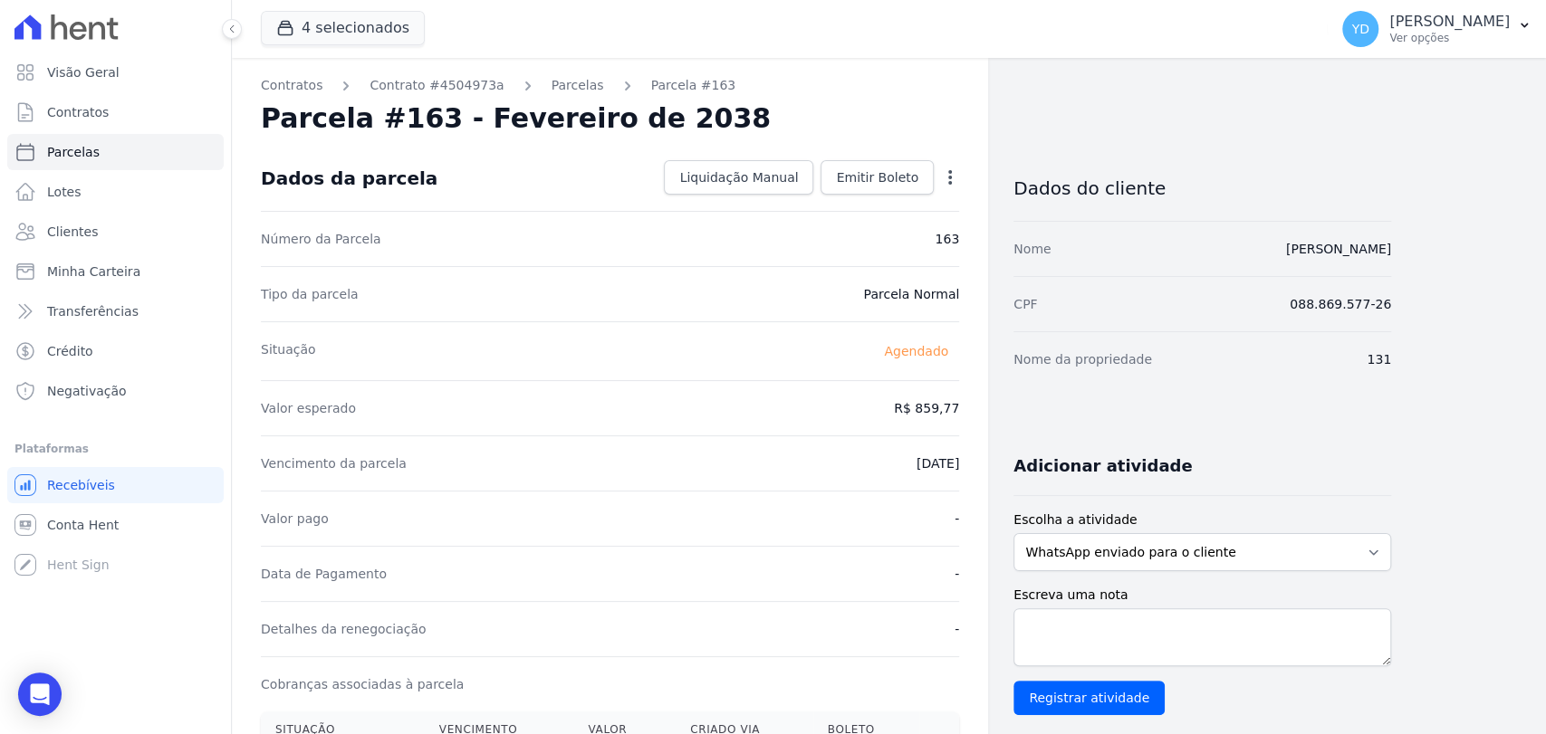
click at [567, 94] on link "Parcelas" at bounding box center [577, 85] width 53 height 19
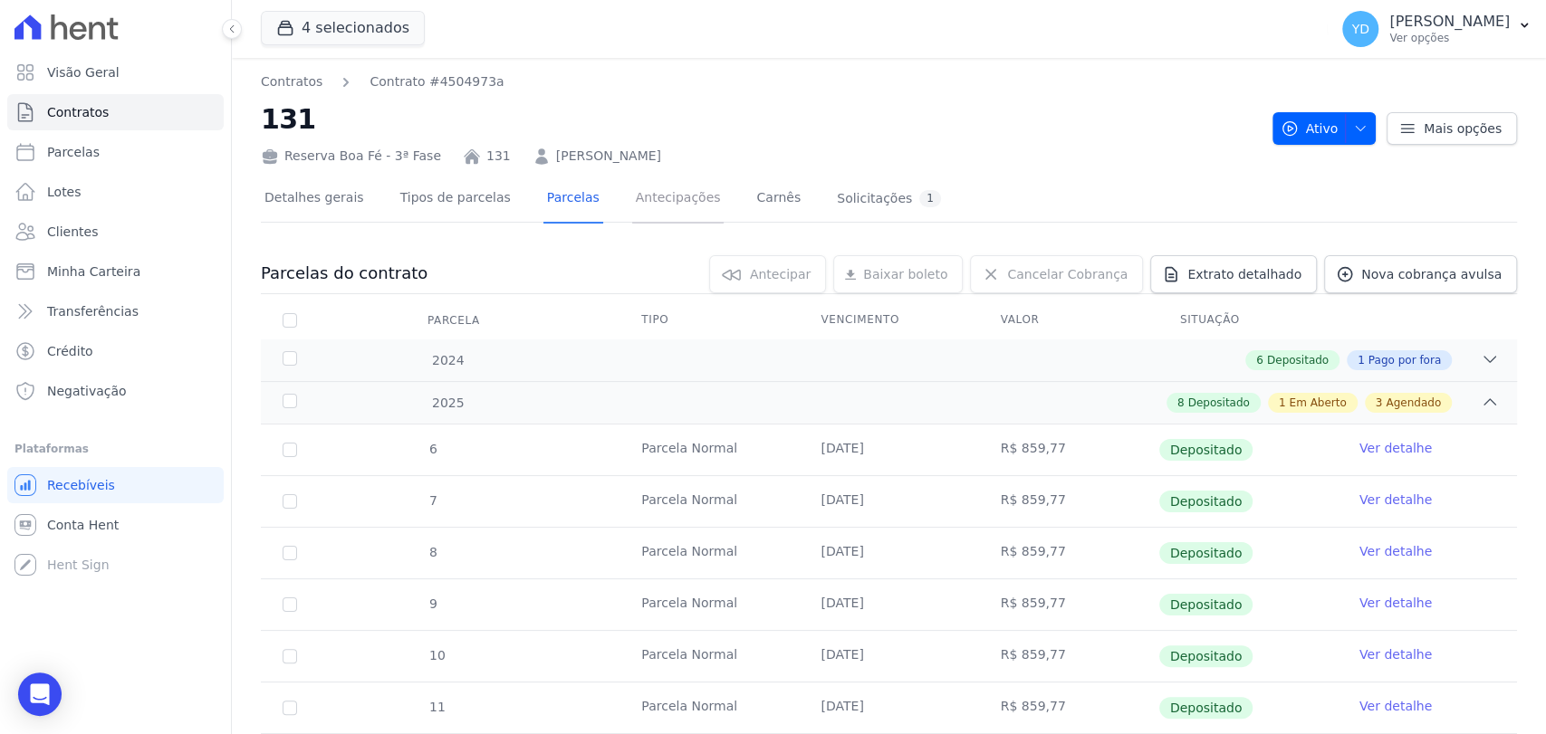
click at [645, 214] on link "Antecipações" at bounding box center [678, 200] width 92 height 48
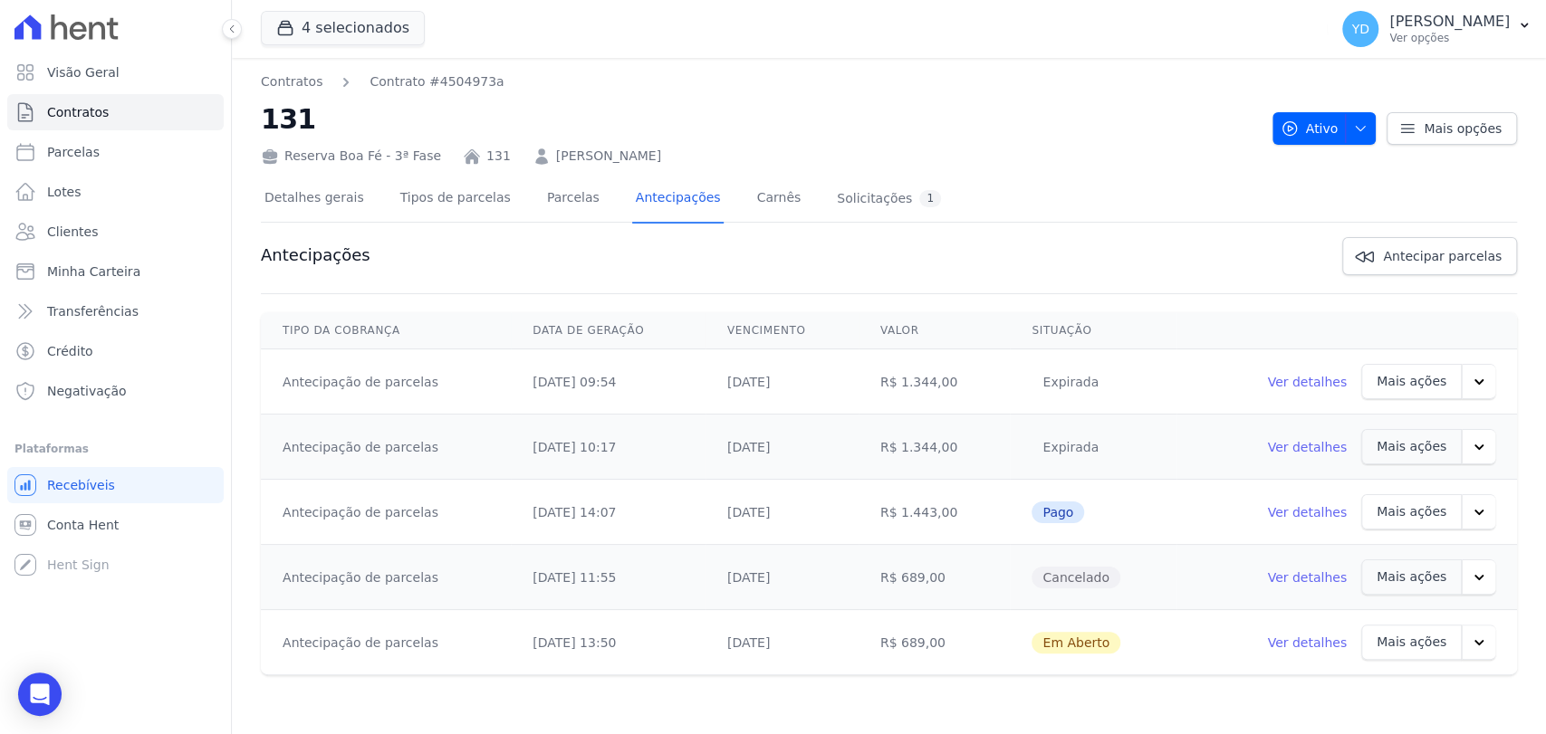
click at [1340, 644] on link "Ver detalhes" at bounding box center [1307, 643] width 80 height 18
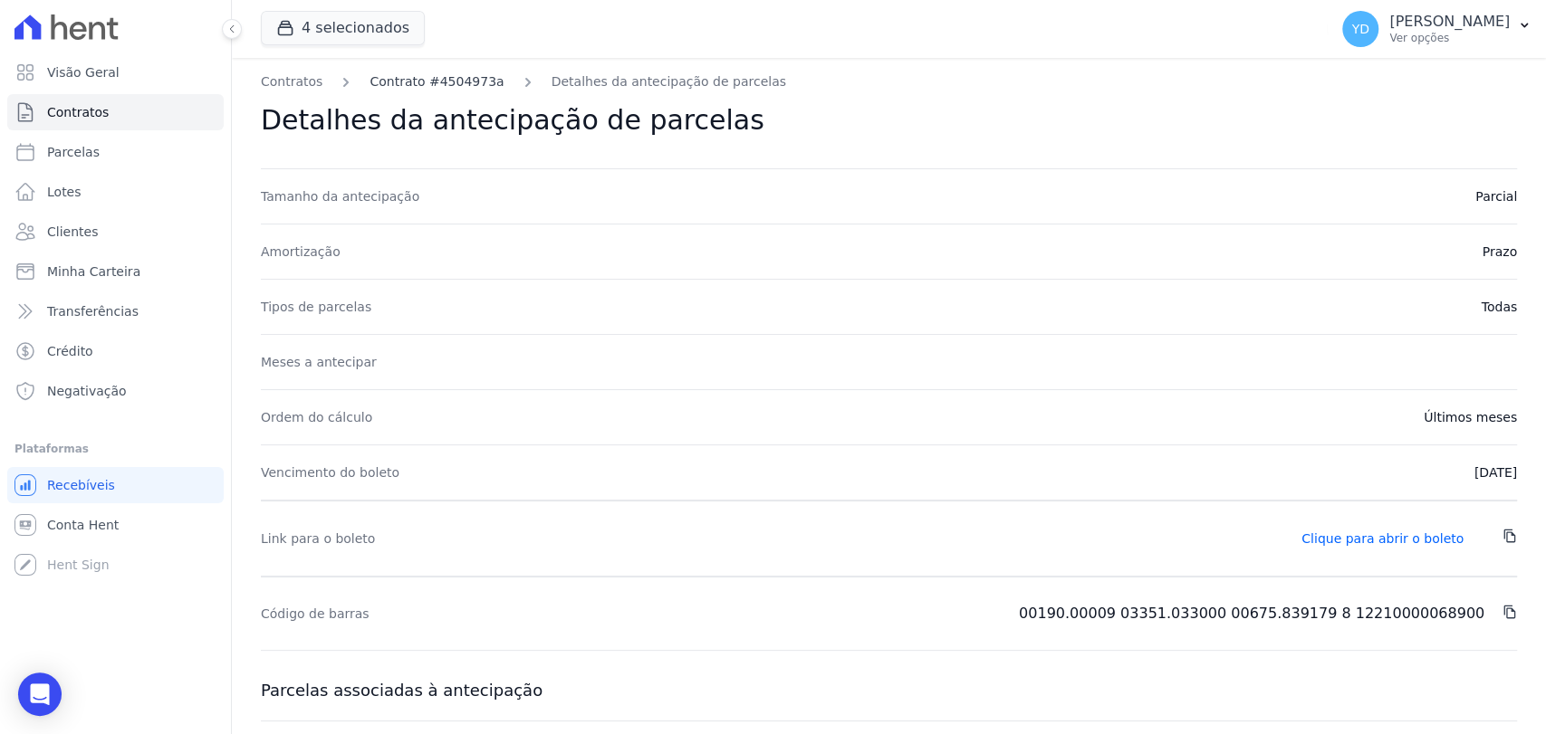
click at [400, 80] on link "Contrato #4504973a" at bounding box center [436, 81] width 134 height 19
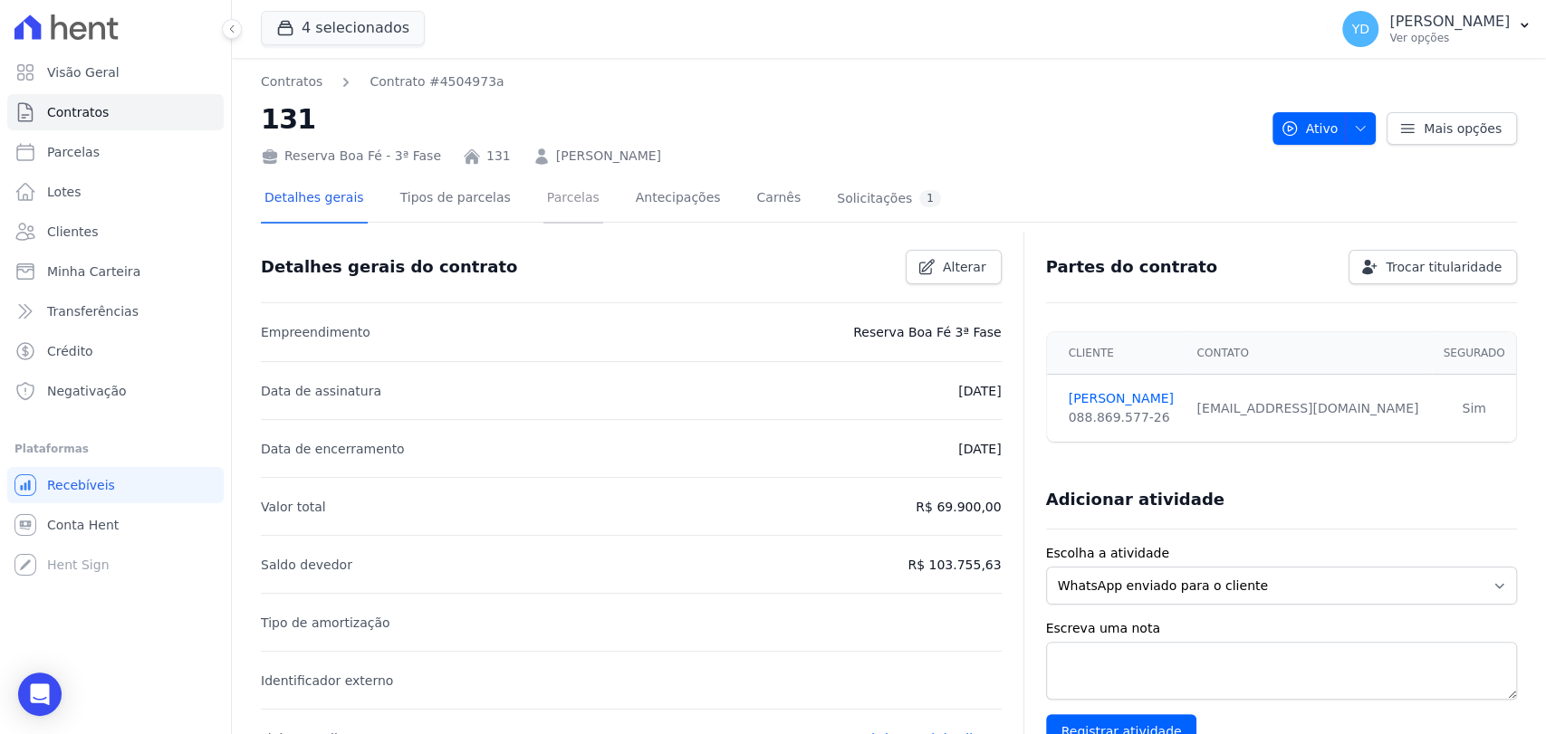
click at [564, 203] on link "Parcelas" at bounding box center [573, 200] width 60 height 48
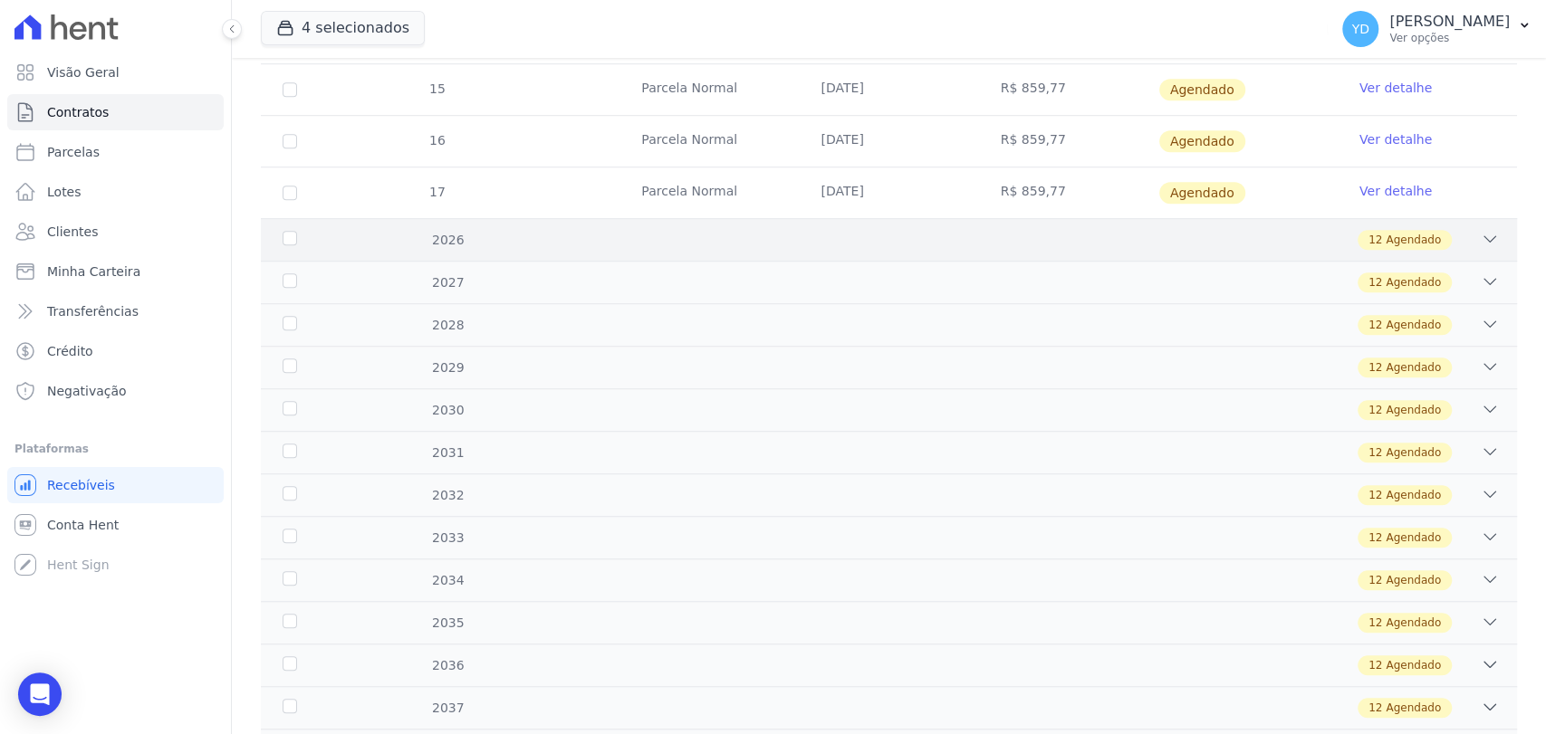
scroll to position [956, 0]
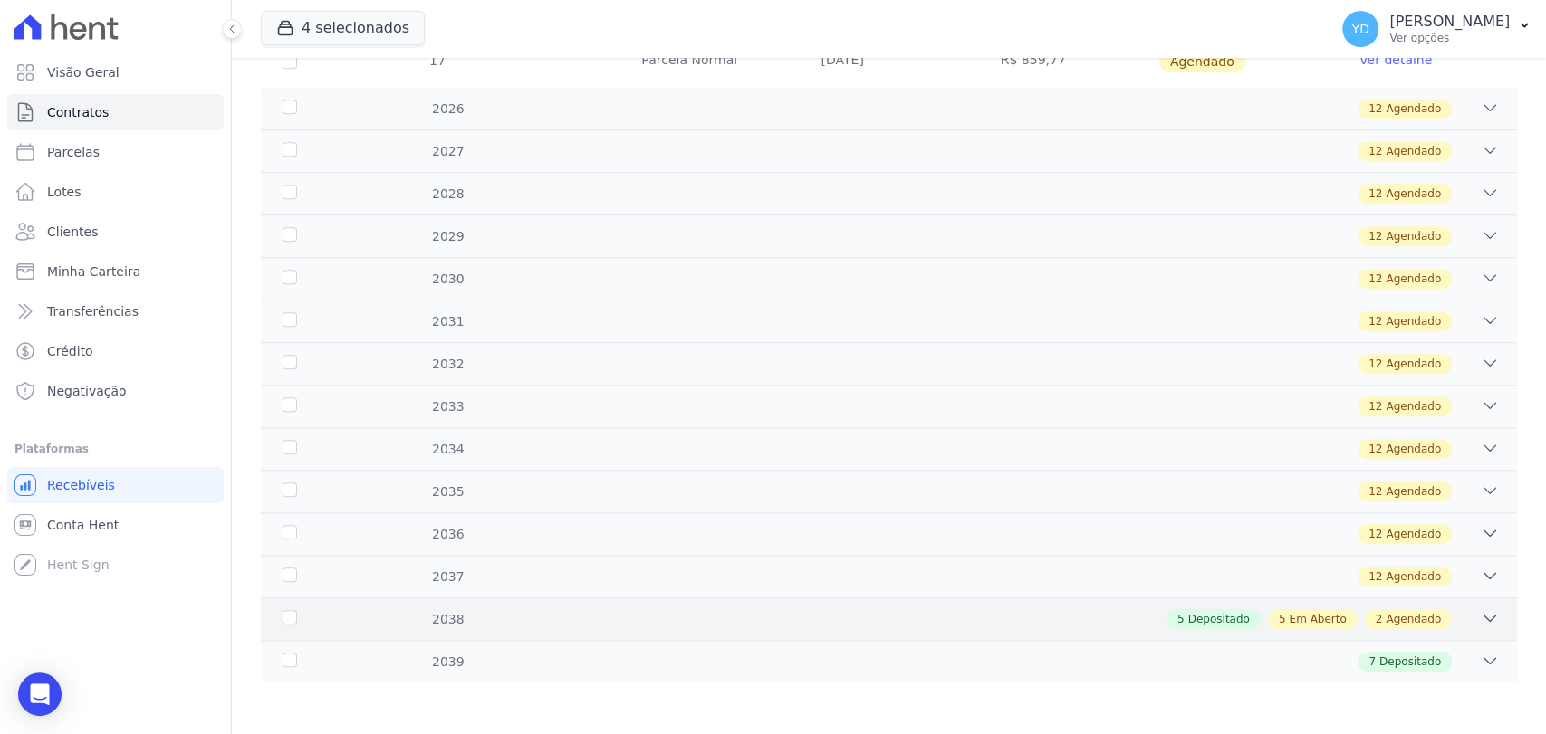
click at [1116, 614] on div "5 Depositado 5 Em Aberto 2 Agendado" at bounding box center [950, 619] width 1097 height 20
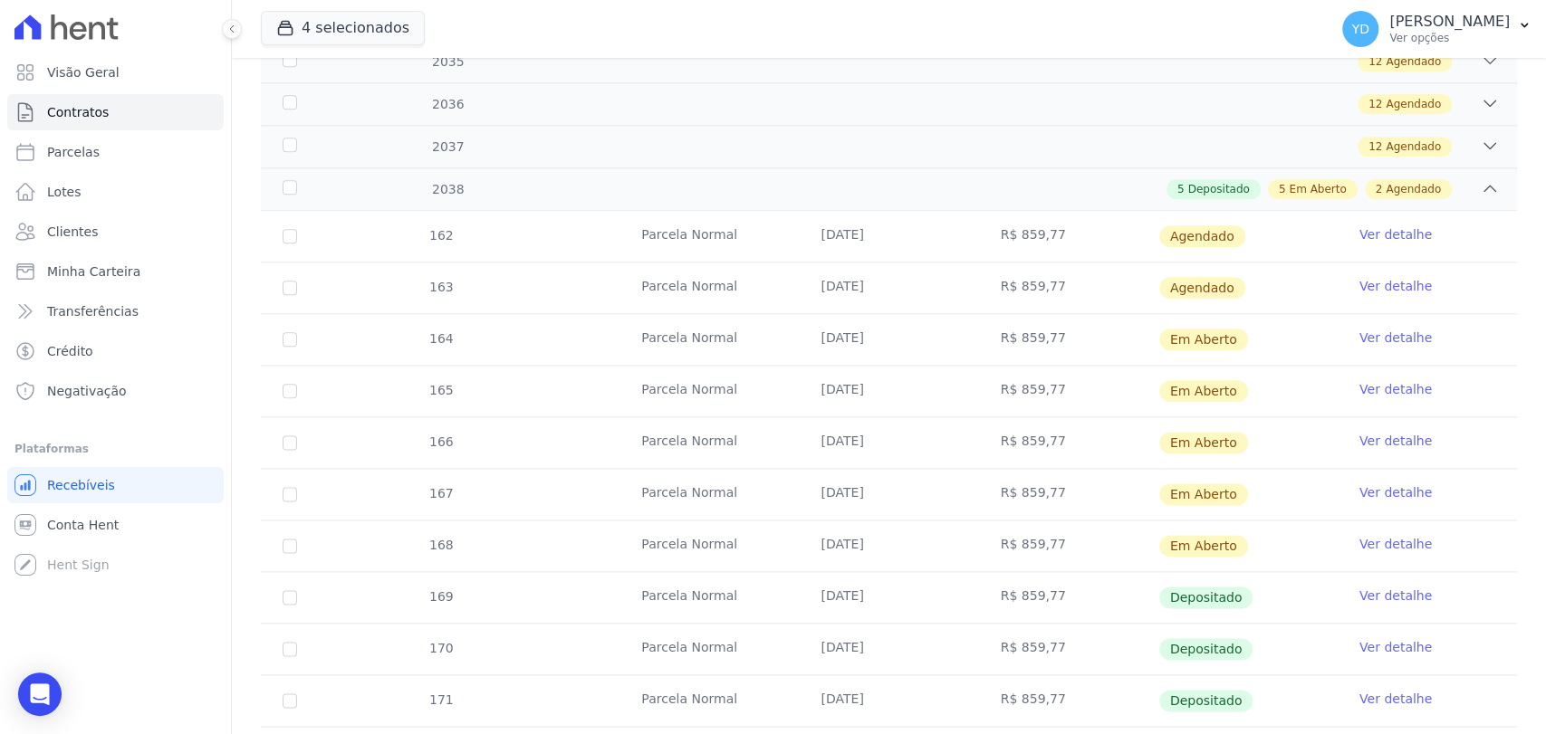
scroll to position [1373, 0]
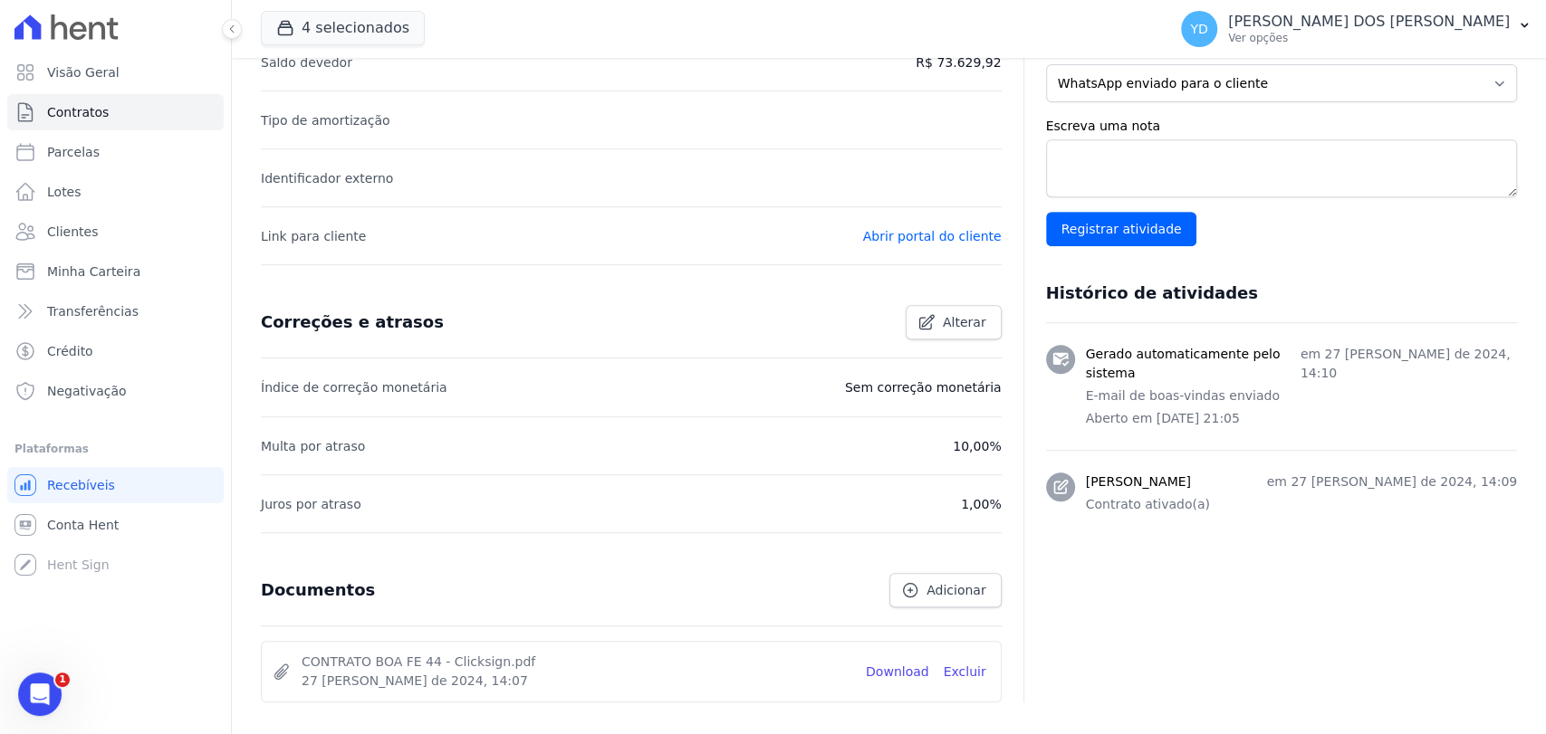
click at [894, 247] on li "Link para cliente Abrir portal do cliente" at bounding box center [631, 235] width 741 height 58
click at [898, 239] on link "Abrir portal do cliente" at bounding box center [932, 236] width 139 height 14
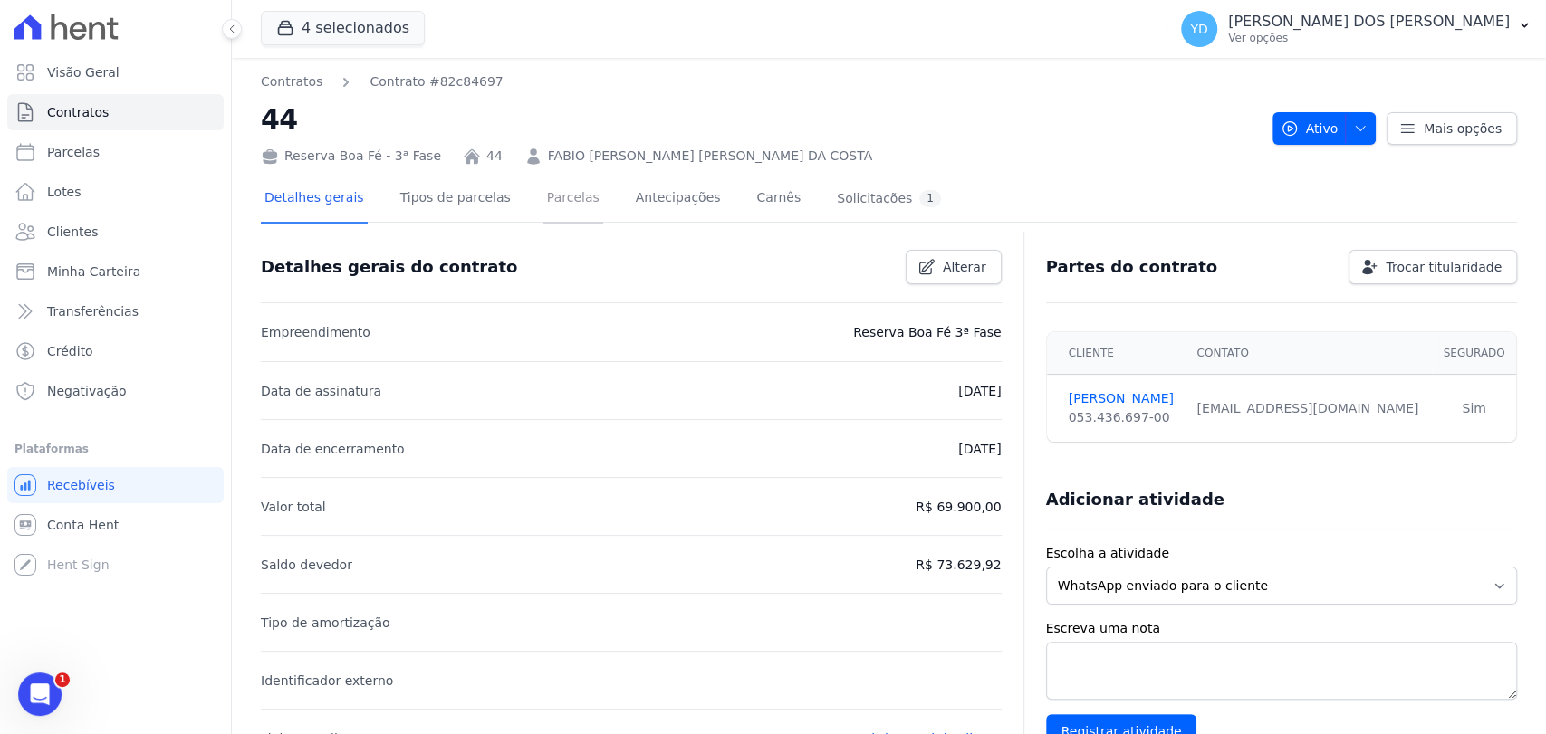
drag, startPoint x: 539, startPoint y: 207, endPoint x: 634, endPoint y: 97, distance: 145.8
click at [543, 206] on link "Parcelas" at bounding box center [573, 200] width 60 height 48
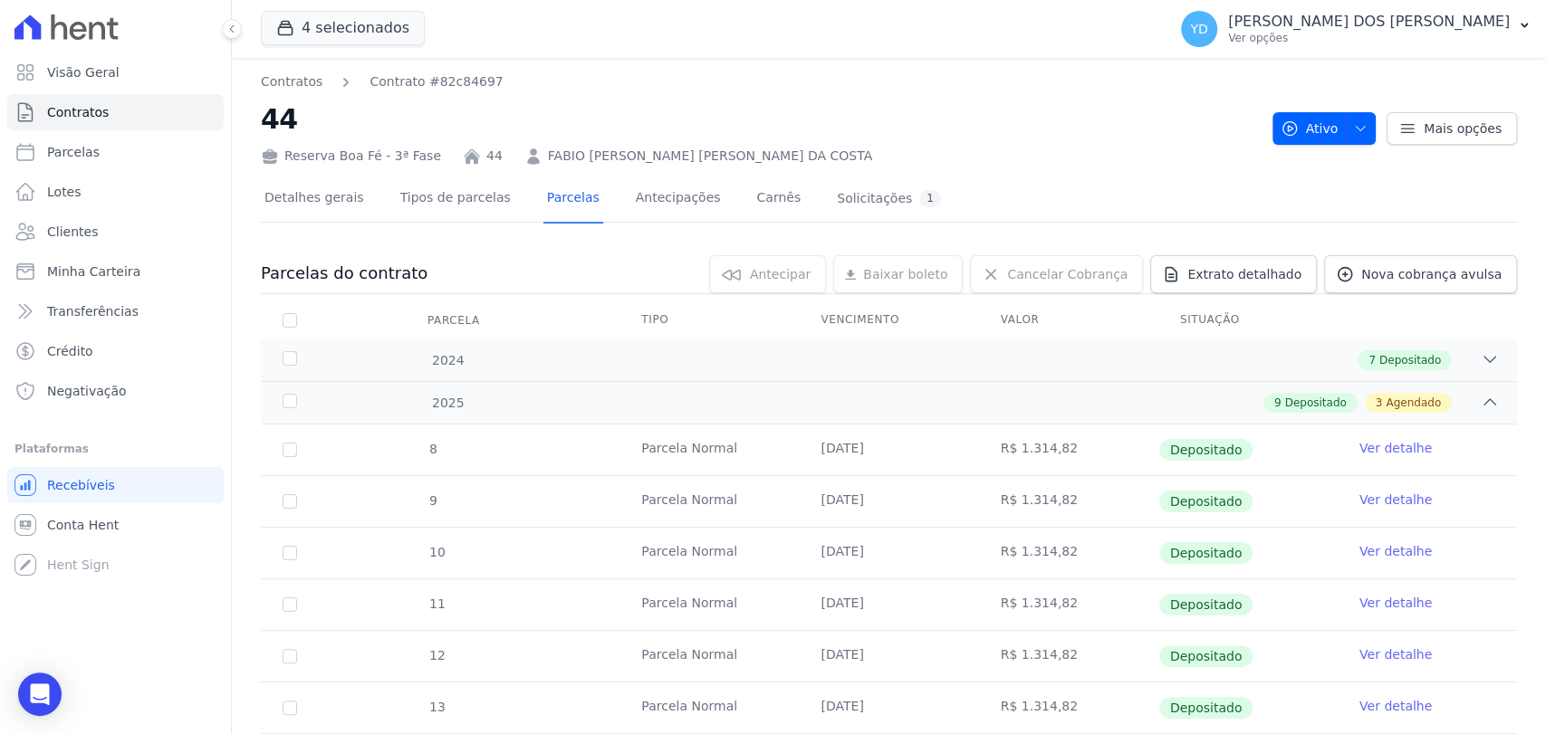
click at [624, 164] on link "FABIO [PERSON_NAME] [PERSON_NAME] DA COSTA" at bounding box center [710, 156] width 324 height 19
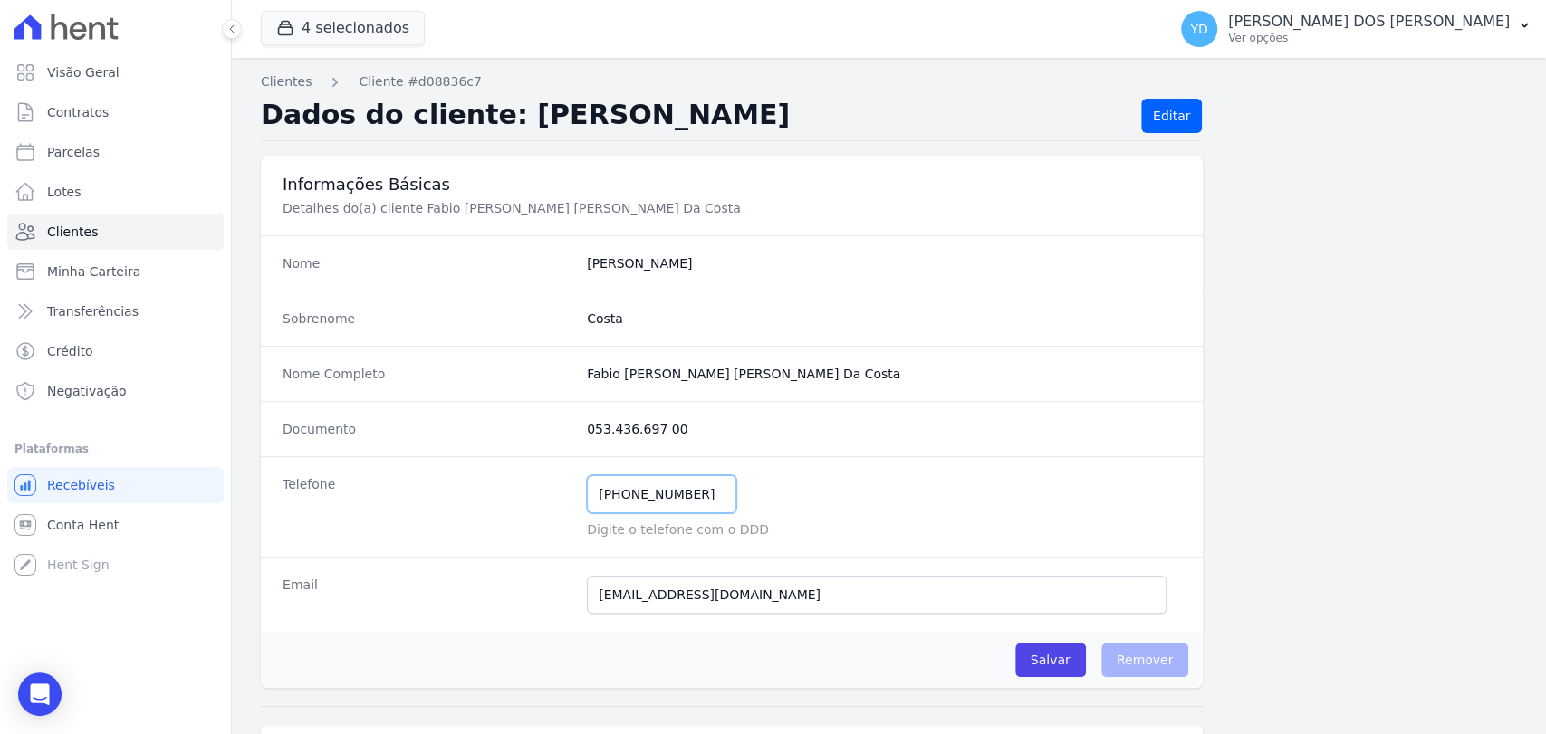
click at [628, 502] on input "[PHONE_NUMBER]" at bounding box center [661, 494] width 149 height 38
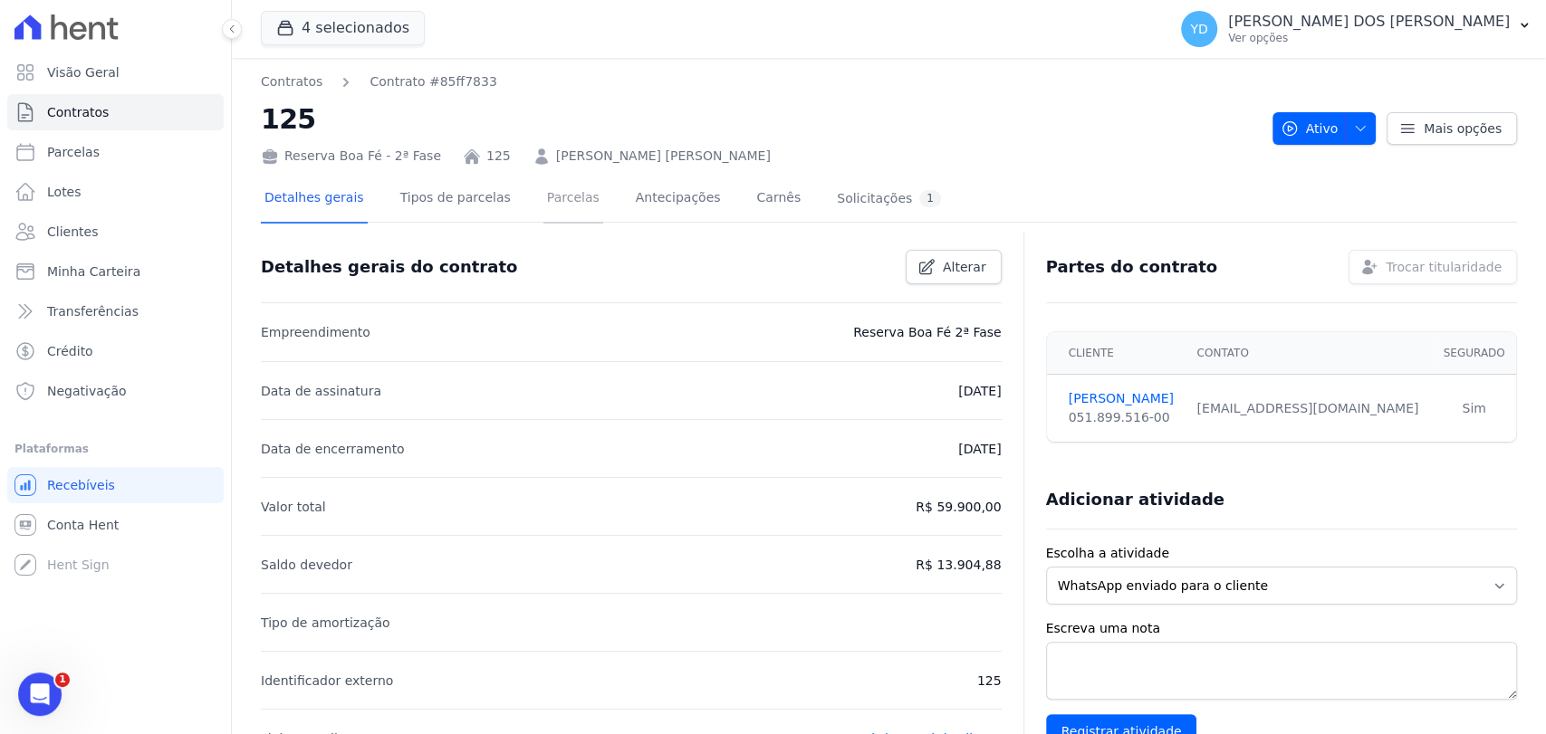
click at [561, 209] on link "Parcelas" at bounding box center [573, 200] width 60 height 48
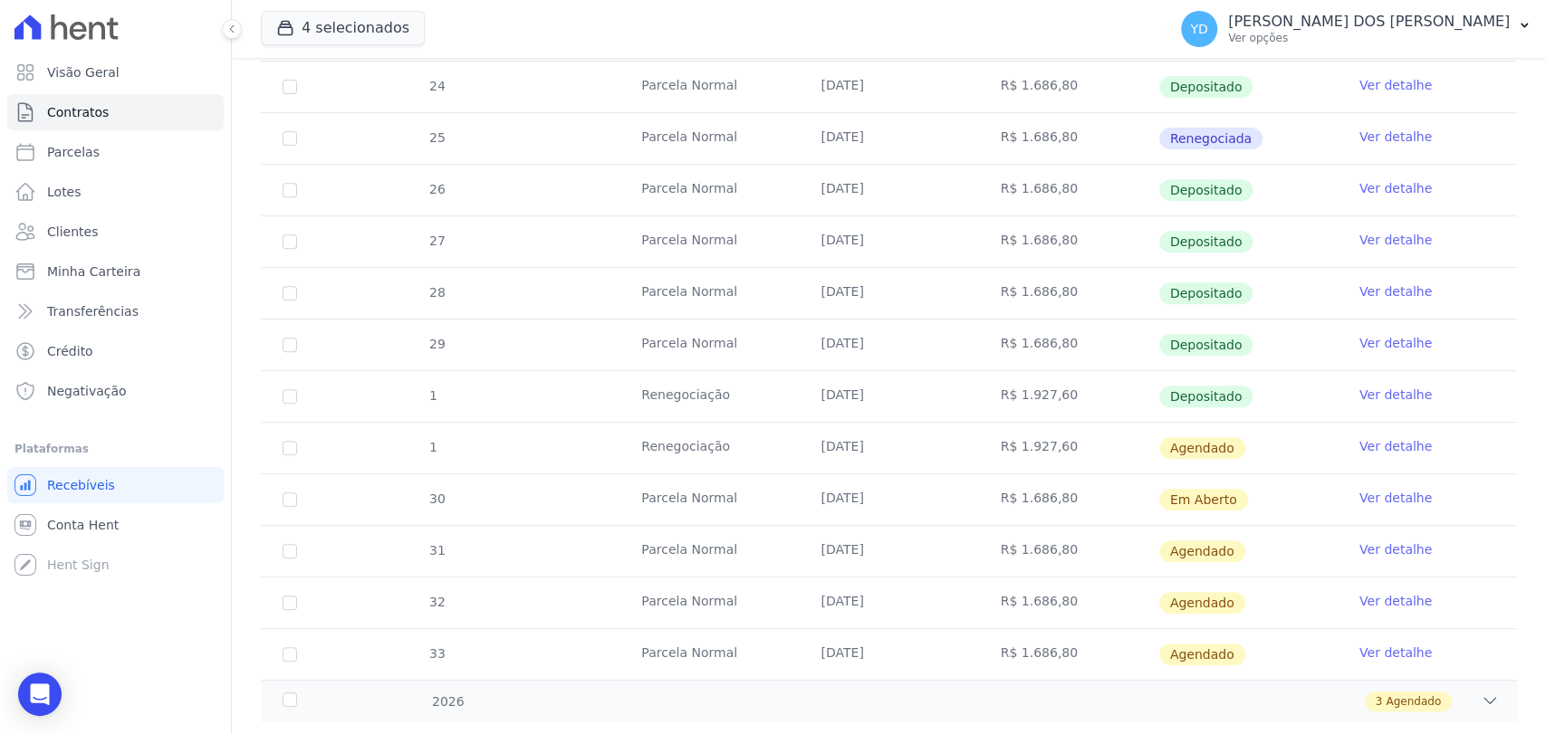
scroll to position [503, 0]
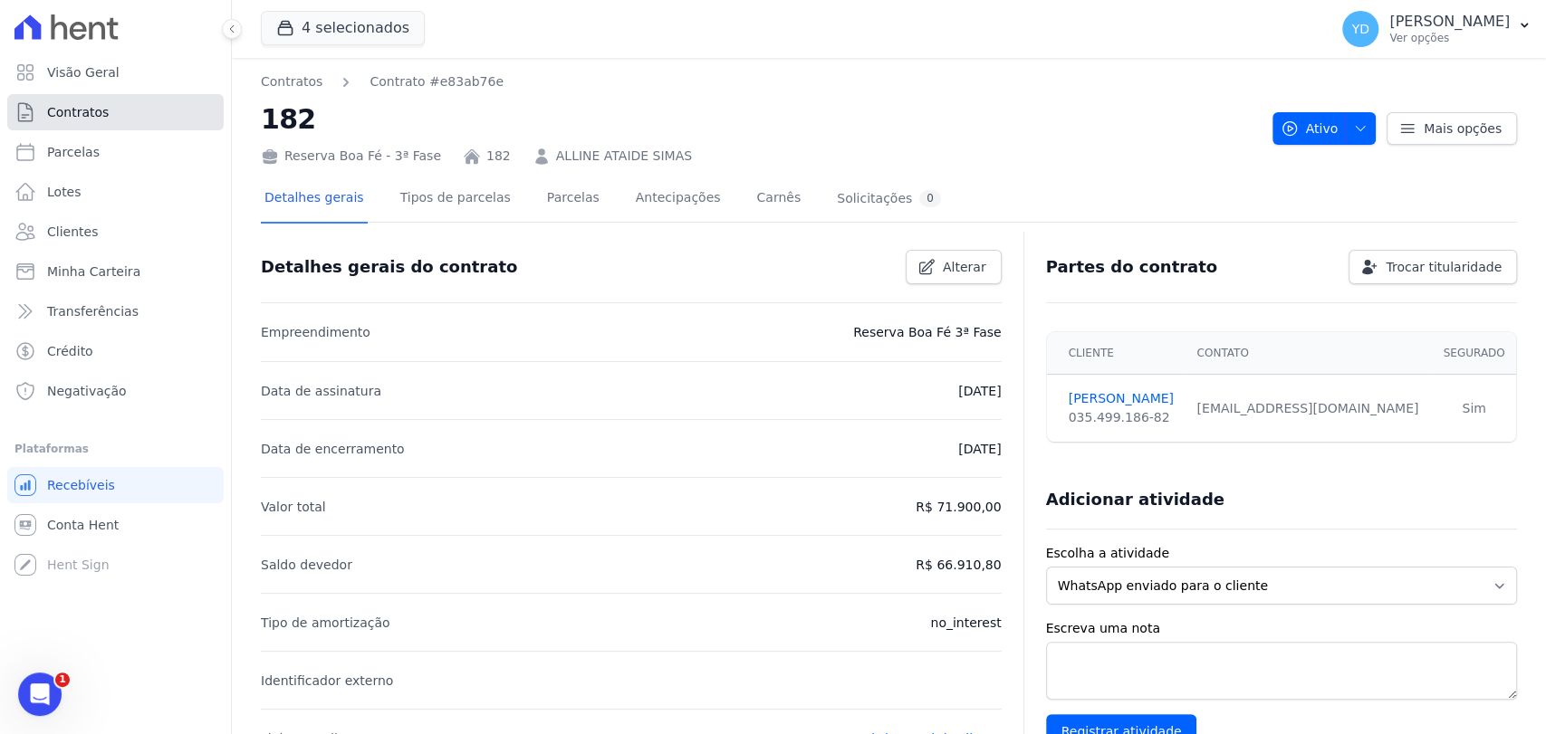
click at [169, 120] on link "Contratos" at bounding box center [115, 112] width 216 height 36
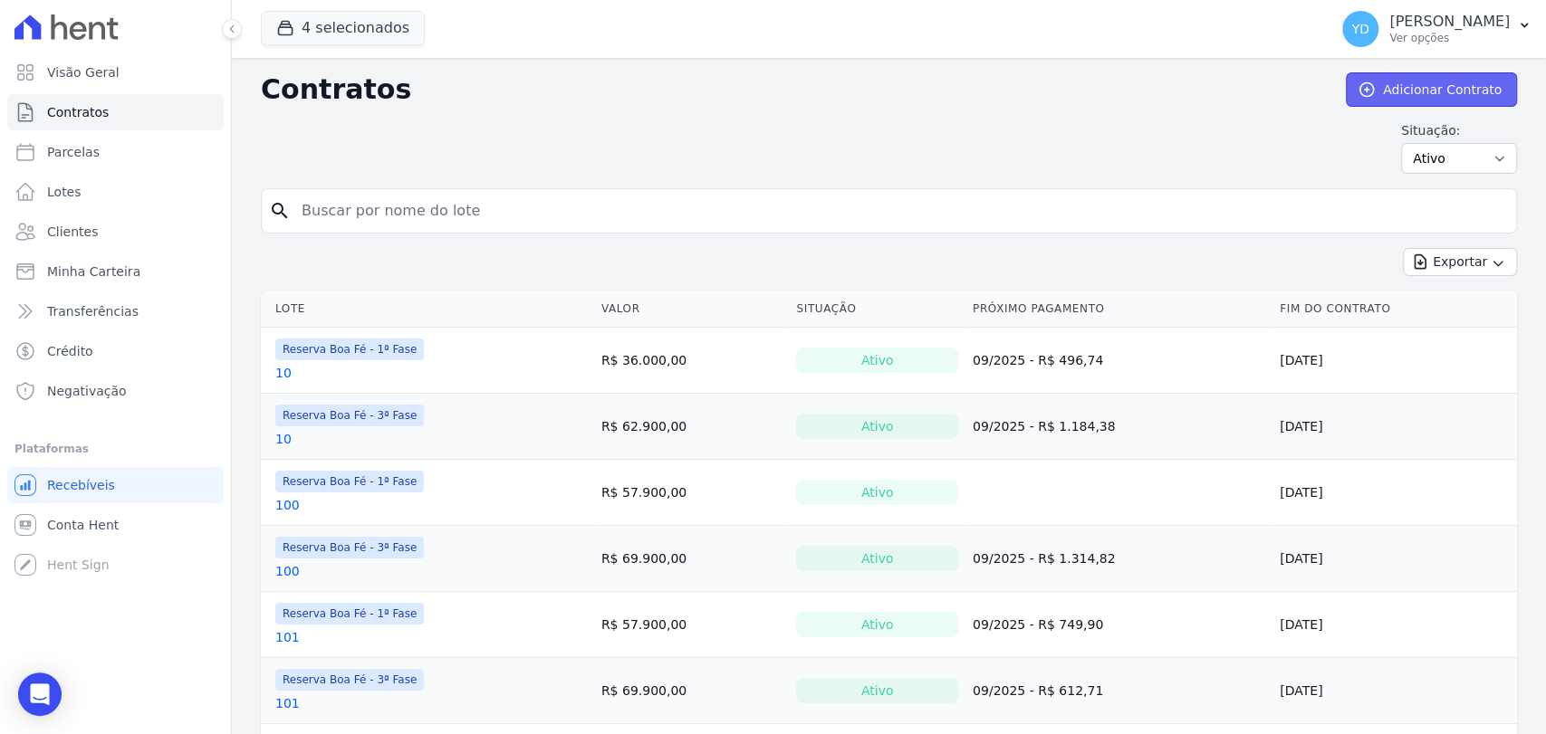
click at [1417, 92] on link "Adicionar Contrato" at bounding box center [1431, 89] width 171 height 34
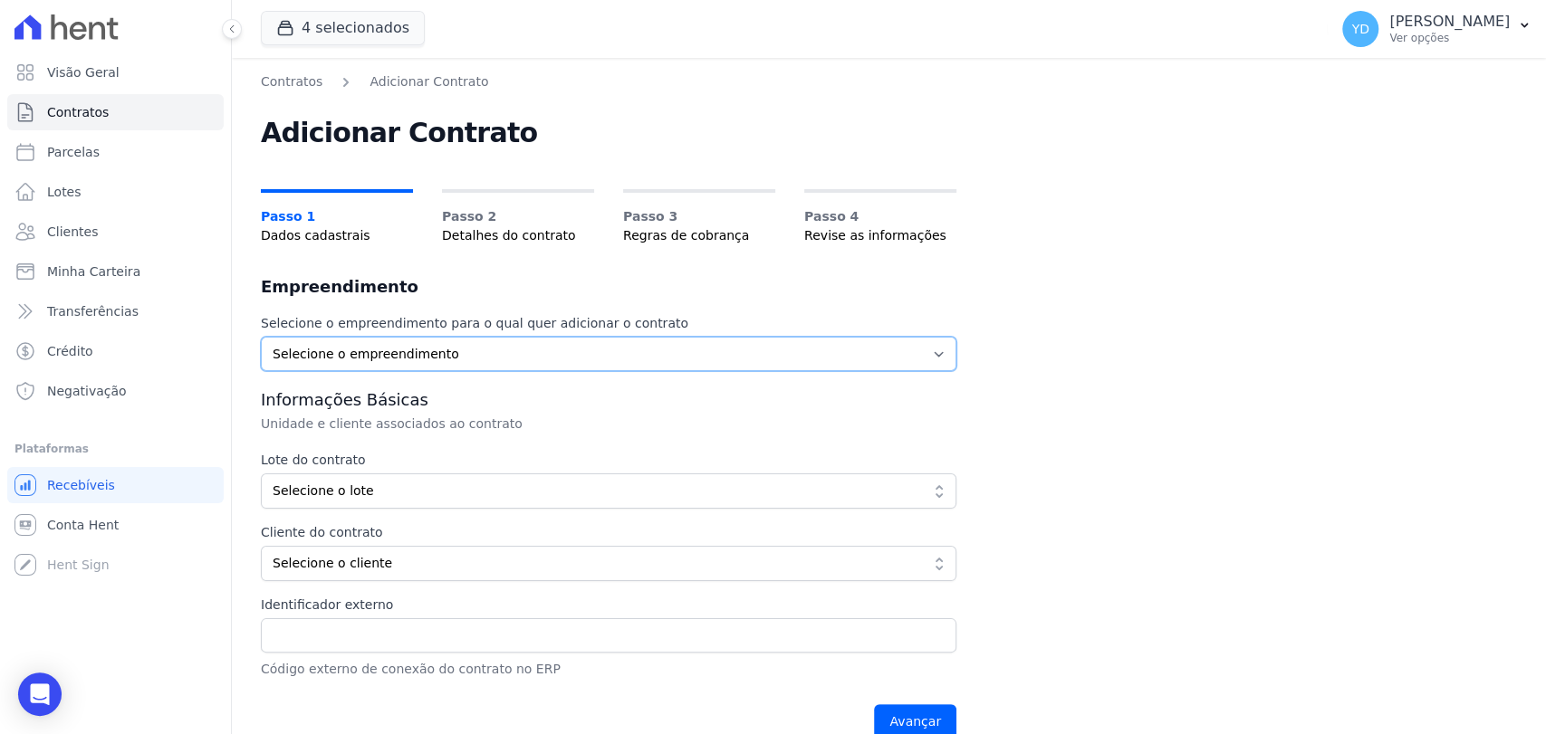
click at [558, 342] on select "Selecione o empreendimento [GEOGRAPHIC_DATA] - 1ª Fase Reserva Boa Fé - 2ª Fase…" at bounding box center [608, 354] width 695 height 34
select select "57b52cc6-1199-41ba-8b4a-8ca0d0857211"
click at [261, 337] on select "Selecione o empreendimento [GEOGRAPHIC_DATA] - 1ª Fase Reserva Boa Fé - 2ª Fase…" at bounding box center [608, 354] width 695 height 34
click at [528, 487] on span "Selecione o lote" at bounding box center [596, 491] width 647 height 19
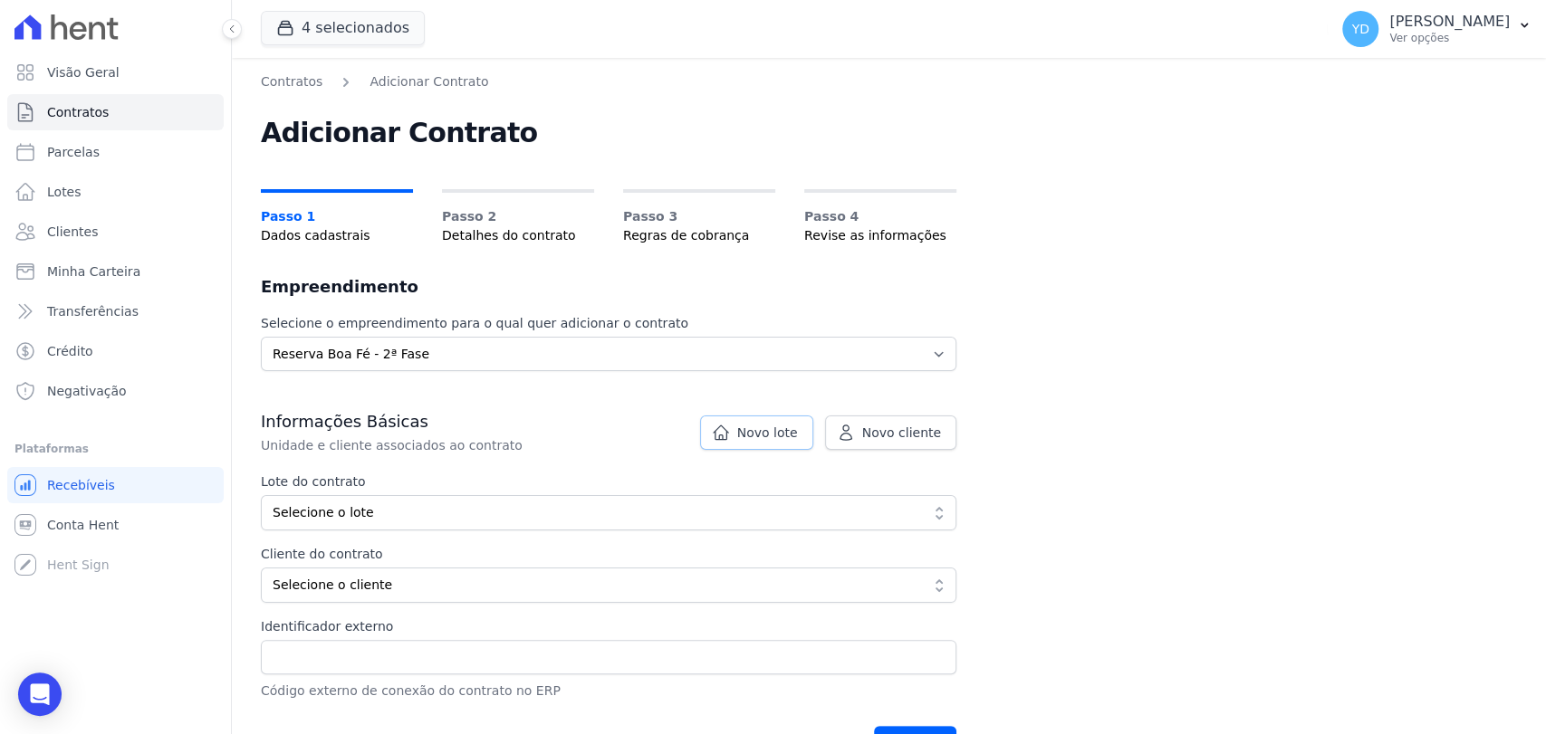
click at [720, 430] on link "Novo lote" at bounding box center [756, 433] width 113 height 34
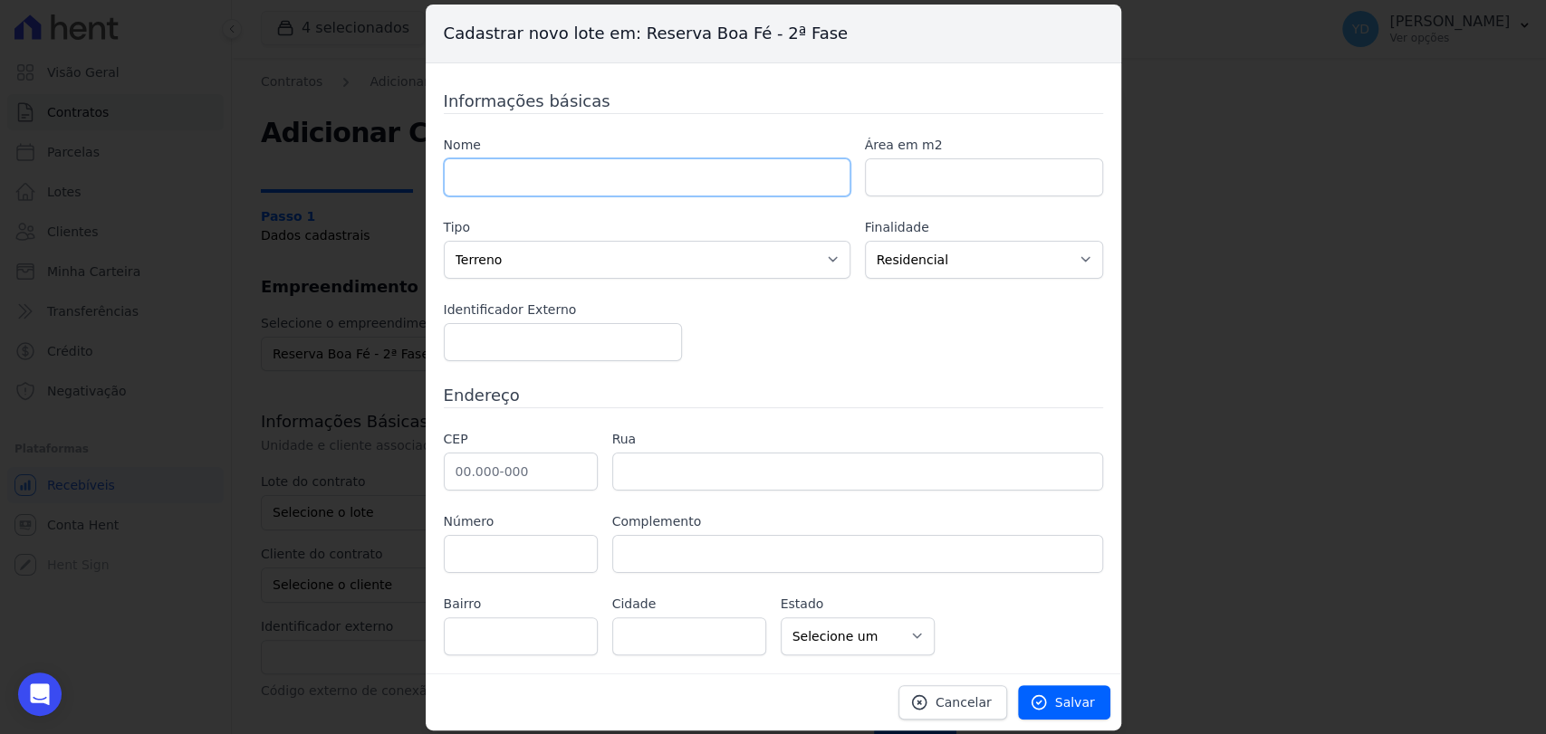
click at [601, 180] on input "text" at bounding box center [647, 177] width 407 height 38
type input "219"
type input "515.11"
click at [560, 451] on div "CEP" at bounding box center [521, 460] width 154 height 61
click at [547, 459] on input "text" at bounding box center [521, 472] width 154 height 38
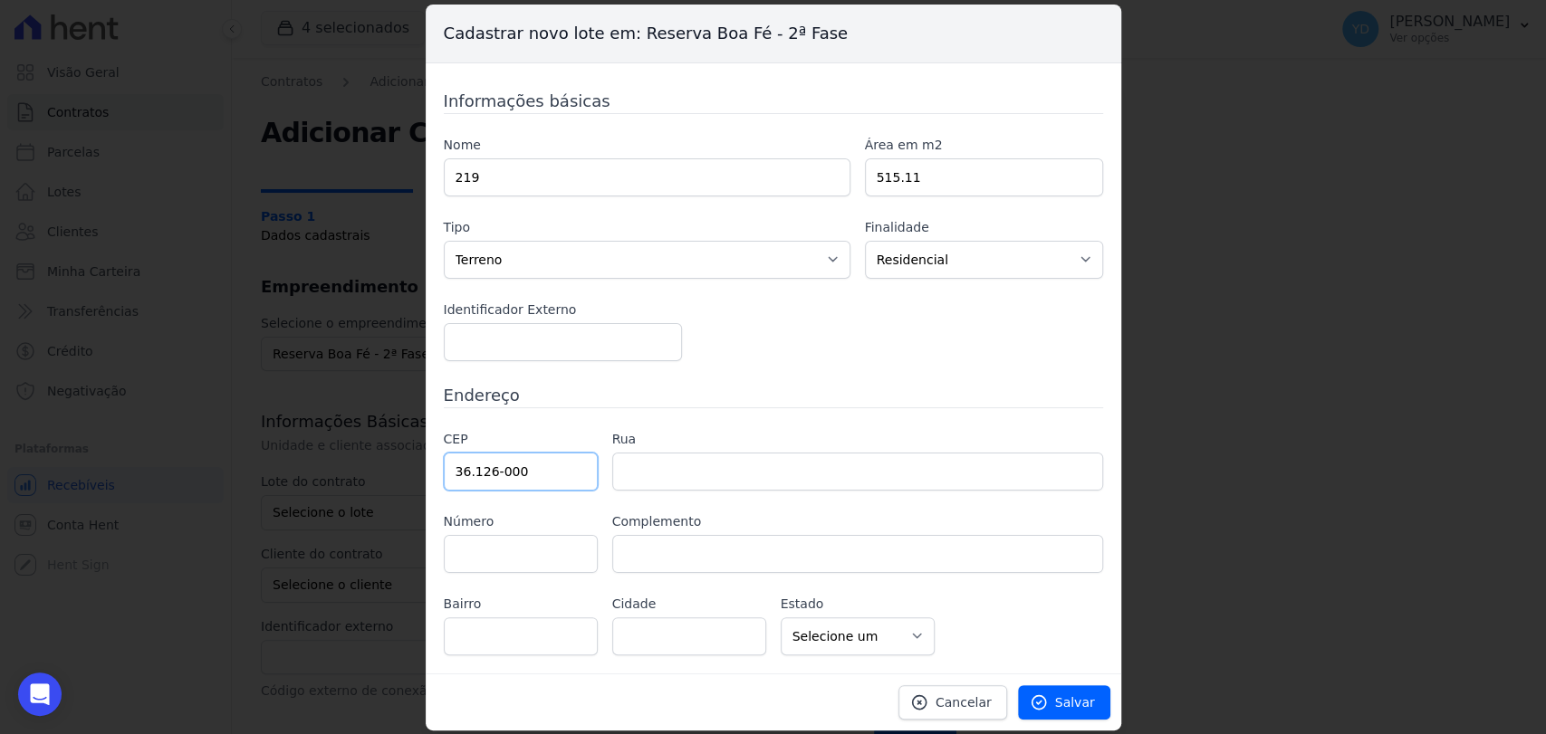
type input "36.126-000"
type input "Belmiro Braga"
select select "MG"
click at [730, 436] on label "Rua" at bounding box center [857, 439] width 491 height 19
click at [1071, 699] on span "Salvar" at bounding box center [1075, 703] width 40 height 18
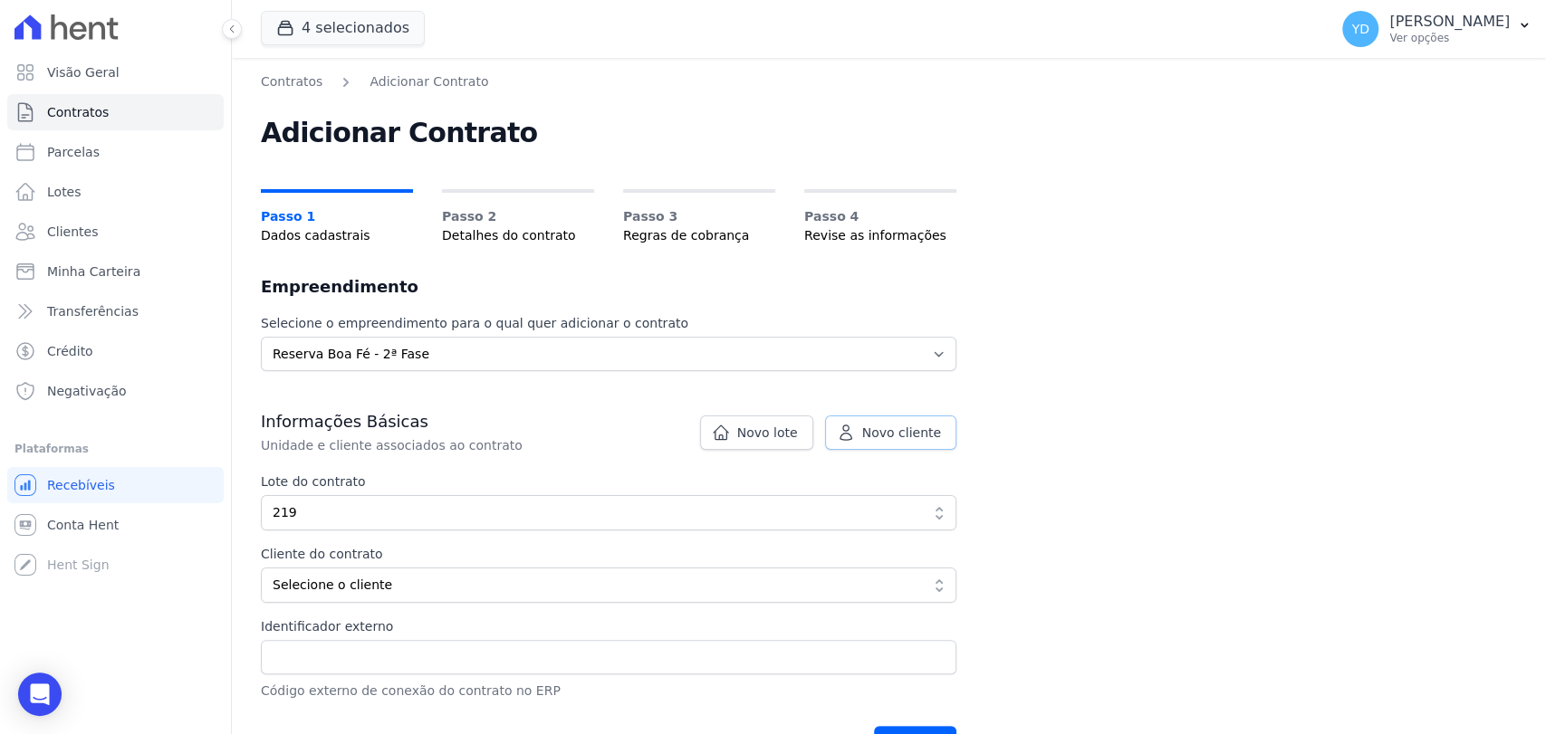
click at [894, 444] on link "Novo cliente" at bounding box center [890, 433] width 131 height 34
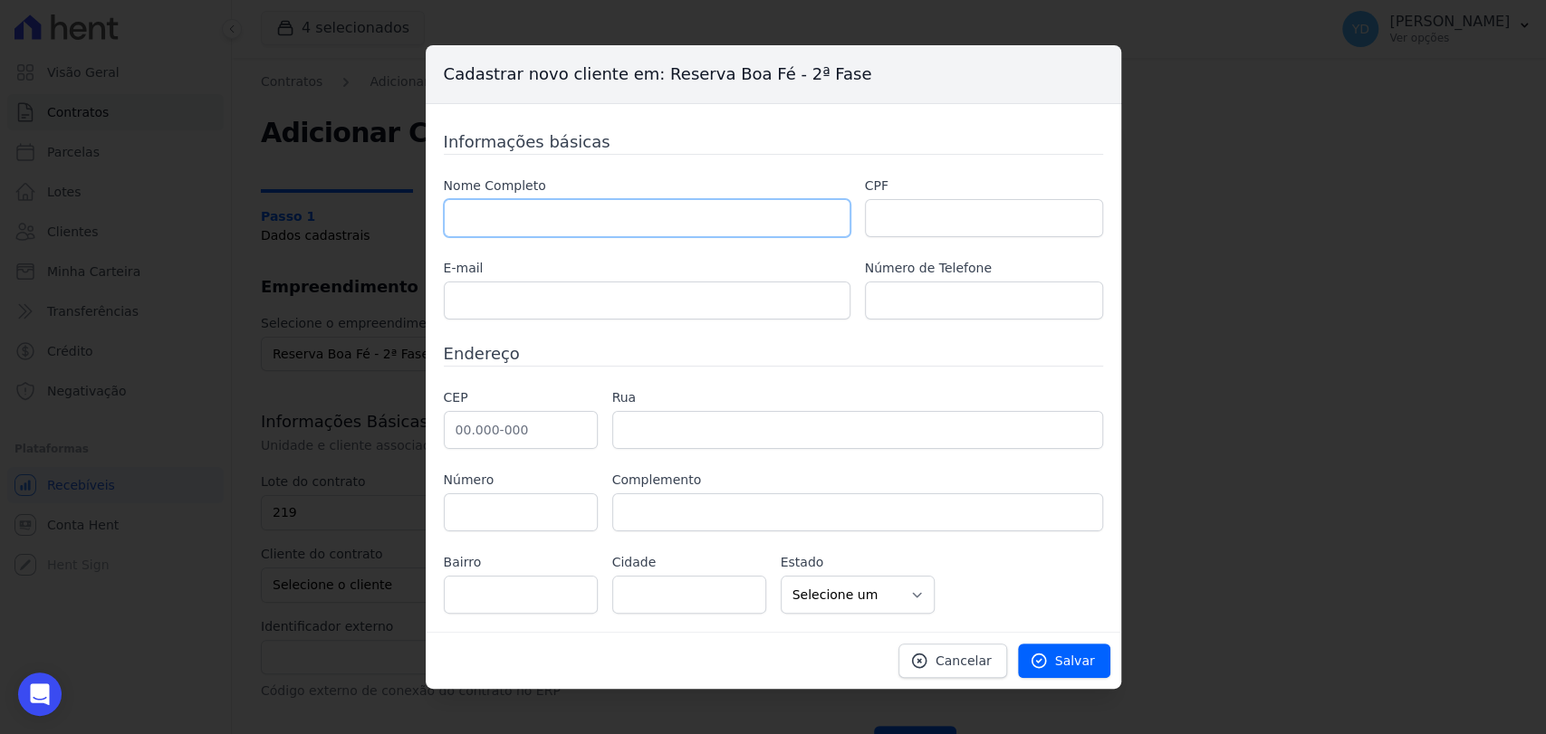
click at [685, 234] on input "text" at bounding box center [647, 218] width 407 height 38
type input "a"
type input "[PERSON_NAME]"
type input "07272465778"
click at [797, 287] on input "text" at bounding box center [647, 301] width 407 height 38
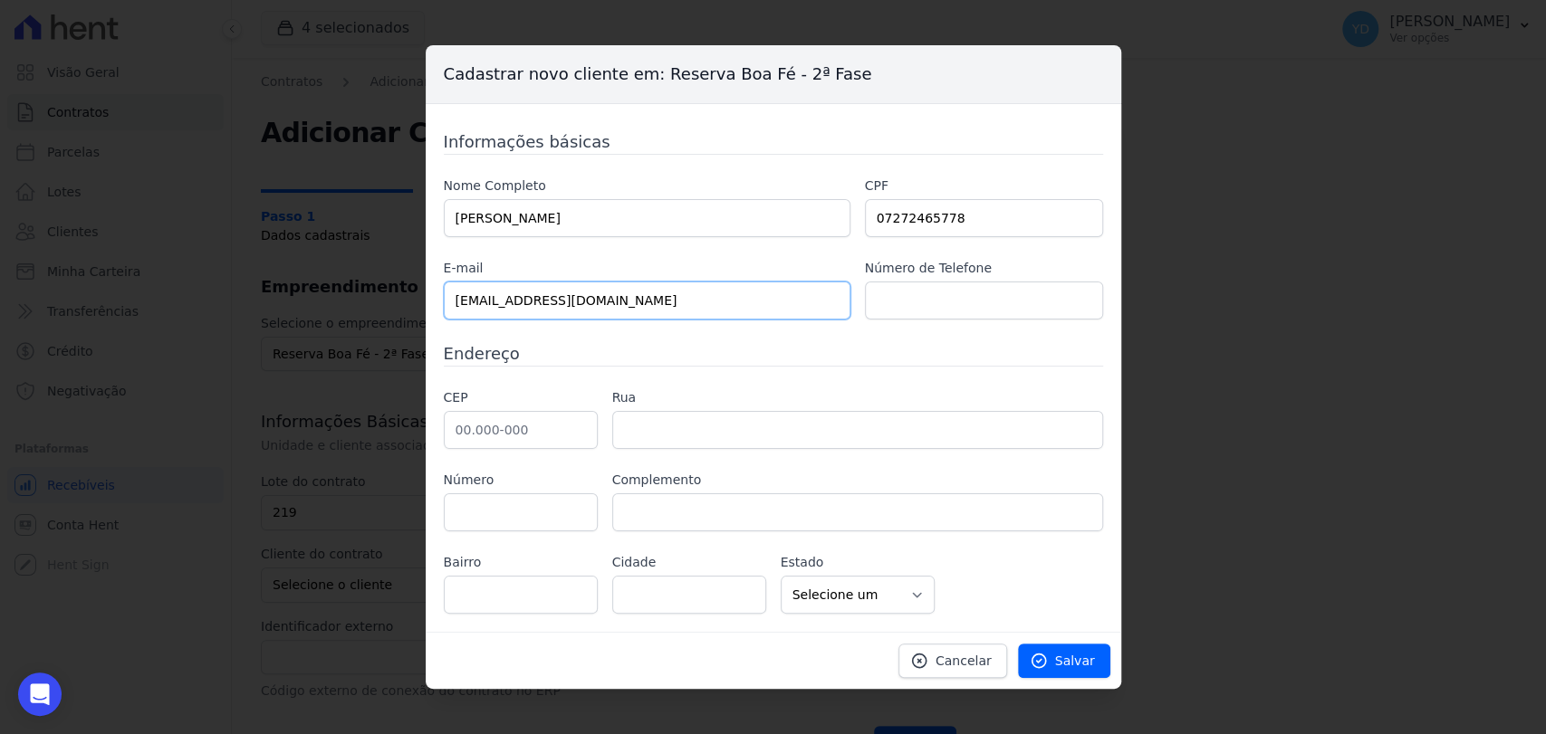
type input "odontocouto@gmail.com"
type input "21 964846748"
click at [544, 424] on input "text" at bounding box center [521, 430] width 154 height 38
type input "21.741-060"
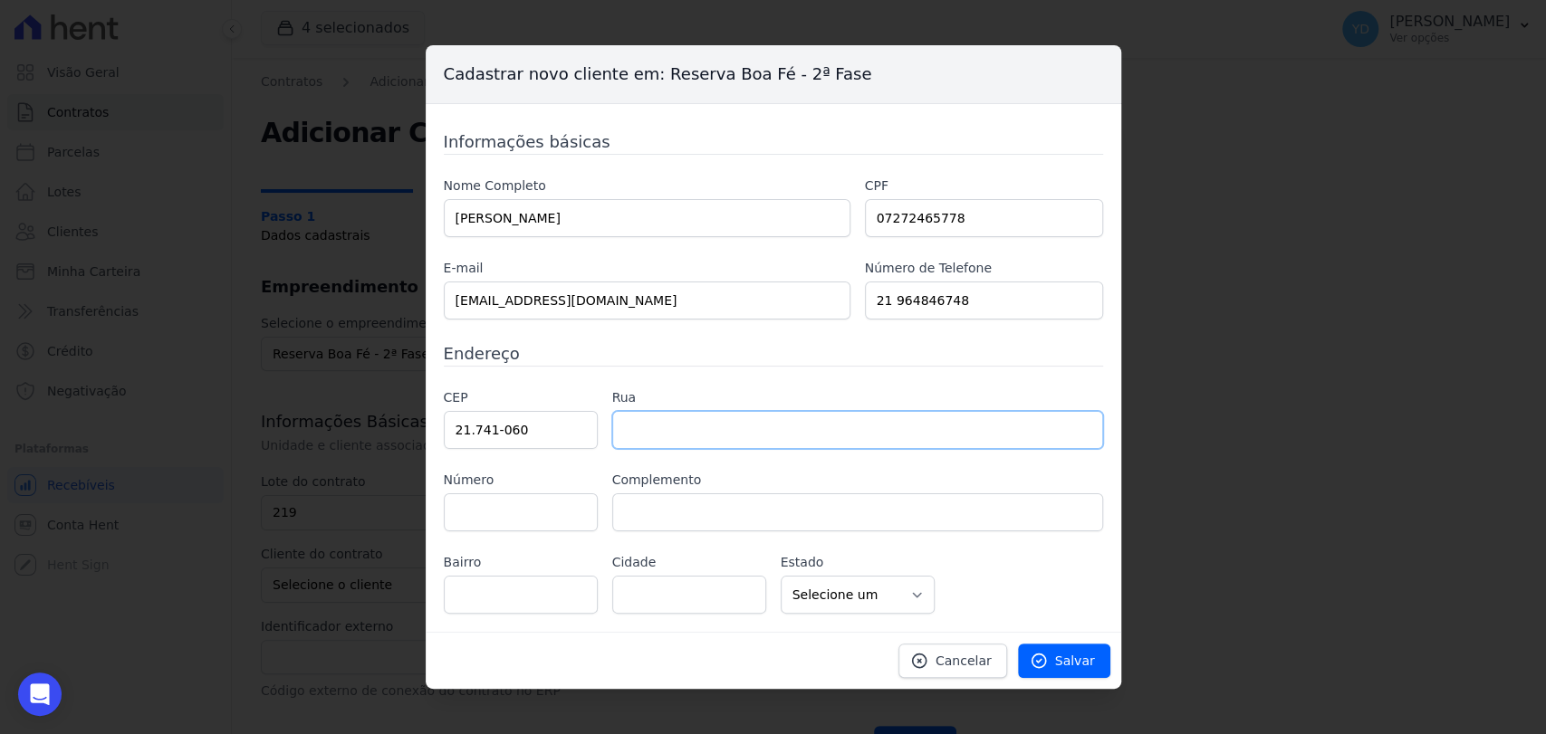
click at [638, 435] on input "text" at bounding box center [857, 430] width 491 height 38
type input "Rua Olímpio de Castro"
type input "Jardim Sulacap"
type input "Rio de Janeiro"
select select "RJ"
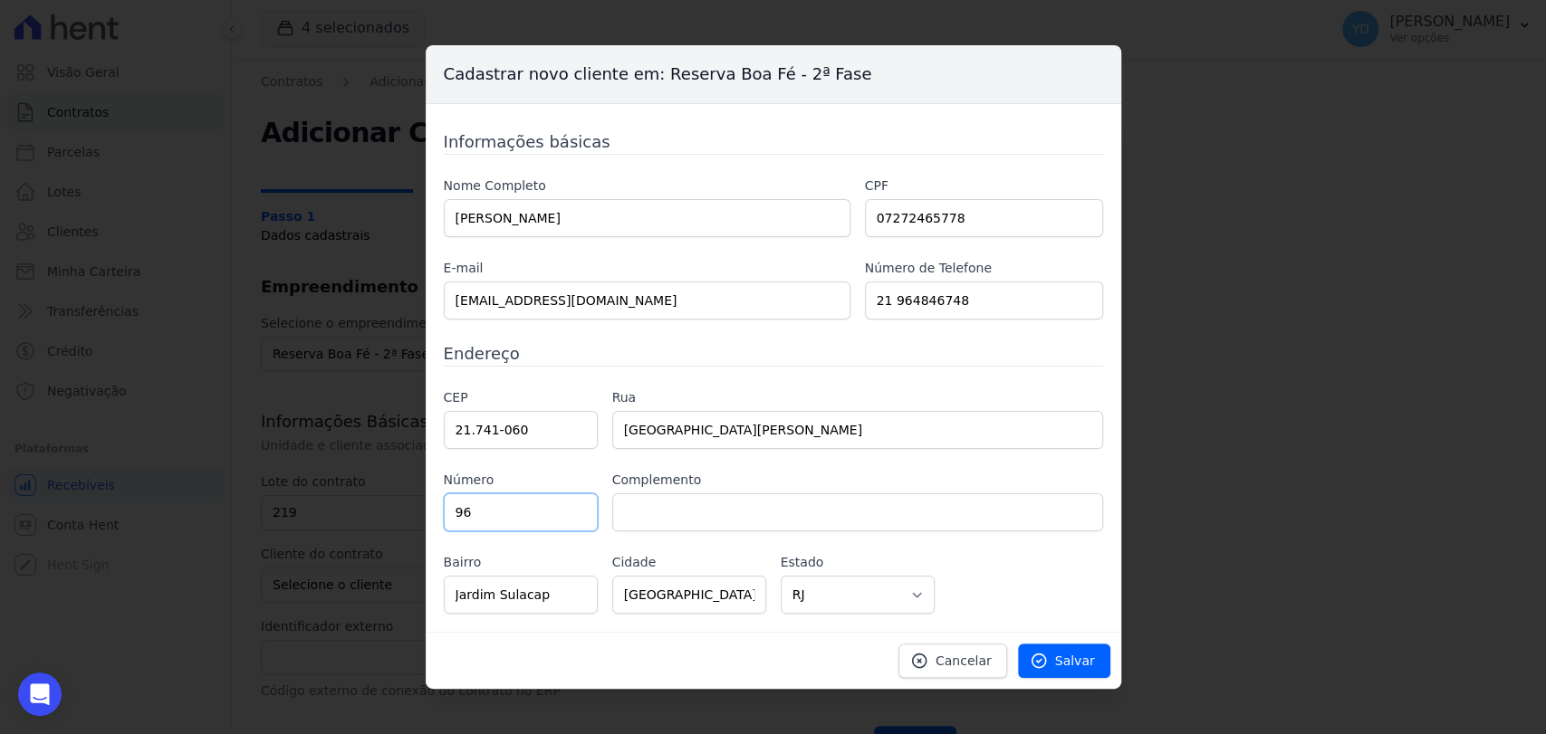
type input "9"
type input "696"
click at [1082, 668] on span "Salvar" at bounding box center [1075, 661] width 40 height 18
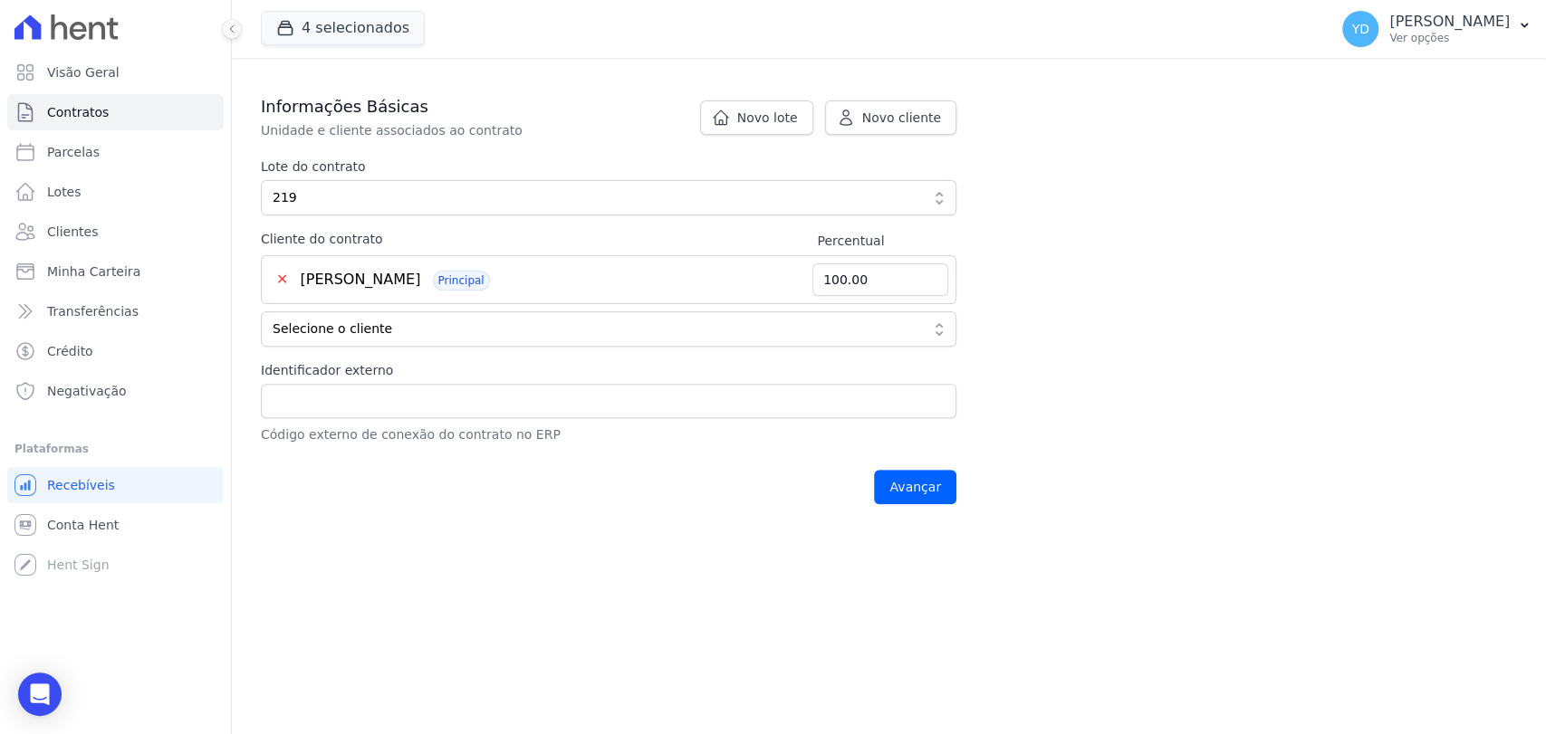
scroll to position [363, 0]
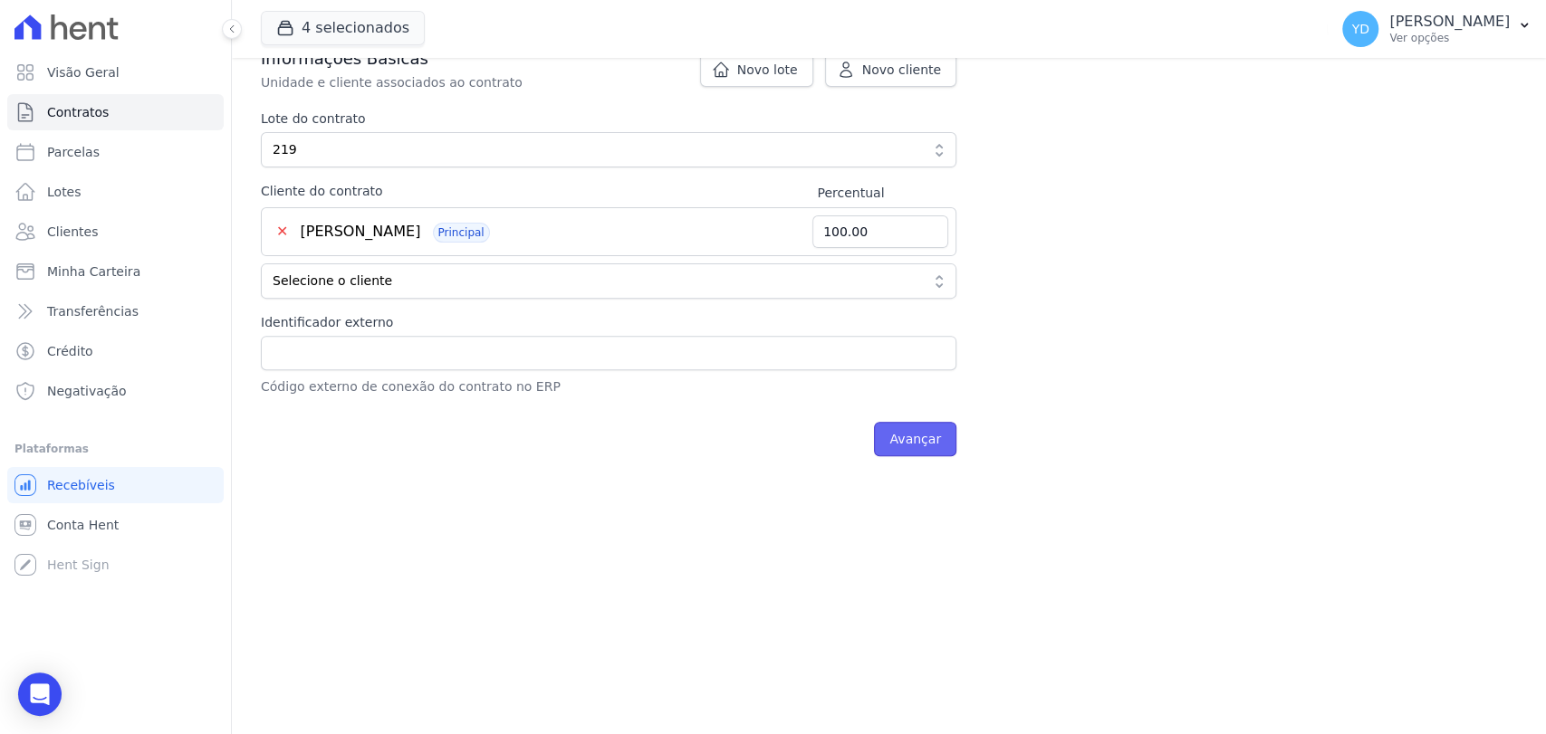
click at [923, 429] on input "Avançar" at bounding box center [915, 439] width 82 height 34
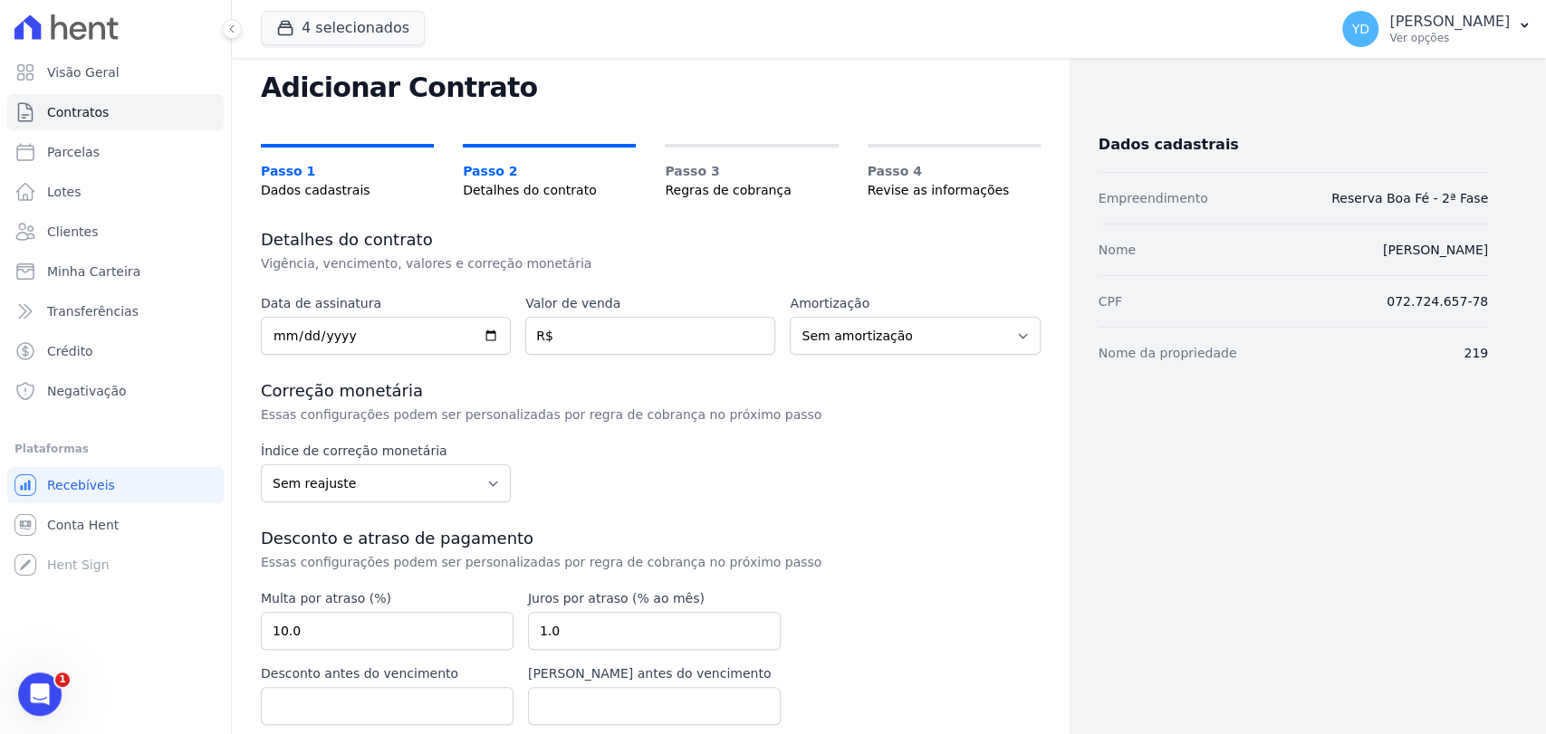
scroll to position [101, 0]
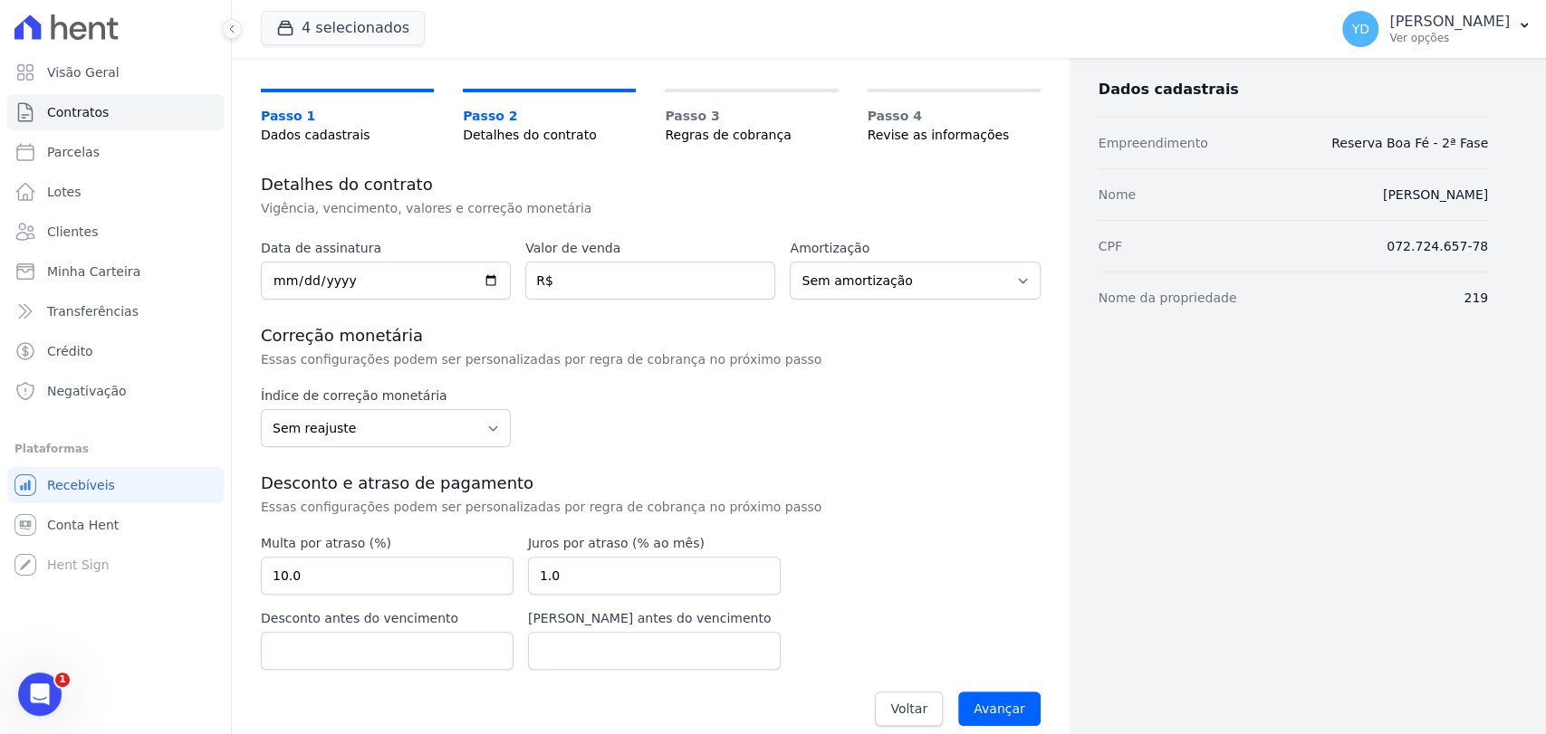
click at [458, 303] on div "Data de assinatura Valor de venda R$ Amortização Sem amortização Price Sac Taxa…" at bounding box center [651, 488] width 780 height 498
click at [444, 290] on input "date" at bounding box center [386, 281] width 250 height 38
type input "2025-08-19"
click at [714, 296] on input "number" at bounding box center [650, 281] width 250 height 38
type input "76900.00"
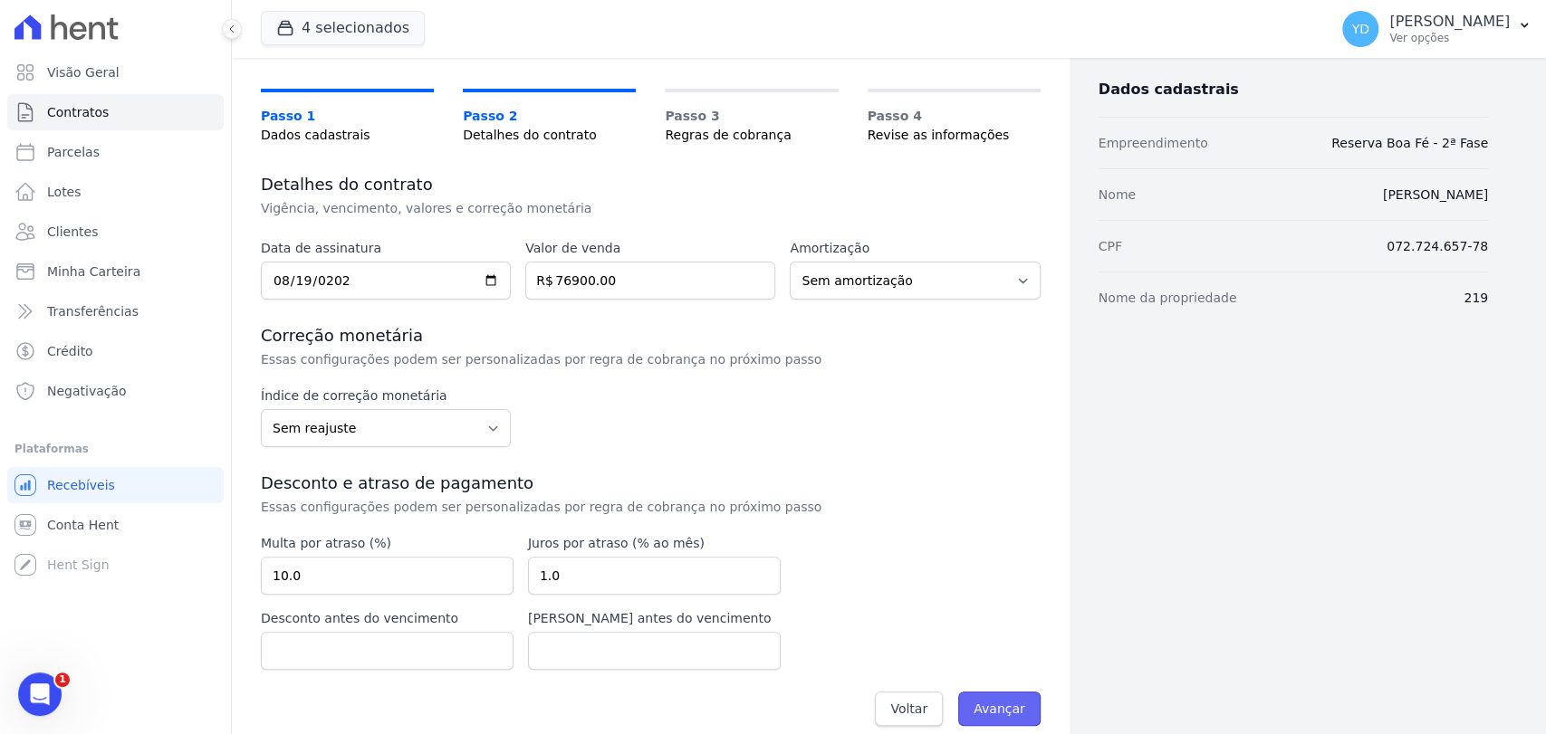
click at [993, 707] on input "Avançar" at bounding box center [999, 709] width 82 height 34
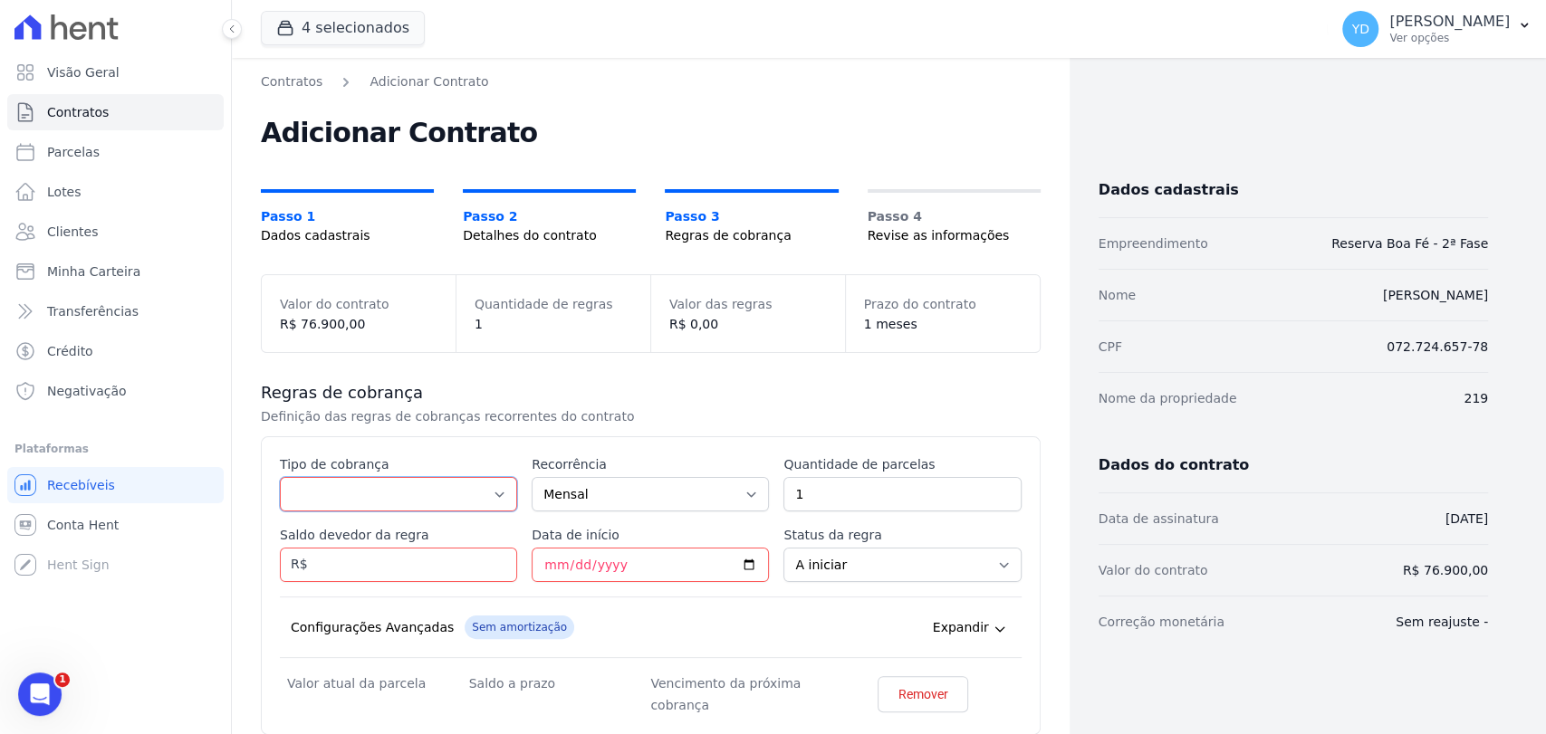
click at [474, 485] on select "Parcela Normal Entrada Sinal Intercalada Chaves Pré-chaves Pós-chaves Impostos …" at bounding box center [398, 494] width 237 height 34
select select "down_payment"
click at [280, 477] on select "Parcela Normal Entrada Sinal Intercalada Chaves Pré-chaves Pós-chaves Impostos …" at bounding box center [398, 494] width 237 height 34
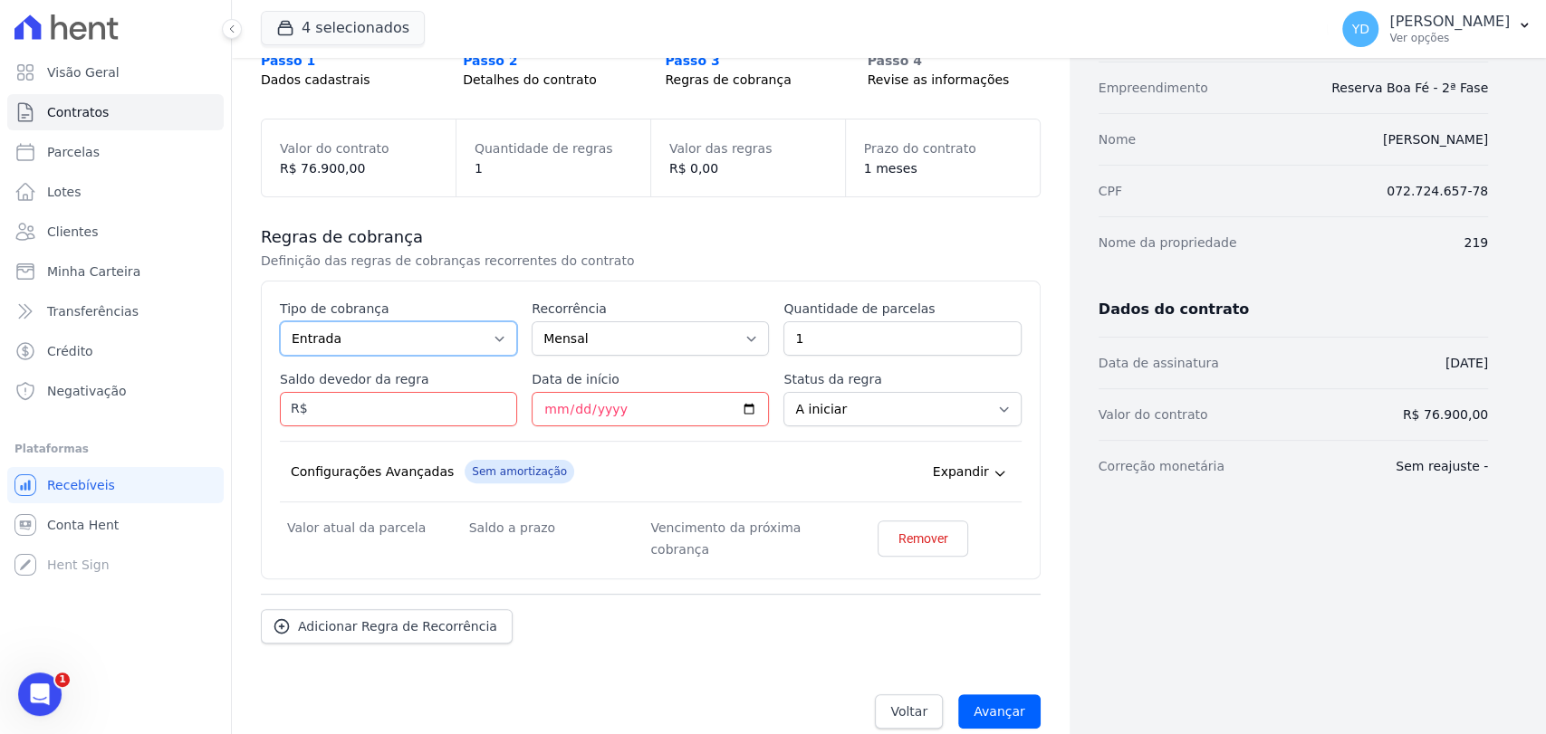
scroll to position [177, 0]
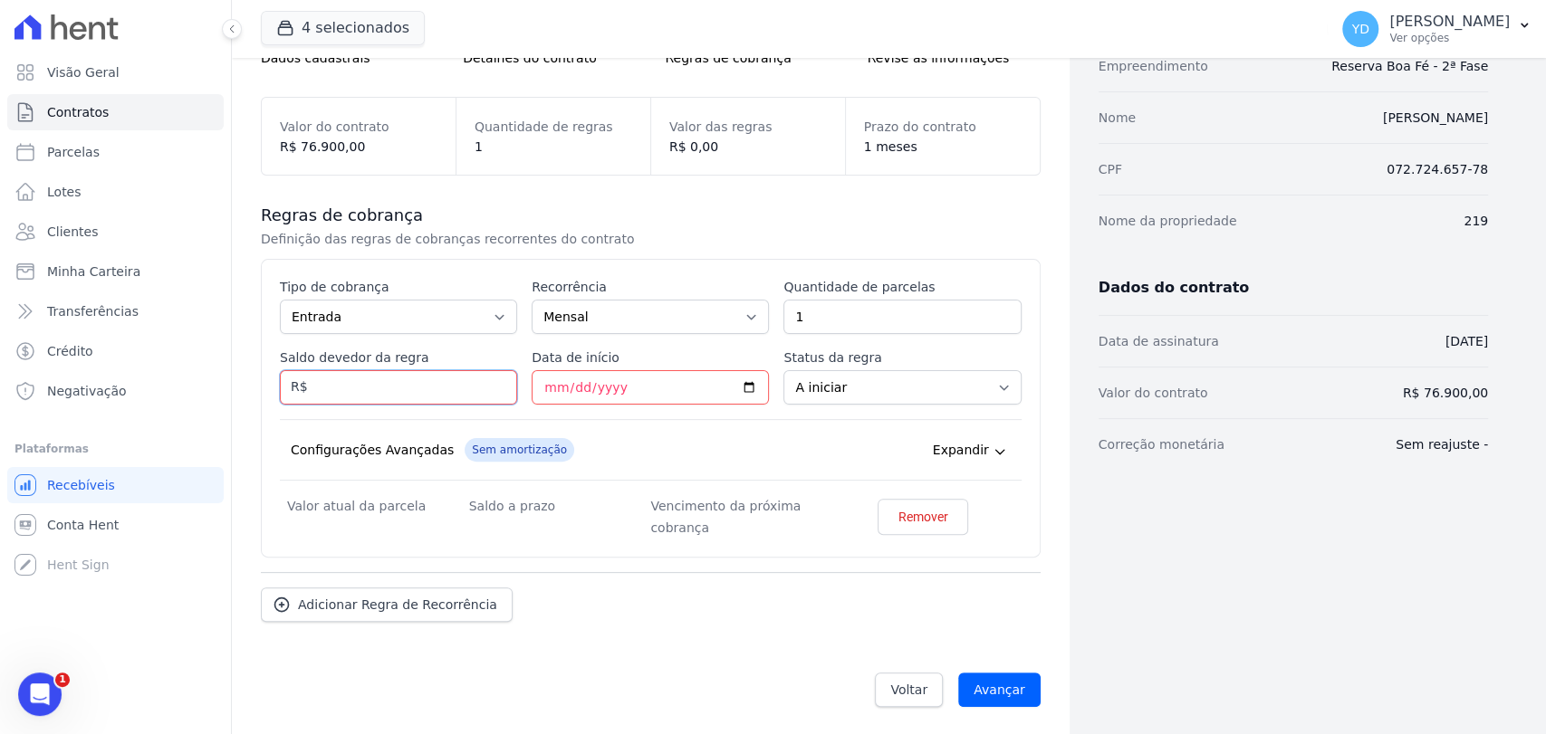
click at [388, 398] on input "Saldo devedor da regra" at bounding box center [398, 387] width 237 height 34
type input "1"
type input "72174.85"
click at [943, 332] on input "1" at bounding box center [901, 317] width 237 height 34
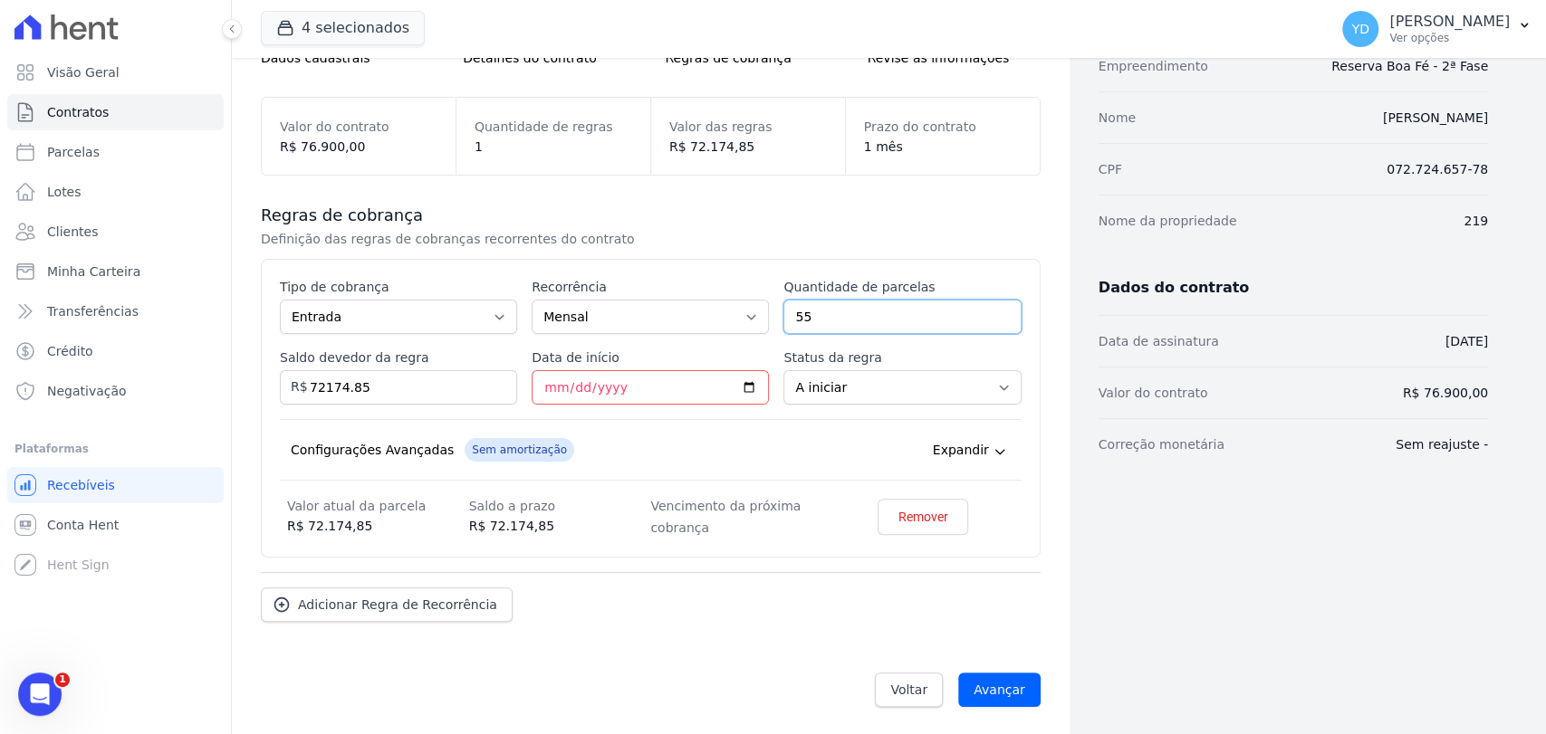
type input "55"
click at [840, 221] on h3 "Regras de cobrança" at bounding box center [651, 216] width 780 height 22
click at [602, 391] on input "Data de início" at bounding box center [650, 387] width 237 height 34
click at [543, 387] on input "Data de início" at bounding box center [650, 387] width 237 height 34
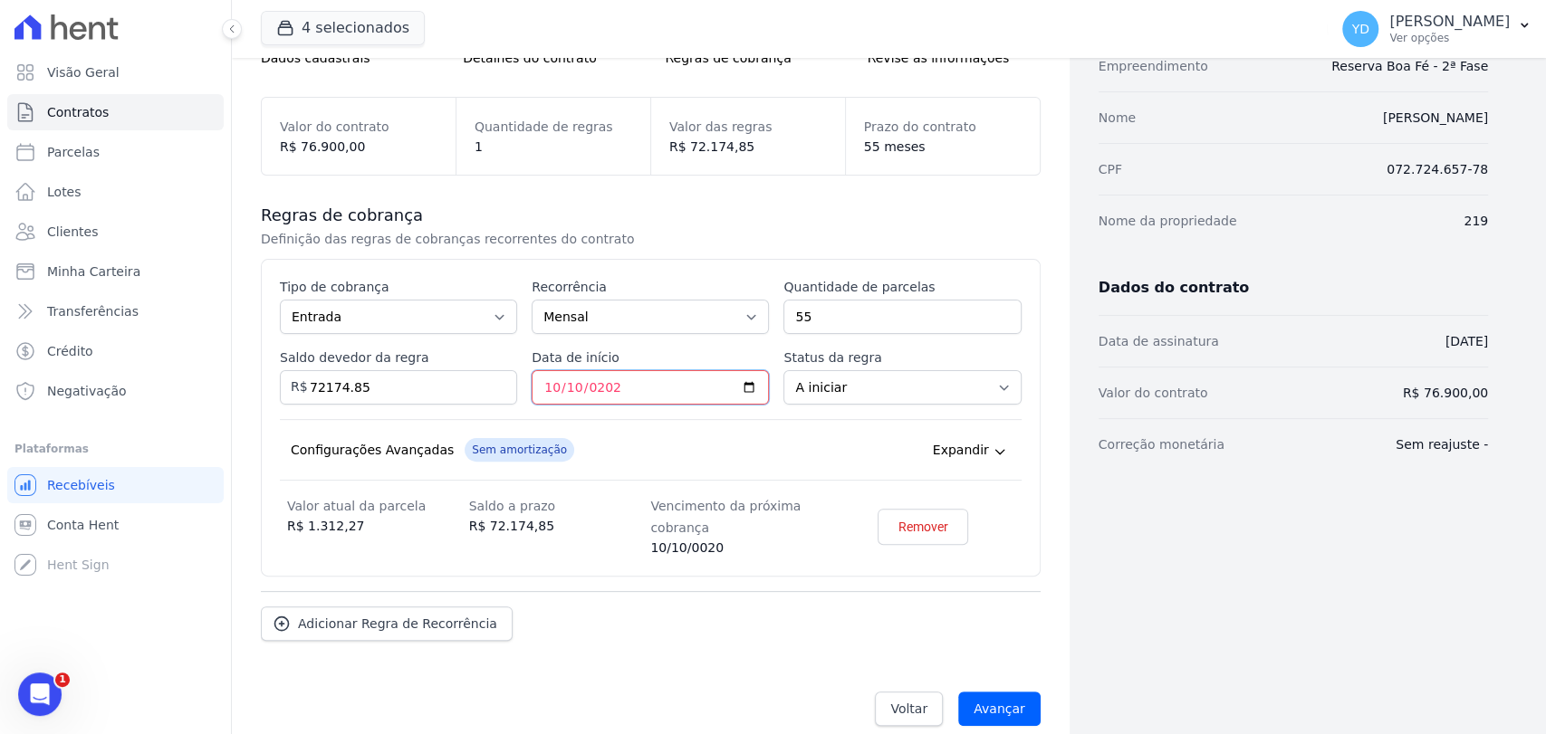
type input "2025-10-10"
click at [591, 451] on div "Configurações Avançadas Sem amortização Price adjustment index/ Price adjustmen…" at bounding box center [651, 450] width 742 height 62
click at [998, 712] on input "Avançar" at bounding box center [999, 709] width 82 height 34
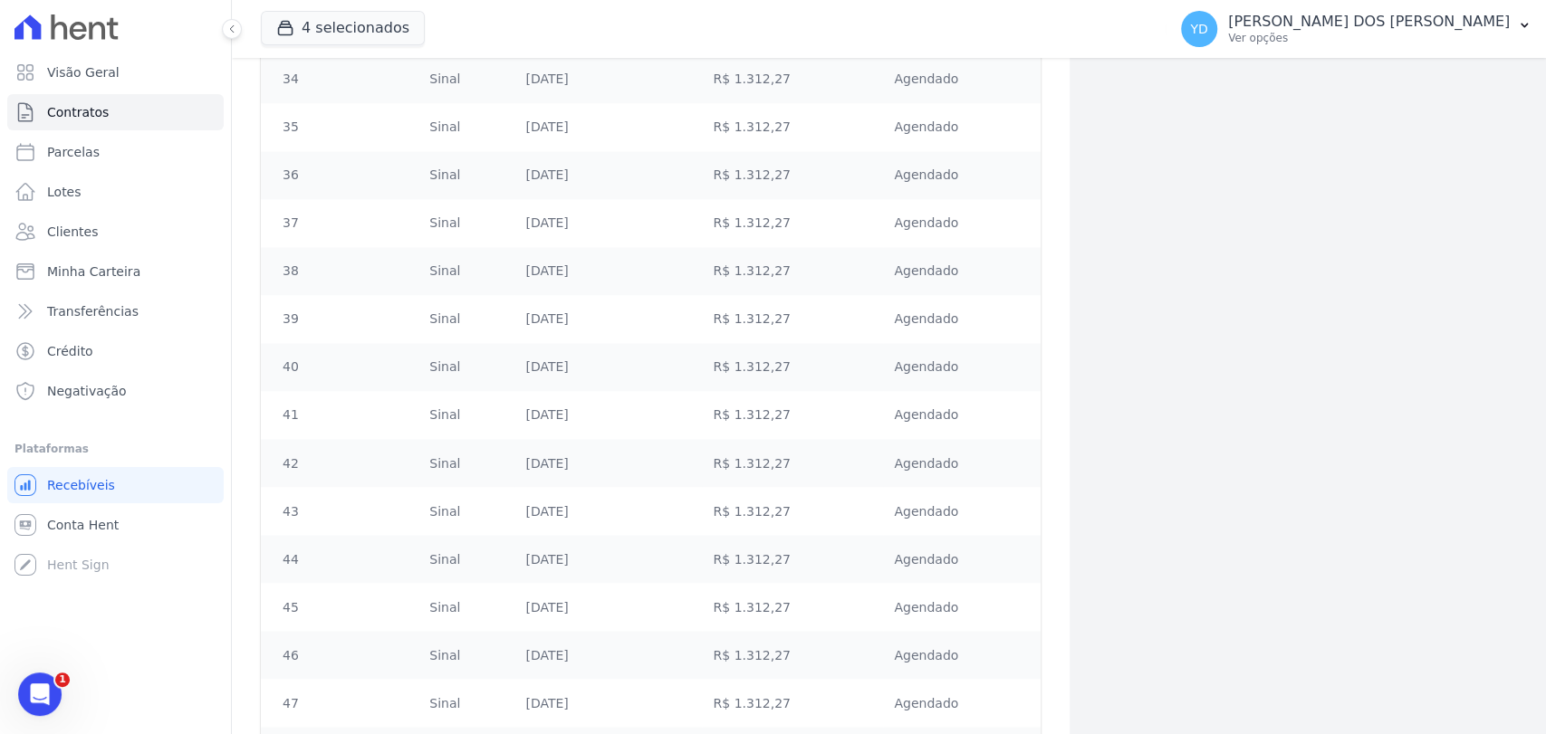
scroll to position [2412, 0]
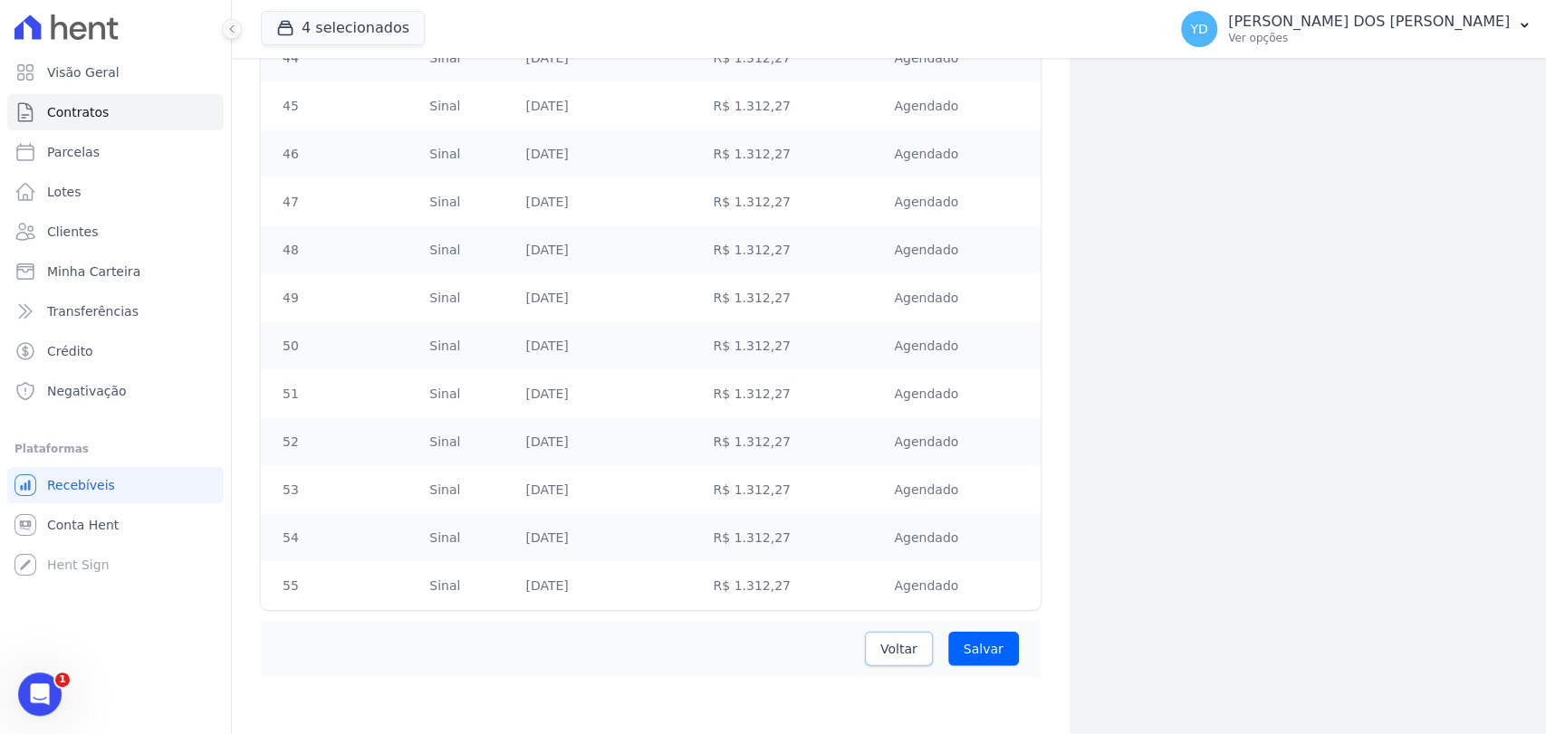
click at [901, 640] on span "Voltar" at bounding box center [898, 649] width 37 height 18
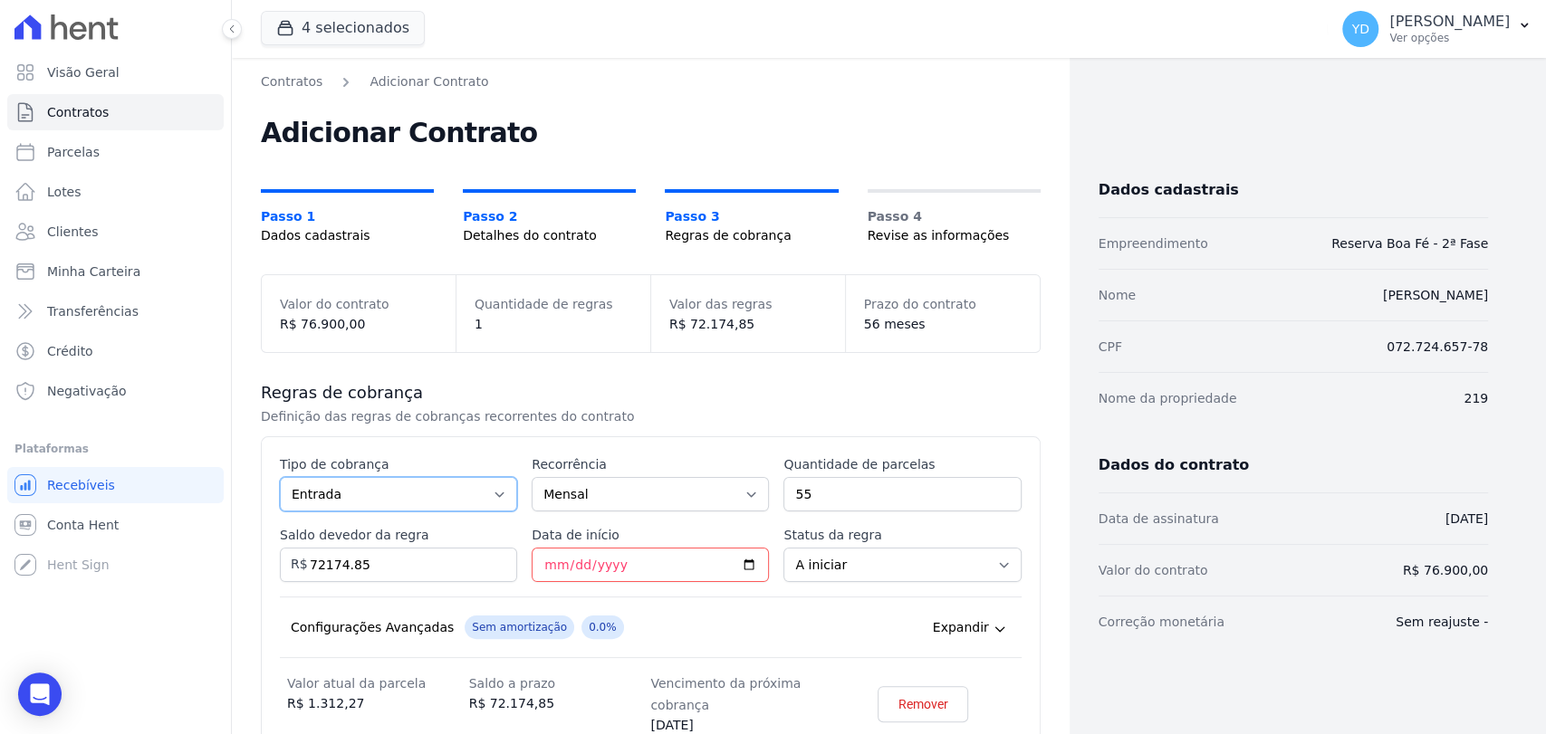
click at [464, 495] on select "Parcela Normal Entrada Sinal Intercalada Chaves Pré-chaves Pós-chaves Impostos …" at bounding box center [398, 494] width 237 height 34
select select "standard"
click at [280, 477] on select "Parcela Normal Entrada Sinal Intercalada Chaves Pré-chaves Pós-chaves Impostos …" at bounding box center [398, 494] width 237 height 34
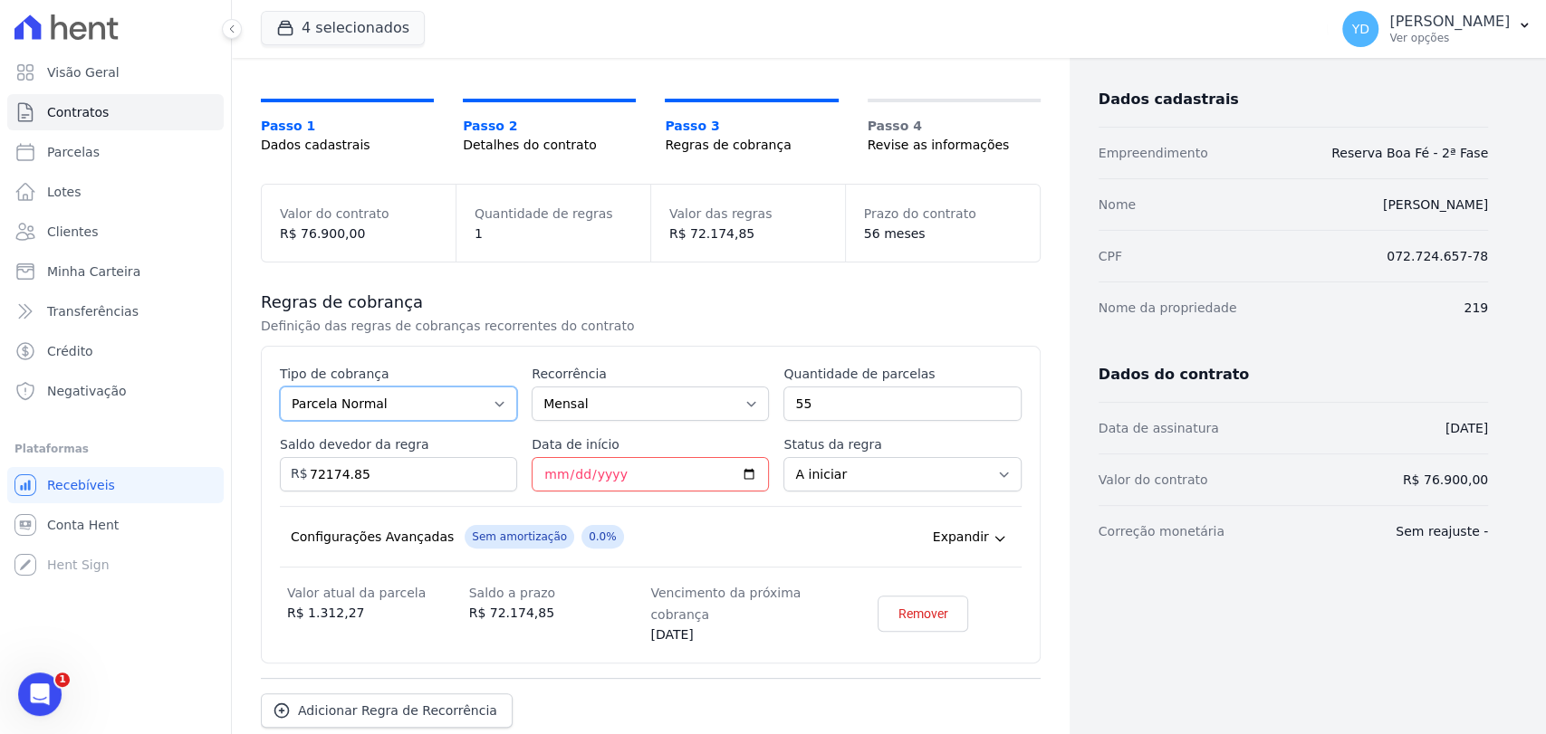
scroll to position [196, 0]
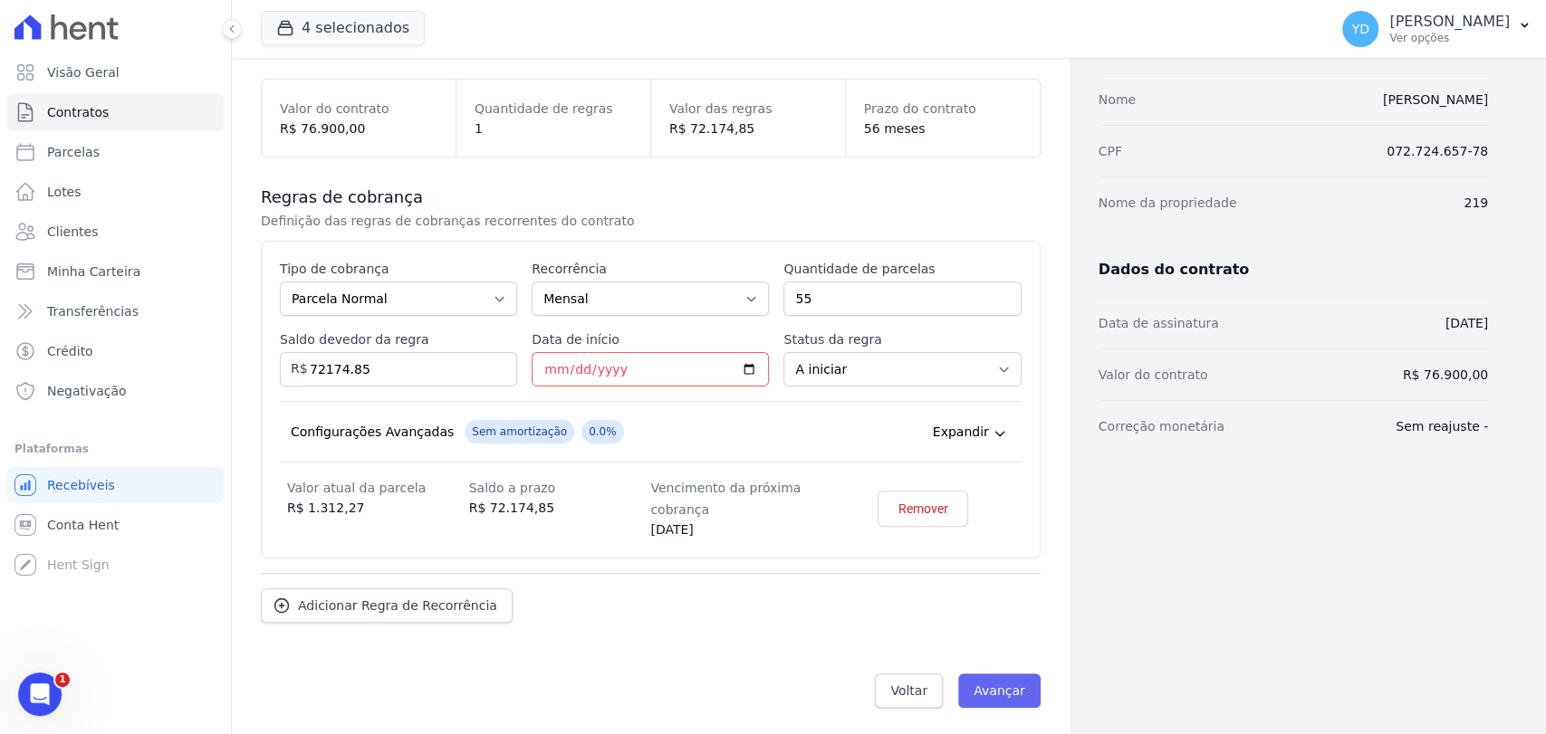
drag, startPoint x: 977, startPoint y: 662, endPoint x: 985, endPoint y: 684, distance: 23.2
click at [978, 666] on div "Voltar Avançar" at bounding box center [651, 691] width 780 height 56
click at [986, 690] on input "Avançar" at bounding box center [999, 691] width 82 height 34
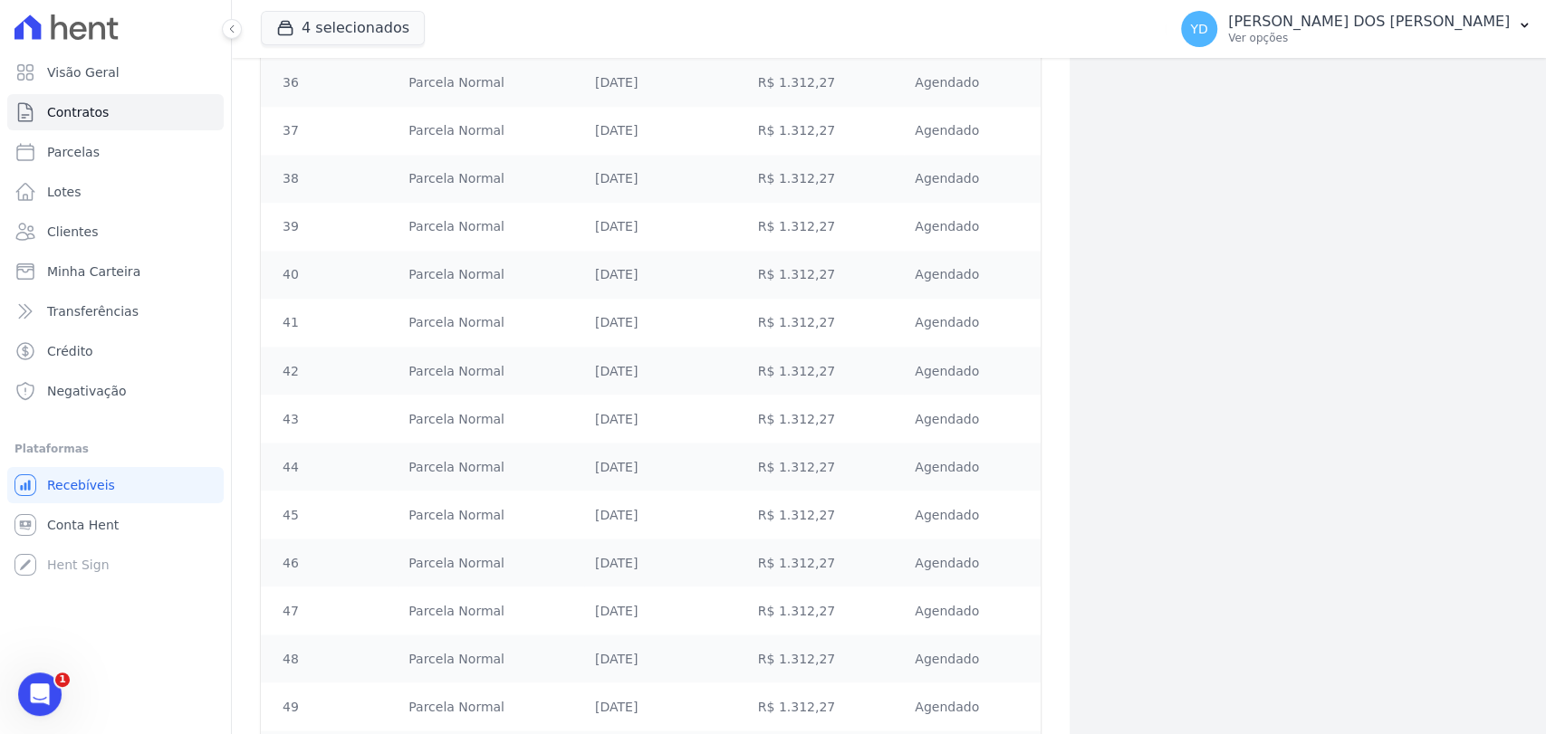
scroll to position [2412, 0]
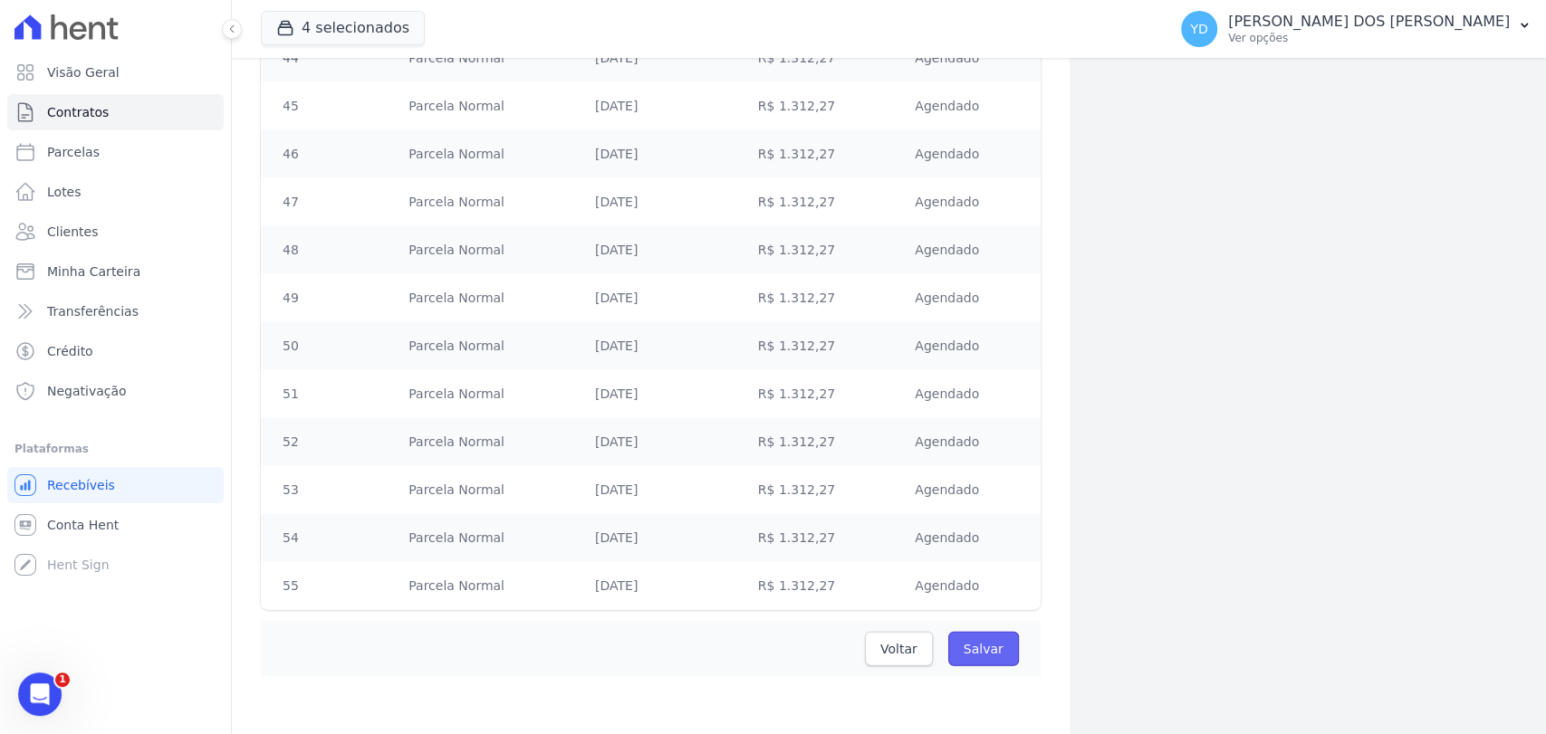
click at [973, 647] on input "Salvar" at bounding box center [983, 649] width 71 height 34
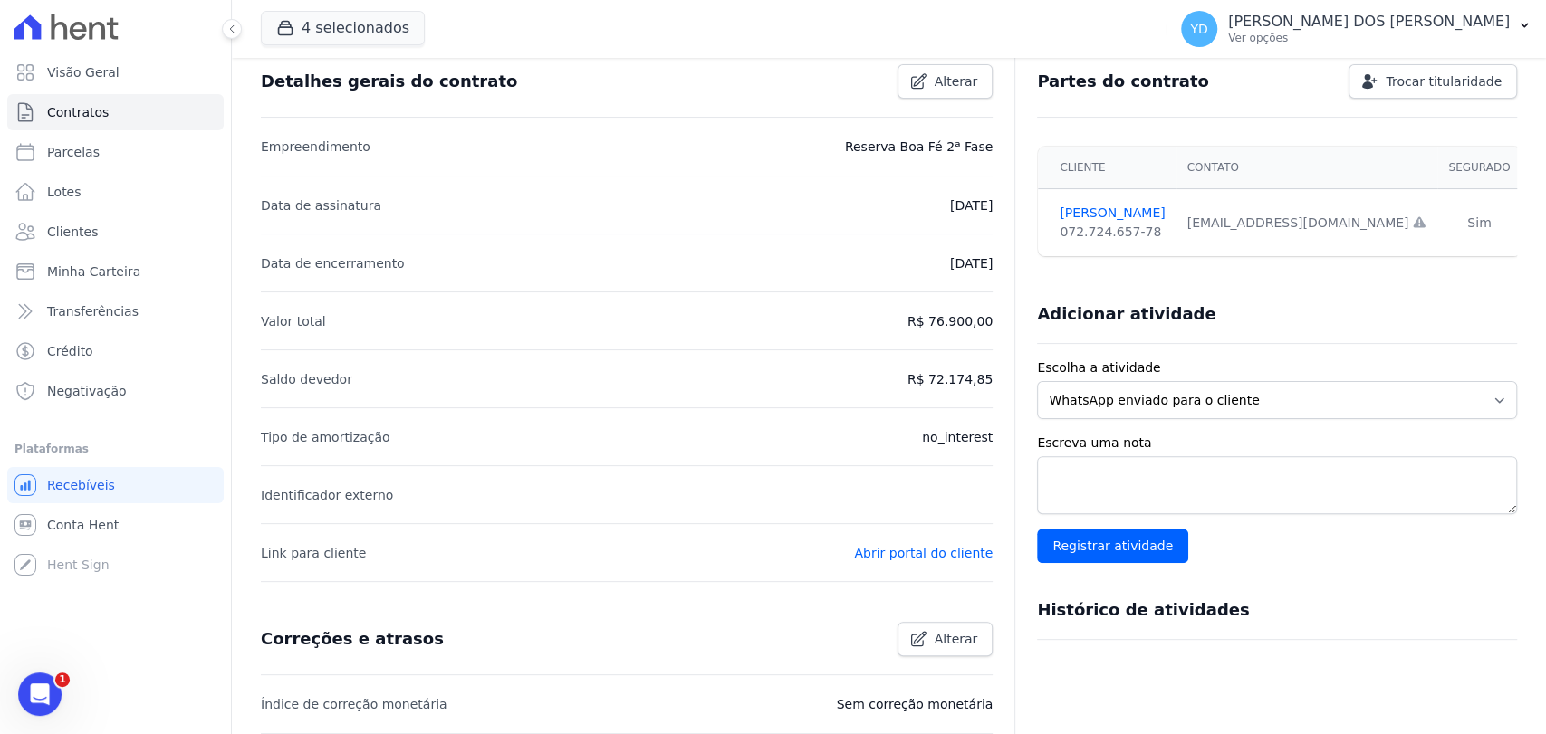
scroll to position [523, 0]
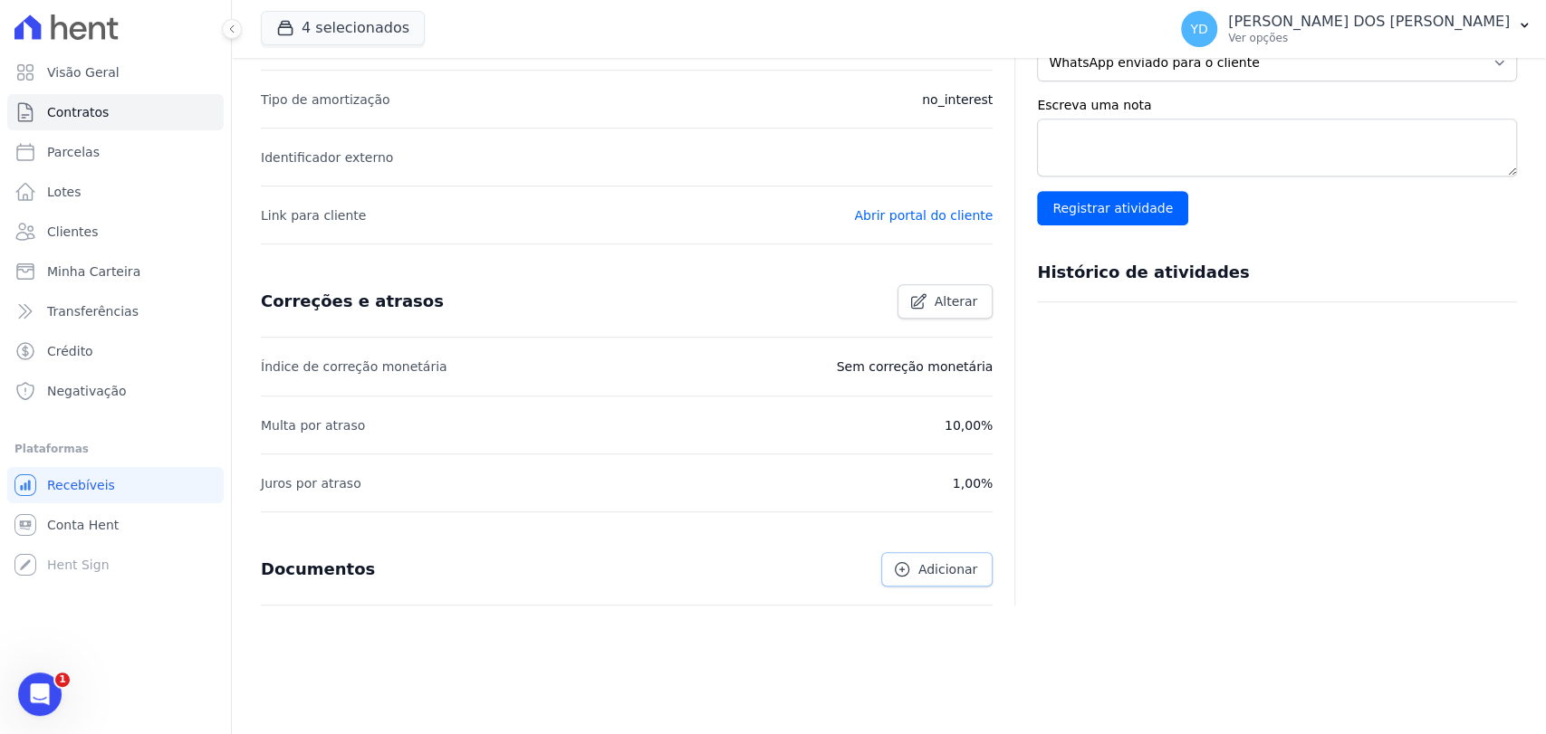
click at [930, 561] on span "Adicionar" at bounding box center [947, 570] width 59 height 18
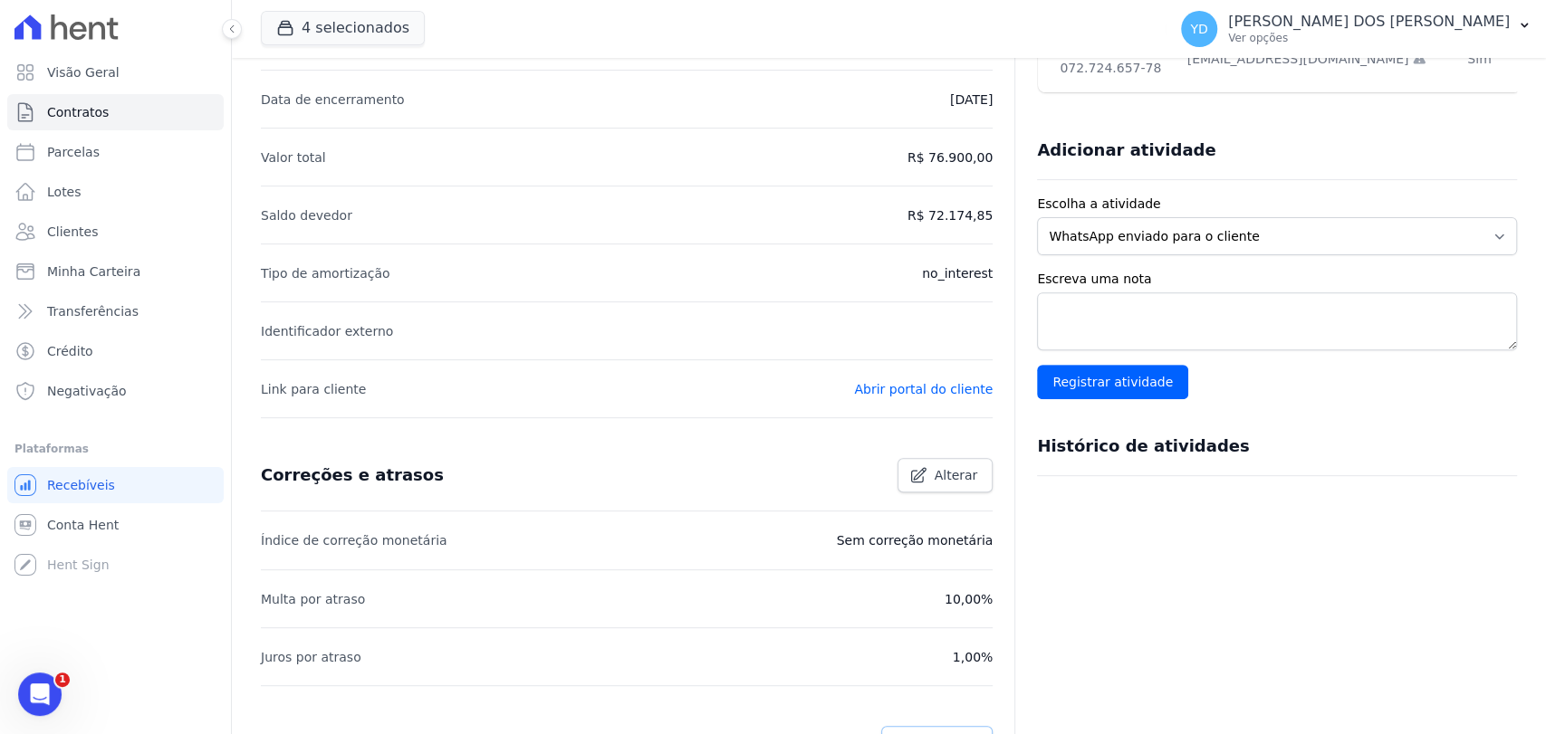
scroll to position [0, 0]
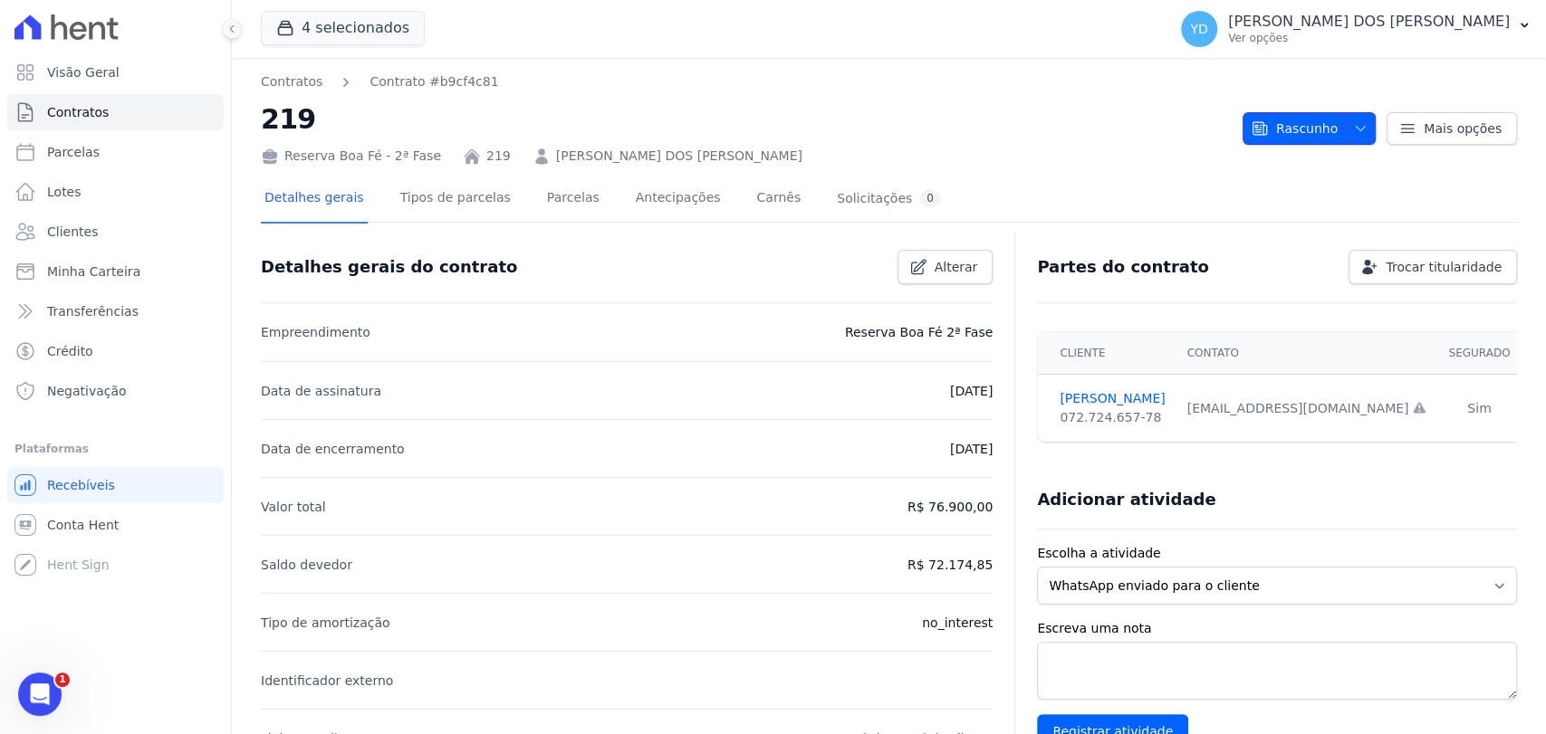
click at [1268, 121] on span "Rascunho" at bounding box center [1294, 128] width 87 height 33
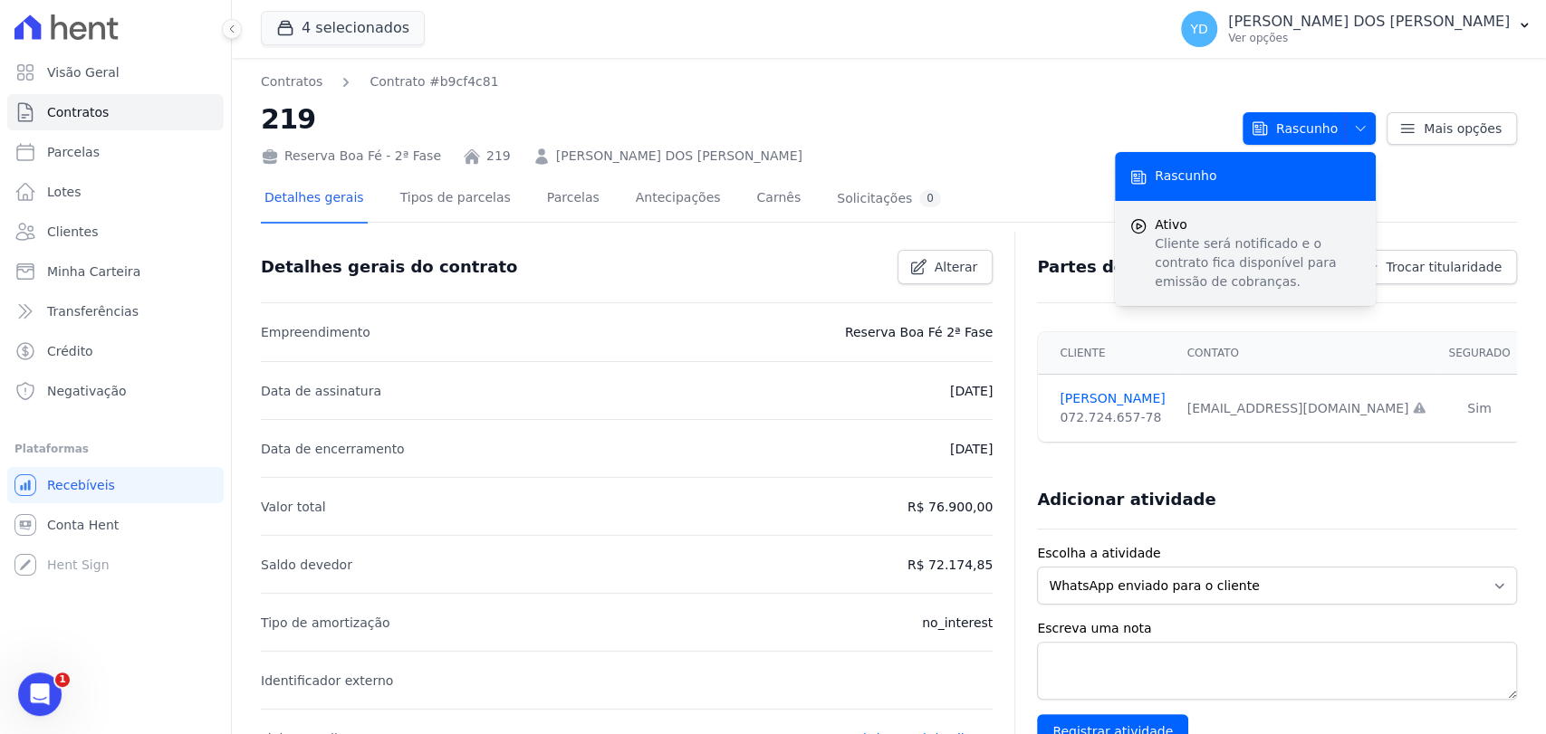
click at [1165, 278] on p "Cliente será notificado e o contrato fica disponível para emissão de cobranças." at bounding box center [1258, 263] width 206 height 57
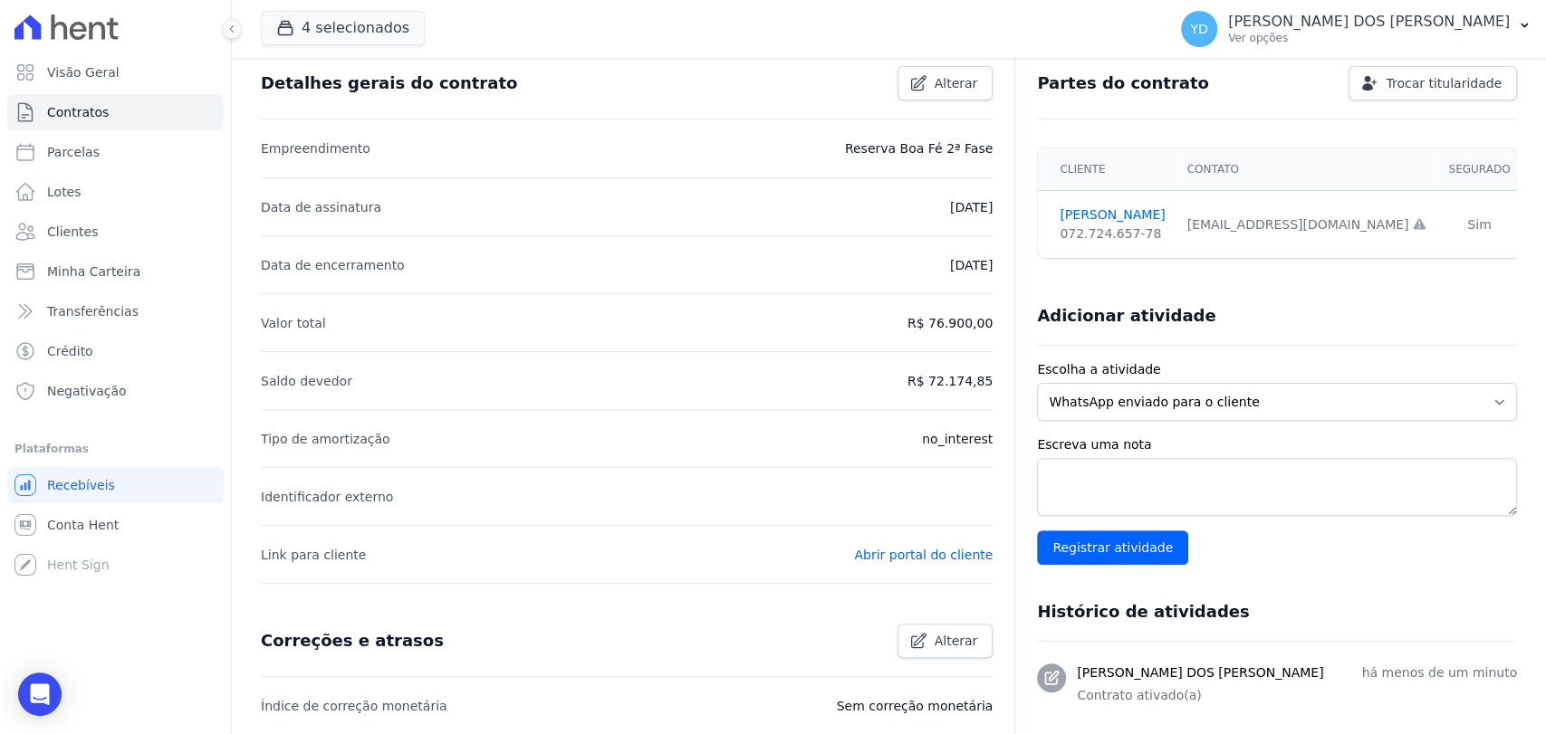
scroll to position [503, 0]
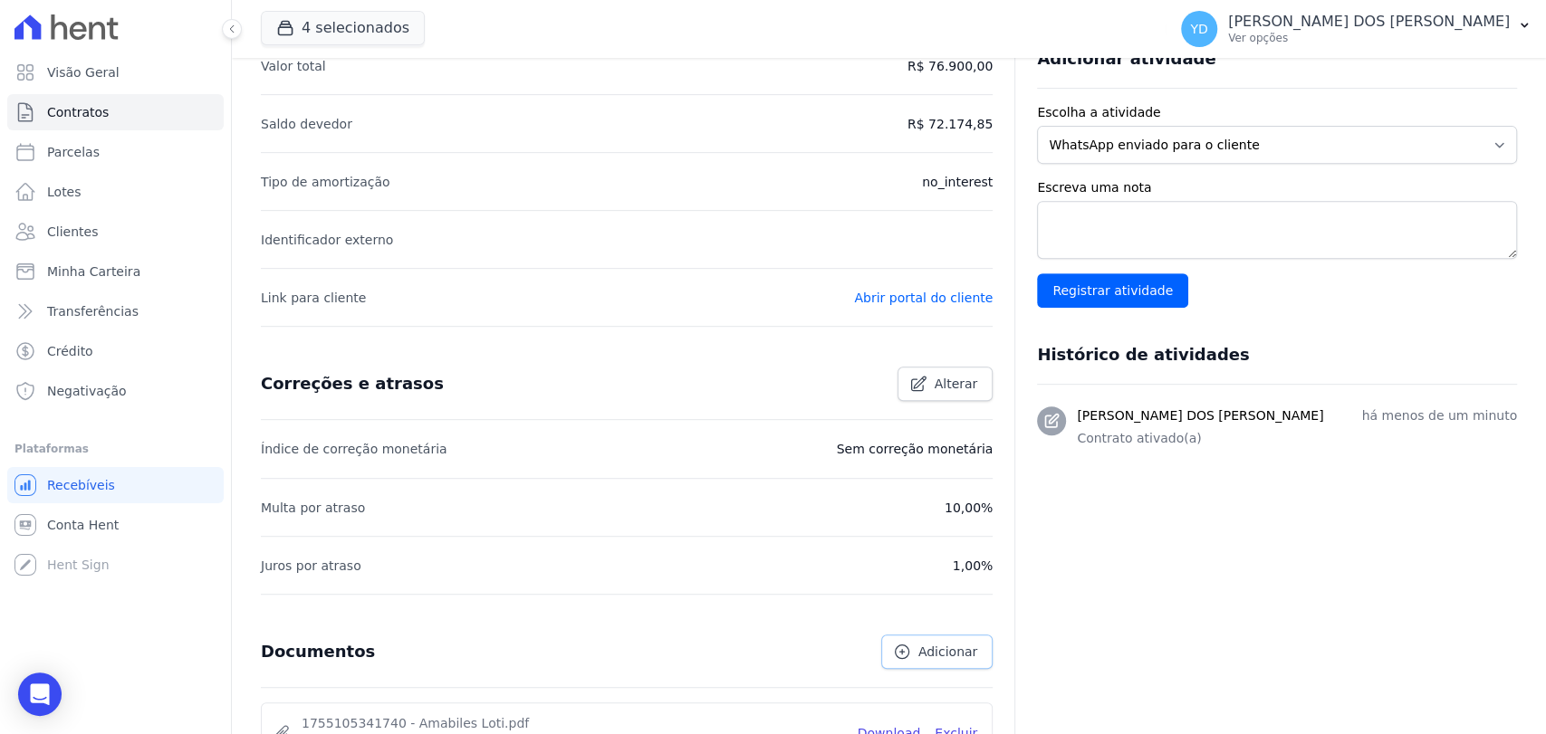
click at [941, 656] on span "Adicionar" at bounding box center [947, 652] width 59 height 18
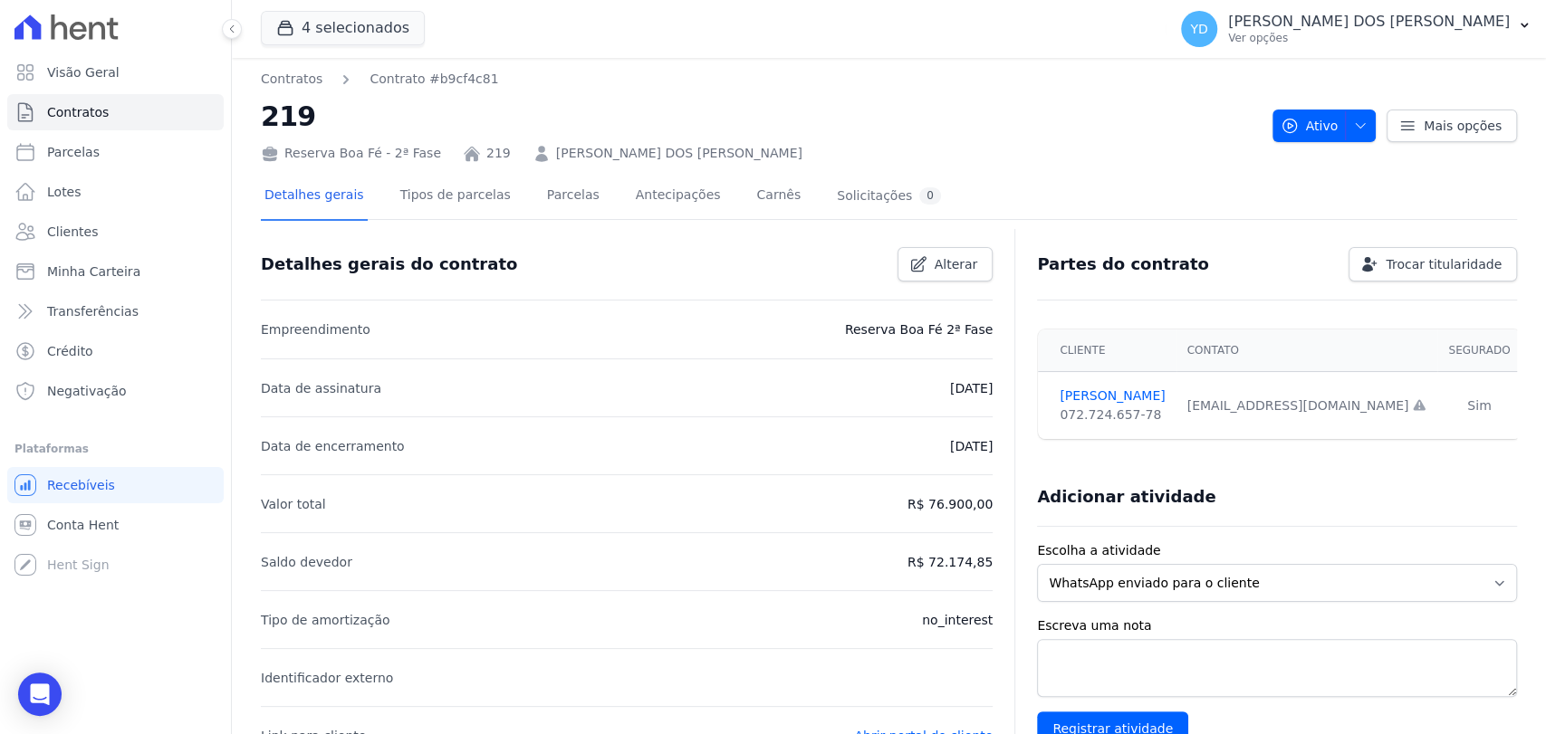
scroll to position [0, 0]
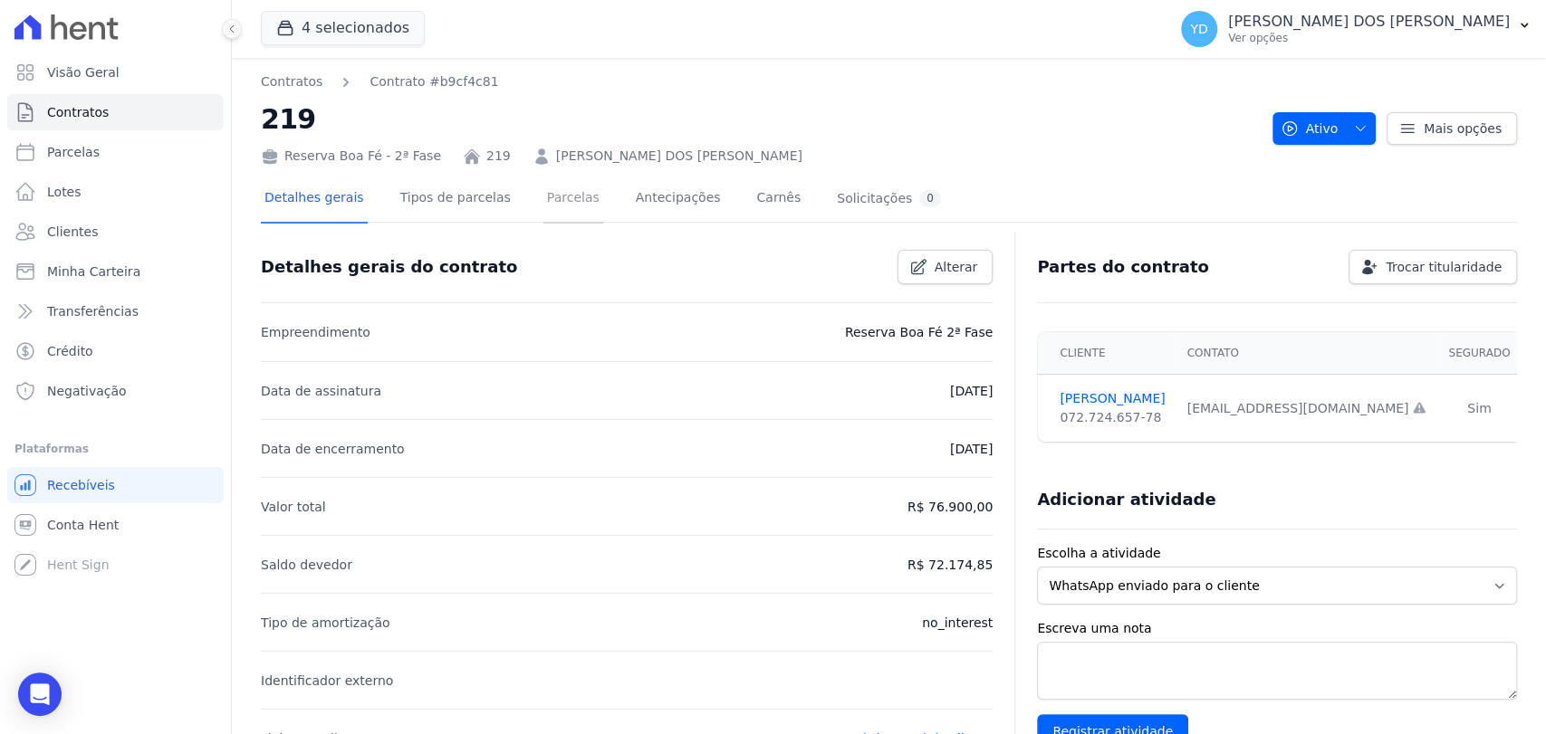
click at [543, 192] on link "Parcelas" at bounding box center [573, 200] width 60 height 48
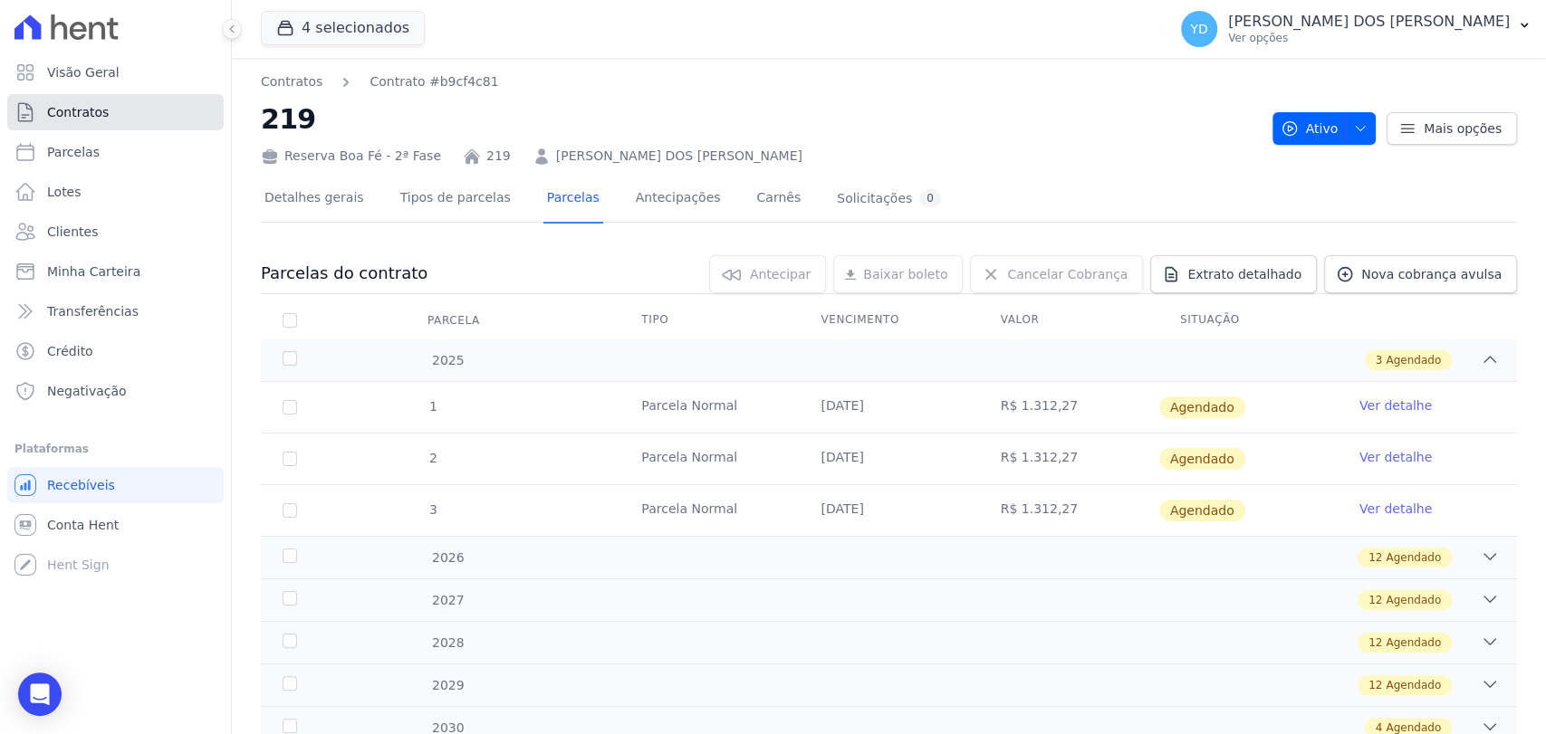
click at [150, 126] on link "Contratos" at bounding box center [115, 112] width 216 height 36
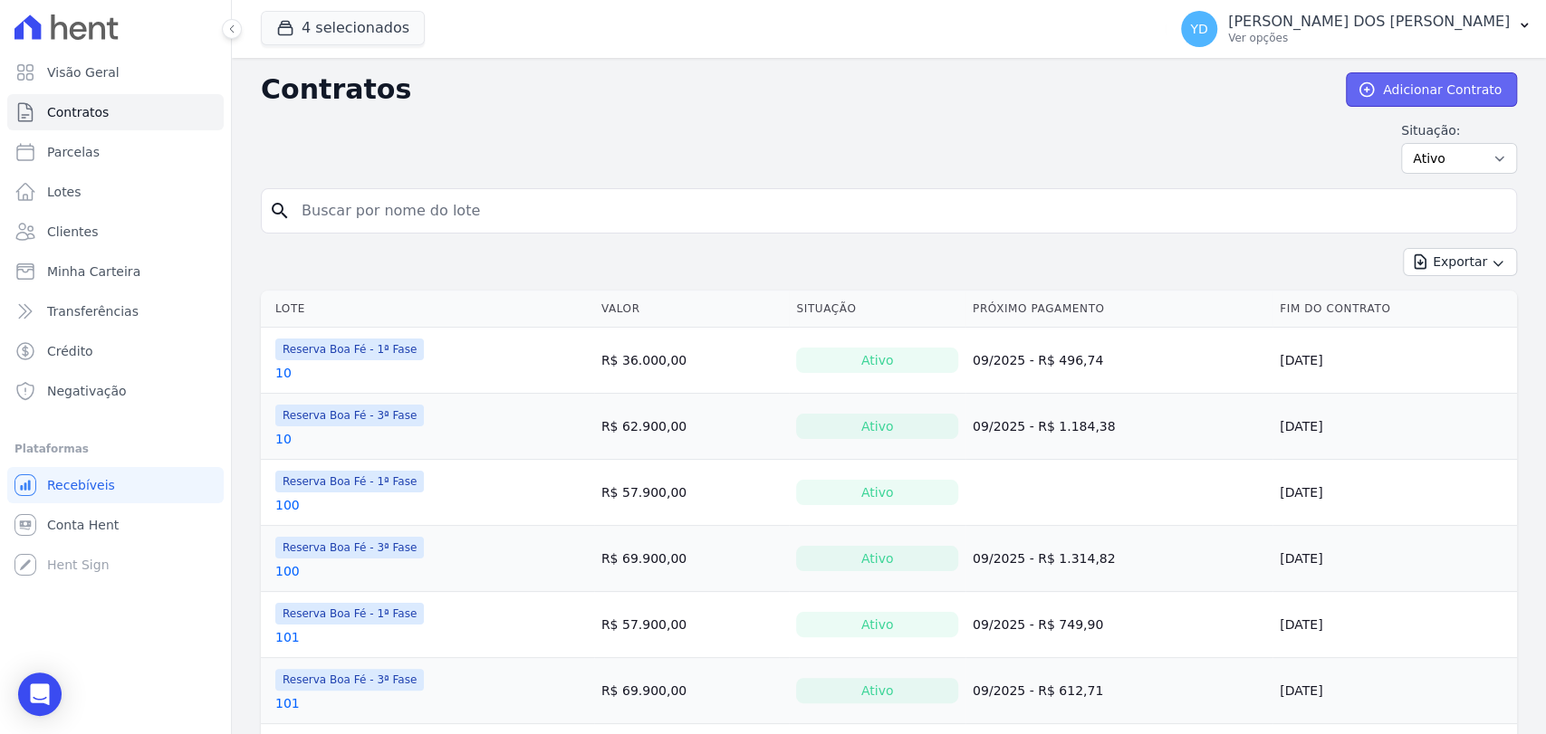
click at [1488, 77] on link "Adicionar Contrato" at bounding box center [1431, 89] width 171 height 34
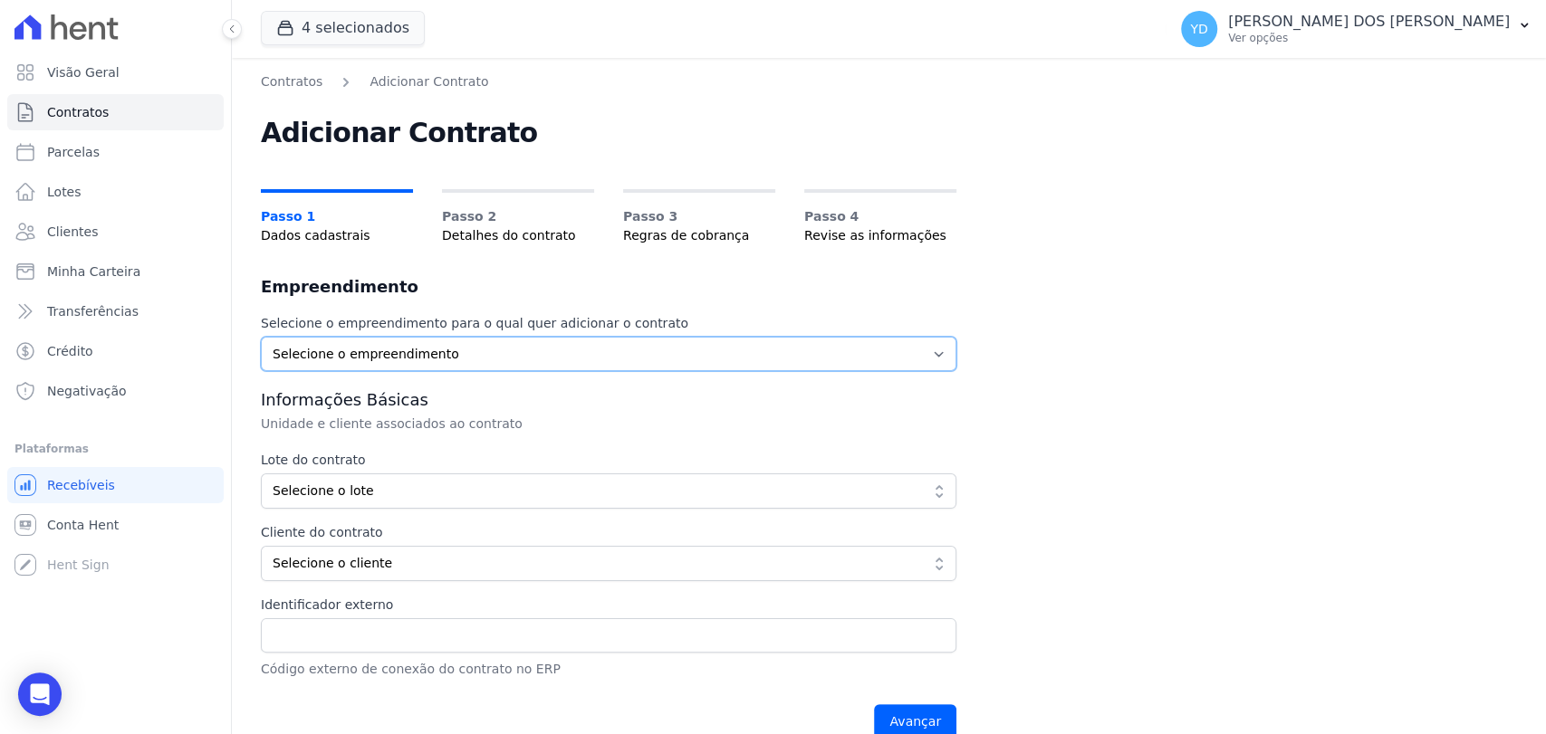
click at [514, 338] on select "Selecione o empreendimento [GEOGRAPHIC_DATA] - 1ª Fase Reserva Boa Fé - 2ª Fase…" at bounding box center [608, 354] width 695 height 34
select select "57b52cc6-1199-41ba-8b4a-8ca0d0857211"
click at [261, 337] on select "Selecione o empreendimento [GEOGRAPHIC_DATA] - 1ª Fase Reserva Boa Fé - 2ª Fase…" at bounding box center [608, 354] width 695 height 34
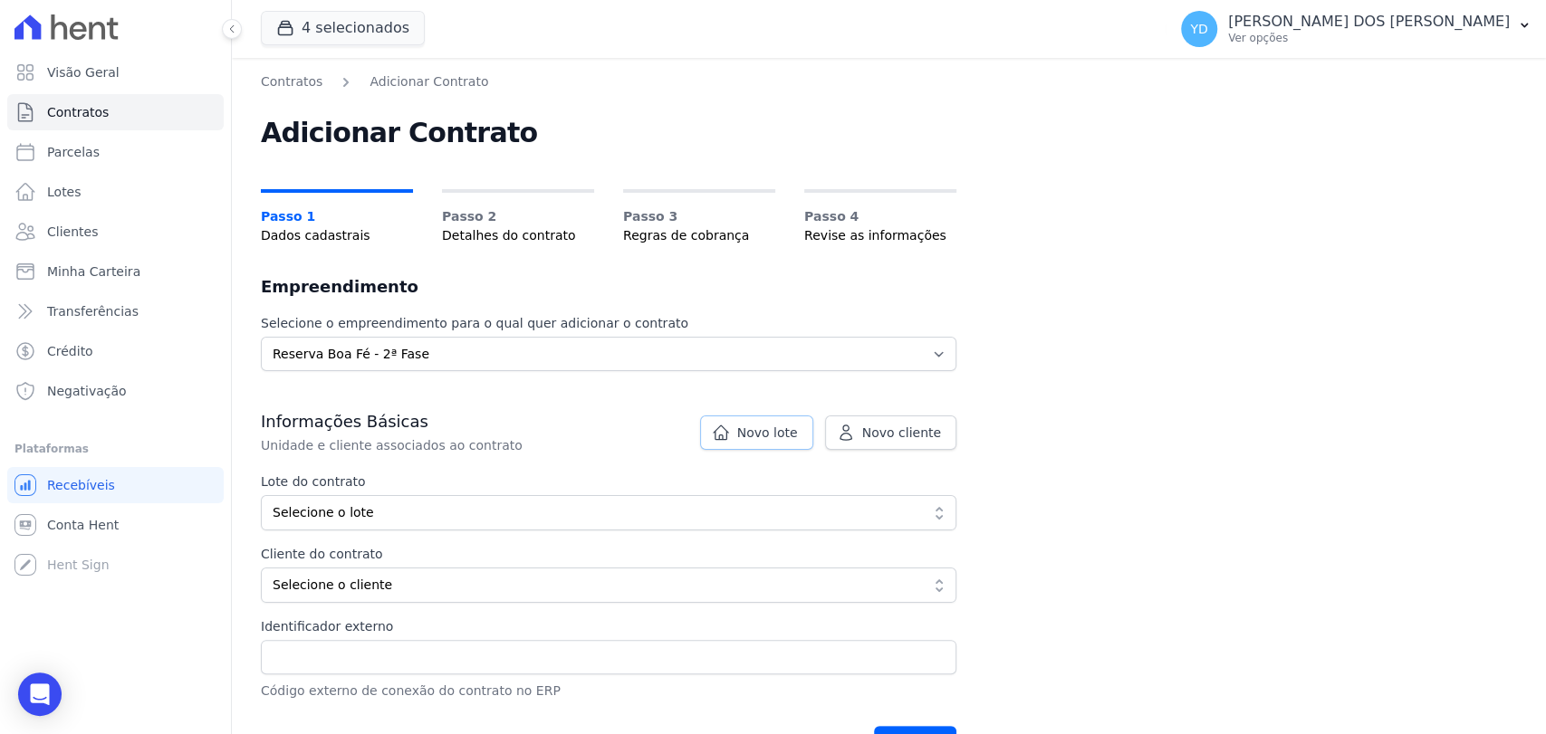
click at [787, 429] on span "Novo lote" at bounding box center [767, 433] width 61 height 18
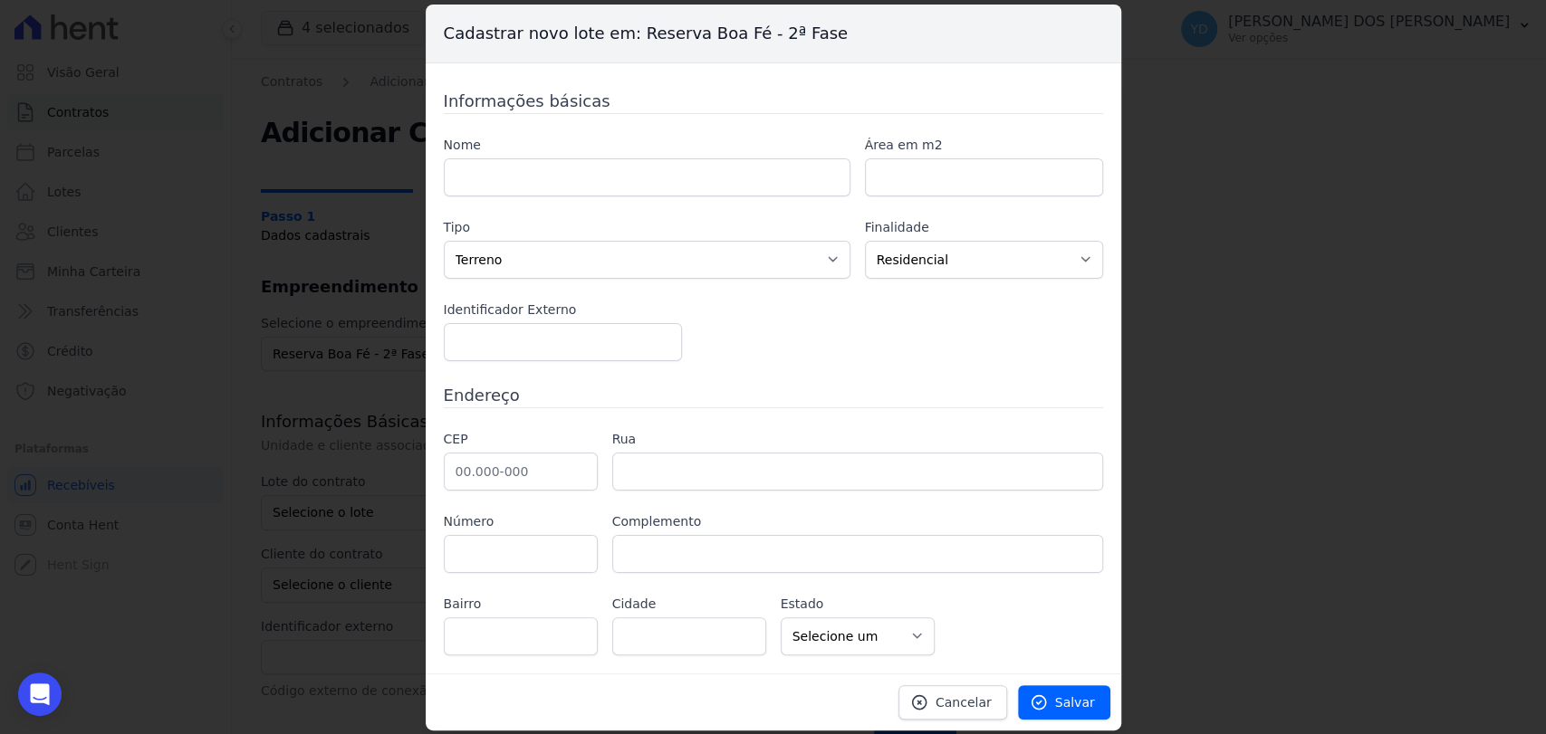
click at [729, 154] on label "Nome" at bounding box center [647, 145] width 407 height 19
click at [767, 189] on input "text" at bounding box center [647, 177] width 407 height 38
type input "218"
type input "446.44"
click at [527, 463] on input "text" at bounding box center [521, 472] width 154 height 38
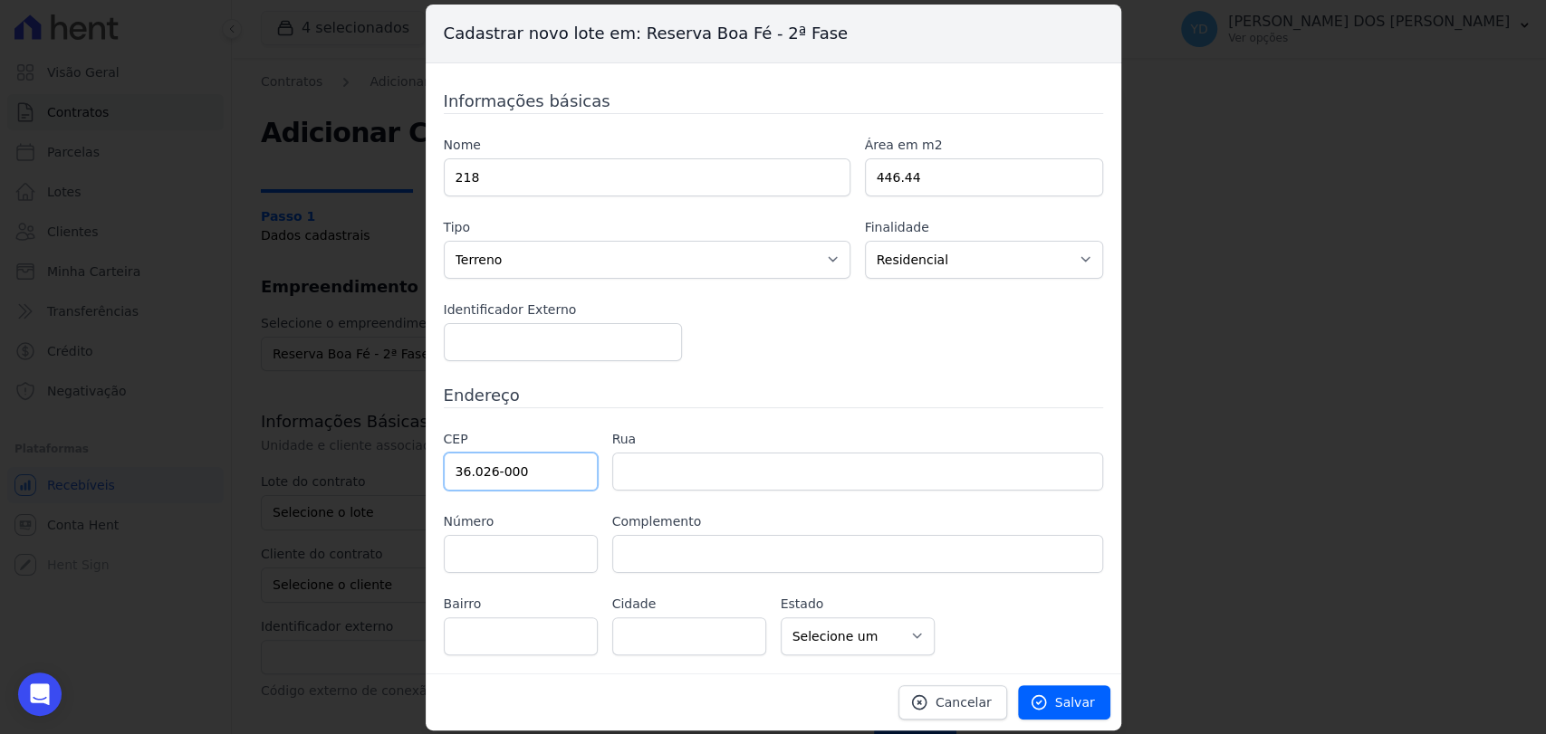
type input "36.026-000"
click at [710, 337] on div "Nome 218 Área em m2 446.44 Tipo Casa Apartamento [GEOGRAPHIC_DATA] Comercial [G…" at bounding box center [773, 248] width 659 height 225
type input "Rua [PERSON_NAME]"
type input "São Mateus"
type input "Juiz de Fora"
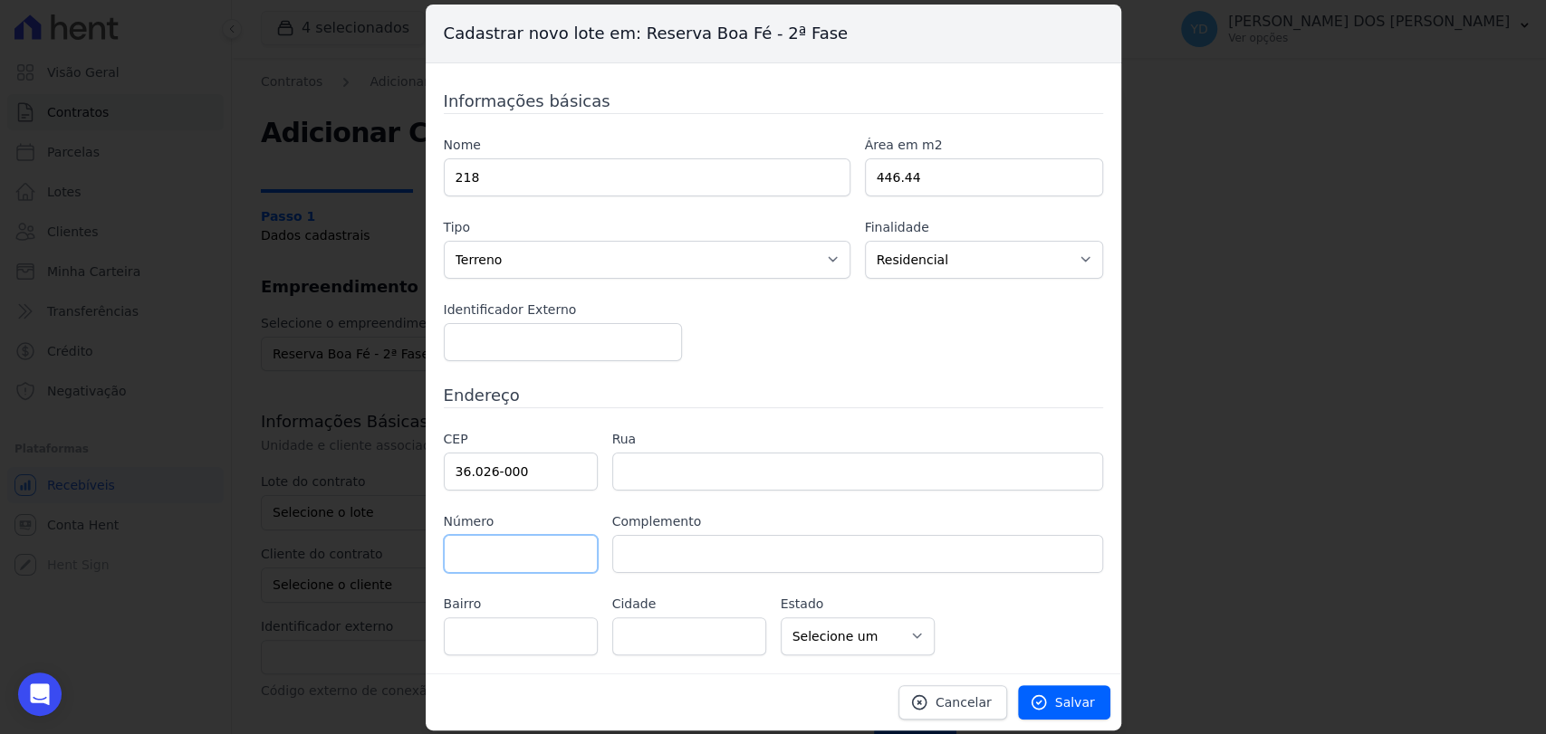
select select "MG"
click at [503, 473] on input "36.026-000" at bounding box center [521, 472] width 154 height 38
type input "3"
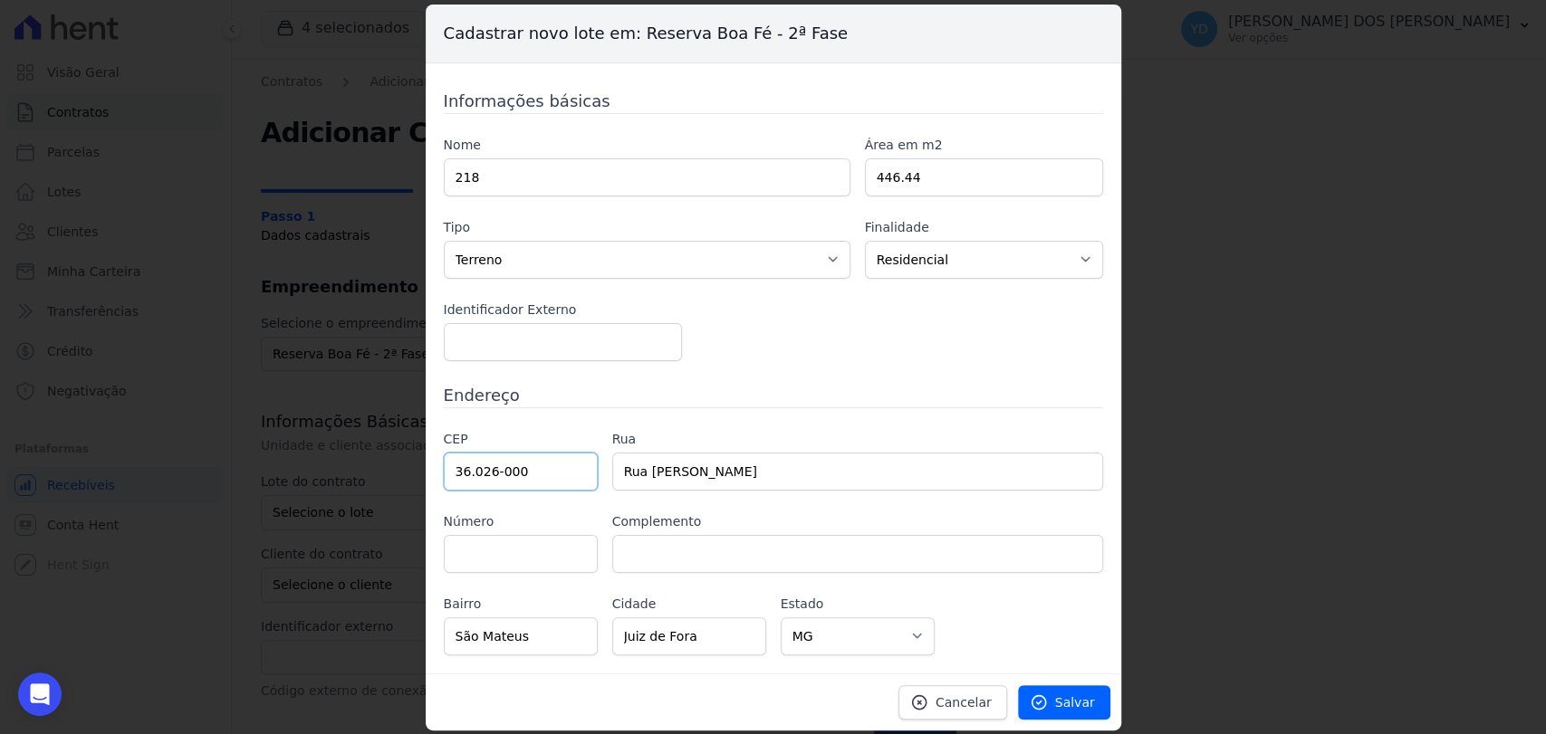
select select
type input "36.126-000"
type input "[PERSON_NAME]"
select select "MG"
click at [586, 388] on h3 "Endereço" at bounding box center [773, 395] width 659 height 24
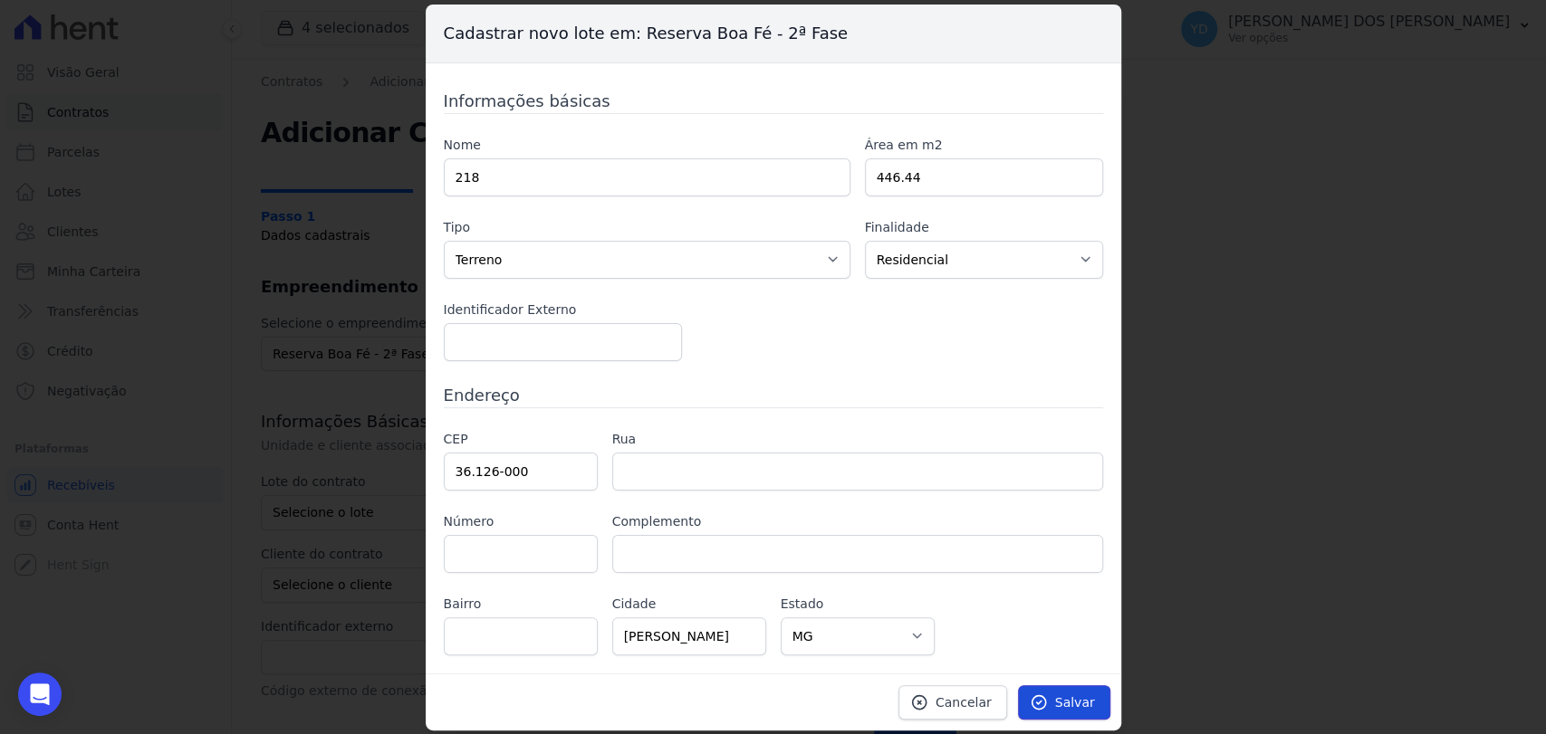
click at [1059, 704] on span "Salvar" at bounding box center [1075, 703] width 40 height 18
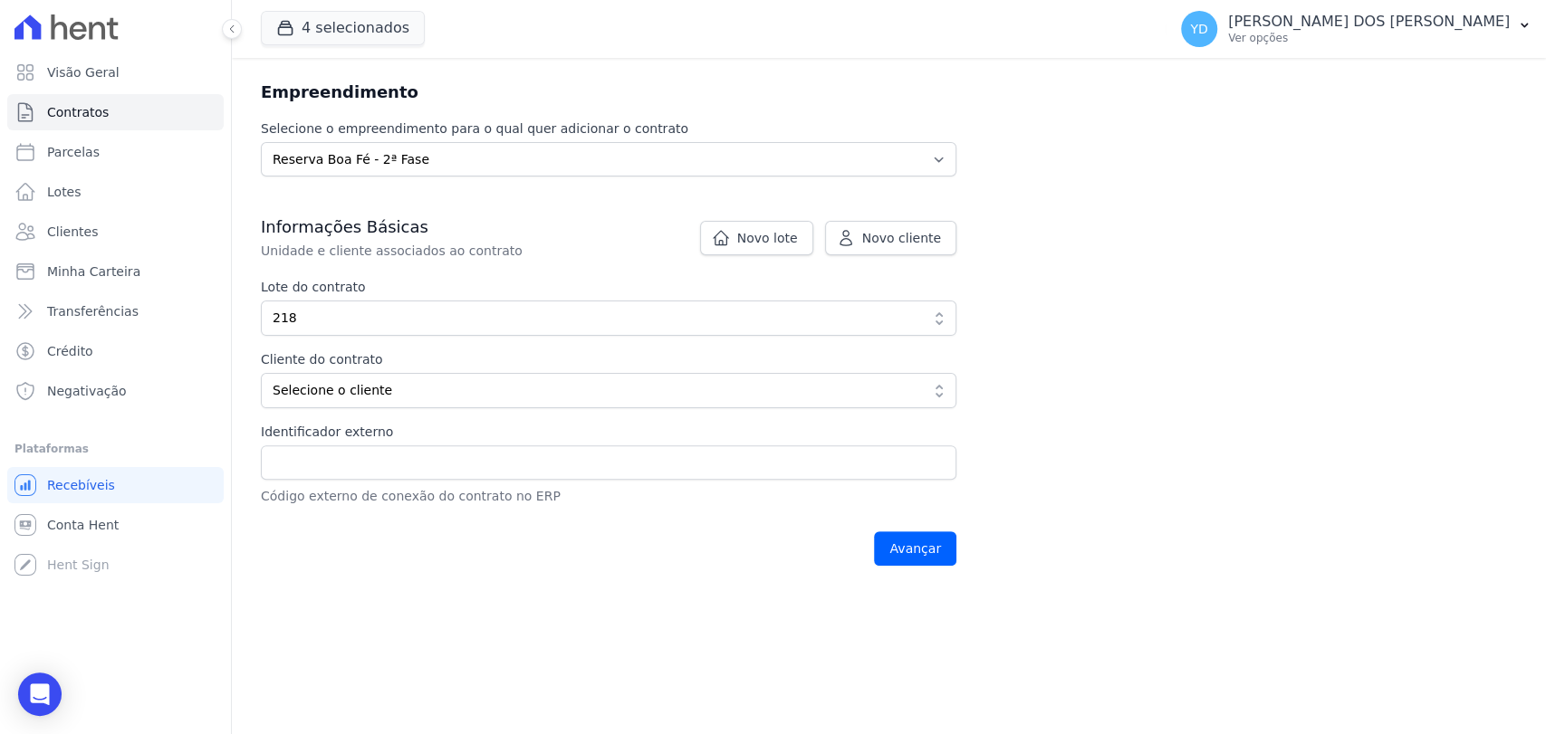
scroll to position [201, 0]
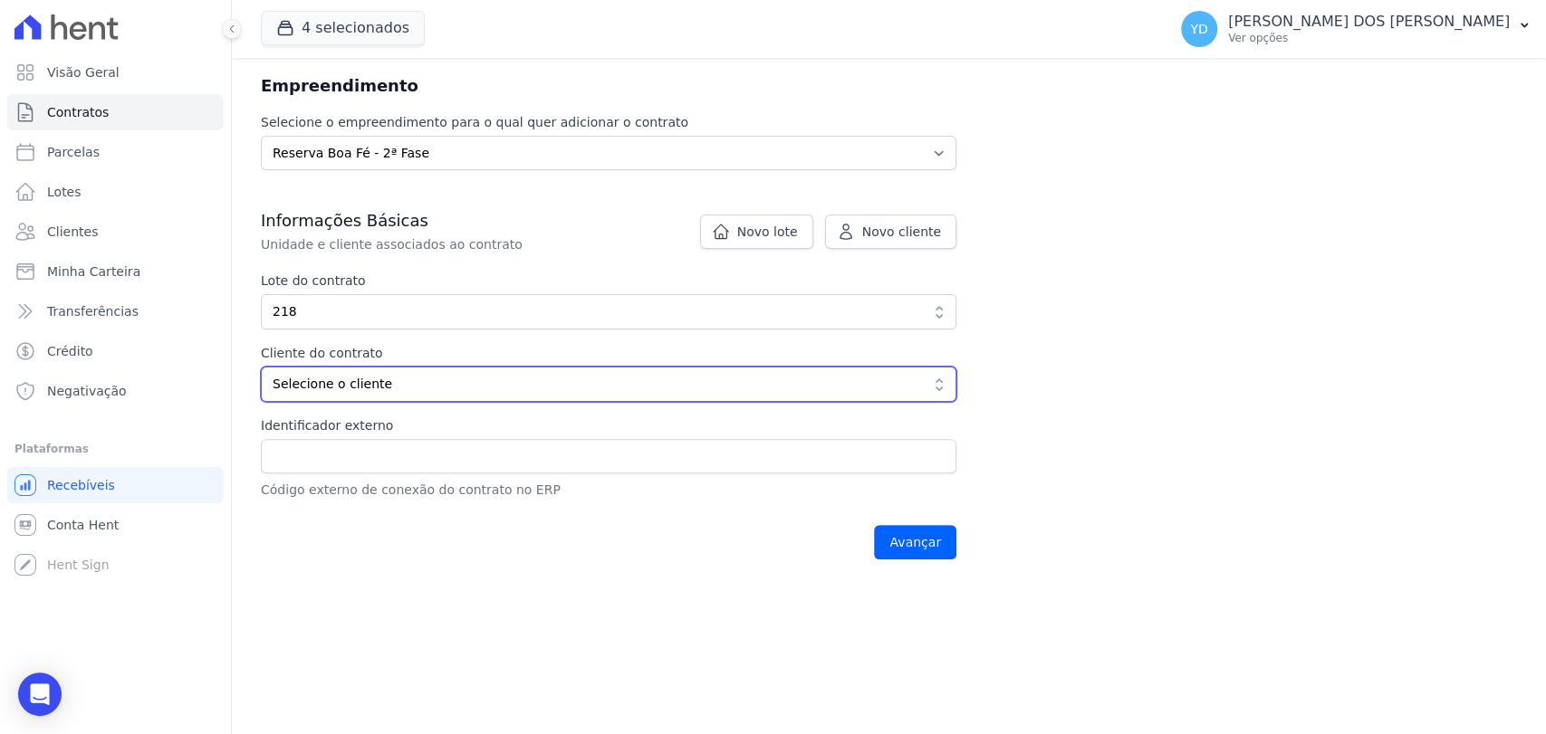
click at [610, 389] on span "Selecione o cliente" at bounding box center [596, 384] width 647 height 19
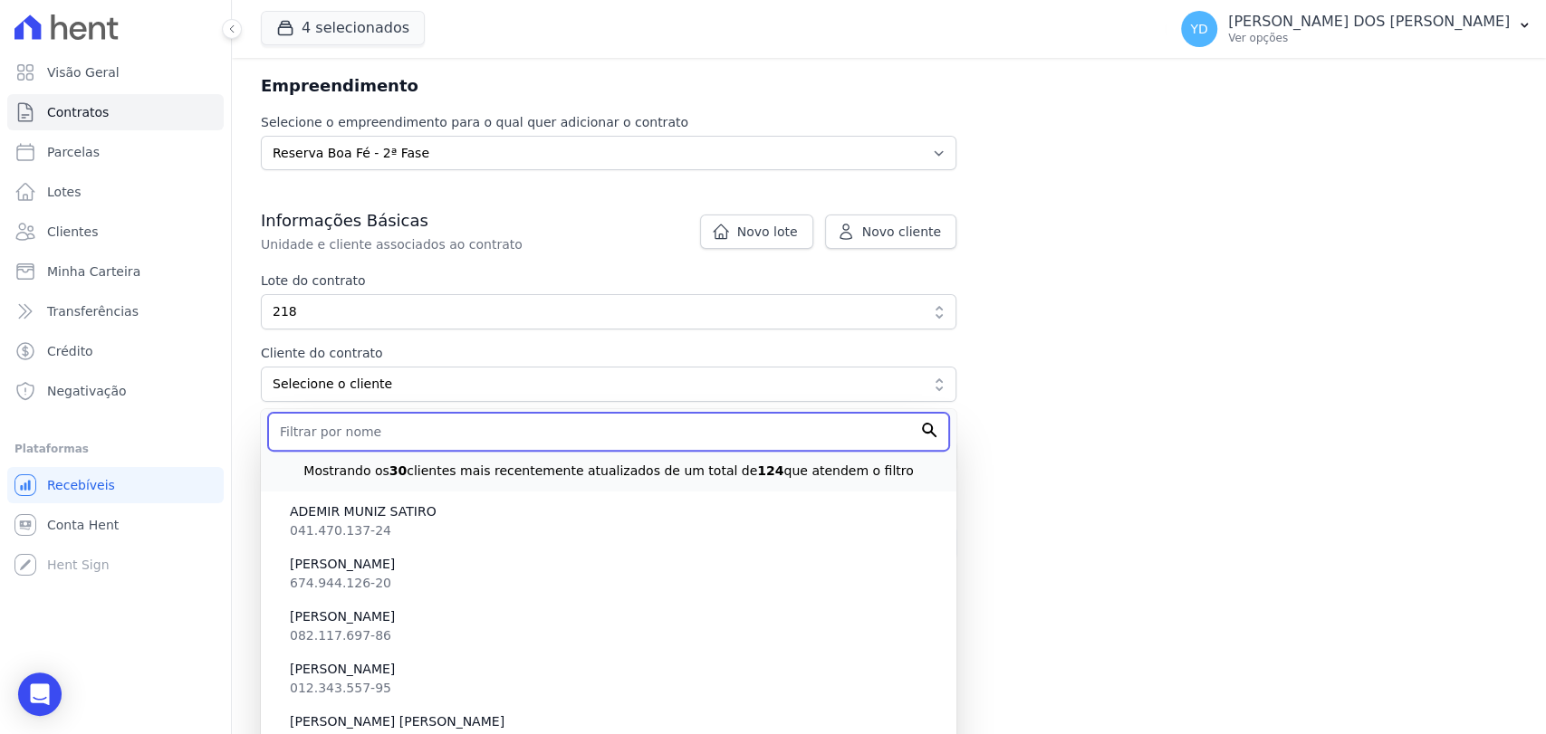
click at [596, 440] on input "text" at bounding box center [608, 432] width 681 height 38
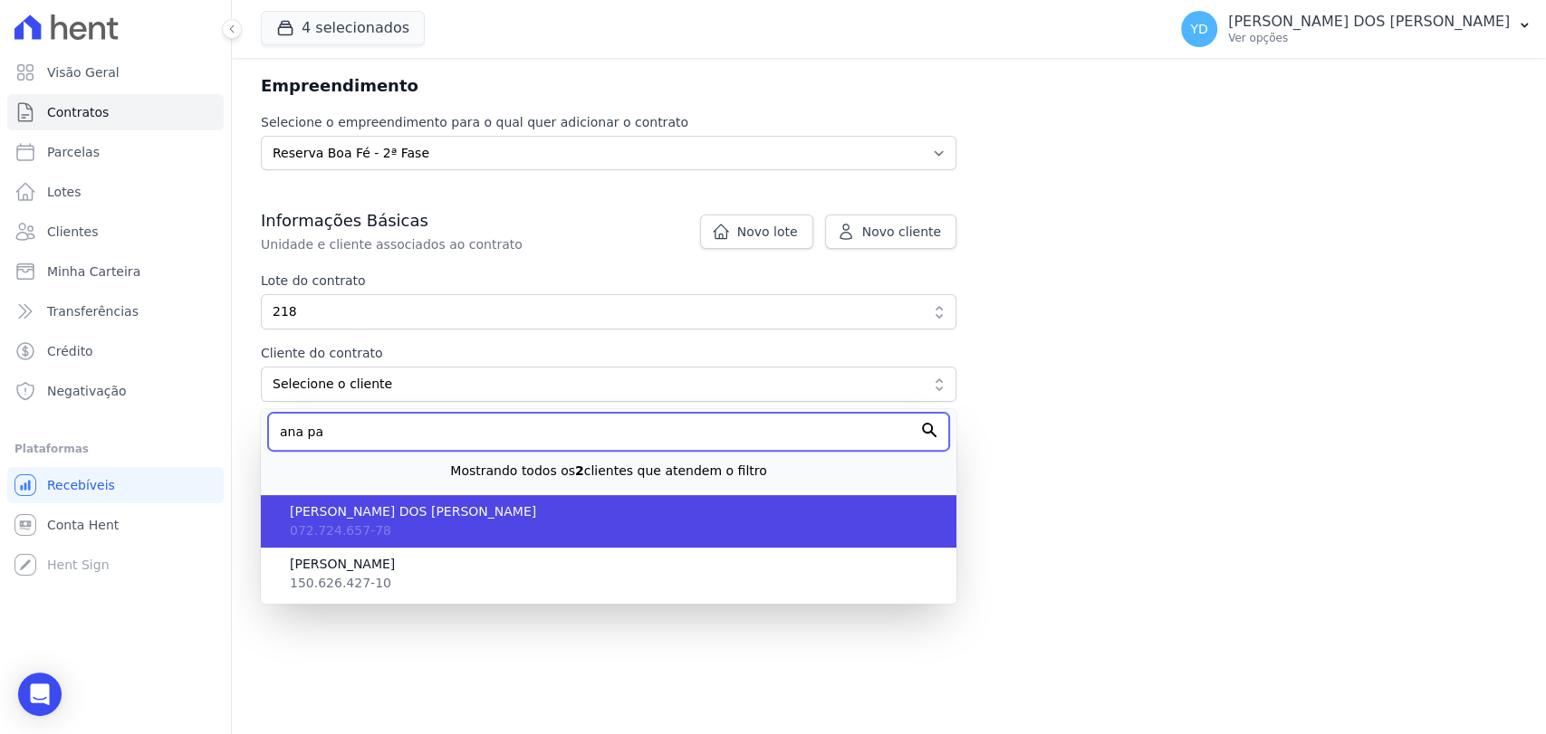
type input "ana pa"
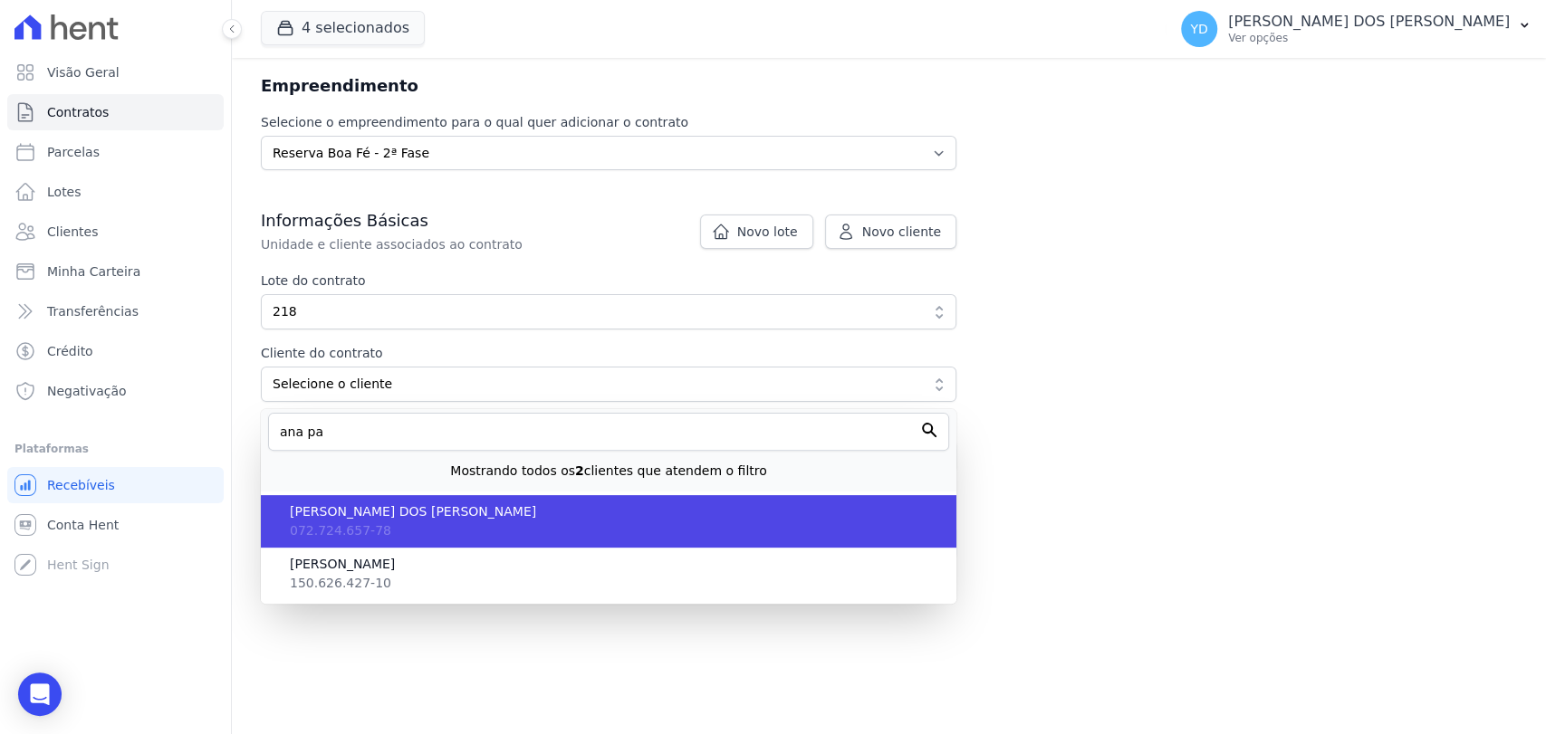
click at [576, 513] on span "[PERSON_NAME] DOS [PERSON_NAME]" at bounding box center [616, 512] width 652 height 19
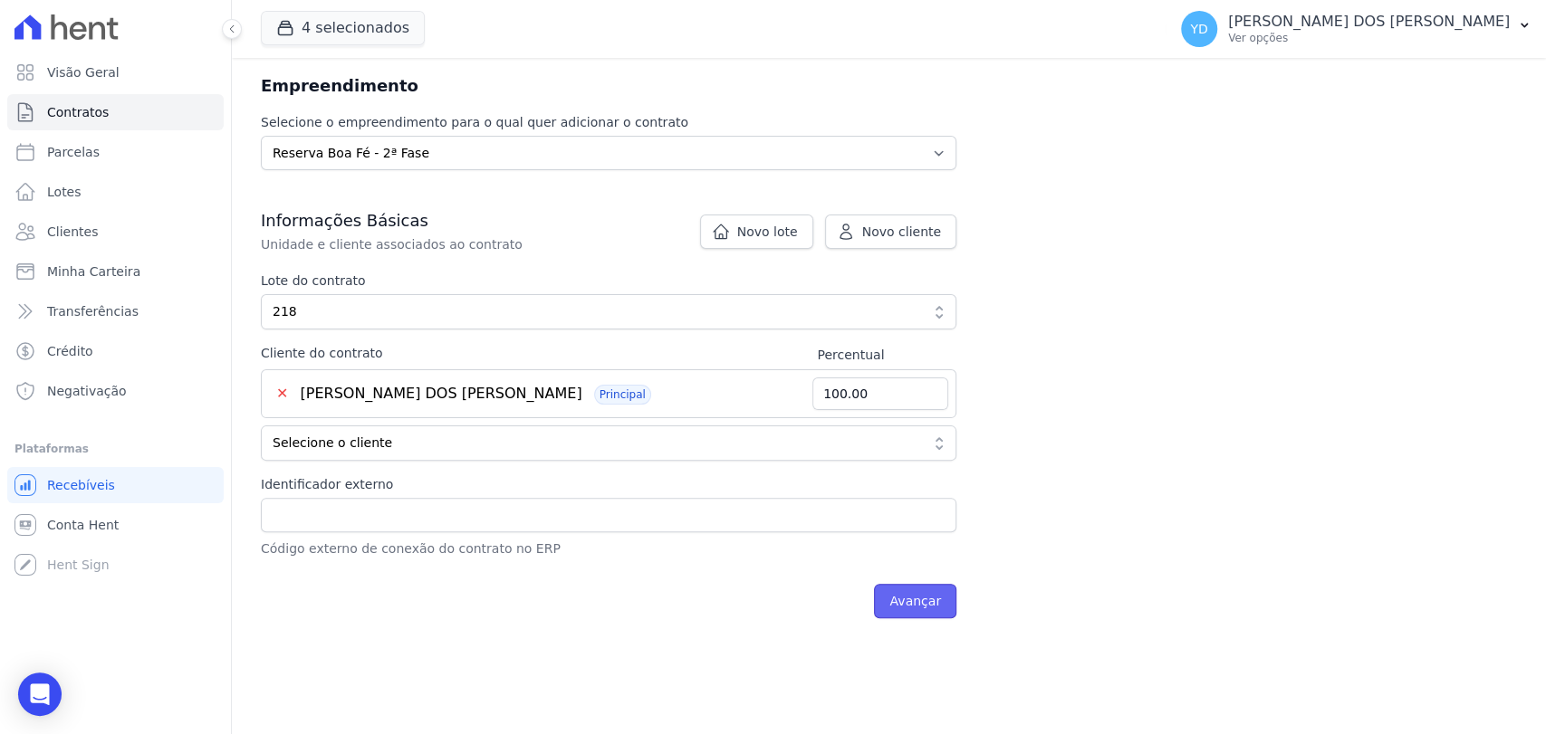
click at [909, 599] on input "Avançar" at bounding box center [915, 601] width 82 height 34
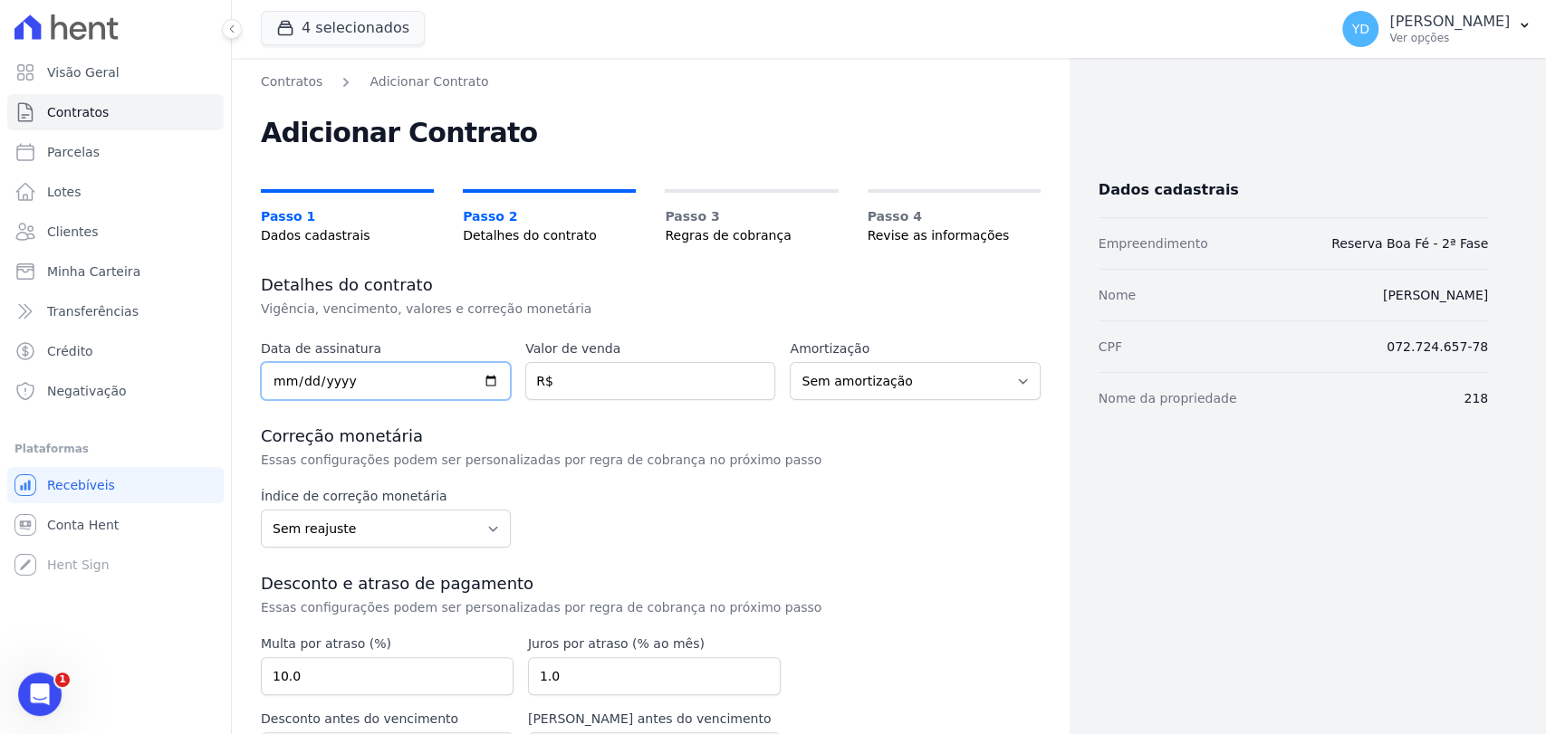
click at [392, 381] on input "date" at bounding box center [386, 381] width 250 height 38
type input "[DATE]"
click at [702, 382] on input "number" at bounding box center [650, 381] width 250 height 38
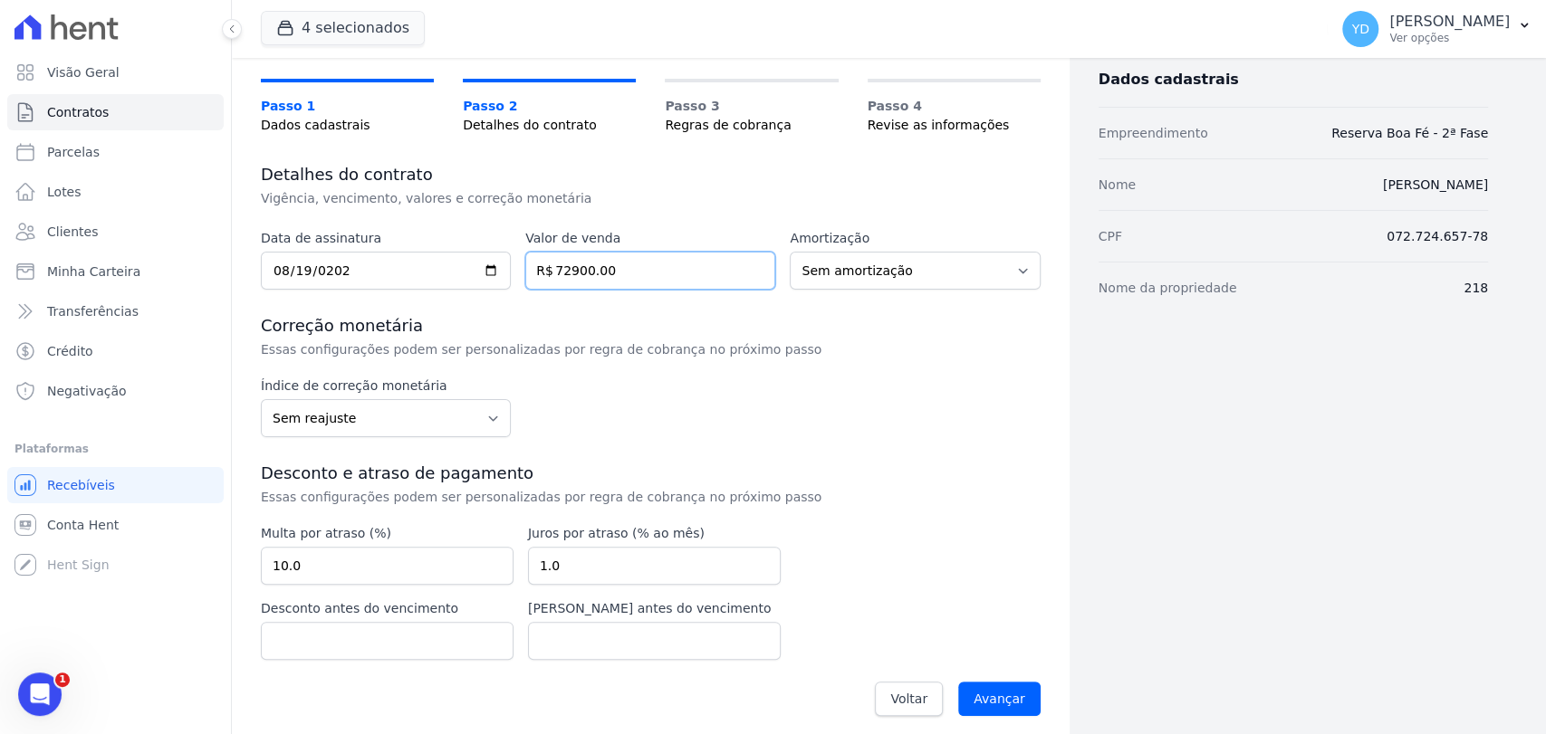
scroll to position [120, 0]
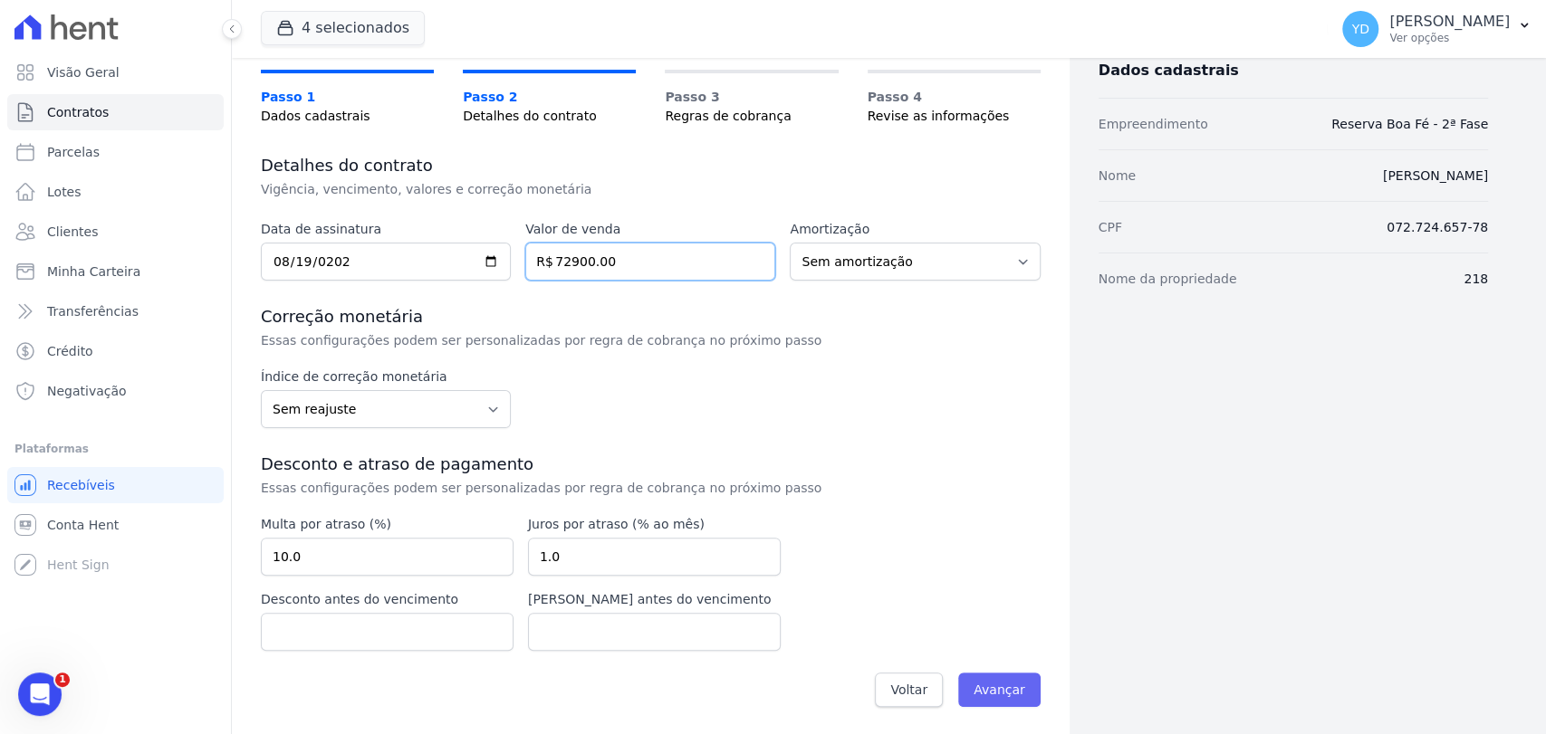
type input "72900.00"
click at [992, 698] on input "Avançar" at bounding box center [999, 690] width 82 height 34
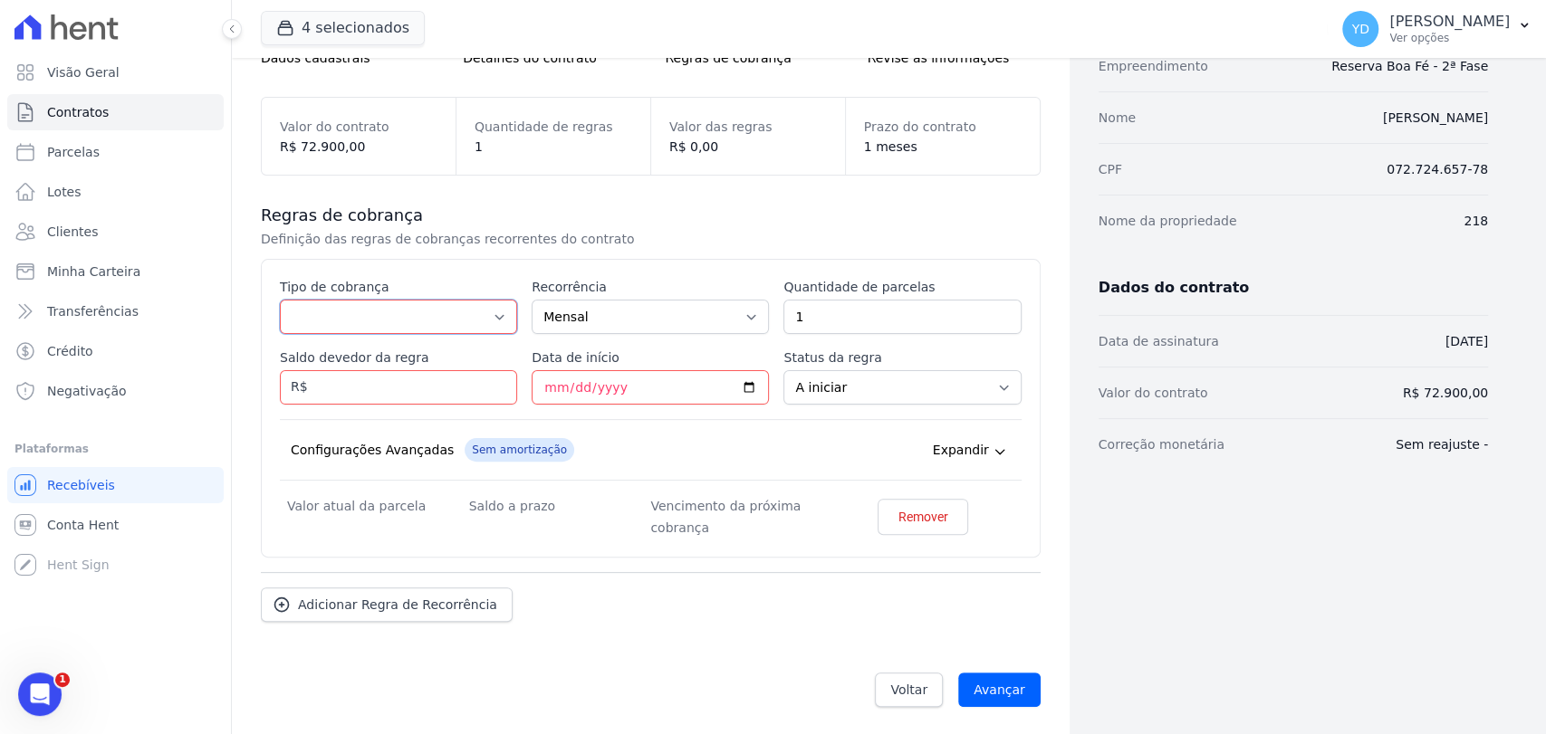
click at [411, 313] on select "Parcela Normal Entrada Sinal Intercalada Chaves Pré-chaves Pós-chaves Impostos …" at bounding box center [398, 317] width 237 height 34
select select "standard"
click at [280, 300] on select "Parcela Normal Entrada Sinal Intercalada Chaves Pré-chaves Pós-chaves Impostos …" at bounding box center [398, 317] width 237 height 34
click at [386, 371] on input "Saldo devedor da regra" at bounding box center [398, 387] width 237 height 34
type input "68175.25"
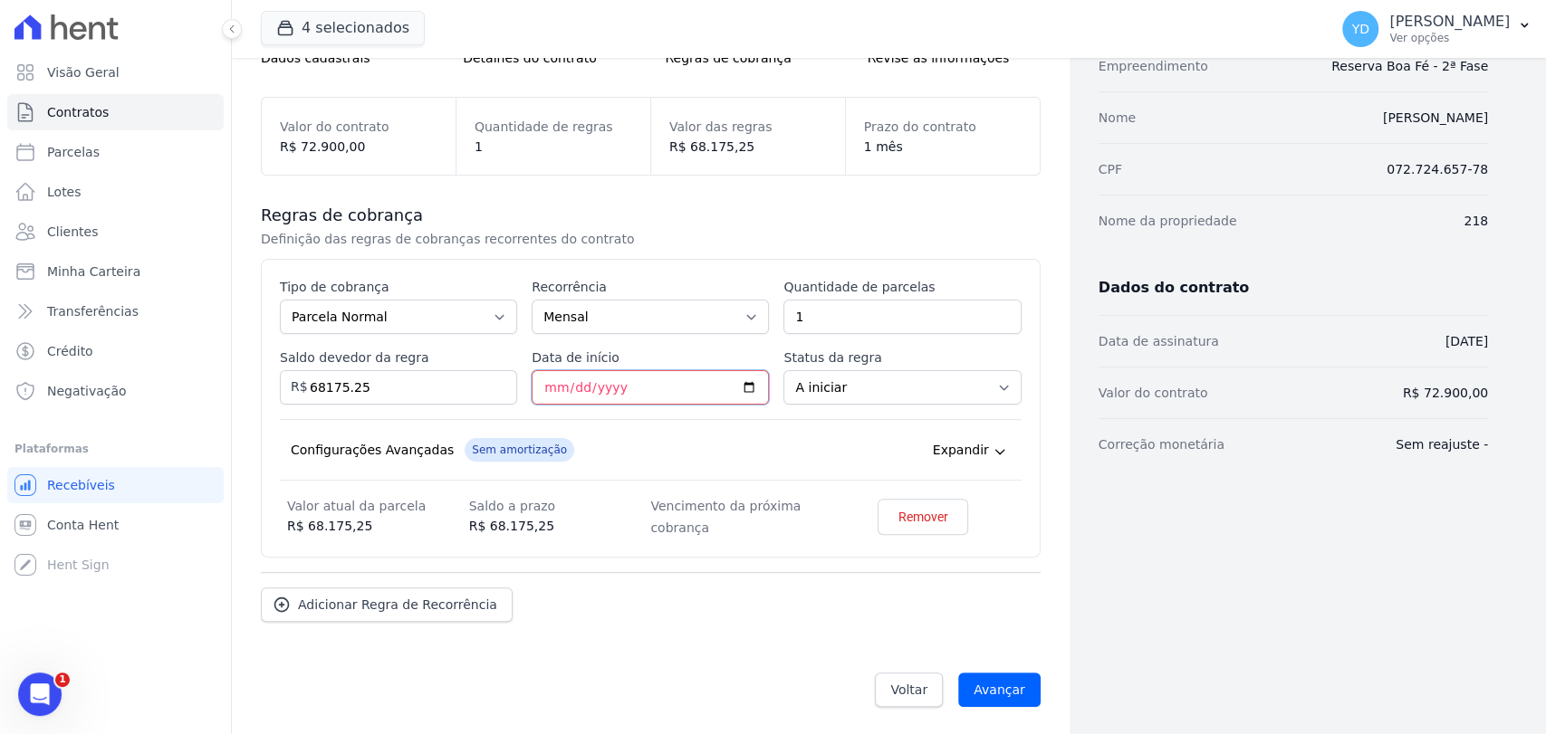
click at [539, 390] on input "Data de início" at bounding box center [650, 387] width 237 height 34
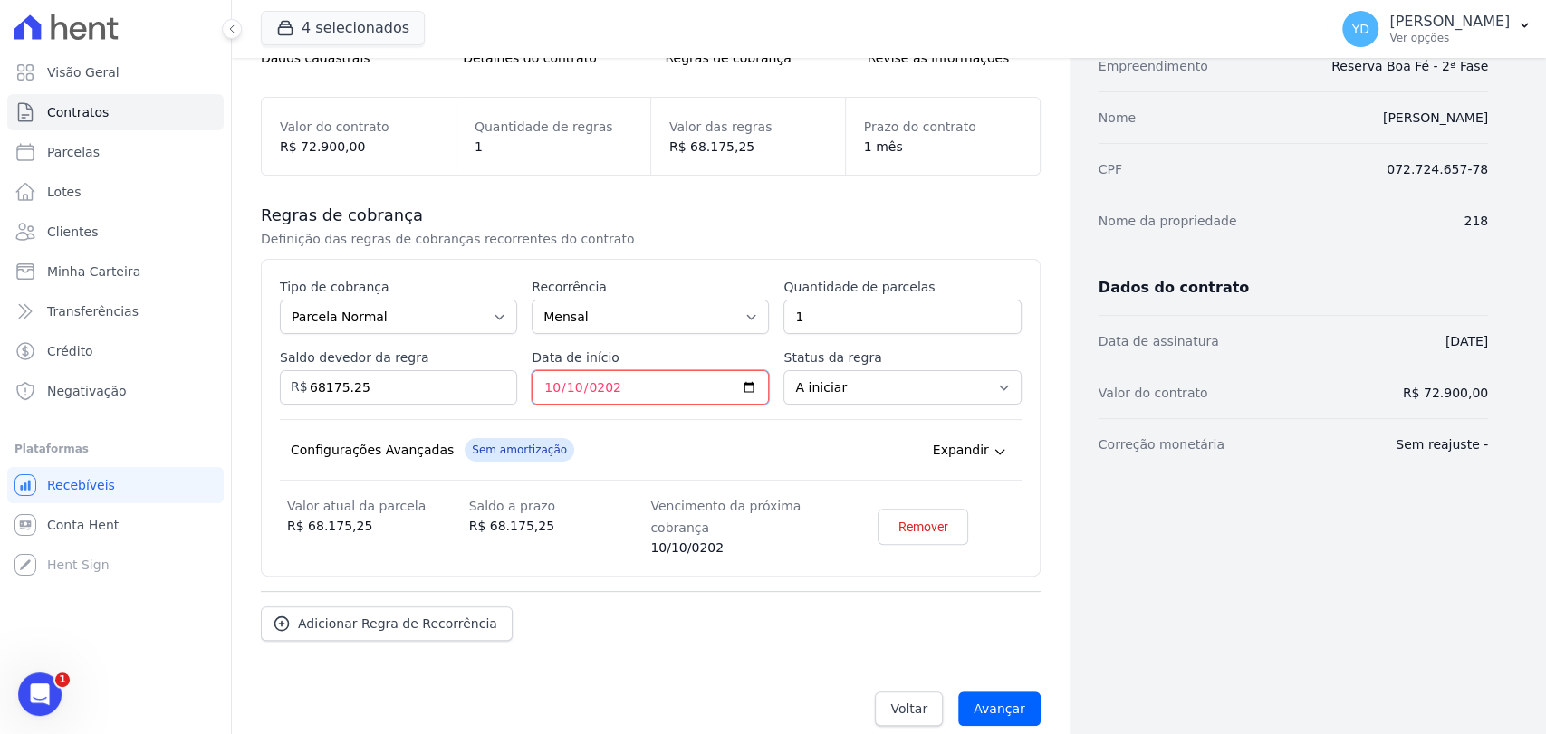
type input "2025-10-10"
click at [848, 313] on input "1" at bounding box center [901, 317] width 237 height 34
type input "55"
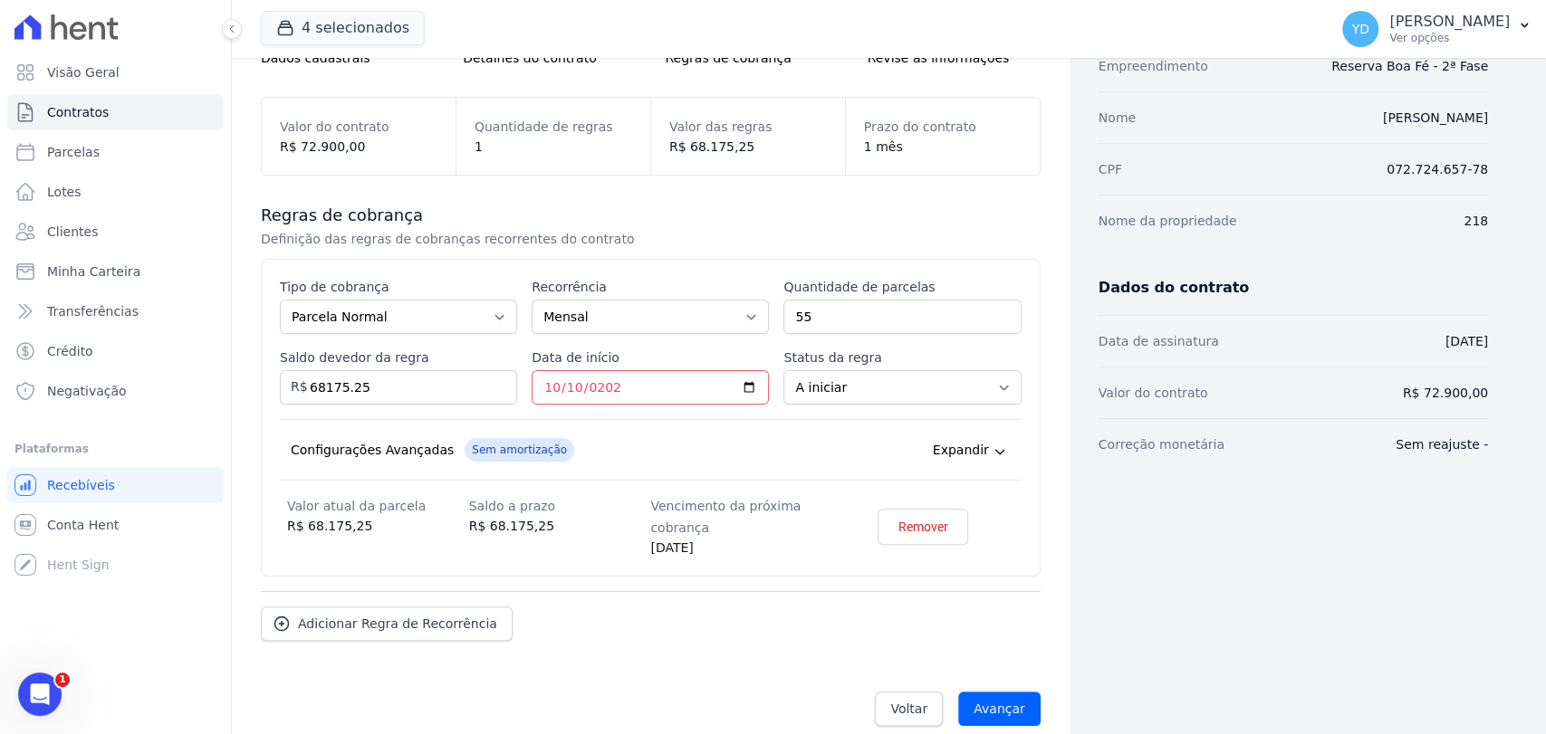
click at [650, 461] on div "Configurações Avançadas Sem amortização Price adjustment index/ Price adjustmen…" at bounding box center [651, 450] width 742 height 62
click at [998, 700] on input "Avançar" at bounding box center [999, 709] width 82 height 34
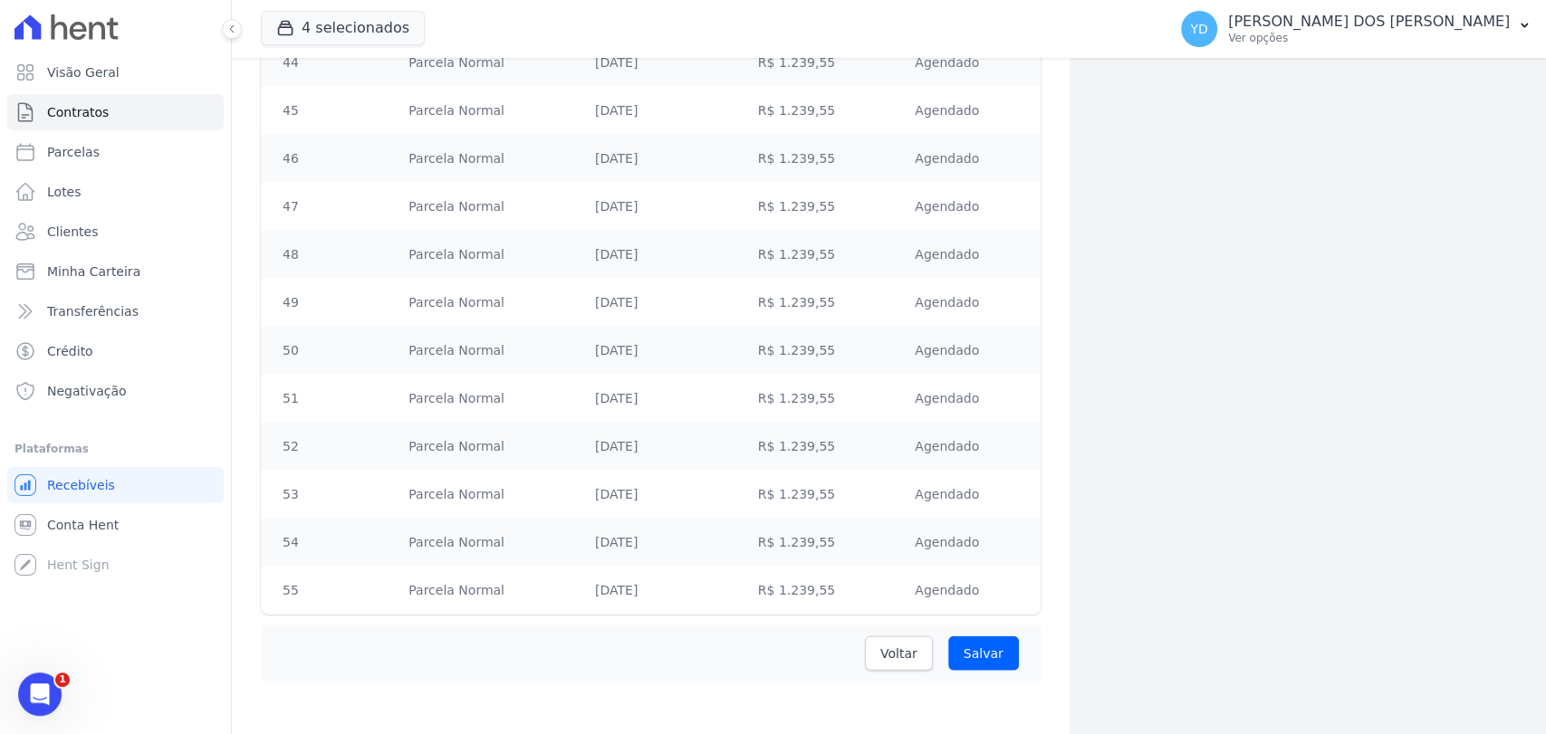
scroll to position [2412, 0]
click at [973, 636] on input "Salvar" at bounding box center [983, 649] width 71 height 34
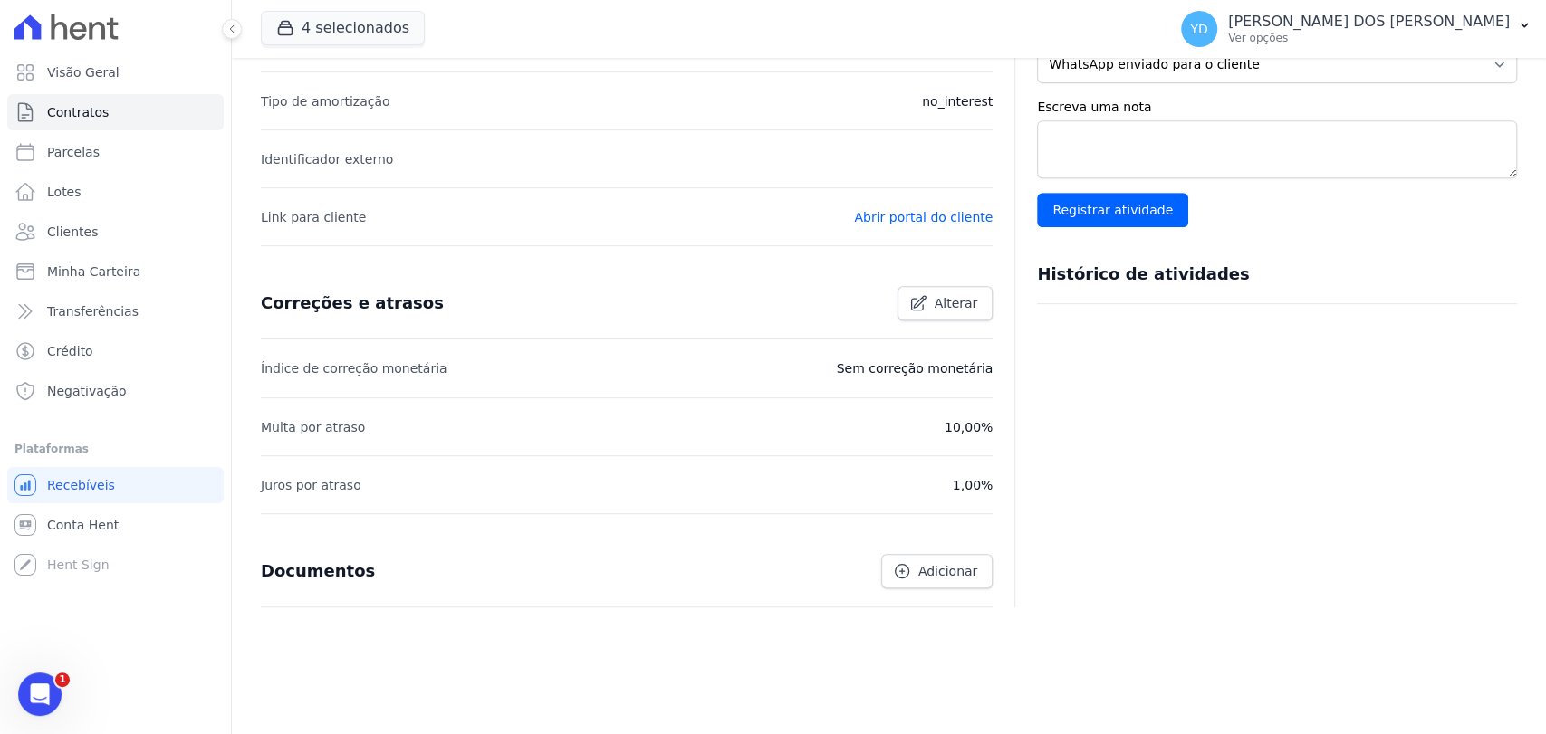
scroll to position [523, 0]
click at [914, 580] on link "Adicionar" at bounding box center [936, 569] width 111 height 34
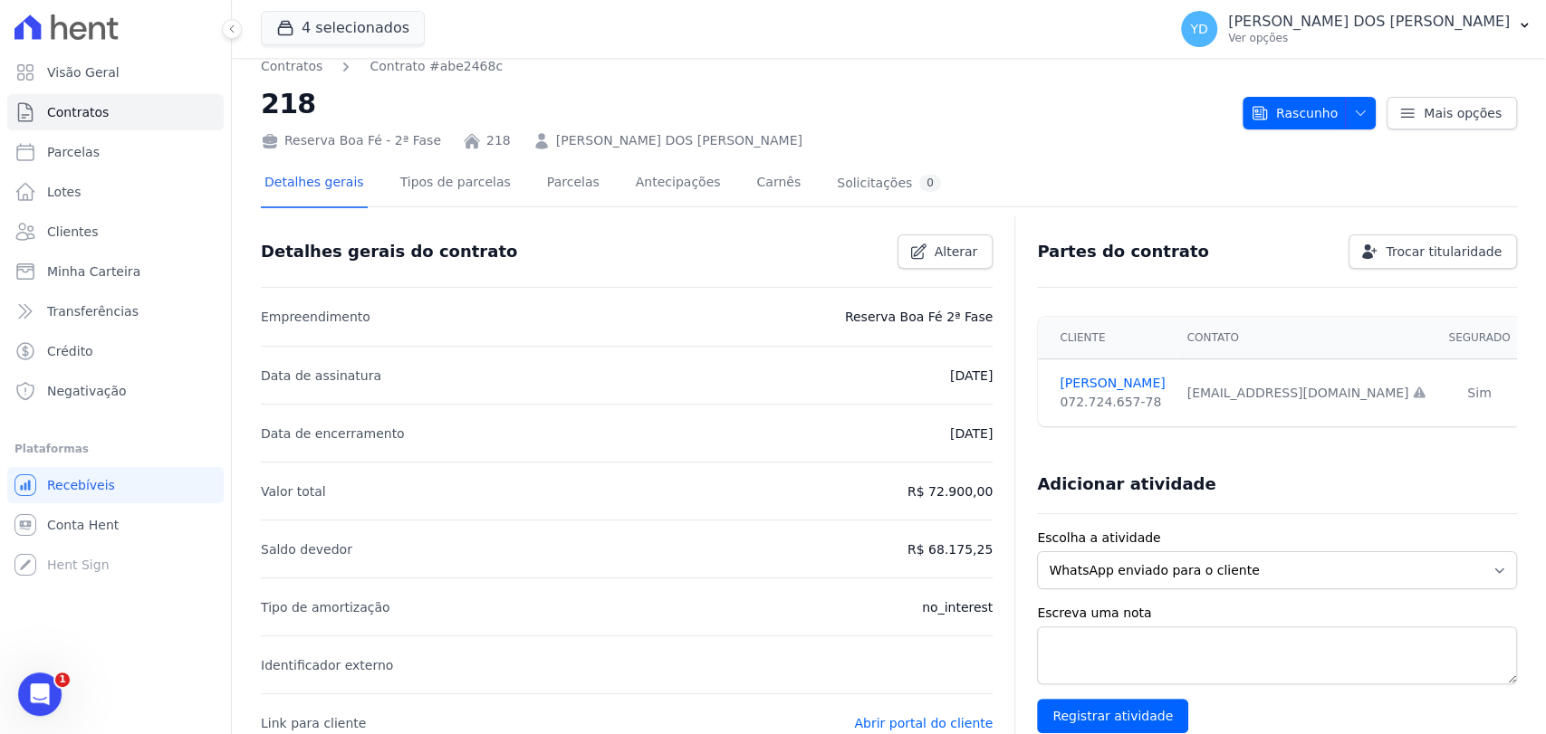
scroll to position [0, 0]
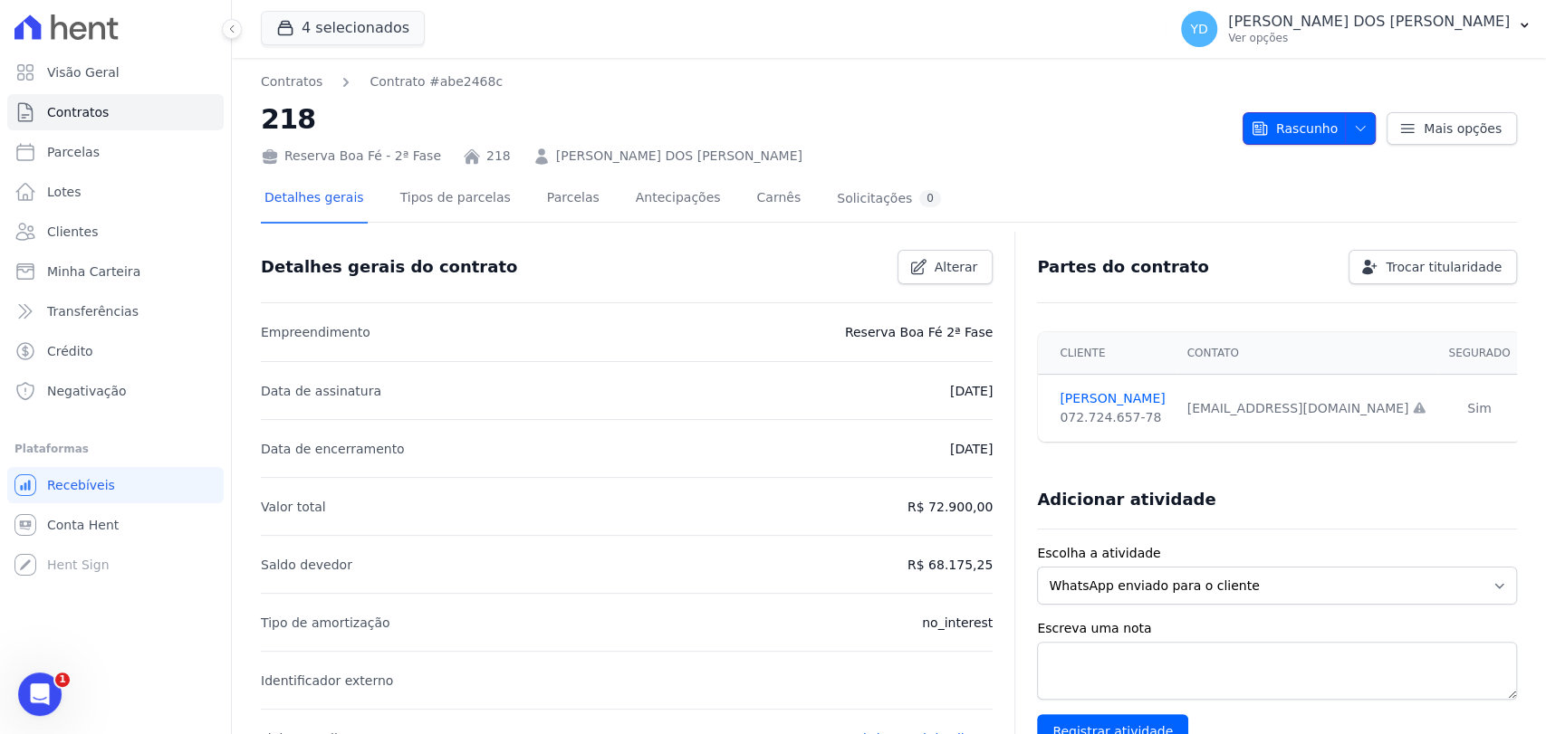
click at [1303, 140] on span "Rascunho" at bounding box center [1294, 128] width 87 height 33
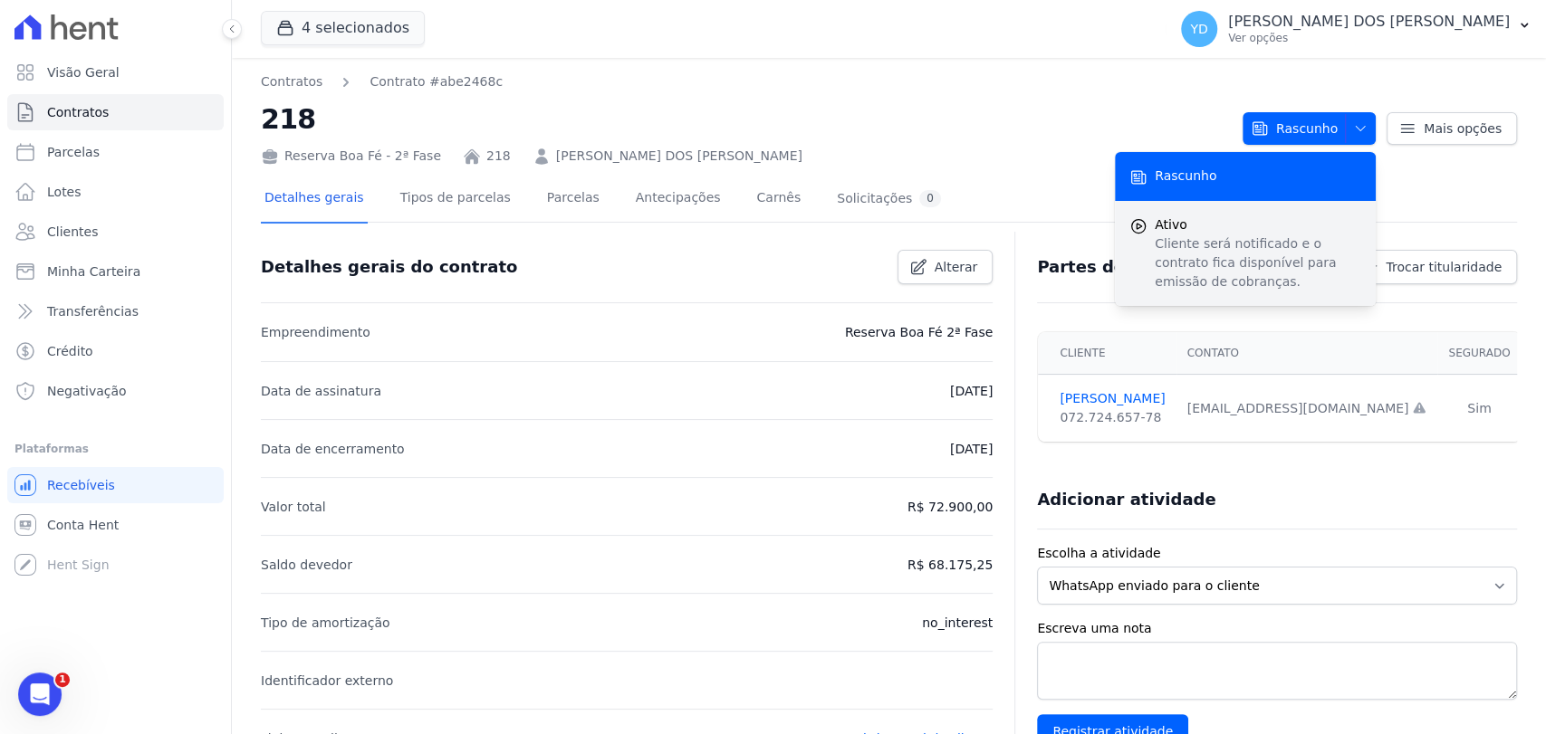
click at [1272, 233] on span "Ativo" at bounding box center [1258, 225] width 206 height 19
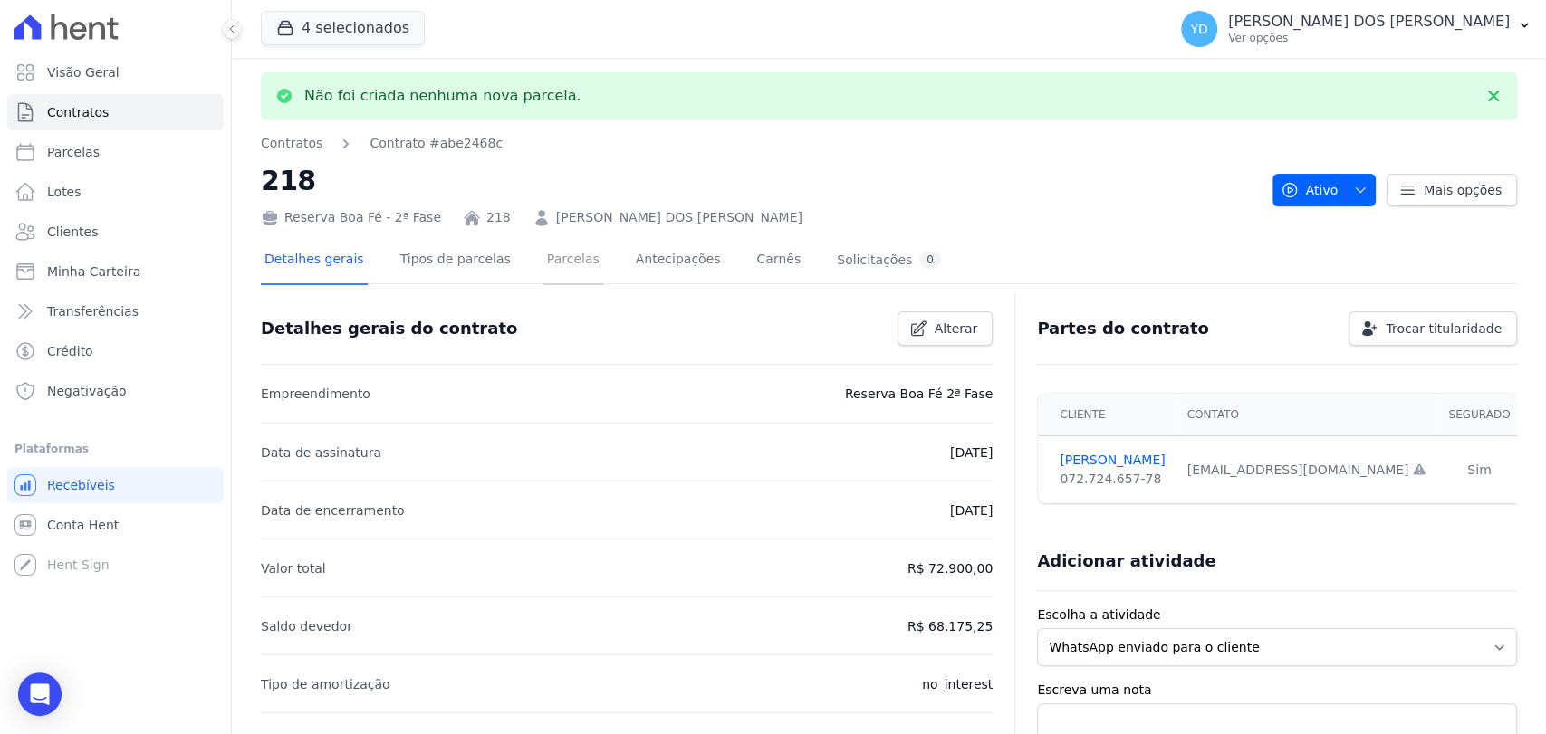
click at [544, 261] on link "Parcelas" at bounding box center [573, 261] width 60 height 48
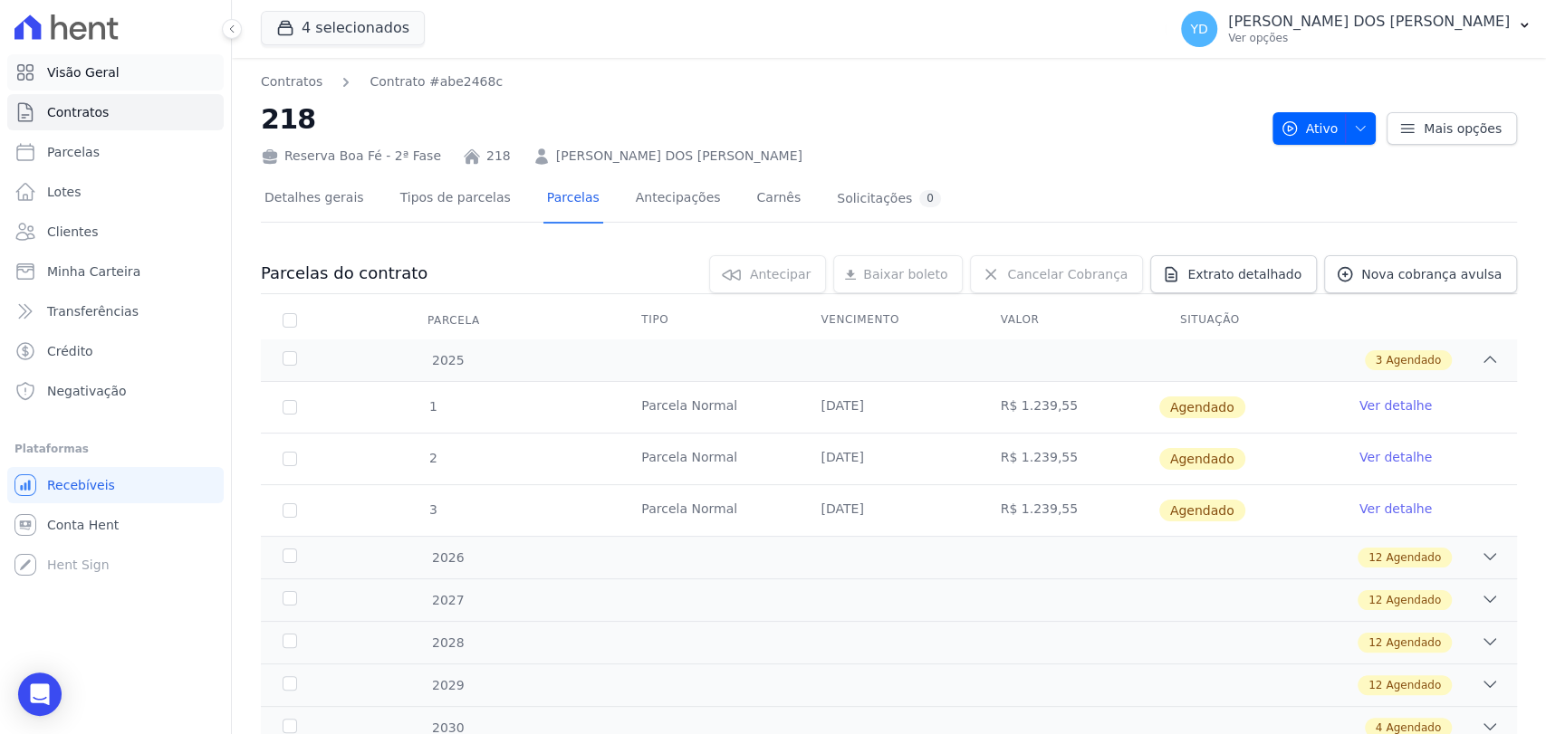
click at [87, 87] on link "Visão Geral" at bounding box center [115, 72] width 216 height 36
